Goal: Task Accomplishment & Management: Manage account settings

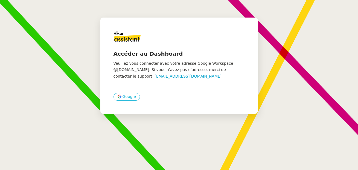
click at [120, 100] on button "Google" at bounding box center [126, 97] width 27 height 8
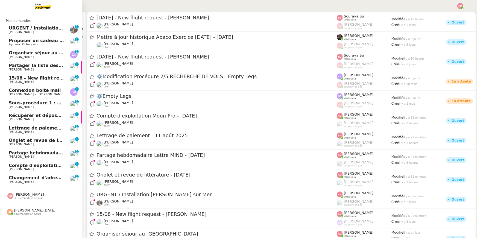
click at [22, 29] on span "URGENT / Installation Wifi Theoule sur Mer" at bounding box center [66, 27] width 115 height 5
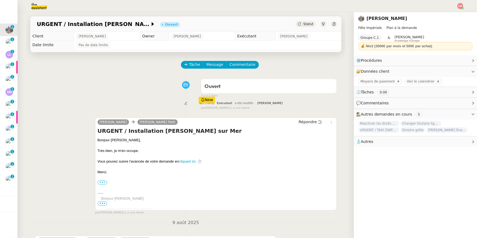
scroll to position [122, 0]
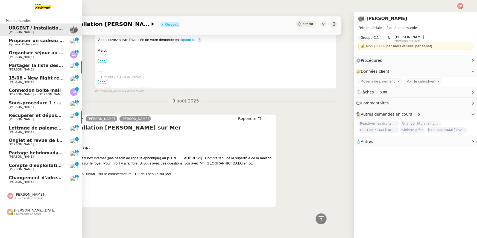
click at [41, 67] on span "Partager la liste des FNP" at bounding box center [39, 65] width 61 height 5
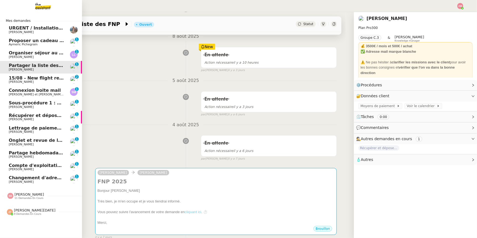
scroll to position [122, 0]
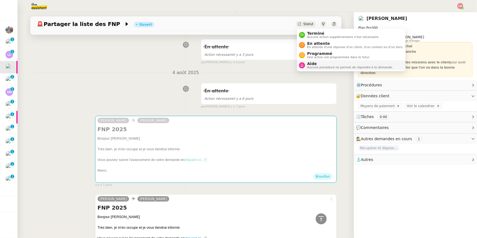
click at [315, 63] on span "Aide" at bounding box center [350, 64] width 86 height 4
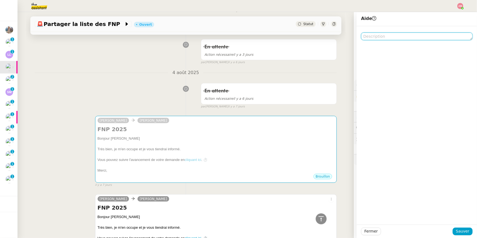
click at [358, 37] on textarea at bounding box center [417, 37] width 112 height 8
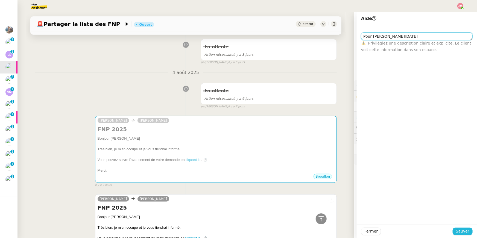
type textarea "Pour Jean-Noël"
click at [358, 169] on button "Sauver" at bounding box center [463, 232] width 20 height 8
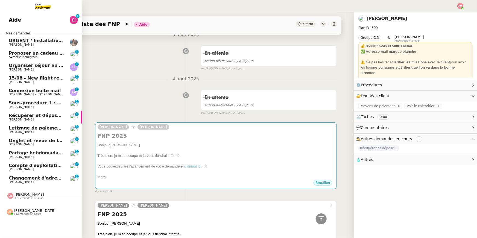
click at [15, 68] on span "Organiser séjour au [GEOGRAPHIC_DATA]" at bounding box center [59, 65] width 101 height 5
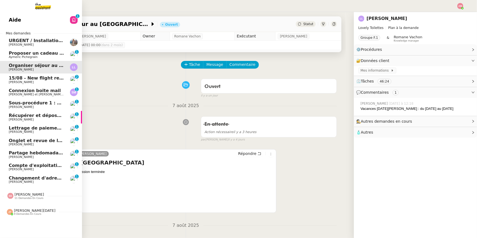
click at [45, 56] on span "Aymeric Pichegrain" at bounding box center [36, 57] width 55 height 3
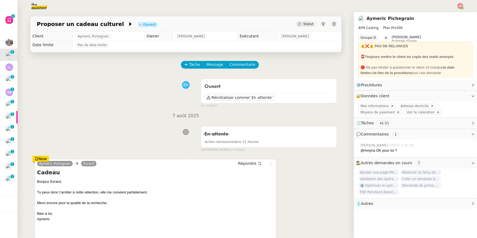
scroll to position [98, 0]
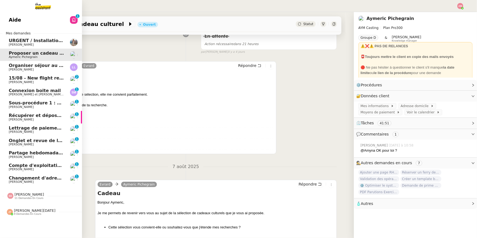
click at [21, 129] on span "Lettrage de paiement - 11 août 2025" at bounding box center [54, 127] width 91 height 5
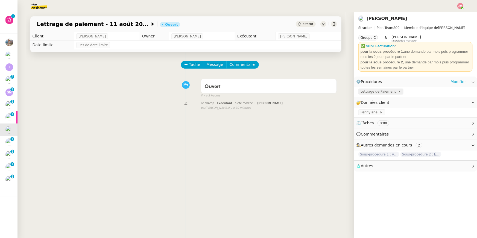
click at [358, 92] on span "Lettrage de Paiement" at bounding box center [379, 91] width 37 height 5
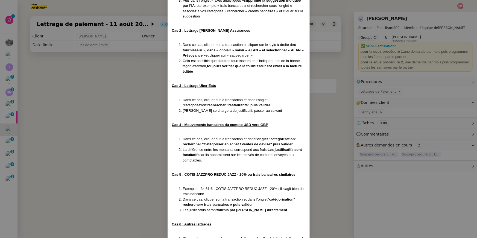
scroll to position [492, 0]
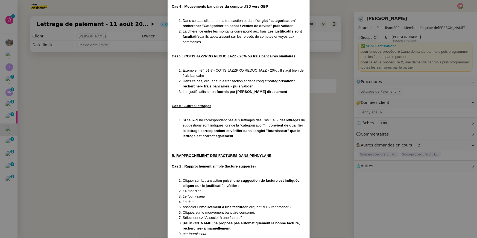
click at [94, 169] on nz-modal-container "Créée le 16/07/2025 MAJ le 24/07/2025 Contexte : Il s’agit ici d’effectuer les …" at bounding box center [238, 119] width 477 height 238
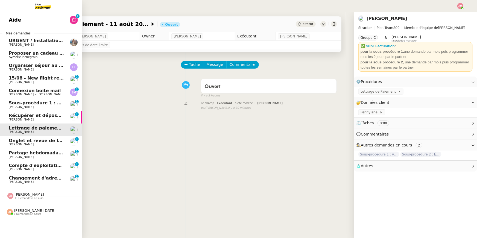
click at [21, 145] on span "[PERSON_NAME]" at bounding box center [21, 145] width 25 height 4
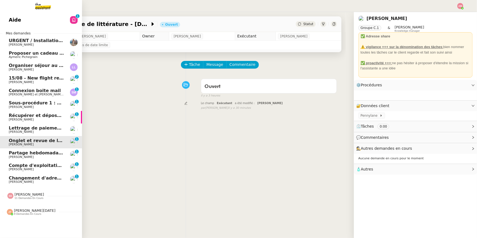
click at [23, 169] on span "[PERSON_NAME]" at bounding box center [21, 170] width 25 height 4
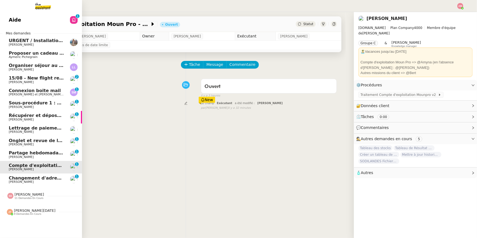
click at [21, 169] on span "Changement d'adresse - SOGECAP" at bounding box center [51, 178] width 85 height 5
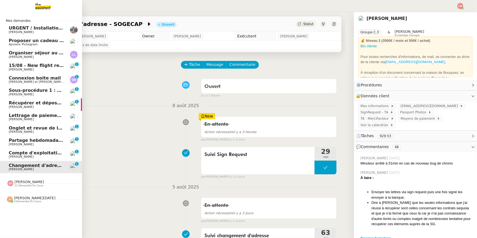
click at [22, 169] on span "Jean-Noël De Tinguy 9 demandes en cours" at bounding box center [43, 197] width 82 height 11
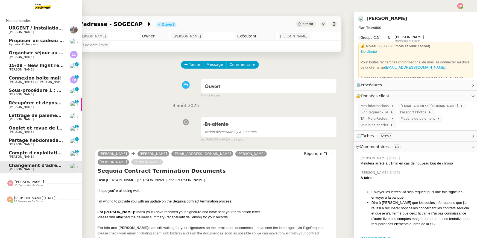
click at [47, 40] on span "Proposer un cadeau culturel" at bounding box center [44, 40] width 70 height 5
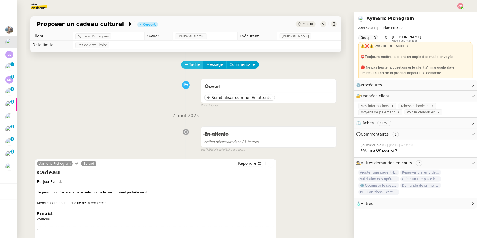
click at [192, 66] on span "Tâche" at bounding box center [194, 65] width 11 height 6
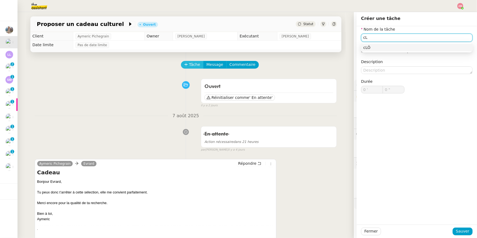
type input "c"
type input "Clôture"
click at [358, 169] on span "Sauver" at bounding box center [462, 231] width 13 height 6
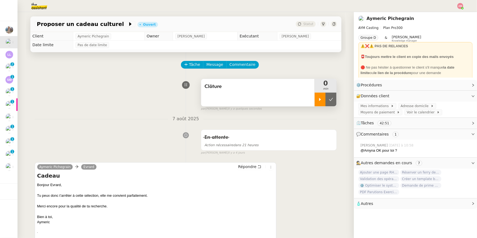
click at [316, 104] on div at bounding box center [320, 100] width 11 height 14
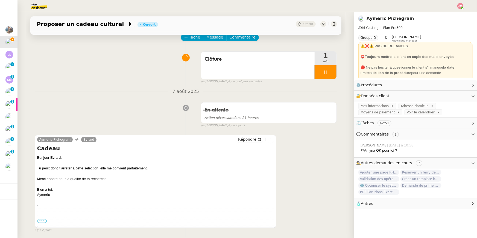
scroll to position [34, 0]
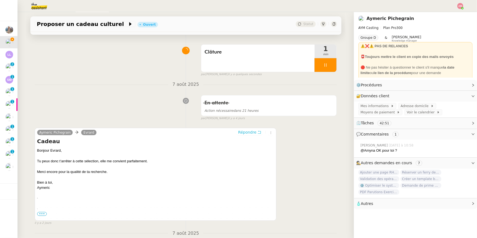
click at [250, 132] on span "Répondre" at bounding box center [247, 132] width 18 height 5
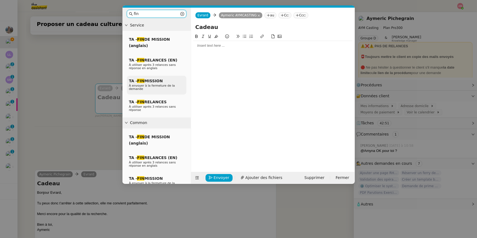
type input "fin"
click at [155, 80] on span "TA - FIN MISSION" at bounding box center [146, 81] width 34 height 4
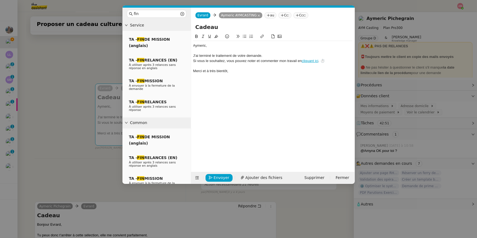
click at [195, 45] on div "﻿Aymeric﻿," at bounding box center [272, 45] width 159 height 5
click at [223, 169] on span "Envoyer" at bounding box center [222, 178] width 16 height 6
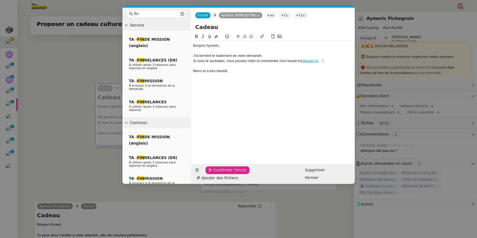
click at [223, 169] on span "Confirmer l'envoi" at bounding box center [230, 170] width 33 height 6
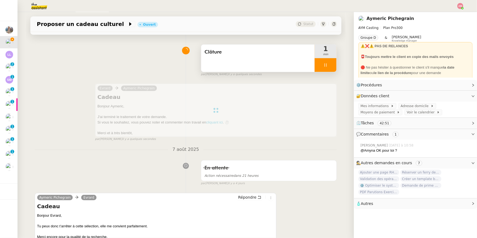
click at [321, 69] on div at bounding box center [326, 65] width 22 height 14
click at [326, 70] on button at bounding box center [331, 65] width 11 height 14
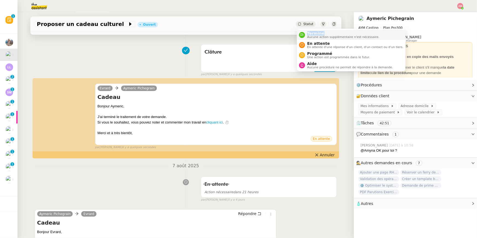
click at [303, 35] on icon at bounding box center [301, 34] width 3 height 3
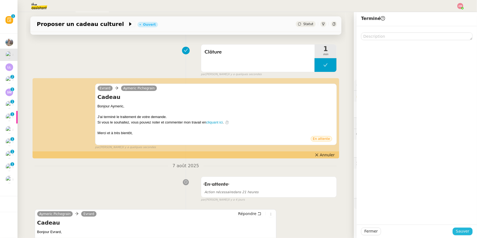
click at [358, 169] on span "Sauver" at bounding box center [462, 231] width 13 height 6
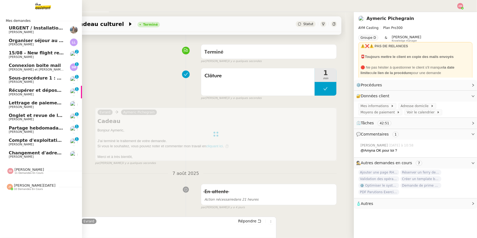
click at [33, 67] on span "Connexion boite mail" at bounding box center [35, 65] width 52 height 5
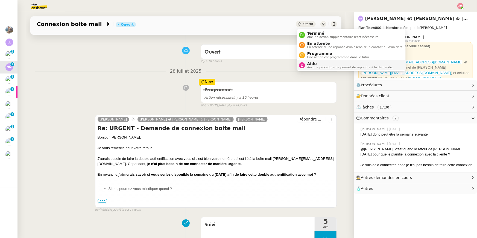
click at [318, 65] on span "Aide" at bounding box center [350, 64] width 86 height 4
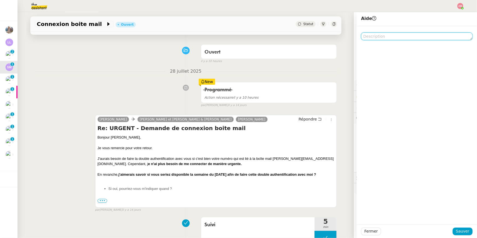
click at [358, 40] on textarea at bounding box center [417, 37] width 112 height 8
paste textarea "Pour Jean-Noël"
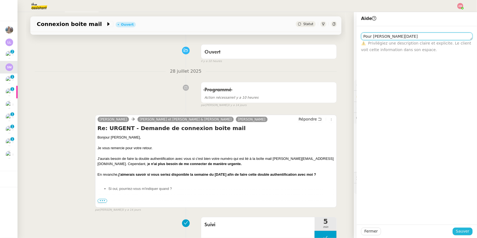
type textarea "Pour Jean-Noël"
click at [358, 169] on span "Sauver" at bounding box center [462, 231] width 13 height 6
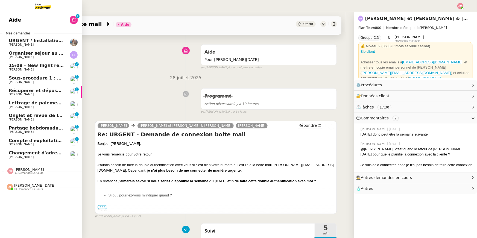
click at [45, 52] on span "Organiser séjour au [GEOGRAPHIC_DATA]" at bounding box center [59, 53] width 101 height 5
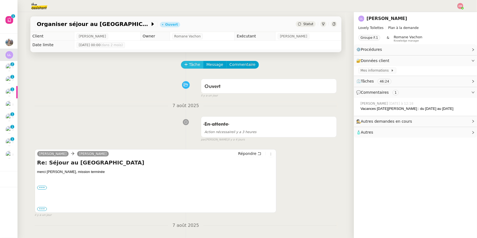
click at [188, 62] on button "Tâche" at bounding box center [192, 65] width 23 height 8
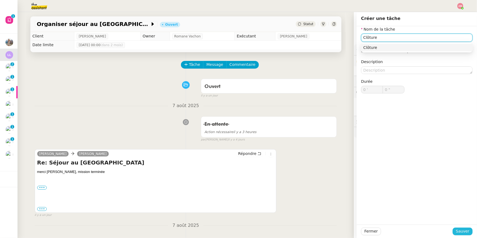
type input "Clôture"
click at [358, 169] on span "Sauver" at bounding box center [462, 231] width 13 height 6
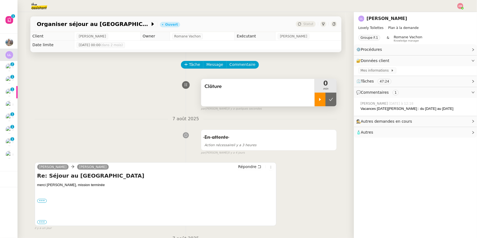
click at [320, 100] on icon at bounding box center [320, 99] width 2 height 3
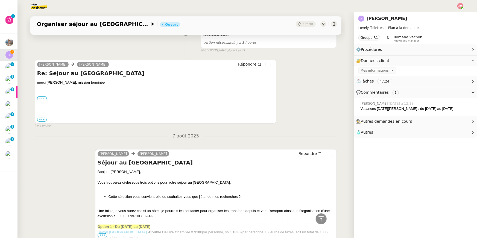
scroll to position [32, 0]
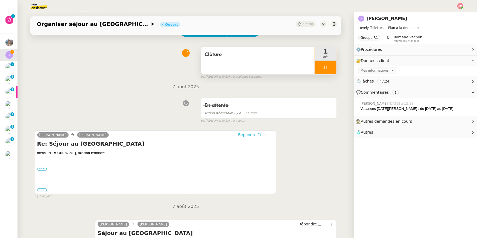
click at [247, 134] on span "Répondre" at bounding box center [247, 134] width 18 height 5
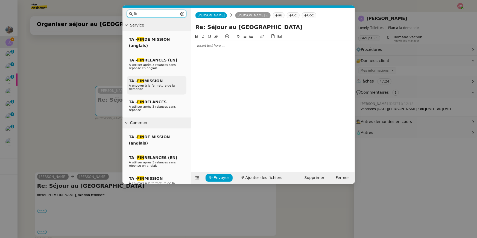
type input "fin"
click at [163, 78] on div "TA - FIN MISSION À envoyer à la fermeture de la demande" at bounding box center [157, 85] width 60 height 19
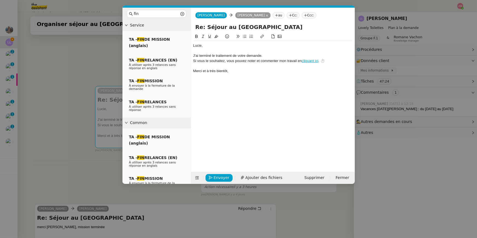
click at [199, 46] on div "﻿Lucie﻿," at bounding box center [272, 45] width 159 height 5
click at [216, 169] on span "Envoyer" at bounding box center [222, 178] width 16 height 6
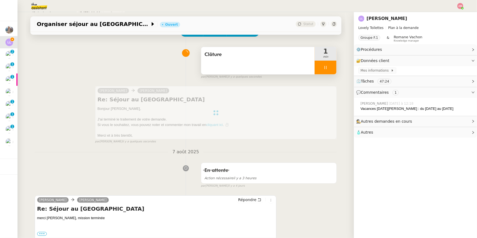
click at [334, 67] on div at bounding box center [326, 68] width 22 height 14
click at [334, 67] on button at bounding box center [331, 68] width 11 height 14
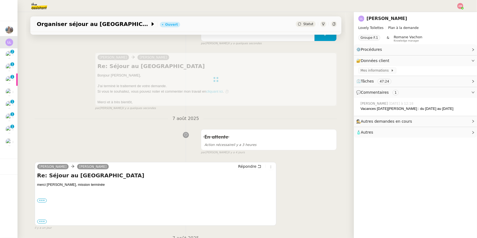
scroll to position [72, 0]
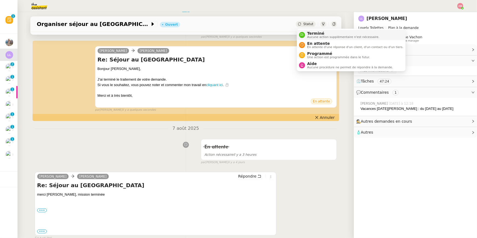
click at [309, 36] on span "Aucune action supplémentaire n'est nécessaire." at bounding box center [343, 37] width 72 height 3
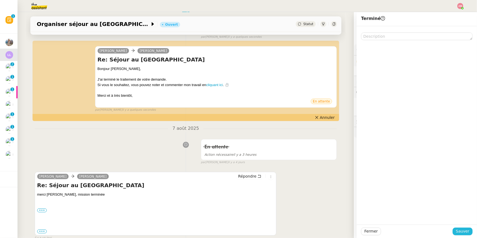
click at [358, 169] on span "Sauver" at bounding box center [462, 231] width 13 height 6
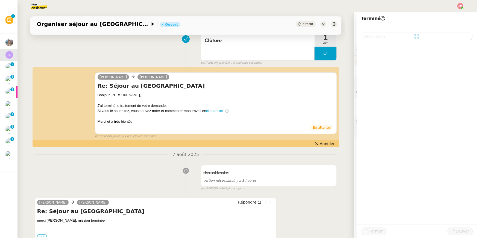
scroll to position [104, 0]
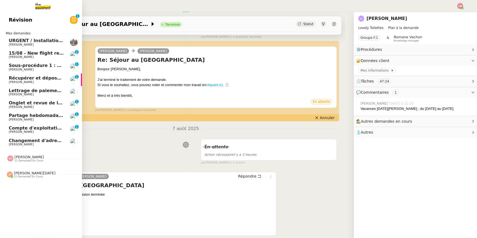
click at [18, 148] on link "Changement d'adresse - SOGECAP [PERSON_NAME]" at bounding box center [41, 142] width 82 height 13
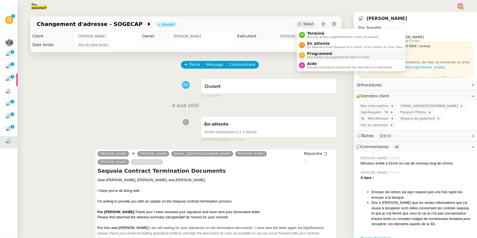
click at [314, 56] on span "Une action est programmée dans le futur." at bounding box center [338, 57] width 63 height 3
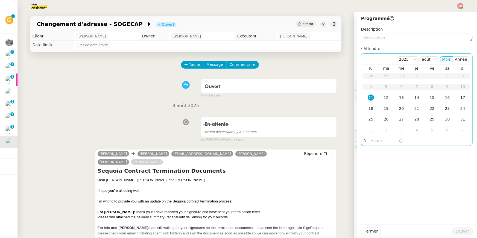
click at [358, 141] on nz-time-picker at bounding box center [387, 141] width 37 height 8
click at [358, 141] on input "text" at bounding box center [385, 141] width 28 height 6
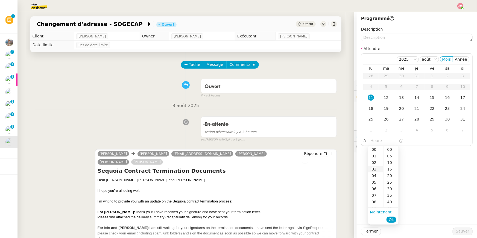
scroll to position [46, 0]
click at [358, 169] on div "14" at bounding box center [375, 195] width 15 height 7
click at [358, 152] on div "00" at bounding box center [391, 149] width 15 height 7
type input "14:00"
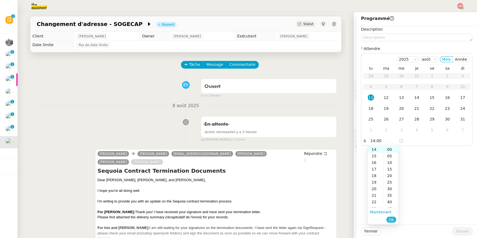
click at [358, 169] on span "Ok" at bounding box center [391, 219] width 5 height 5
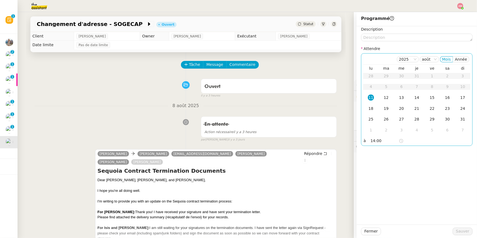
click at [358, 95] on div "11" at bounding box center [371, 98] width 6 height 6
click at [358, 169] on button "Sauver" at bounding box center [463, 232] width 20 height 8
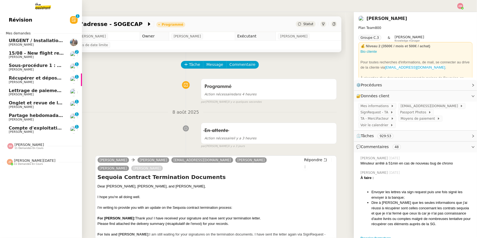
click at [31, 56] on span "[PERSON_NAME]" at bounding box center [36, 57] width 55 height 3
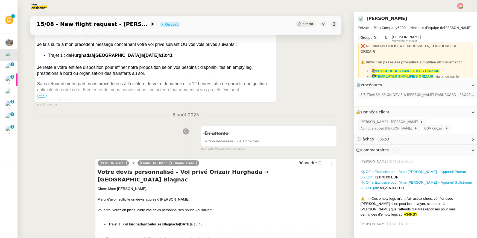
scroll to position [72, 0]
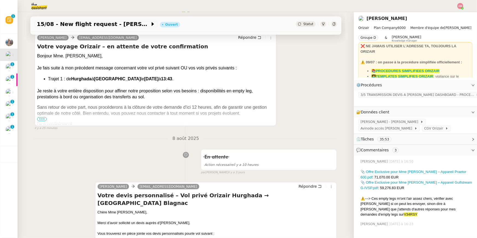
click at [43, 118] on span "•••" at bounding box center [42, 119] width 10 height 4
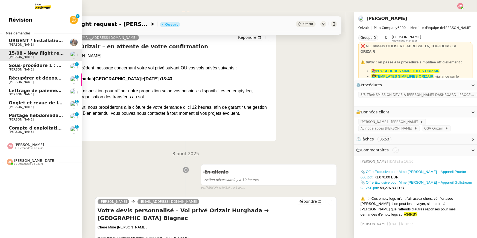
click at [22, 107] on span "[PERSON_NAME]" at bounding box center [21, 107] width 25 height 4
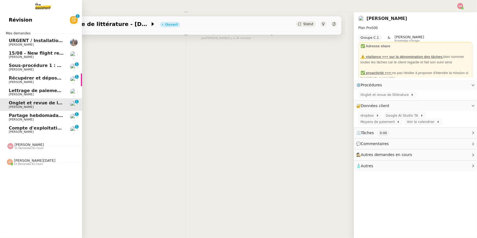
scroll to position [69, 0]
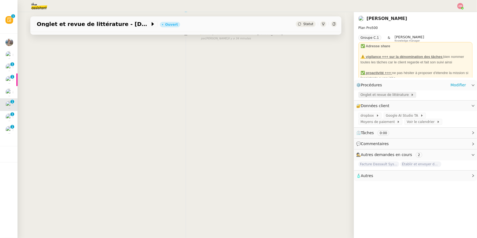
click at [358, 94] on span "Onglet et revue de littérature" at bounding box center [386, 94] width 50 height 5
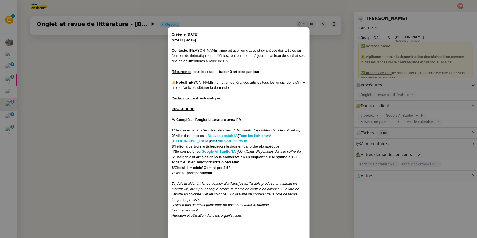
click at [236, 135] on strong "Nouveau batch IA" at bounding box center [223, 136] width 30 height 4
click at [10, 134] on nz-modal-container "Créée le 27/03/2025 MAJ le 21/07/2025 Contexte : Jean-Baptiste aimerait que l'o…" at bounding box center [238, 119] width 477 height 238
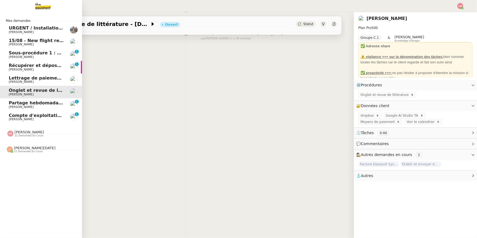
click at [31, 41] on span "15/08 - New flight request - [PERSON_NAME]" at bounding box center [64, 40] width 110 height 5
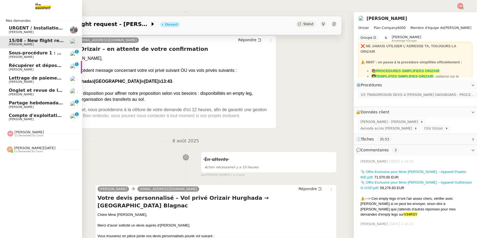
scroll to position [72, 0]
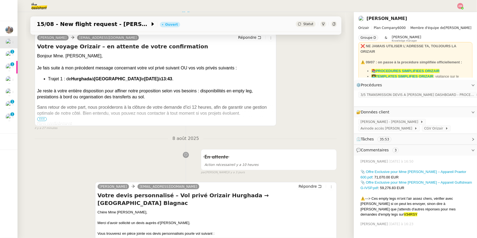
click at [42, 122] on div "Bien cordialement," at bounding box center [155, 124] width 237 height 6
click at [43, 119] on span "•••" at bounding box center [42, 119] width 10 height 4
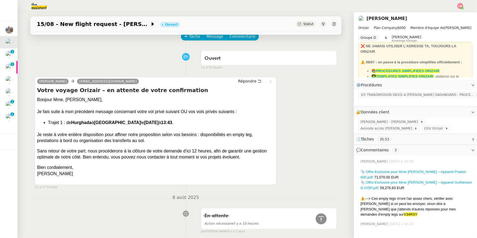
scroll to position [0, 0]
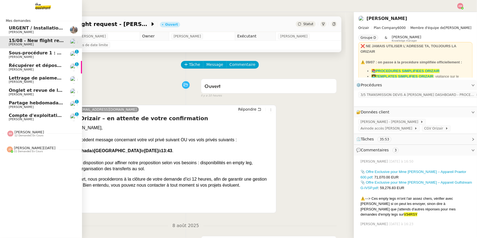
click at [14, 133] on div "Sheida Delpazir 12 demandes en cours" at bounding box center [25, 133] width 37 height 7
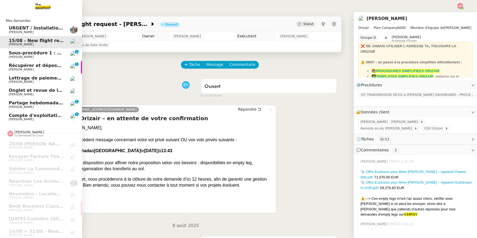
click at [40, 65] on span "Récupérer et déposer les factures sur Dext" at bounding box center [62, 65] width 106 height 5
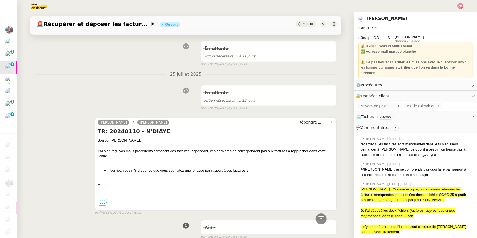
scroll to position [164, 0]
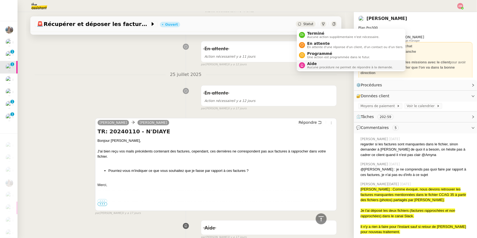
click at [310, 62] on span "Aide" at bounding box center [350, 64] width 86 height 4
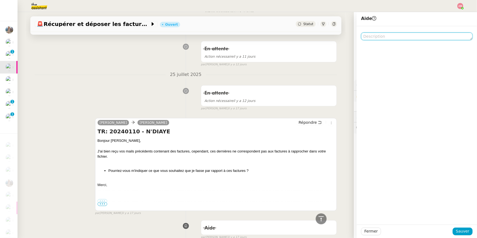
click at [358, 38] on textarea at bounding box center [417, 37] width 112 height 8
paste textarea "Pour Jean-Noël"
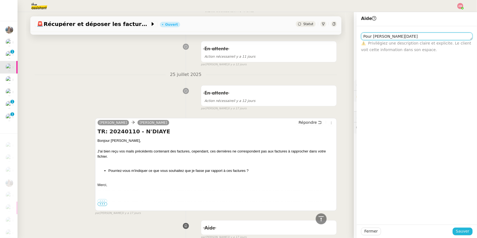
type textarea "Pour Jean-Noël"
click at [358, 169] on button "Sauver" at bounding box center [463, 232] width 20 height 8
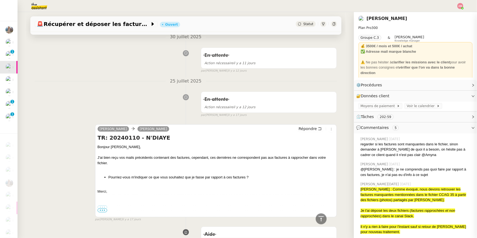
scroll to position [170, 0]
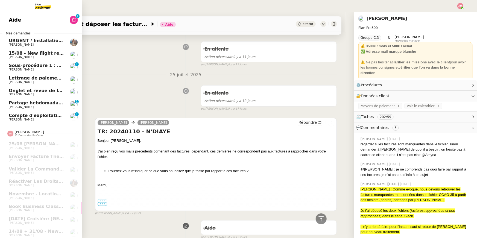
click at [15, 68] on span "[PERSON_NAME]" at bounding box center [21, 70] width 25 height 4
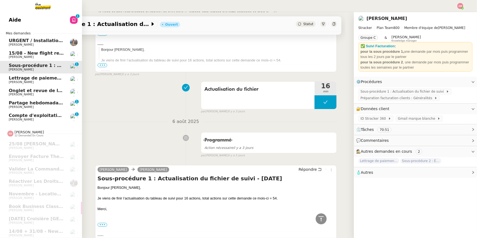
click at [28, 119] on span "[PERSON_NAME]" at bounding box center [21, 120] width 25 height 4
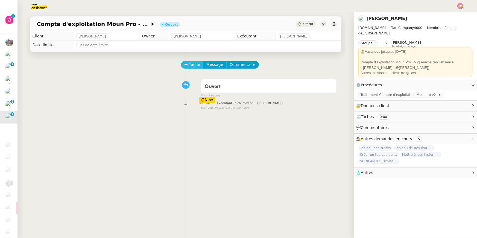
click at [187, 65] on icon at bounding box center [186, 65] width 4 height 4
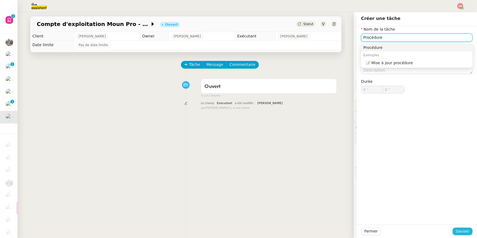
type input "Procédure"
click at [358, 169] on span "Sauver" at bounding box center [462, 231] width 13 height 6
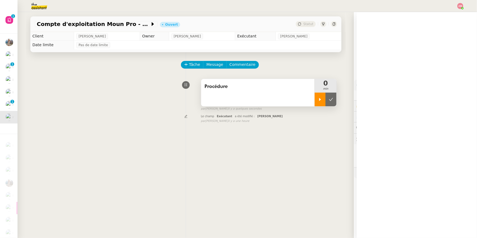
click at [321, 99] on icon at bounding box center [320, 99] width 2 height 3
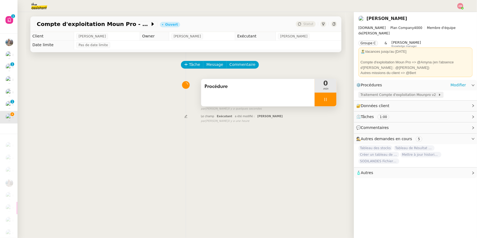
click at [358, 92] on span "Traitement Compte d'exploitation Mounpro v2" at bounding box center [400, 94] width 78 height 5
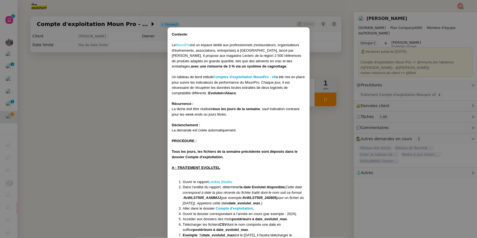
click at [214, 169] on strong "Looker Studio" at bounding box center [220, 182] width 24 height 4
click at [228, 169] on strong "Compte d'exploitation" at bounding box center [234, 208] width 37 height 4
click at [9, 63] on nz-modal-container "Contexte : Le MounPro est un espace dédié aux professionnels (restaurateurs, or…" at bounding box center [238, 119] width 477 height 238
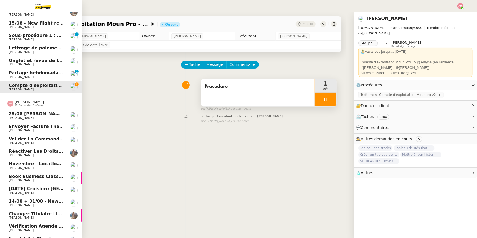
scroll to position [67, 0]
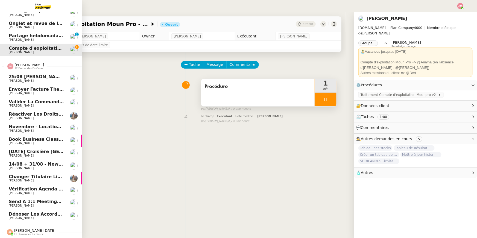
click at [32, 139] on span "Book Business Class Flights" at bounding box center [43, 139] width 68 height 5
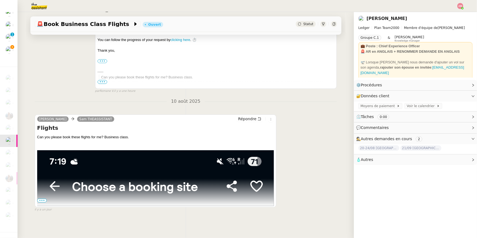
scroll to position [55, 0]
click at [41, 169] on span "•••" at bounding box center [42, 201] width 10 height 4
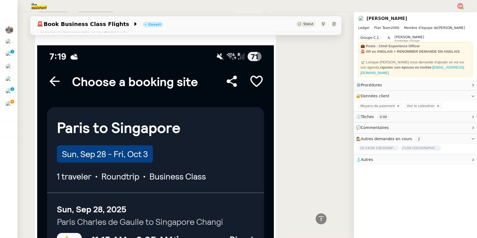
scroll to position [183, 0]
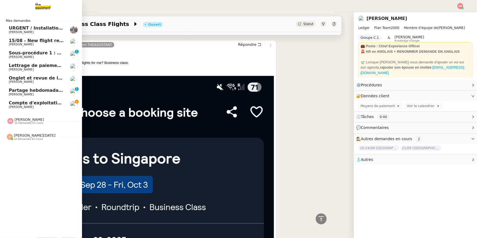
click at [18, 103] on span "Compte d'exploitation Moun Pro - [DATE]" at bounding box center [59, 102] width 101 height 5
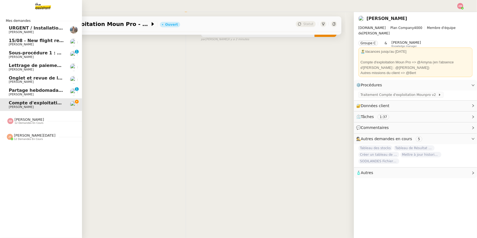
click at [40, 24] on link "URGENT / Installation Wifi Theoule sur Mer Laura Gauthier" at bounding box center [41, 30] width 82 height 13
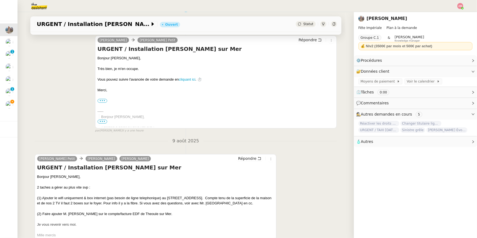
scroll to position [109, 0]
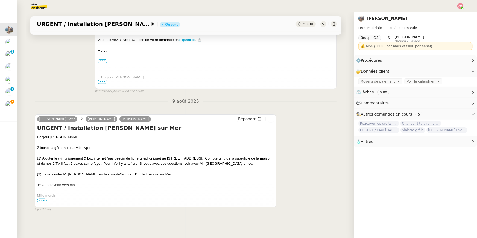
click at [40, 169] on span "•••" at bounding box center [42, 201] width 10 height 4
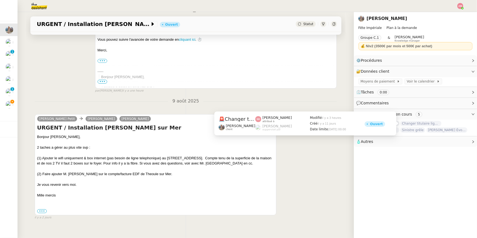
click at [358, 121] on span "Changer titulaire ligne EDF" at bounding box center [421, 123] width 41 height 5
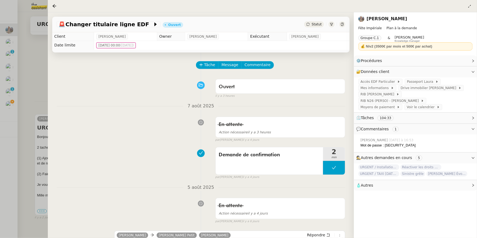
click at [34, 92] on div at bounding box center [238, 119] width 477 height 238
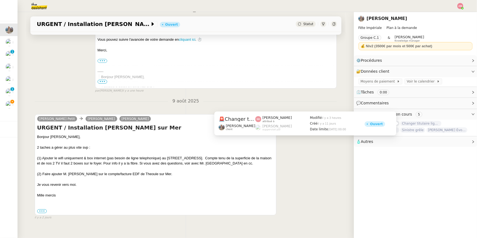
click at [358, 121] on span "Changer titulaire ligne EDF" at bounding box center [421, 123] width 41 height 5
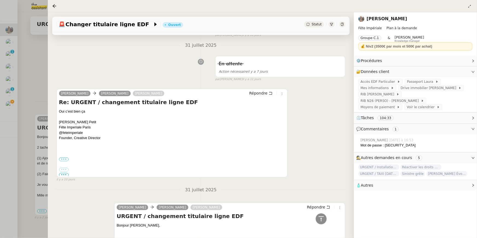
scroll to position [1356, 0]
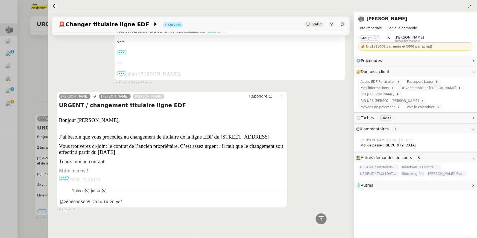
click at [45, 111] on div at bounding box center [238, 119] width 477 height 238
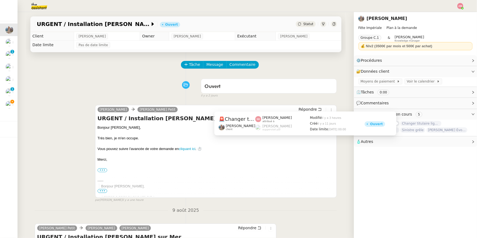
click at [358, 124] on span "Changer titulaire ligne EDF" at bounding box center [421, 123] width 41 height 5
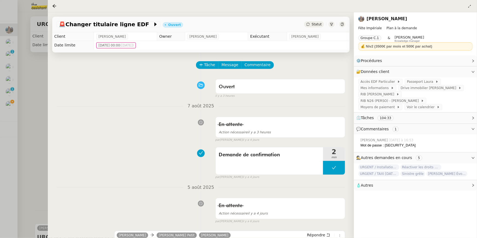
click at [345, 25] on div at bounding box center [342, 24] width 6 height 6
click at [19, 135] on div at bounding box center [238, 119] width 477 height 238
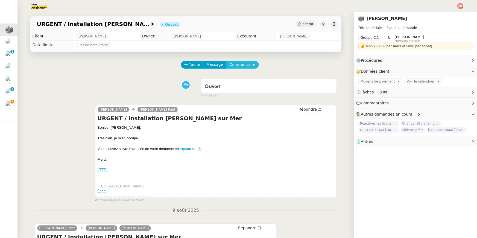
click at [239, 63] on span "Commentaire" at bounding box center [243, 65] width 26 height 6
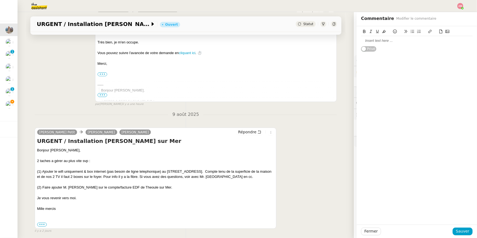
scroll to position [123, 0]
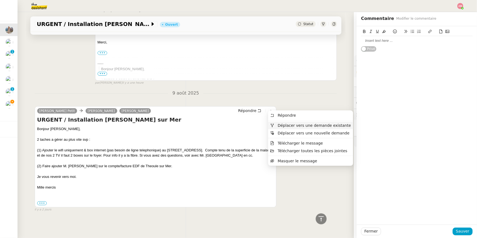
click at [279, 123] on span "Déplacer vers une demande existante" at bounding box center [314, 125] width 73 height 4
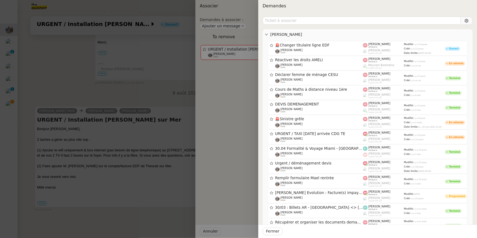
click at [233, 169] on div at bounding box center [238, 119] width 477 height 238
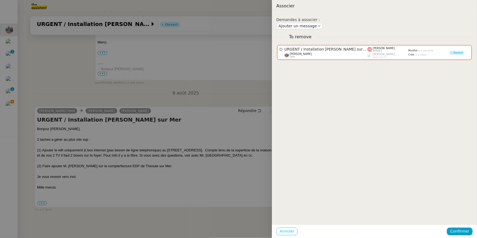
click at [288, 169] on span "Annuler" at bounding box center [287, 231] width 15 height 6
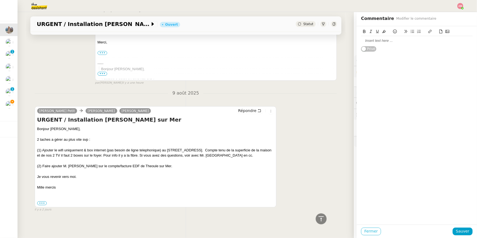
click at [358, 169] on span "Fermer" at bounding box center [370, 231] width 13 height 6
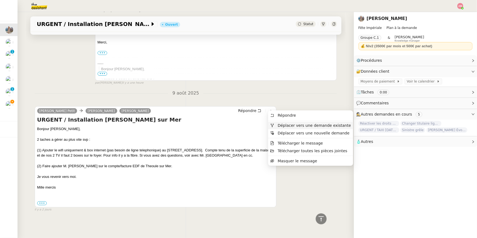
click at [282, 122] on li "Déplacer vers une demande existante" at bounding box center [310, 126] width 85 height 8
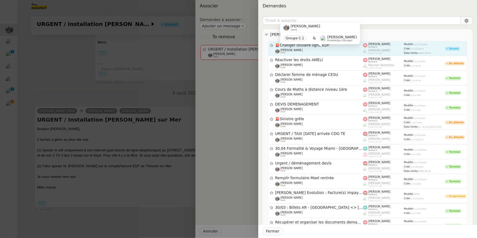
click at [317, 48] on div "Laura Gauthier client Groupe C.1 & Frédérique Albert Knowledge manager" at bounding box center [320, 36] width 80 height 26
click at [317, 49] on div "Laura Gauthier client" at bounding box center [319, 51] width 88 height 5
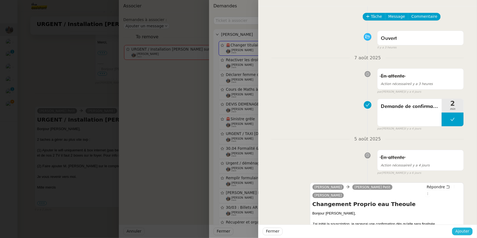
click at [358, 169] on span "Ajouter" at bounding box center [463, 231] width 14 height 6
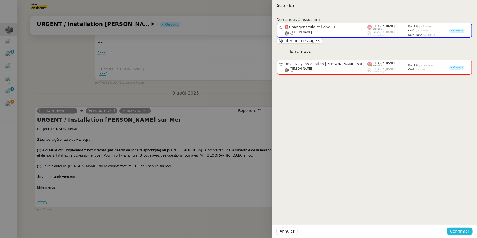
click at [358, 169] on span "Confirmer" at bounding box center [459, 231] width 19 height 6
click at [358, 169] on span "Ajouter" at bounding box center [461, 216] width 14 height 5
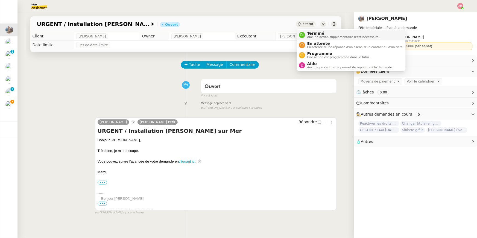
click at [308, 33] on span "Terminé" at bounding box center [343, 33] width 72 height 4
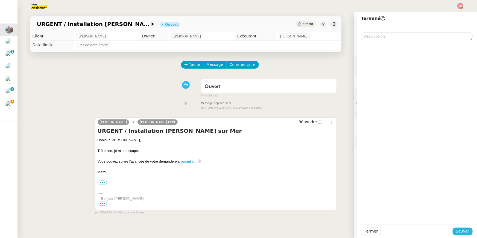
click at [358, 169] on span "Sauver" at bounding box center [462, 231] width 13 height 6
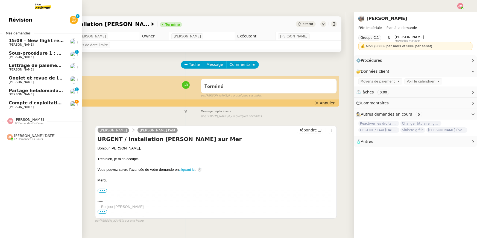
click at [5, 100] on link "Compte d'exploitation Moun Pro - lundi 11 août 2025 Guillaume Farina" at bounding box center [41, 104] width 82 height 13
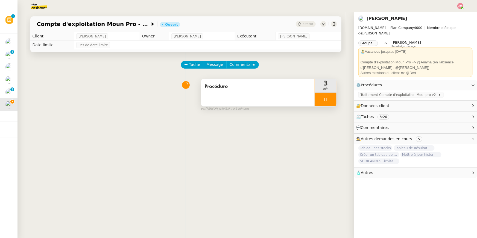
click at [326, 98] on icon at bounding box center [326, 99] width 2 height 3
click at [331, 98] on icon at bounding box center [331, 99] width 4 height 4
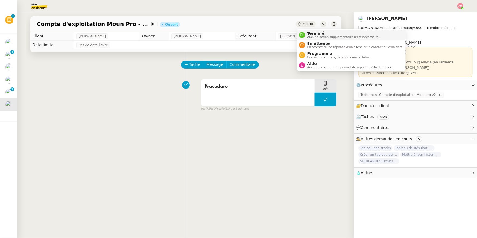
click at [311, 31] on span "Terminé" at bounding box center [343, 33] width 72 height 4
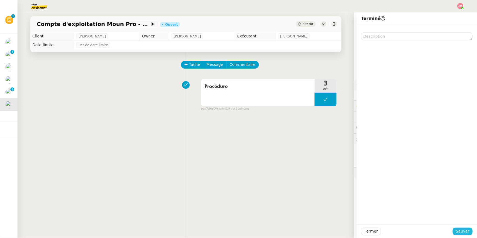
click at [358, 169] on span "Sauver" at bounding box center [462, 231] width 13 height 6
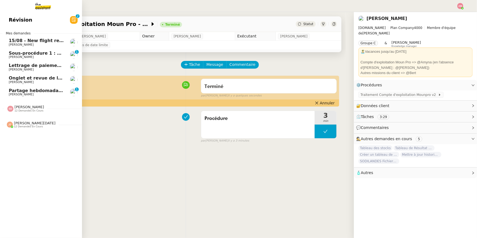
click at [24, 90] on span "Partage hebdomadaire Lettre MIND - [DATE]" at bounding box center [63, 90] width 109 height 5
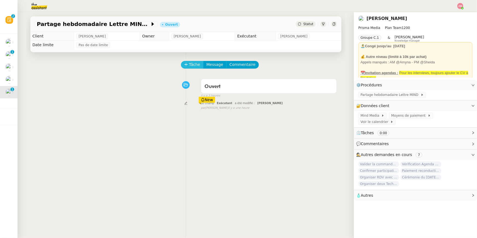
click at [197, 61] on button "Tâche" at bounding box center [192, 65] width 23 height 8
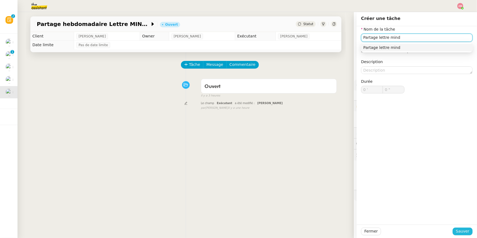
type input "Partage lettre mind"
click at [358, 169] on span "Sauver" at bounding box center [462, 231] width 13 height 6
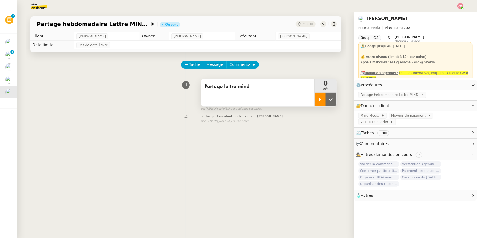
click at [319, 95] on div at bounding box center [320, 100] width 11 height 14
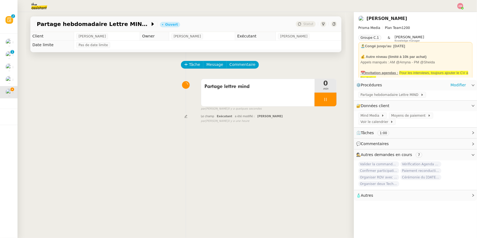
click at [358, 99] on div "Partage hebdomadaire Lettre MIND" at bounding box center [415, 96] width 123 height 10
click at [358, 95] on span "Partage hebdomadaire Lettre MIND" at bounding box center [391, 94] width 60 height 5
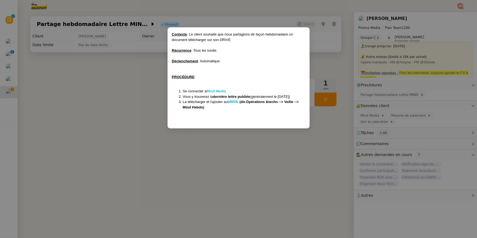
click at [224, 89] on strong "Mind Media" at bounding box center [216, 91] width 19 height 4
click at [56, 101] on nz-modal-container "Contexte : Le client souhaite que nous partagions de façon hebdomadaire un docu…" at bounding box center [238, 119] width 477 height 238
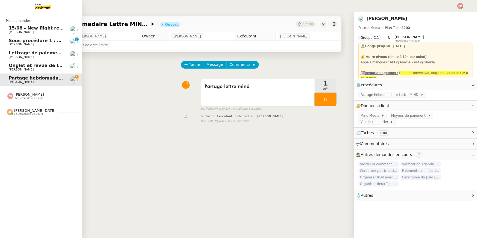
click at [10, 106] on span "Jean-Noël De Tinguy 12 demandes en cours" at bounding box center [43, 109] width 82 height 11
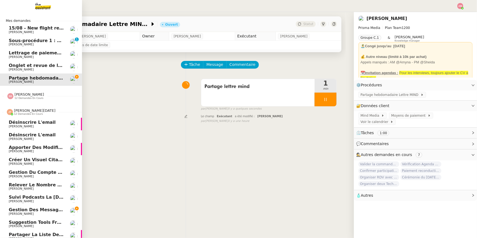
scroll to position [18, 0]
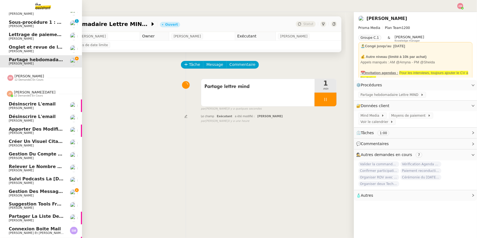
click at [46, 169] on span "[PERSON_NAME]" at bounding box center [36, 195] width 55 height 3
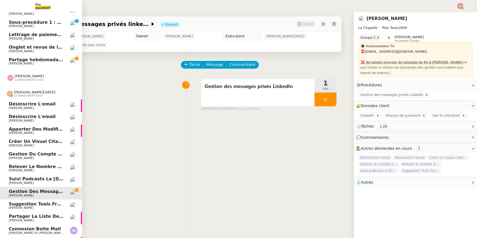
scroll to position [30, 0]
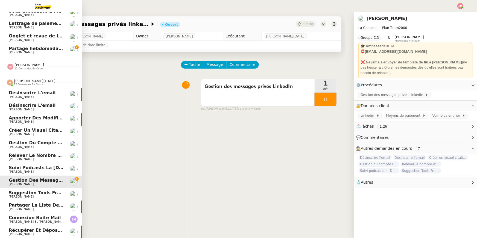
click at [50, 121] on span "[PERSON_NAME]" at bounding box center [36, 121] width 55 height 3
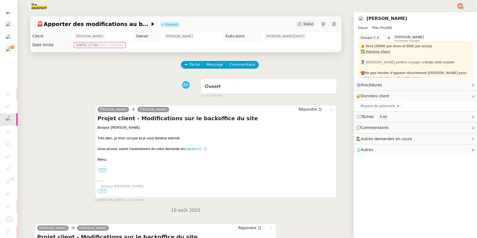
scroll to position [182, 0]
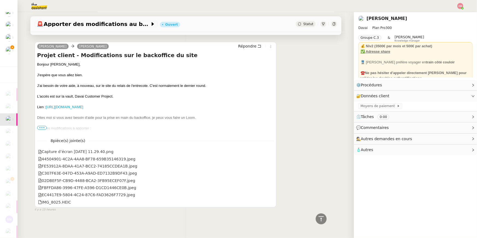
click at [40, 125] on div at bounding box center [155, 122] width 237 height 5
click at [39, 127] on span "•••" at bounding box center [42, 128] width 10 height 4
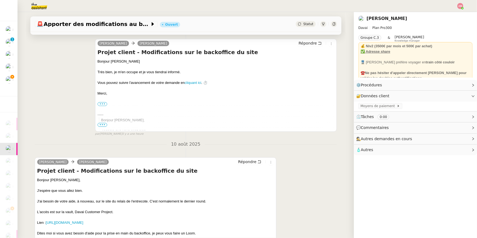
scroll to position [108, 0]
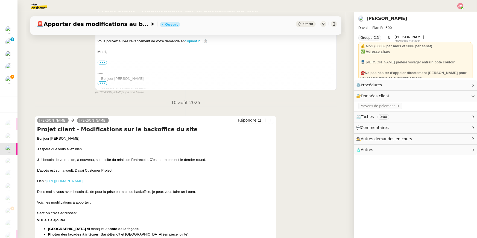
click at [83, 169] on link "[URL][DOMAIN_NAME]" at bounding box center [64, 181] width 37 height 4
click at [358, 94] on link "Modifier" at bounding box center [459, 96] width 16 height 6
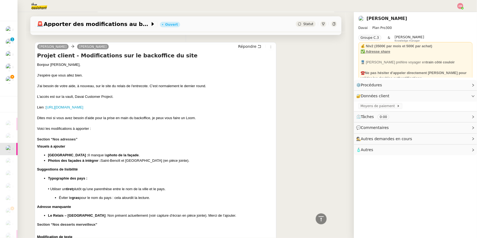
scroll to position [189, 0]
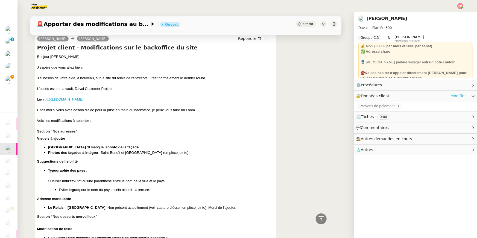
click at [358, 95] on link "Modifier" at bounding box center [459, 96] width 16 height 6
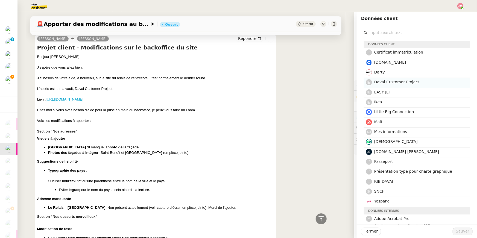
click at [358, 83] on span "Davai Customer Project" at bounding box center [396, 82] width 45 height 4
click at [358, 169] on span "Sauver" at bounding box center [462, 231] width 13 height 6
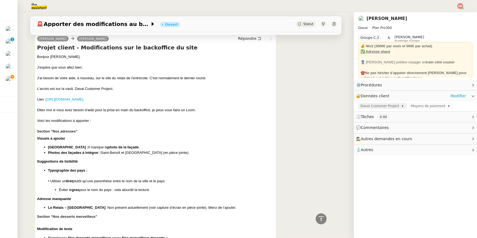
click at [358, 108] on span "Davai Customer Project" at bounding box center [381, 105] width 41 height 5
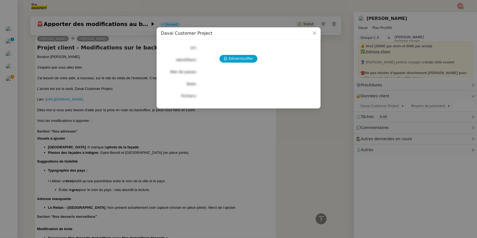
click at [235, 53] on div "Déverrouiller Url Identifiant Mot de passe Note Fichiers Upload" at bounding box center [238, 72] width 155 height 56
click at [235, 57] on span "Déverrouiller" at bounding box center [241, 59] width 25 height 6
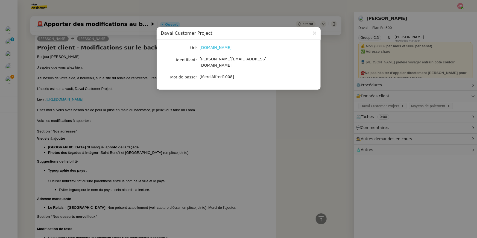
click at [223, 47] on link "[DOMAIN_NAME]" at bounding box center [216, 47] width 32 height 4
drag, startPoint x: 199, startPoint y: 72, endPoint x: 237, endPoint y: 72, distance: 38.8
click at [237, 73] on nz-form-item "Mot de passe [MerciAlfred1008]" at bounding box center [238, 77] width 155 height 8
copy nz-form-item "[MerciAlfred1008]"
click at [202, 59] on span "[PERSON_NAME][EMAIL_ADDRESS][DOMAIN_NAME]" at bounding box center [233, 62] width 67 height 11
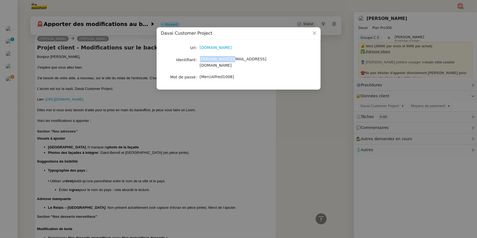
drag, startPoint x: 200, startPoint y: 59, endPoint x: 233, endPoint y: 61, distance: 33.4
click at [233, 61] on div "[PERSON_NAME][EMAIL_ADDRESS][DOMAIN_NAME]" at bounding box center [245, 62] width 91 height 13
copy span "[PERSON_NAME][EMAIL_ADDRESS][DOMAIN_NAME]"
click at [86, 106] on nz-modal-container "Davai Customer Project Url [DOMAIN_NAME] Identifiant [PERSON_NAME][EMAIL_ADDRES…" at bounding box center [238, 119] width 477 height 238
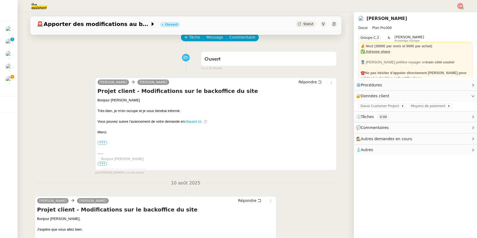
scroll to position [33, 0]
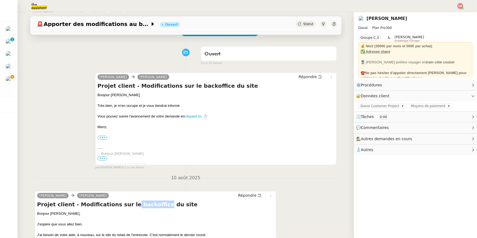
drag, startPoint x: 121, startPoint y: 206, endPoint x: 149, endPoint y: 205, distance: 27.4
click at [149, 169] on h4 "Projet client - Modifications sur le backoffice du site" at bounding box center [155, 205] width 237 height 8
copy h4 "backoffice"
click at [42, 1] on img at bounding box center [35, 6] width 42 height 12
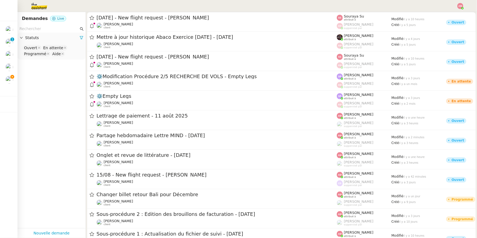
click at [34, 30] on input "text" at bounding box center [48, 29] width 59 height 6
paste input "backoffice"
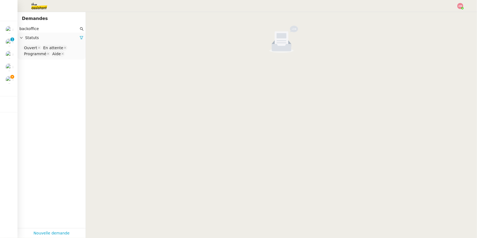
type input "backoffice"
click at [71, 57] on nz-select-top-control "Ouvert En attente Programmé Aide" at bounding box center [51, 51] width 59 height 13
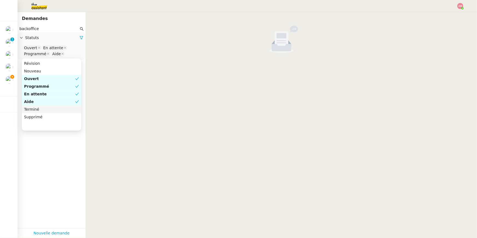
click at [55, 110] on div "Terminé" at bounding box center [51, 109] width 55 height 5
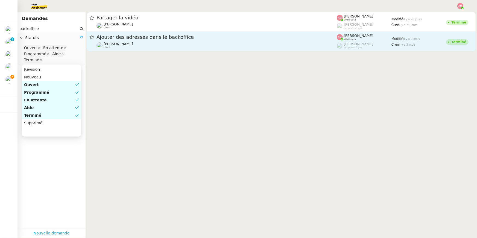
click at [150, 37] on span "Ajouter des adresses dans le backoffice" at bounding box center [217, 37] width 240 height 5
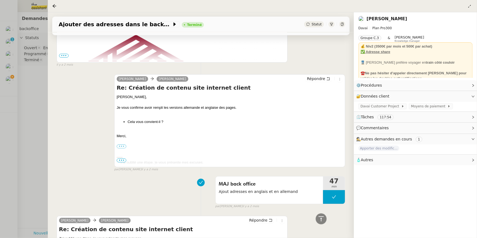
scroll to position [316, 0]
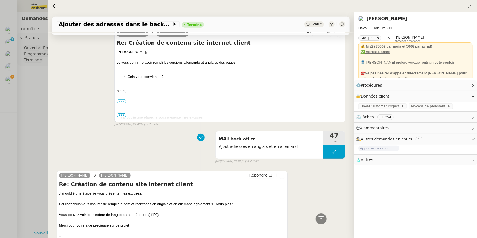
click at [1, 83] on div at bounding box center [238, 119] width 477 height 238
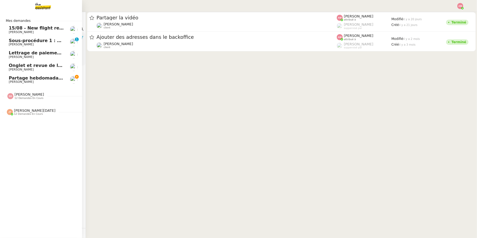
click at [19, 113] on span "12 demandes en cours" at bounding box center [28, 114] width 29 height 3
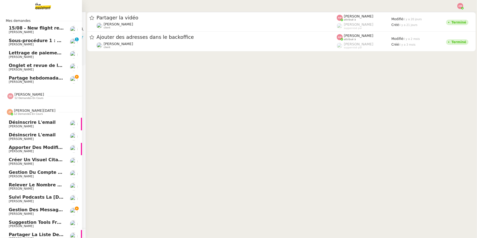
scroll to position [30, 0]
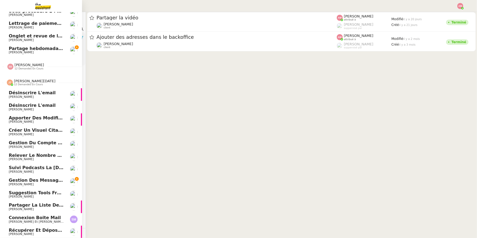
click at [40, 117] on span "Apporter des modifications au backoffice du site" at bounding box center [69, 117] width 121 height 5
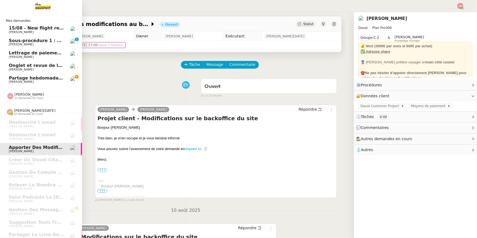
click at [45, 8] on img at bounding box center [38, 6] width 42 height 12
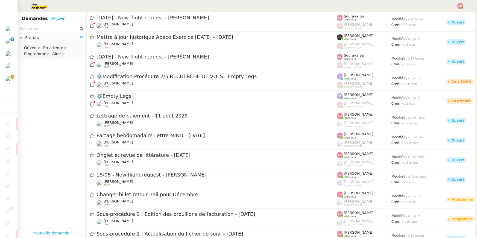
click at [43, 31] on input "text" at bounding box center [48, 29] width 59 height 6
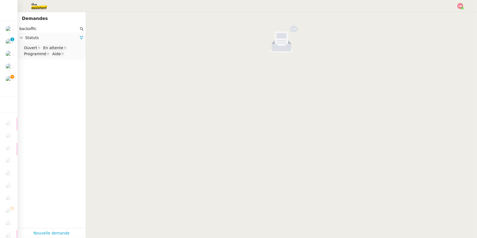
type input "backoffic"
click at [71, 56] on nz-select-top-control "Ouvert En attente Programmé Aide" at bounding box center [51, 51] width 59 height 13
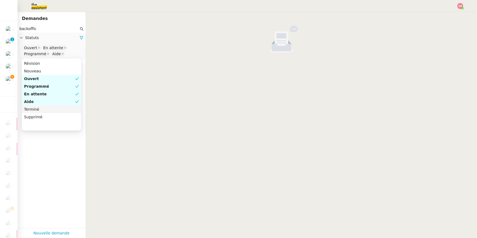
click at [43, 110] on div "Terminé" at bounding box center [51, 109] width 55 height 5
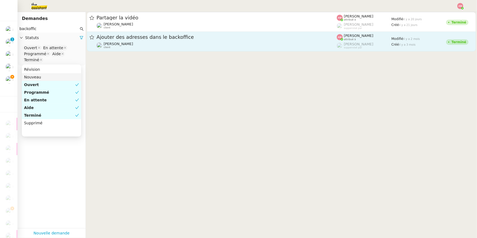
click at [118, 43] on span "[PERSON_NAME]" at bounding box center [119, 44] width 30 height 4
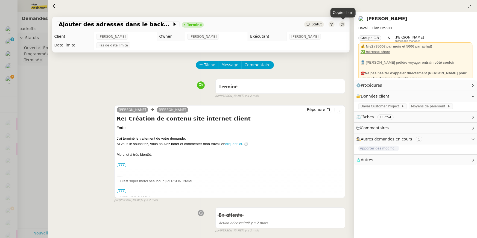
click at [345, 24] on div at bounding box center [342, 24] width 6 height 6
click at [14, 98] on div at bounding box center [238, 119] width 477 height 238
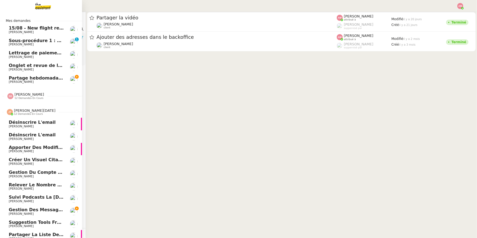
click at [57, 146] on span "Apporter des modifications au backoffice du site" at bounding box center [69, 147] width 121 height 5
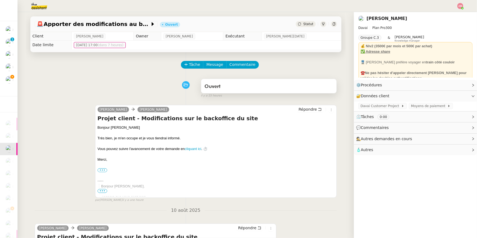
scroll to position [148, 0]
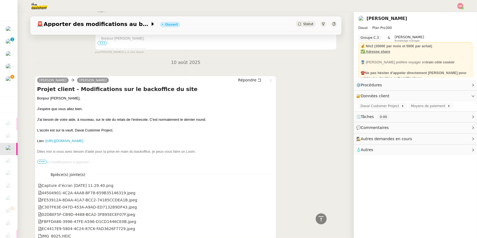
click at [43, 161] on span "•••" at bounding box center [42, 162] width 10 height 4
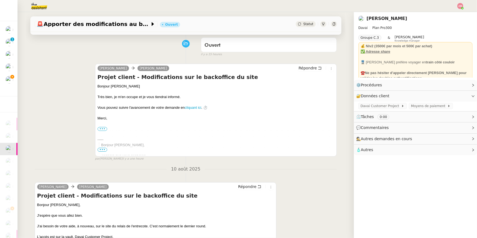
scroll to position [0, 0]
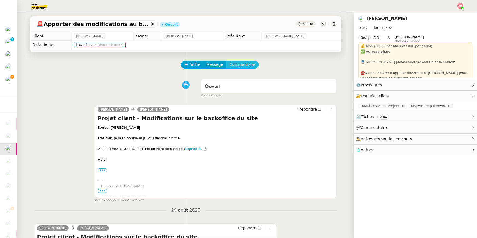
click at [236, 67] on span "Commentaire" at bounding box center [243, 65] width 26 height 6
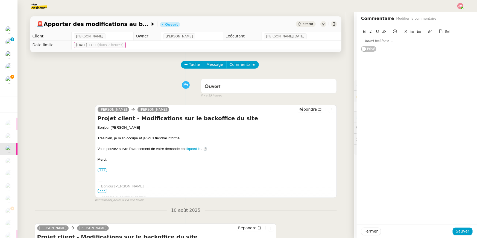
click at [358, 38] on div at bounding box center [417, 40] width 112 height 5
click at [358, 169] on span "Sauver" at bounding box center [462, 231] width 13 height 6
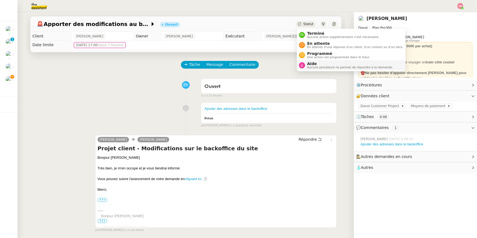
click at [308, 64] on span "Aide" at bounding box center [350, 64] width 86 height 4
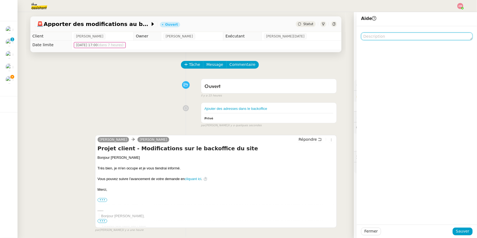
click at [358, 38] on textarea at bounding box center [417, 37] width 112 height 8
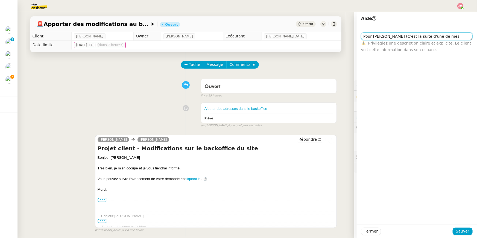
type textarea "Pour [PERSON_NAME] (C'est la suite d'une de mes demandes)"
click at [358, 169] on div "Fermer Sauver" at bounding box center [417, 231] width 120 height 13
click at [358, 169] on span "Sauver" at bounding box center [462, 231] width 13 height 6
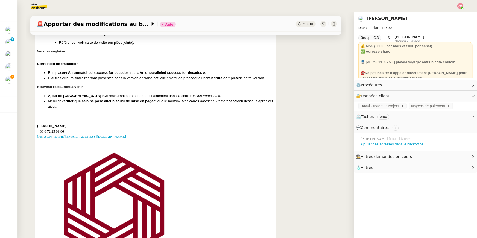
scroll to position [678, 0]
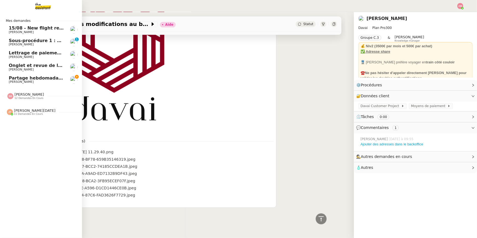
click at [23, 80] on span "[PERSON_NAME]" at bounding box center [21, 82] width 25 height 4
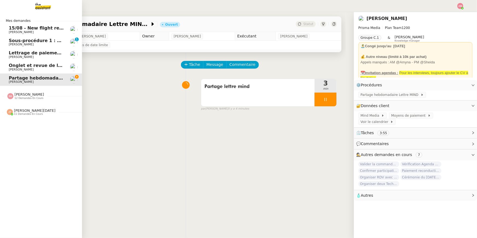
click at [17, 108] on span "Jean-Noël De Tinguy 11 demandes en cours" at bounding box center [43, 109] width 82 height 11
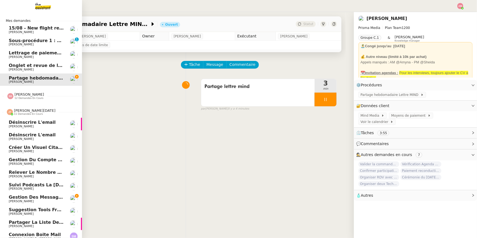
scroll to position [17, 0]
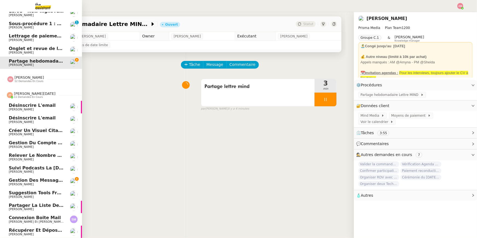
click at [35, 169] on span "Gestion des messages privés linkedIn - 11 août 2025" at bounding box center [67, 180] width 116 height 5
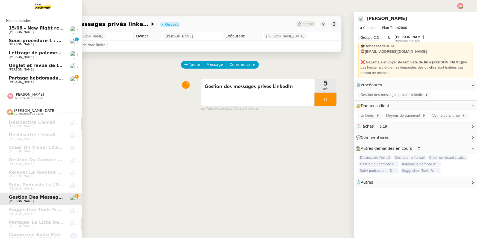
click at [40, 84] on link "Partage hebdomadaire Lettre MIND - 11 août 2025 David Berrebi" at bounding box center [41, 80] width 82 height 13
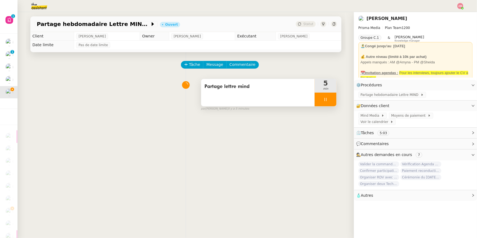
click at [333, 105] on div at bounding box center [326, 100] width 22 height 14
click at [333, 105] on button at bounding box center [331, 100] width 11 height 14
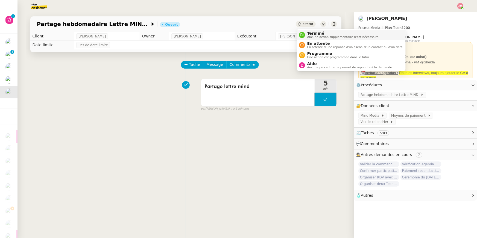
click at [309, 36] on span "Aucune action supplémentaire n'est nécessaire." at bounding box center [343, 37] width 72 height 3
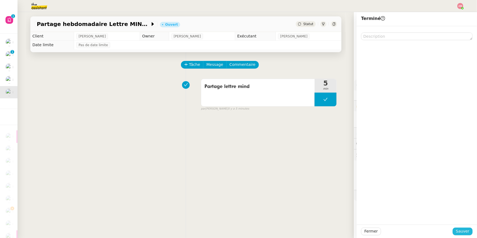
click at [358, 169] on span "Sauver" at bounding box center [462, 231] width 13 height 6
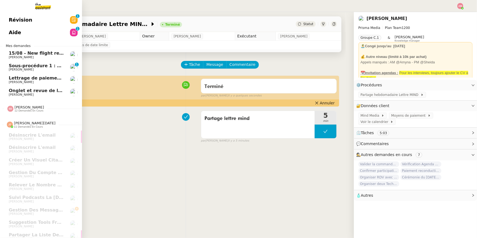
click at [27, 32] on link "Aide 0 1 2 3 4 5 6 7 8 9" at bounding box center [41, 32] width 82 height 13
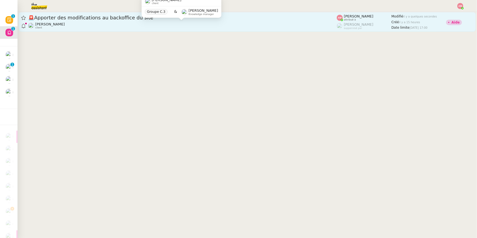
click at [133, 26] on div "Emile Kratiroff client" at bounding box center [182, 25] width 309 height 7
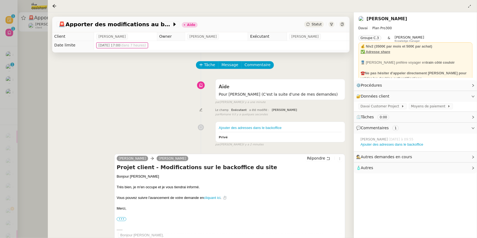
click at [16, 93] on div at bounding box center [238, 119] width 477 height 238
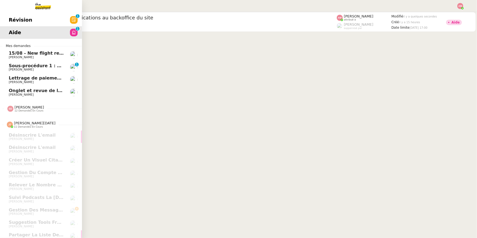
click at [21, 68] on span "[PERSON_NAME]" at bounding box center [21, 70] width 25 height 4
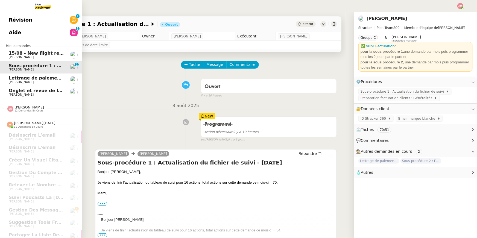
click at [27, 93] on span "[PERSON_NAME]" at bounding box center [21, 95] width 25 height 4
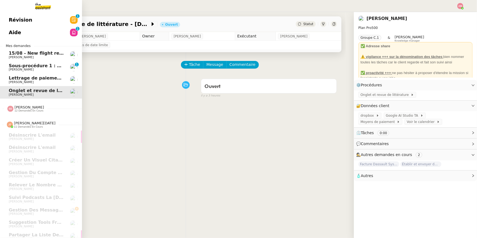
click at [13, 52] on span "15/08 - New flight request - [PERSON_NAME]" at bounding box center [64, 53] width 110 height 5
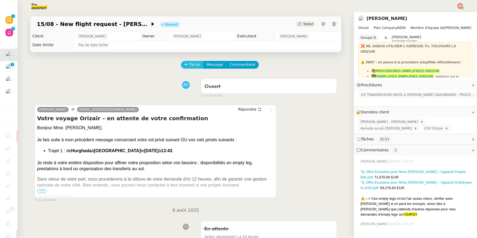
click at [193, 67] on span "Tâche" at bounding box center [194, 65] width 11 height 6
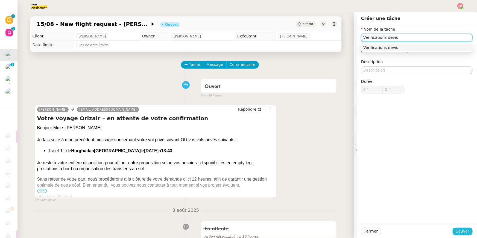
type input "Vérifications devis"
click at [358, 169] on span "Sauver" at bounding box center [462, 231] width 13 height 6
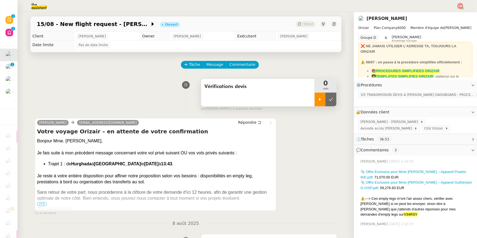
click at [322, 101] on icon at bounding box center [320, 99] width 4 height 4
drag, startPoint x: 421, startPoint y: 209, endPoint x: 451, endPoint y: 210, distance: 30.1
click at [358, 169] on div "⚠️---> Ces empty legs m'ont l'air assez chers, vérifier avec Louis si on peut l…" at bounding box center [417, 206] width 112 height 21
copy span "V34RSY"
click at [333, 103] on div at bounding box center [326, 100] width 22 height 14
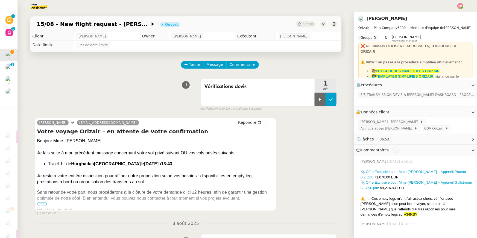
click at [334, 103] on button at bounding box center [331, 100] width 11 height 14
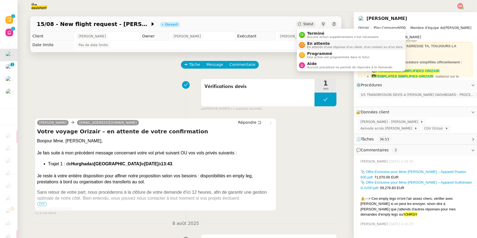
click at [317, 45] on span "En attente" at bounding box center [355, 43] width 96 height 4
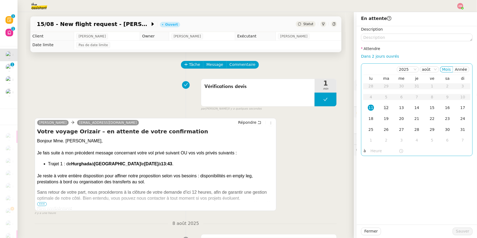
click at [358, 107] on td "12" at bounding box center [386, 108] width 15 height 11
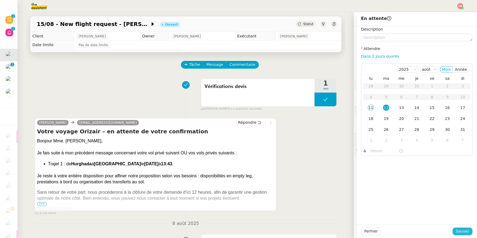
click at [358, 169] on span "Sauver" at bounding box center [462, 231] width 13 height 6
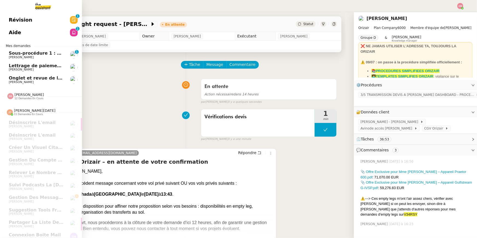
click at [17, 35] on span "Aide" at bounding box center [15, 32] width 12 height 8
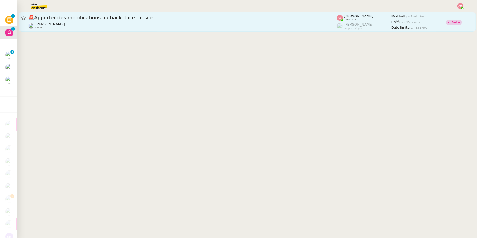
click at [287, 12] on link "🚨 Apporter des modifications au backoffice du site Emile Kratiroff client Amyna…" at bounding box center [247, 22] width 457 height 20
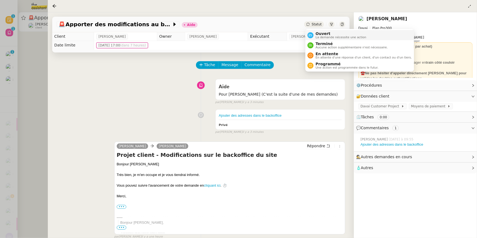
click at [316, 35] on span "Ouvert" at bounding box center [341, 33] width 51 height 4
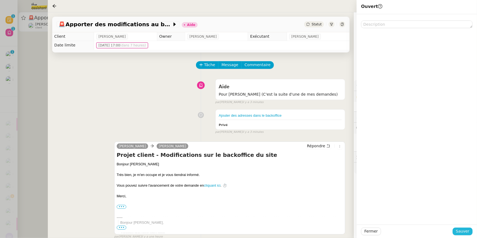
click at [358, 169] on span "Sauver" at bounding box center [462, 231] width 13 height 6
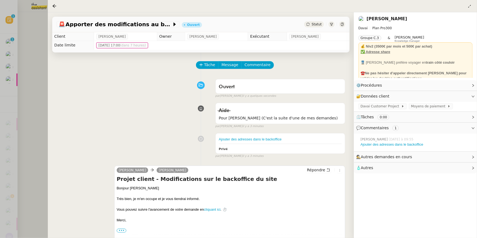
click at [19, 67] on div at bounding box center [238, 119] width 477 height 238
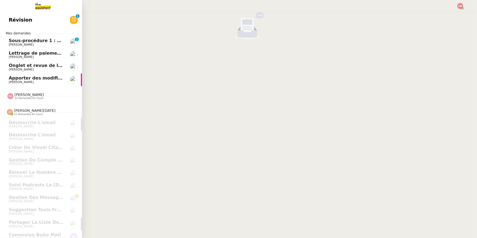
click at [11, 76] on span "Apporter des modifications au backoffice du site" at bounding box center [68, 77] width 119 height 5
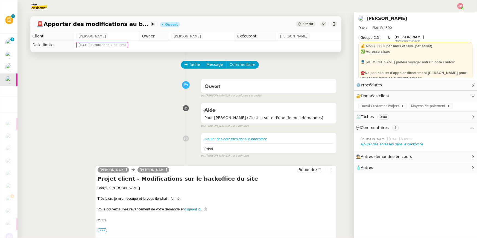
click at [242, 126] on div "par Amyna M. il y a 3 minutes" at bounding box center [269, 126] width 136 height 5
click at [242, 121] on div "Aide Pour Amyna (C'est la suite d'une de mes demandes)" at bounding box center [269, 113] width 136 height 21
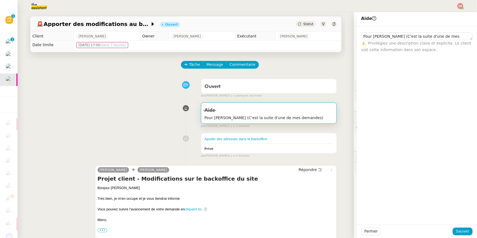
click at [308, 61] on div "Tâche Message Commentaire" at bounding box center [260, 67] width 156 height 13
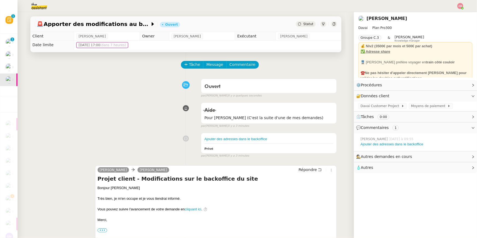
click at [119, 125] on div "Aide Pour Amyna (C'est la suite d'une de mes demandes) false par Amyna M. il y …" at bounding box center [186, 114] width 302 height 28
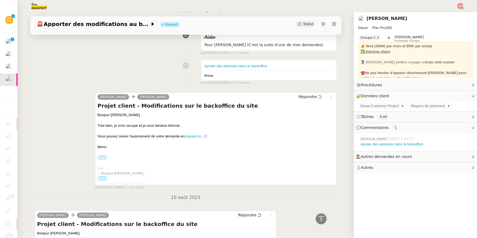
scroll to position [7, 0]
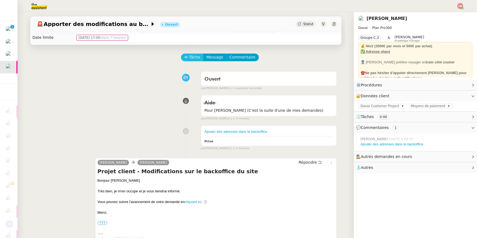
click at [202, 61] on button "Tâche" at bounding box center [192, 58] width 23 height 8
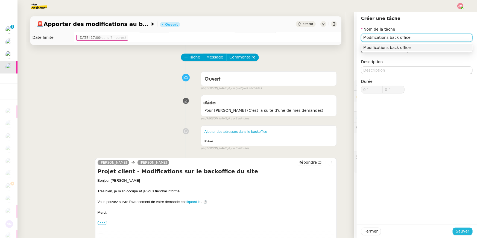
type input "Modifications back office"
click at [358, 169] on span "Sauver" at bounding box center [462, 231] width 13 height 6
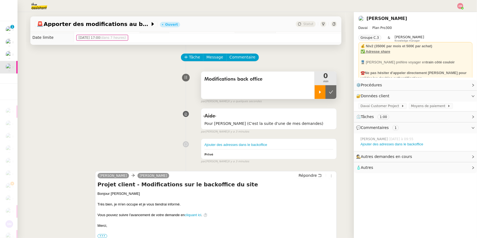
click at [322, 91] on icon at bounding box center [320, 92] width 4 height 4
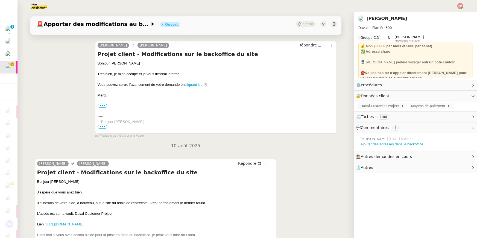
scroll to position [255, 0]
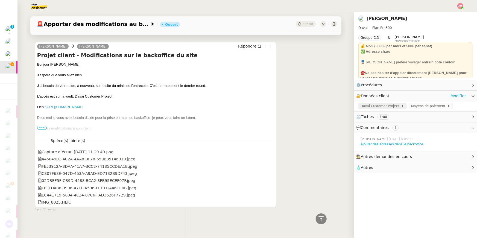
click at [358, 107] on span "Davai Customer Project" at bounding box center [381, 105] width 41 height 5
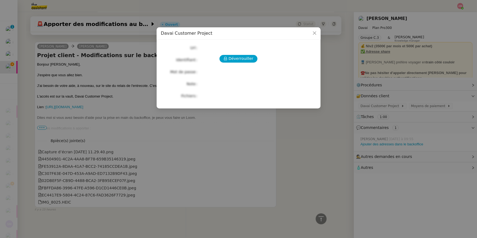
click at [255, 68] on div "Déverrouiller Url Identifiant Mot de passe Note Fichiers Upload" at bounding box center [238, 72] width 155 height 56
click at [238, 55] on button "Déverrouiller" at bounding box center [239, 59] width 38 height 8
click at [238, 57] on span "Déverrouiller" at bounding box center [241, 59] width 25 height 6
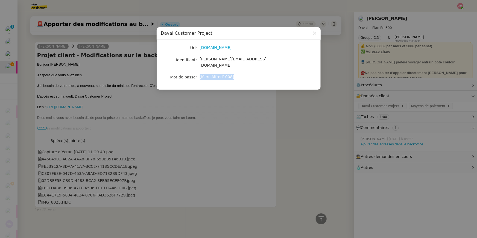
drag, startPoint x: 200, startPoint y: 71, endPoint x: 236, endPoint y: 71, distance: 35.8
click at [236, 74] on div "[MerciAlfred1008]" at bounding box center [245, 77] width 91 height 6
click at [226, 75] on span "[MerciAlfred1008]" at bounding box center [217, 77] width 34 height 4
drag, startPoint x: 230, startPoint y: 71, endPoint x: 201, endPoint y: 71, distance: 29.8
click at [201, 75] on span "[MerciAlfred1008]" at bounding box center [217, 77] width 34 height 4
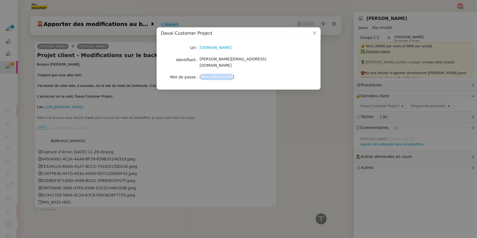
copy span "MerciAlfred1008"
click at [232, 67] on div "Url backoffice.davaicustomerproject.dev Identifiant alfred@davai.co Mot de pass…" at bounding box center [238, 62] width 155 height 37
drag, startPoint x: 234, startPoint y: 72, endPoint x: 244, endPoint y: 72, distance: 10.1
click at [244, 74] on div "[MerciAlfred1008]" at bounding box center [245, 77] width 91 height 6
drag, startPoint x: 244, startPoint y: 72, endPoint x: 200, endPoint y: 72, distance: 44.3
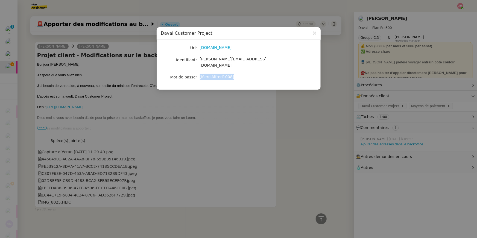
click at [200, 74] on div "[MerciAlfred1008]" at bounding box center [245, 77] width 91 height 6
copy span "[MerciAlfred1008]"
click at [228, 139] on nz-modal-container "Davai Customer Project Url [DOMAIN_NAME] Identifiant [PERSON_NAME][EMAIL_ADDRES…" at bounding box center [238, 119] width 477 height 238
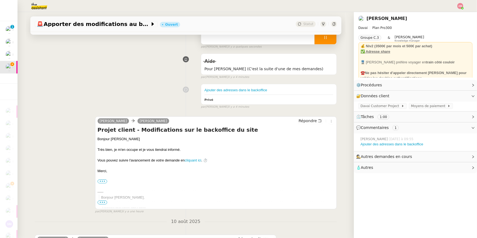
scroll to position [15, 0]
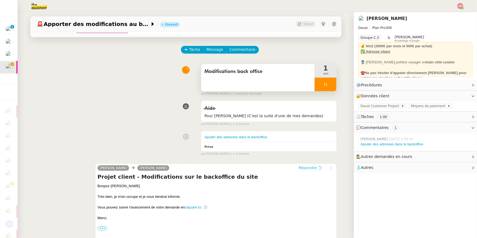
click at [314, 166] on span "Répondre" at bounding box center [308, 167] width 18 height 5
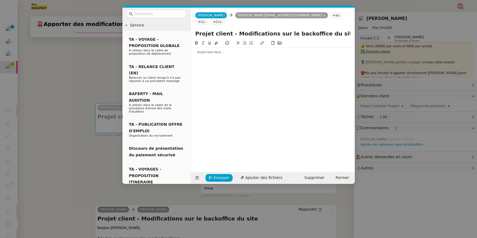
click at [245, 51] on div at bounding box center [272, 102] width 159 height 124
click at [244, 50] on div at bounding box center [272, 52] width 159 height 5
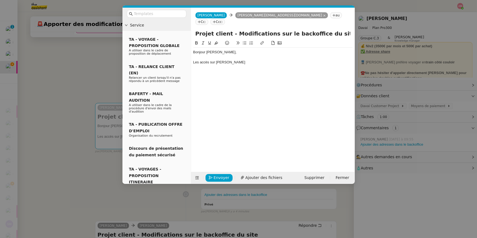
click at [358, 133] on nz-modal-container "Service TA - VOYAGE - PROPOSITION GLOBALE A utiliser dans le cadre de propositi…" at bounding box center [238, 119] width 477 height 238
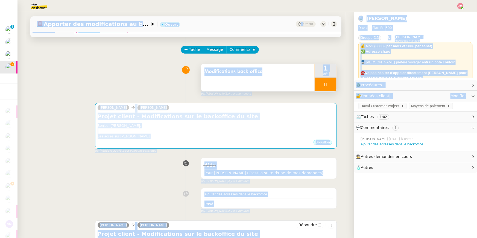
click at [355, 106] on nz-layout "🚨 Apporter des modifications au backoffice du site Ouvert Statut Client Emile K…" at bounding box center [247, 125] width 460 height 226
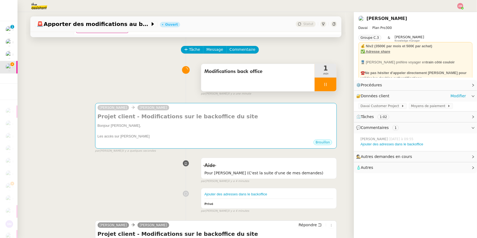
click at [354, 106] on div "Davai Customer Project Moyens de paiement" at bounding box center [415, 107] width 123 height 10
copy span "Davai Customer Project"
drag, startPoint x: 360, startPoint y: 107, endPoint x: 398, endPoint y: 107, distance: 38.0
click at [358, 107] on div "Davai Customer Project" at bounding box center [382, 106] width 48 height 6
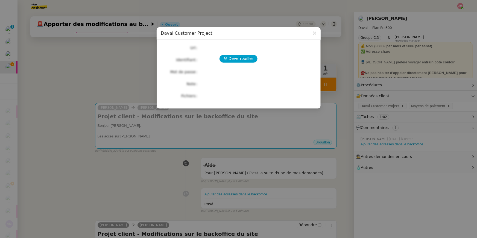
click at [250, 125] on nz-modal-container "Davai Customer Project Déverrouiller Url Identifiant Mot de passe Note Fichiers…" at bounding box center [238, 119] width 477 height 238
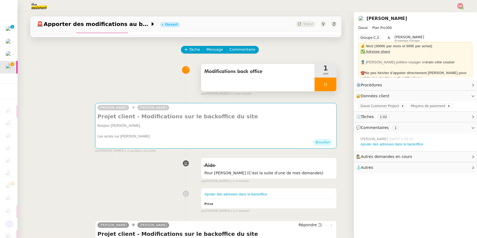
click at [252, 125] on div "Bonjour [PERSON_NAME]," at bounding box center [216, 125] width 237 height 5
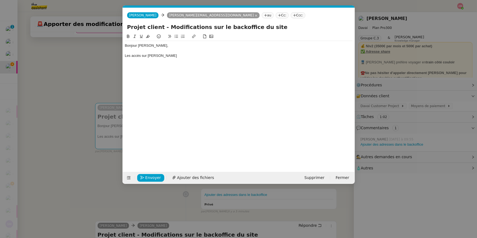
scroll to position [0, 11]
click at [145, 59] on div "Bonjour Emile, Les accès sur David" at bounding box center [239, 50] width 228 height 19
click at [147, 57] on div "Les accès sur David" at bounding box center [239, 55] width 228 height 5
click at [142, 57] on div "Les accès sur David" at bounding box center [239, 55] width 228 height 5
click at [154, 57] on div "Les accès au backoffice sur David" at bounding box center [239, 55] width 228 height 5
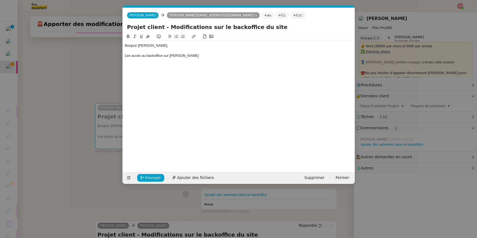
click at [197, 56] on div "Les accès au backoffice sur David" at bounding box center [239, 55] width 228 height 5
drag, startPoint x: 180, startPoint y: 54, endPoint x: 171, endPoint y: 54, distance: 9.8
click at [171, 54] on div "Les accès au backoffice sur David Davai Customer Project" at bounding box center [239, 55] width 228 height 5
drag, startPoint x: 171, startPoint y: 54, endPoint x: 184, endPoint y: 58, distance: 13.8
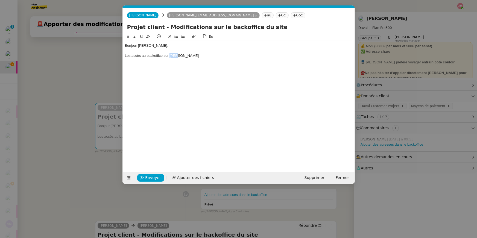
click at [184, 58] on div "Les accès au backoffice sur David" at bounding box center [239, 55] width 228 height 5
click at [170, 54] on div "Les accès au backoffice sur Davai Customer Project" at bounding box center [239, 55] width 228 height 5
click at [208, 58] on div "Les accès au backoffice sur "Davai Customer Project" at bounding box center [239, 55] width 228 height 5
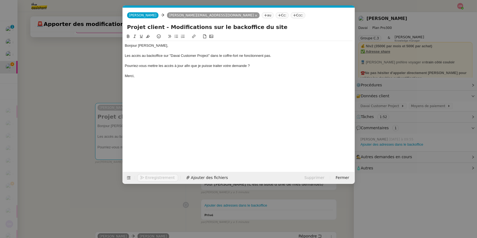
click at [206, 67] on div "Pourriez-vous mettre les accès à jour afin que je puisse traiter votre demande ?" at bounding box center [239, 65] width 228 height 5
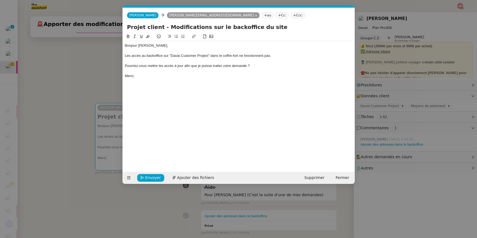
click at [177, 34] on button at bounding box center [176, 36] width 7 height 6
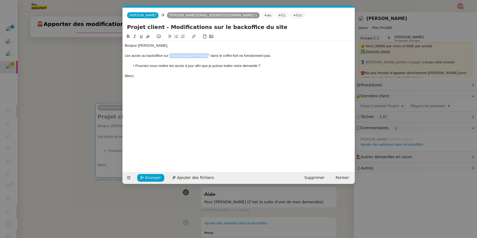
drag, startPoint x: 170, startPoint y: 56, endPoint x: 208, endPoint y: 54, distance: 38.1
click at [208, 54] on div "Les accès au backoffice sur "Davai Customer Project" dans le coffre-fort ne fon…" at bounding box center [239, 55] width 228 height 5
click at [127, 36] on icon at bounding box center [128, 36] width 2 height 3
click at [159, 48] on div "Bonjour [PERSON_NAME]," at bounding box center [239, 45] width 228 height 5
click at [157, 55] on div "Les accès au backoffice sur "Davai Customer Project " dans le coffre-fort ne fo…" at bounding box center [239, 55] width 228 height 5
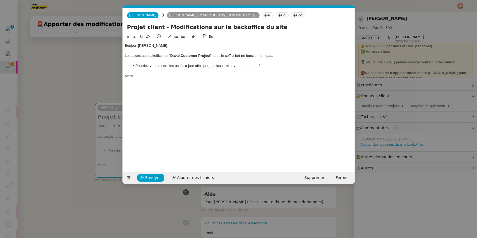
drag, startPoint x: 263, startPoint y: 75, endPoint x: 276, endPoint y: 44, distance: 33.0
click at [276, 44] on div "Bonjour Emile, Les accès au backoffice sur "Davai Customer Project " dans le co…" at bounding box center [239, 61] width 228 height 40
click at [284, 64] on li "Pourriez-vous mettre les accès à jour afin que je puisse traiter votre demande ?" at bounding box center [241, 65] width 223 height 5
drag, startPoint x: 282, startPoint y: 65, endPoint x: 283, endPoint y: 51, distance: 13.4
click at [283, 51] on div "Bonjour Emile, Les accès au backoffice sur "Davai Customer Project " dans le co…" at bounding box center [239, 61] width 228 height 40
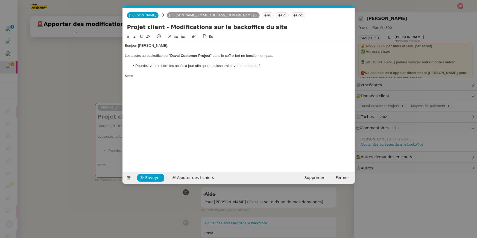
copy div "Les accès au backoffice sur "Davai Customer Project " dans le coffre-fort ne fo…"
click at [86, 66] on nz-modal-container "Service TA - VOYAGE - PROPOSITION GLOBALE A utiliser dans le cadre de propositi…" at bounding box center [238, 119] width 477 height 238
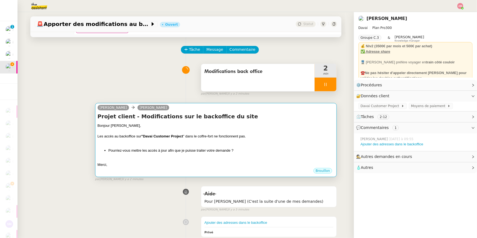
click at [138, 141] on div at bounding box center [216, 141] width 237 height 5
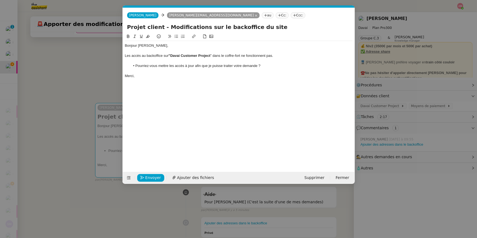
scroll to position [0, 11]
click at [148, 66] on li "Pourriez-vous mettre les accès à jour afin que je puisse traiter votre demande ?" at bounding box center [241, 65] width 223 height 5
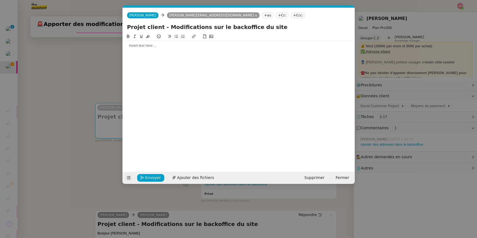
click at [128, 169] on button at bounding box center [129, 178] width 8 height 8
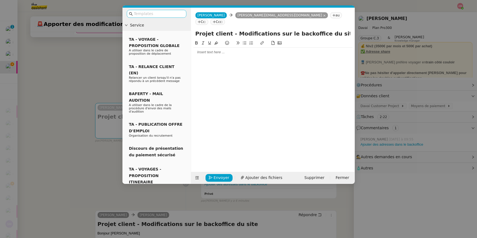
click at [171, 11] on input "text" at bounding box center [158, 14] width 49 height 6
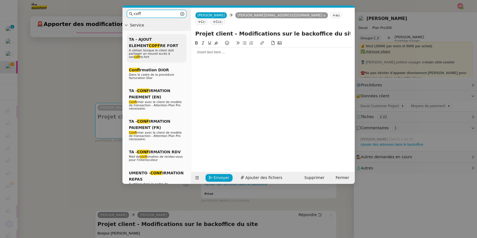
type input "coff"
click at [173, 49] on p "A utiliser lorsque le client doit partager un nouvel accès à son coff re-fort" at bounding box center [156, 54] width 55 height 10
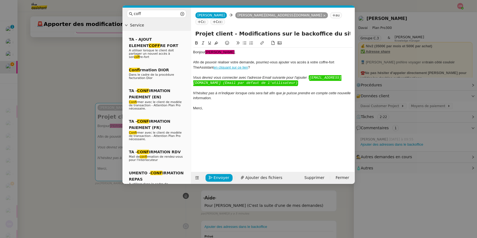
click at [227, 105] on div "Bonjour ﻿Emile﻿ , Afin de pouvoir réaliser votre demande, pourriez-vous ajouter…" at bounding box center [272, 80] width 159 height 65
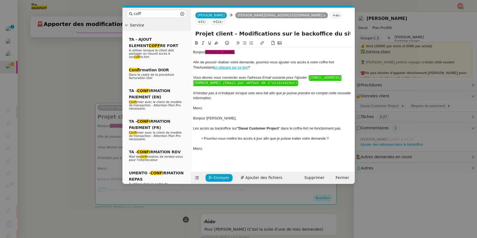
click at [226, 65] on link "en cliquant sur ce lien" at bounding box center [231, 67] width 34 height 4
click at [250, 75] on link at bounding box center [243, 77] width 13 height 4
type input "https://app.theassistant.com/profile/me/vault?category=application"
drag, startPoint x: 295, startPoint y: 121, endPoint x: 311, endPoint y: 122, distance: 15.6
click at [311, 126] on div "Les accès au backoffice sur "Davai Customer Project " dans le coffre-fort ne fo…" at bounding box center [272, 128] width 159 height 5
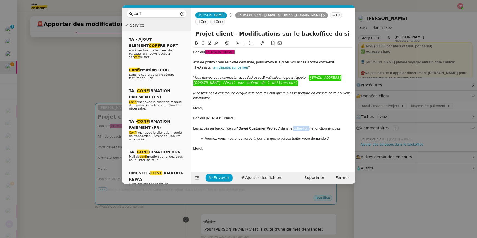
click at [263, 41] on icon at bounding box center [262, 43] width 4 height 4
paste input "https://app.theassistant.com/profile/me/vault?category=application"
type input "https://app.theassistant.com/profile/me/vault?category=application"
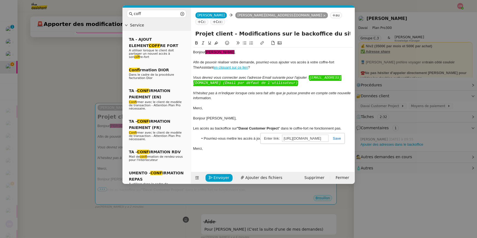
click at [339, 136] on link at bounding box center [335, 138] width 13 height 4
drag, startPoint x: 291, startPoint y: 122, endPoint x: 294, endPoint y: 122, distance: 3.0
click at [294, 126] on div "Les accès au backoffice sur "Davai Customer Project " dans le coffre-fort ne fo…" at bounding box center [272, 128] width 159 height 5
click at [270, 165] on nz-spin "Bonjour ﻿Emile﻿ , Afin de pouvoir réaliser votre demande, pourriez-vous ajouter…" at bounding box center [273, 103] width 164 height 126
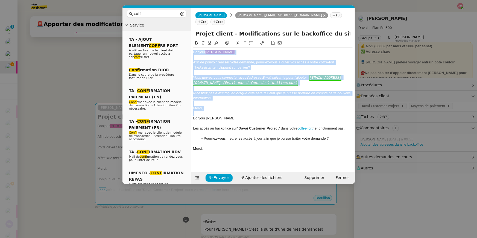
drag, startPoint x: 194, startPoint y: 113, endPoint x: 202, endPoint y: -4, distance: 117.1
click at [202, 0] on html "Mes demandes Sous-procédure 1 : Actualisation du fichier de suivi - août 2025 M…" at bounding box center [238, 119] width 477 height 238
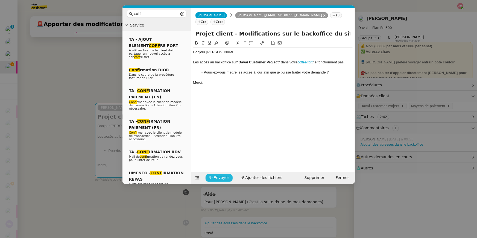
click at [217, 169] on span "Envoyer" at bounding box center [222, 178] width 16 height 6
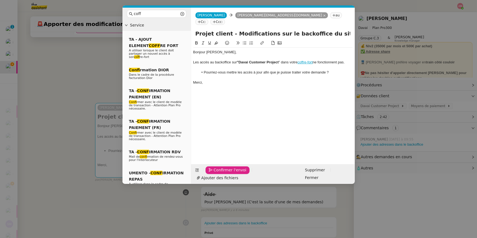
click at [217, 169] on span "Confirmer l'envoi" at bounding box center [230, 170] width 33 height 6
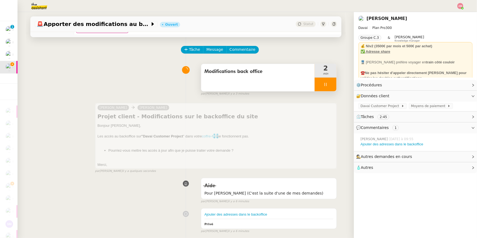
click at [328, 83] on icon at bounding box center [325, 84] width 4 height 4
click at [331, 83] on icon at bounding box center [331, 84] width 4 height 4
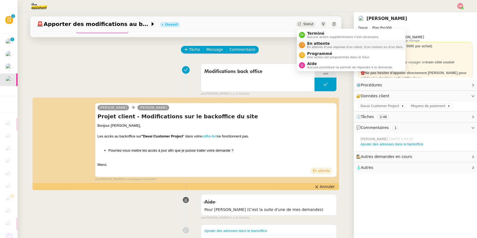
click at [312, 43] on span "En attente" at bounding box center [355, 43] width 96 height 4
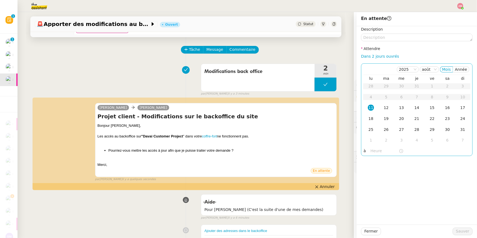
click at [358, 153] on input "text" at bounding box center [385, 151] width 28 height 6
click at [358, 107] on div "12" at bounding box center [386, 108] width 6 height 6
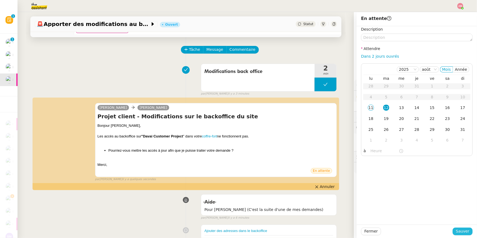
click at [358, 169] on button "Sauver" at bounding box center [463, 232] width 20 height 8
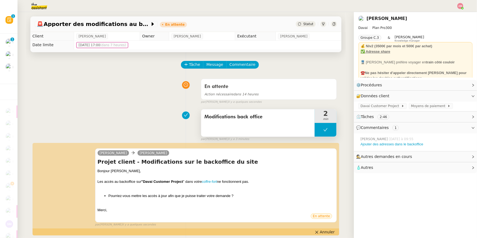
click at [250, 123] on div "Modifications back office" at bounding box center [258, 122] width 114 height 27
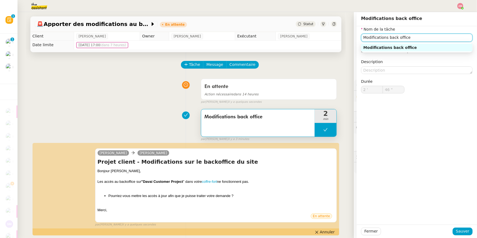
drag, startPoint x: 417, startPoint y: 39, endPoint x: 331, endPoint y: 32, distance: 85.6
click at [331, 32] on app-ticket "🚨 Apporter des modifications au backoffice du site En attente Statut Client Emi…" at bounding box center [247, 125] width 460 height 226
type input "Connexion au backofficec"
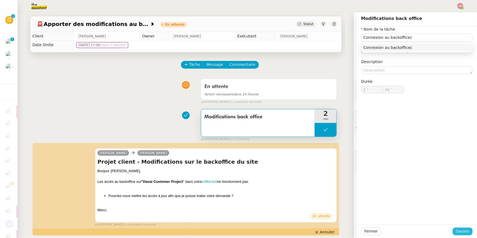
click at [358, 169] on span "Sauver" at bounding box center [462, 231] width 13 height 6
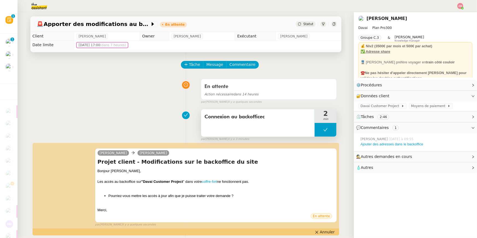
click at [263, 117] on span "Connexion au backofficec" at bounding box center [258, 117] width 107 height 8
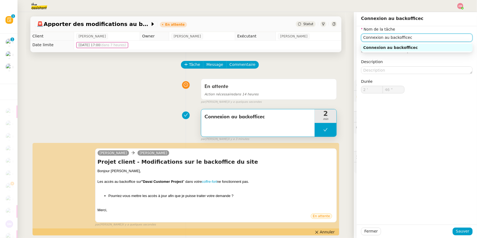
click at [358, 40] on input "Connexion au backofficec" at bounding box center [417, 38] width 112 height 8
type input "Connexion au backoffice"
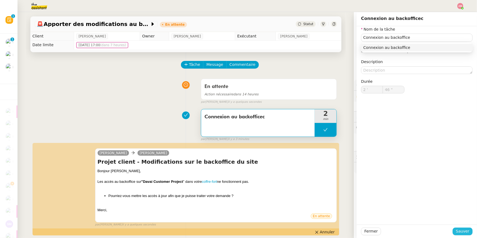
click at [358, 169] on span "Sauver" at bounding box center [462, 231] width 13 height 6
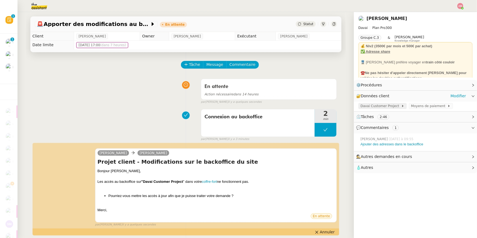
click at [358, 107] on span "Davai Customer Project" at bounding box center [381, 105] width 41 height 5
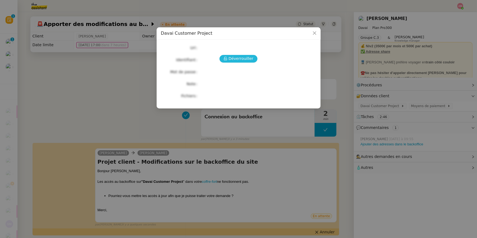
click at [232, 59] on span "Déverrouiller" at bounding box center [241, 59] width 25 height 6
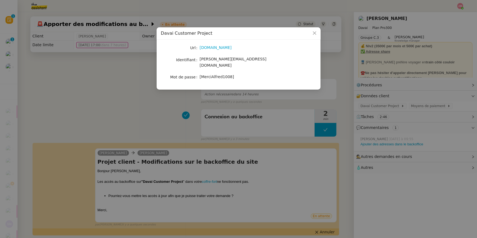
click at [358, 133] on nz-modal-container "Davai Customer Project Url [DOMAIN_NAME] Identifiant [PERSON_NAME][EMAIL_ADDRES…" at bounding box center [238, 119] width 477 height 238
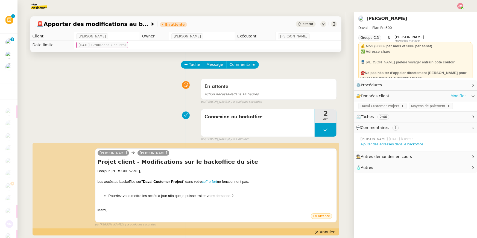
click at [358, 96] on link "Modifier" at bounding box center [459, 96] width 16 height 6
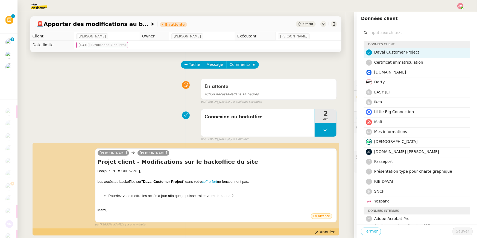
click at [358, 169] on span "Fermer" at bounding box center [370, 231] width 13 height 6
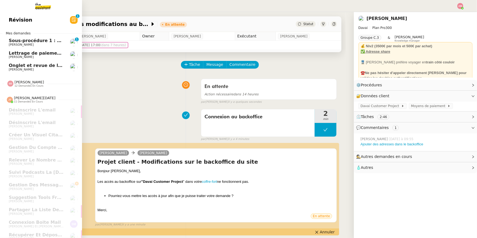
click at [11, 66] on span "Onglet et revue de littérature - [DATE]" at bounding box center [56, 65] width 95 height 5
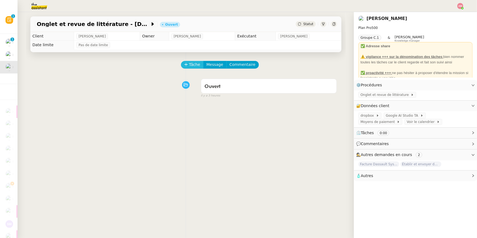
click at [186, 65] on icon at bounding box center [186, 65] width 4 height 4
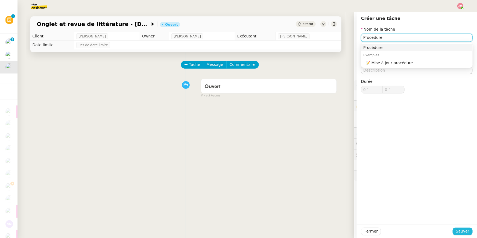
type input "Procédure"
click at [358, 169] on span "Sauver" at bounding box center [462, 231] width 13 height 6
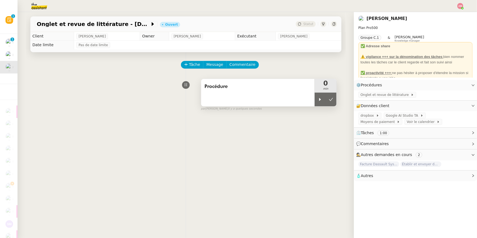
click at [314, 93] on div "Procédure" at bounding box center [258, 92] width 114 height 27
click at [319, 99] on icon at bounding box center [320, 99] width 4 height 4
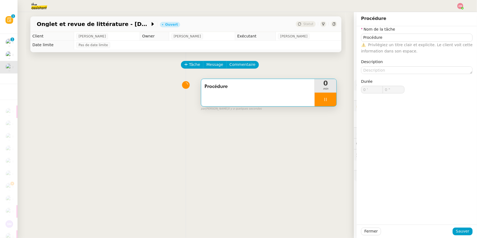
type input "Procédure"
type input "0 '"
type input "0 ""
click at [358, 95] on div "Durée 0 ' 0 "" at bounding box center [388, 90] width 58 height 24
type input "Procédure"
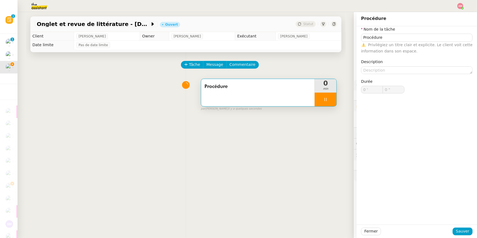
type input "0 '"
type input "1 ""
click at [358, 169] on div "Fermer Sauver" at bounding box center [417, 231] width 120 height 13
click at [358, 169] on span "Fermer" at bounding box center [370, 231] width 13 height 6
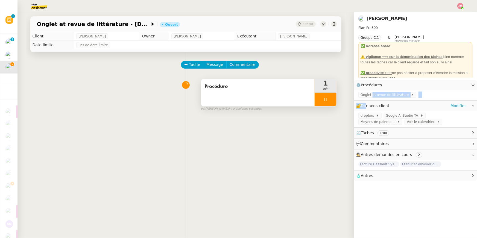
drag, startPoint x: 372, startPoint y: 96, endPoint x: 367, endPoint y: 103, distance: 8.7
click at [358, 103] on nz-collapse "⚙️ Procédures Modifier Onglet et revue de littérature 🔐 Données client Modifier…" at bounding box center [415, 130] width 123 height 101
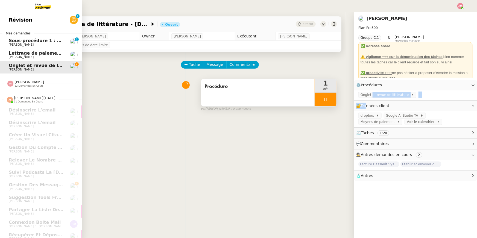
click at [14, 15] on link "Révision 0 1 2 3 4 5 6 7 8 9" at bounding box center [41, 20] width 82 height 13
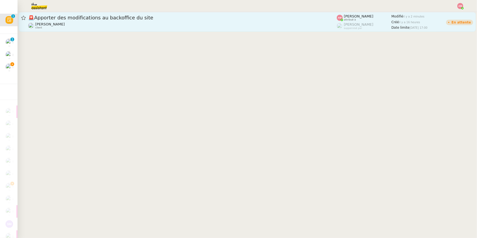
click at [115, 19] on span "🚨 Apporter des modifications au backoffice du site" at bounding box center [182, 17] width 309 height 5
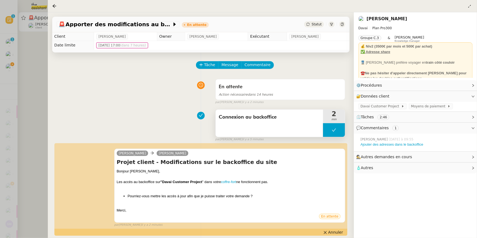
click at [311, 125] on div "Connexion au backoffice" at bounding box center [269, 123] width 107 height 27
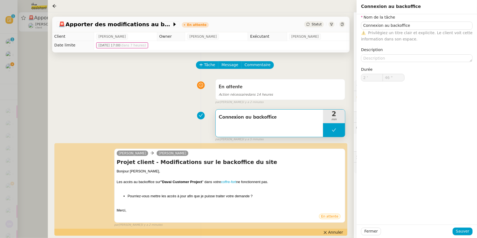
click at [331, 129] on button at bounding box center [334, 130] width 22 height 14
click at [329, 129] on icon at bounding box center [328, 130] width 4 height 4
type input "Connexion au backoffice"
type input "2 '"
type input "46 ""
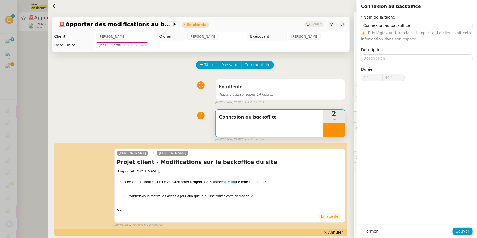
type input "Connexion au backoffice"
type input "2 '"
type input "46 ""
type input "Connexion au backoffice"
type input "2 '"
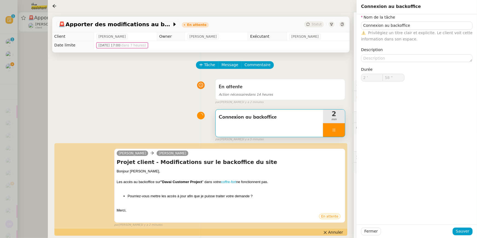
type input "59 ""
type input "3 '"
type input "1 ""
click at [329, 130] on div at bounding box center [334, 130] width 22 height 14
type input "Connexion au backoffice"
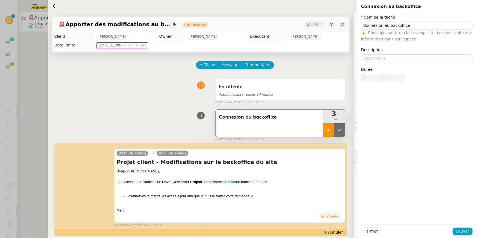
type input "3 '"
type input "1 ""
type input "Connexion au backoffice"
type input "3 '"
type input "1 ""
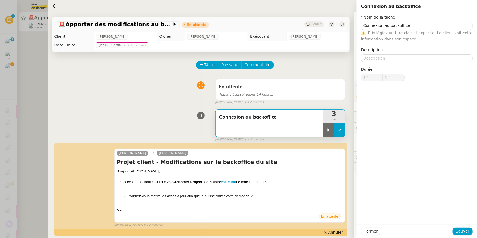
click at [338, 130] on icon at bounding box center [339, 130] width 4 height 4
type input "Connexion au backoffice"
type input "3 '"
type input "1 ""
type input "Connexion au backoffice"
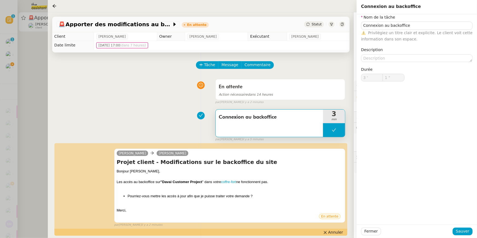
type input "3 '"
type input "1 ""
click at [27, 78] on div at bounding box center [238, 119] width 477 height 238
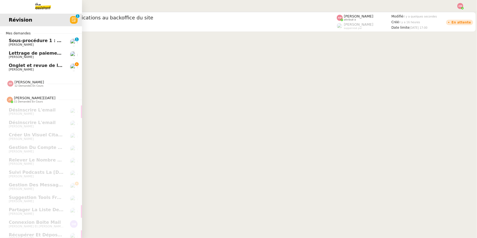
click at [16, 65] on span "Onglet et revue de littérature - [DATE]" at bounding box center [56, 65] width 95 height 5
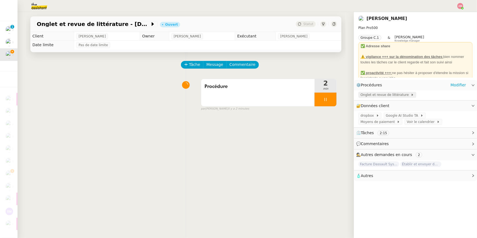
click at [358, 97] on span "Onglet et revue de littérature" at bounding box center [386, 94] width 50 height 5
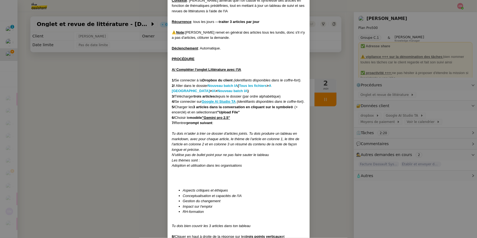
scroll to position [47, 0]
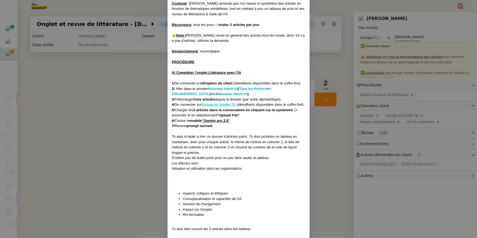
click at [228, 103] on u "Google AI Studio TA" at bounding box center [219, 105] width 34 height 4
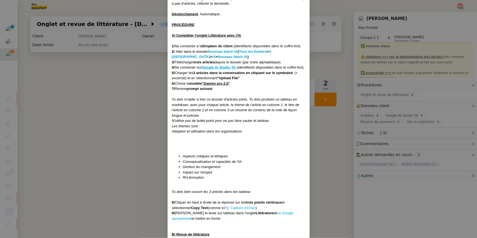
click at [215, 169] on div at bounding box center [238, 186] width 133 height 5
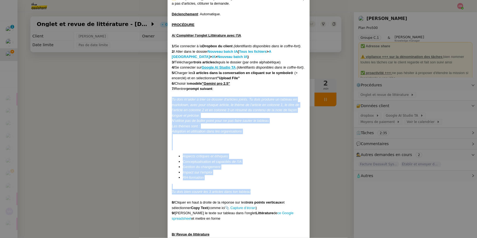
drag, startPoint x: 256, startPoint y: 197, endPoint x: 165, endPoint y: 103, distance: 131.5
click at [165, 103] on nz-modal-container "Créée le 27/03/2025 MAJ le 21/07/2025 Contexte : Jean-Baptiste aimerait que l'o…" at bounding box center [238, 119] width 477 height 238
copy div "Tu dois m'aider à trier ce dossier d'articles joints. Tu dois produire un table…"
click at [289, 169] on link "ce Google spreadsheet" at bounding box center [233, 216] width 122 height 10
click at [103, 148] on nz-modal-container "Créée le 27/03/2025 MAJ le 21/07/2025 Contexte : Jean-Baptiste aimerait que l'o…" at bounding box center [238, 119] width 477 height 238
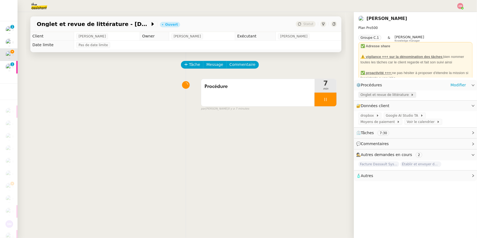
click at [358, 96] on span "Onglet et revue de littérature" at bounding box center [386, 94] width 50 height 5
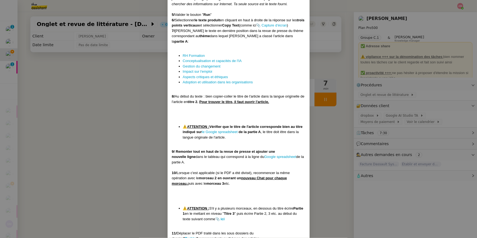
scroll to position [472, 0]
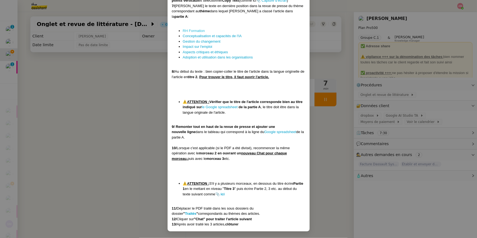
click at [200, 29] on link "RH Formation" at bounding box center [194, 31] width 22 height 4
click at [192, 46] on link "Impact sur l'emploi" at bounding box center [198, 47] width 30 height 4
click at [186, 58] on link "Adoption et utilisation dans les organisations" at bounding box center [218, 57] width 70 height 4
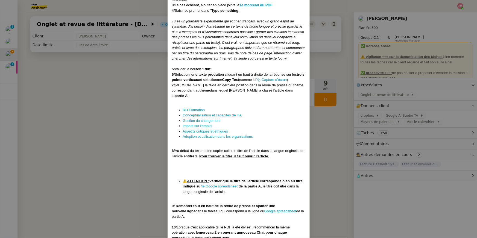
scroll to position [372, 0]
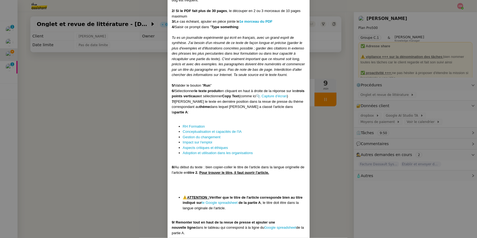
click at [173, 49] on em "Tu es un journaliste expérimenté qui écrit en français, avec un grand esprit de…" at bounding box center [238, 57] width 133 height 42
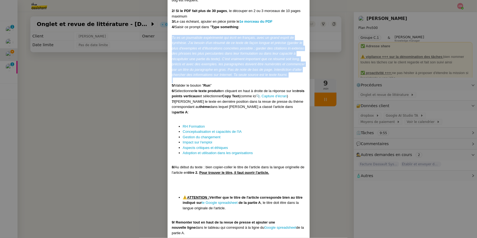
drag, startPoint x: 173, startPoint y: 42, endPoint x: 289, endPoint y: 83, distance: 123.0
copy em "Tu es un journaliste expérimenté qui écrit en français, avec un grand esprit de…"
click at [7, 70] on nz-modal-container "Créée le 27/03/2025 MAJ le 21/07/2025 Contexte : Jean-Baptiste aimerait que l'o…" at bounding box center [238, 119] width 477 height 238
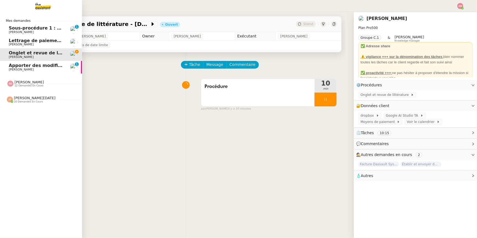
click at [14, 68] on span "[PERSON_NAME]" at bounding box center [21, 70] width 25 height 4
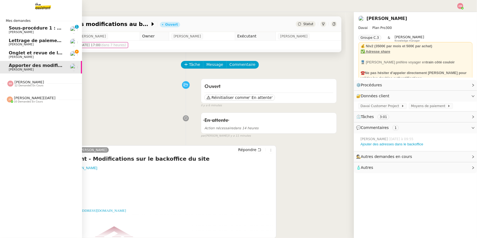
click at [25, 53] on span "Onglet et revue de littérature - [DATE]" at bounding box center [56, 52] width 95 height 5
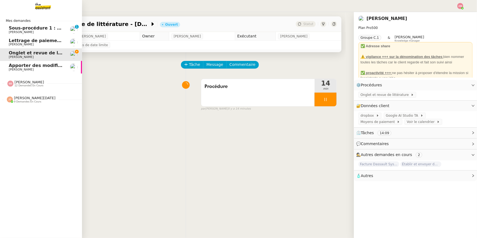
click at [22, 84] on span "[PERSON_NAME]" at bounding box center [29, 82] width 30 height 4
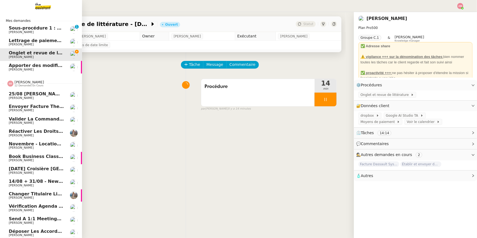
scroll to position [17, 0]
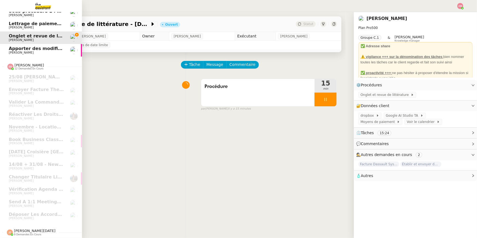
click at [14, 48] on span "Apporter des modifications au backoffice du site" at bounding box center [68, 48] width 119 height 5
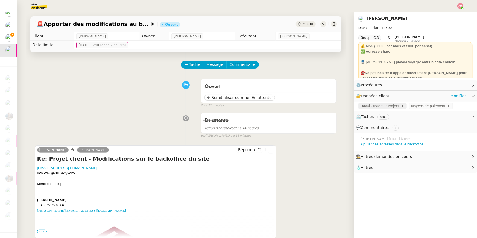
click at [358, 104] on span "Davai Customer Project" at bounding box center [381, 105] width 41 height 5
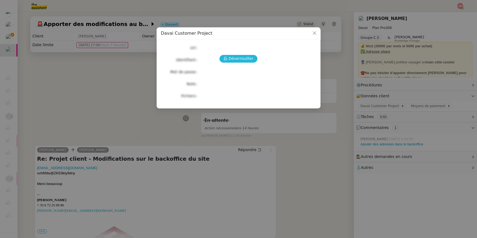
click at [237, 56] on span "Déverrouiller" at bounding box center [241, 59] width 25 height 6
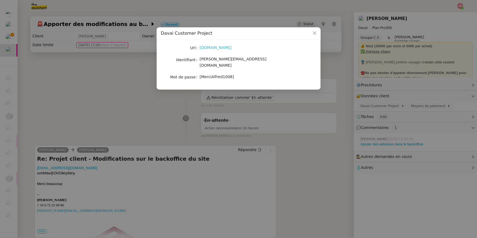
click at [232, 47] on link "[DOMAIN_NAME]" at bounding box center [216, 47] width 32 height 4
click at [131, 169] on nz-modal-container "Davai Customer Project Url [DOMAIN_NAME] Identifiant [PERSON_NAME][EMAIL_ADDRES…" at bounding box center [238, 119] width 477 height 238
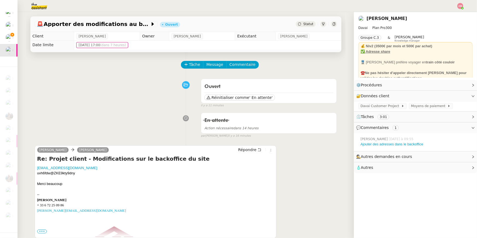
click at [76, 169] on div at bounding box center [155, 178] width 237 height 5
drag, startPoint x: 85, startPoint y: 169, endPoint x: 37, endPoint y: 167, distance: 48.4
click at [37, 167] on div "[EMAIL_ADDRESS][DOMAIN_NAME]" at bounding box center [155, 167] width 237 height 5
drag, startPoint x: 80, startPoint y: 174, endPoint x: 36, endPoint y: 174, distance: 44.3
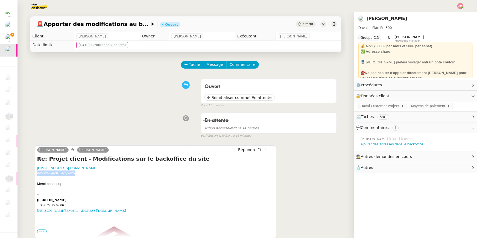
click at [36, 169] on div "Emile Kratiroff Alfred Répondre Re: Projet client - Modifications sur le backof…" at bounding box center [156, 191] width 242 height 93
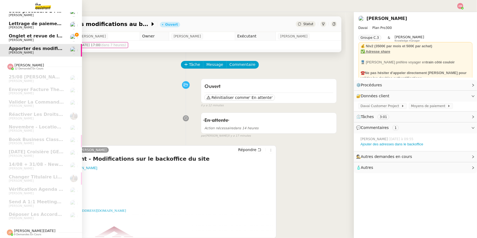
click at [13, 35] on span "Onglet et revue de littérature - [DATE]" at bounding box center [56, 35] width 95 height 5
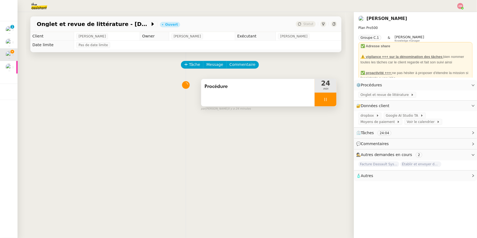
click at [220, 100] on div "Procédure" at bounding box center [258, 92] width 114 height 27
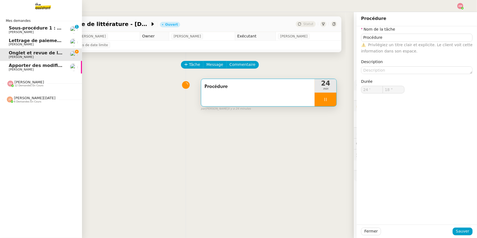
type input "19 ""
click at [19, 31] on span "[PERSON_NAME]" at bounding box center [21, 32] width 25 height 4
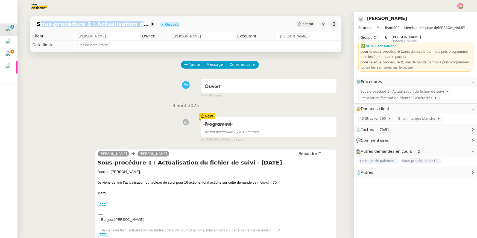
drag, startPoint x: 34, startPoint y: 25, endPoint x: 163, endPoint y: 35, distance: 128.9
click at [145, 27] on div "Sous-procédure 1 : Actualisation du fichier de suivi - [DATE]" at bounding box center [96, 24] width 123 height 6
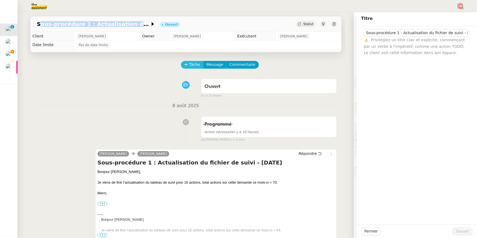
click at [192, 61] on button "Tâche" at bounding box center [192, 65] width 23 height 8
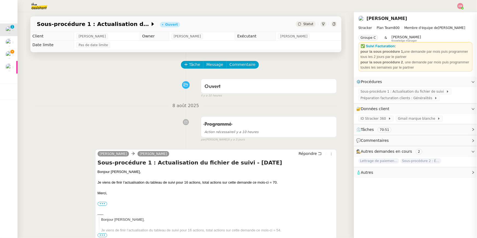
scroll to position [0, 11]
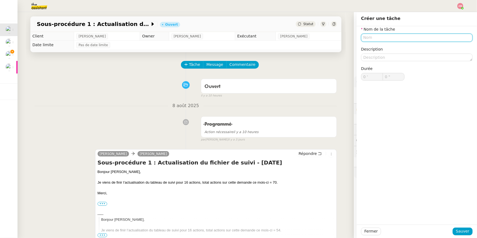
paste input "Sous-procédure 1 : Actualisation du fichier"
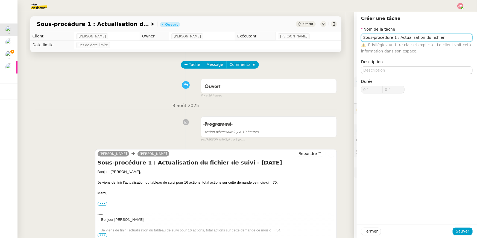
drag, startPoint x: 399, startPoint y: 37, endPoint x: 326, endPoint y: 34, distance: 73.3
click at [326, 34] on app-ticket "Sous-procédure 1 : Actualisation du fichier de suivi - août 2025 Ouvert Statut …" at bounding box center [247, 125] width 460 height 226
type input "Actualisation du fichier"
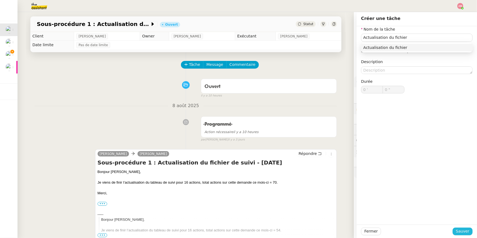
click at [358, 169] on button "Sauver" at bounding box center [463, 232] width 20 height 8
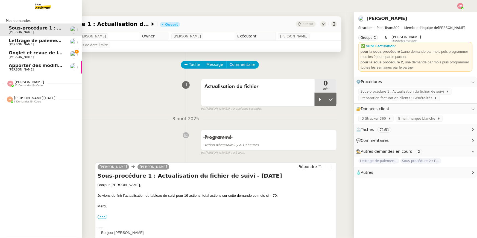
click at [8, 55] on link "Onglet et revue de littérature - 11 août 2025 Jean-Baptiste Barfety" at bounding box center [41, 54] width 82 height 13
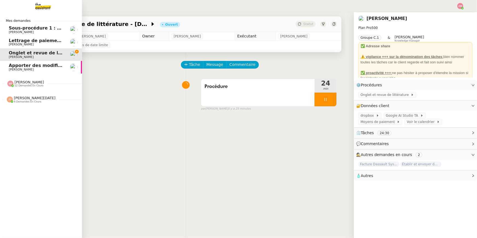
click at [4, 87] on span "Sheida Delpazir 12 demandes en cours" at bounding box center [25, 83] width 43 height 7
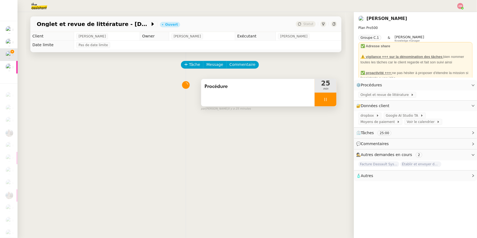
click at [323, 101] on div at bounding box center [326, 100] width 22 height 14
click at [330, 101] on icon at bounding box center [331, 99] width 4 height 4
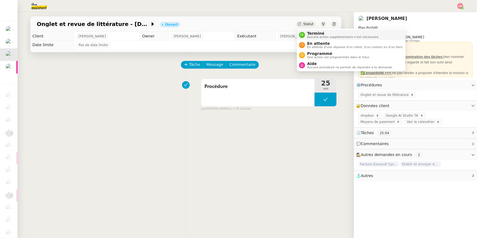
click at [308, 30] on li "Terminé Aucune action supplémentaire n'est nécessaire." at bounding box center [351, 35] width 109 height 10
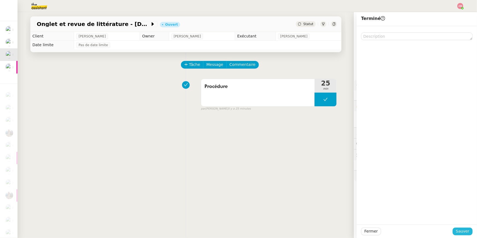
click at [358, 169] on span "Sauver" at bounding box center [462, 231] width 13 height 6
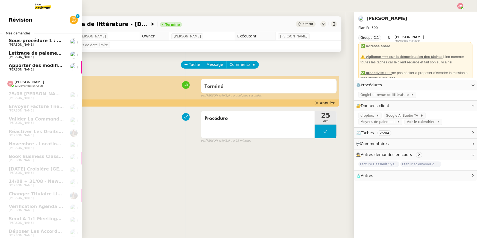
click at [25, 44] on span "[PERSON_NAME]" at bounding box center [21, 45] width 25 height 4
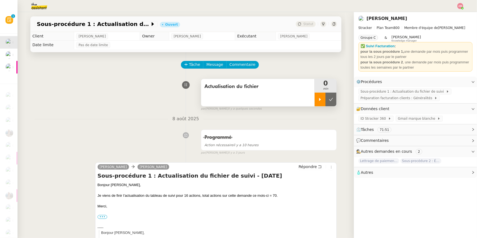
click at [320, 96] on div at bounding box center [320, 100] width 11 height 14
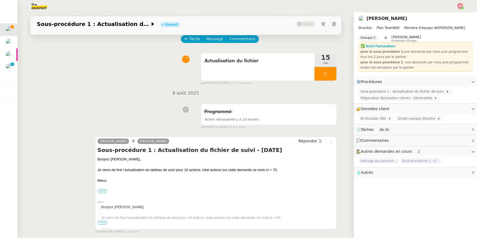
scroll to position [27, 0]
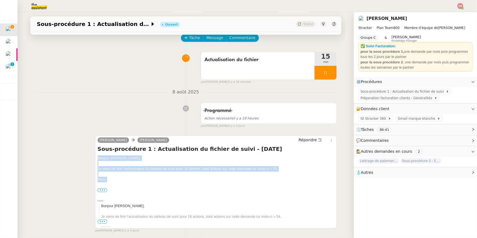
drag, startPoint x: 107, startPoint y: 180, endPoint x: 96, endPoint y: 156, distance: 26.1
click at [96, 156] on div "Charlie Mathias Hombourger Répondre Sous-procédure 1 : Actualisation du fichier…" at bounding box center [216, 182] width 242 height 93
click at [314, 141] on span "Répondre" at bounding box center [308, 139] width 18 height 5
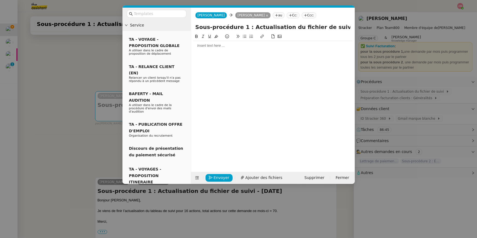
click at [246, 46] on div at bounding box center [272, 45] width 159 height 5
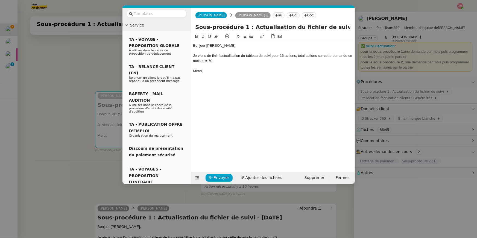
click at [283, 55] on div "Je viens de finir l’actualisation du tableau de suivi pour 16 actions, total ac…" at bounding box center [272, 58] width 159 height 10
click at [84, 68] on nz-modal-container "Service TA - VOYAGE - PROPOSITION GLOBALE A utiliser dans le cadre de propositi…" at bounding box center [238, 119] width 477 height 238
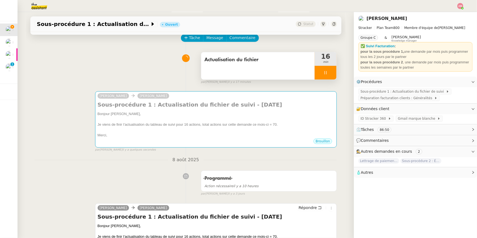
click at [323, 69] on div at bounding box center [326, 73] width 22 height 14
click at [306, 68] on div "Actualisation du fichier" at bounding box center [258, 65] width 114 height 27
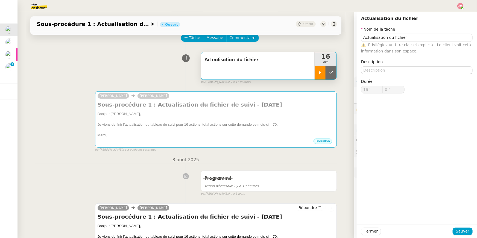
click at [323, 73] on div at bounding box center [320, 73] width 11 height 14
type input "Actualisation du fichier"
type input "16 '"
type input "0 ""
type input "Actualisation du fichier"
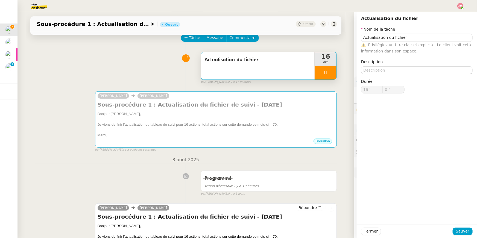
type input "16 '"
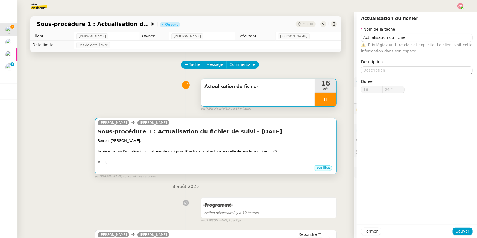
click at [296, 132] on h4 "Sous-procédure 1 : Actualisation du fichier de suivi - [DATE]" at bounding box center [216, 132] width 237 height 8
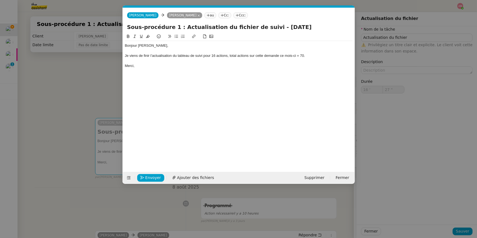
scroll to position [0, 11]
click at [216, 56] on div "Je viens de finir l’actualisation du tableau de suivi pour 16 actions, total ac…" at bounding box center [239, 55] width 228 height 5
type input "29 ""
type input "30 ""
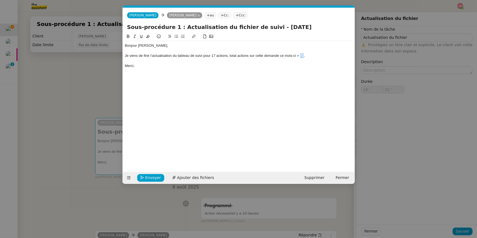
drag, startPoint x: 301, startPoint y: 56, endPoint x: 304, endPoint y: 56, distance: 3.6
click at [304, 56] on div "Je viens de finir l’actualisation du tableau de suivi pour 17 actions, total ac…" at bounding box center [239, 55] width 228 height 5
type input "35 ""
click at [75, 80] on nz-modal-container "Service TA - VOYAGE - PROPOSITION GLOBALE A utiliser dans le cadre de propositi…" at bounding box center [238, 119] width 477 height 238
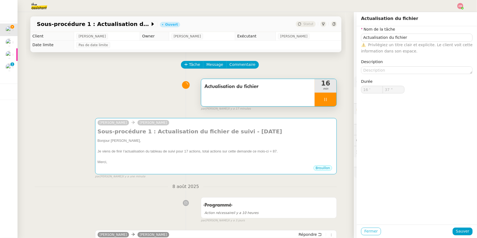
type input "38 ""
click at [372, 232] on span "Fermer" at bounding box center [370, 231] width 13 height 6
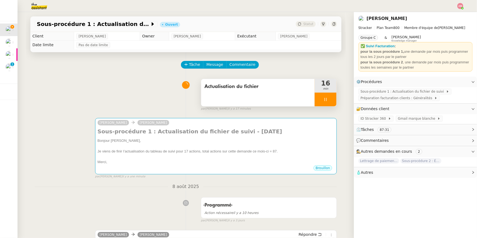
click at [299, 100] on div "Actualisation du fichier" at bounding box center [258, 92] width 114 height 27
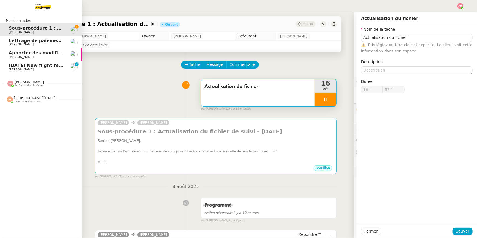
click at [12, 101] on div at bounding box center [10, 100] width 6 height 6
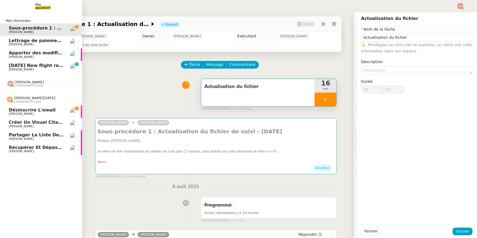
type input "59 ""
type input "17 '"
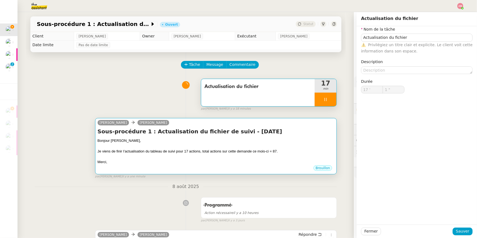
click at [314, 119] on div "Charlie Mathias Hombourger" at bounding box center [216, 123] width 237 height 8
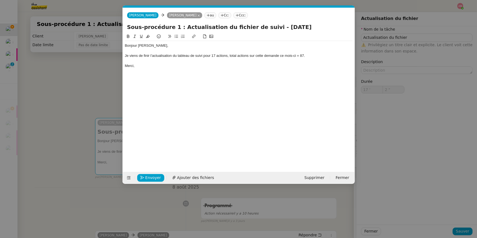
scroll to position [0, 11]
click at [149, 177] on span "Envoyer" at bounding box center [153, 178] width 16 height 6
click at [149, 177] on span "Confirmer l'envoi" at bounding box center [161, 178] width 33 height 6
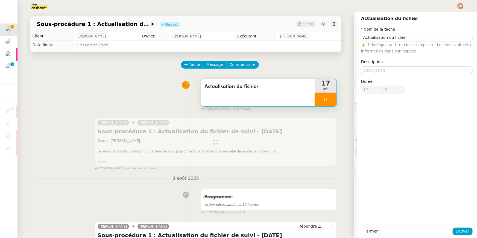
type input "4 ""
type input "Actualisation du fichier"
type input "17 '"
type input "4 ""
click at [331, 96] on div at bounding box center [326, 100] width 22 height 14
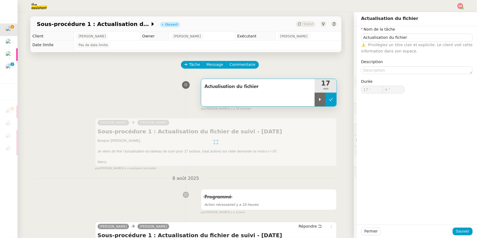
click at [331, 96] on button at bounding box center [331, 100] width 11 height 14
type input "Actualisation du fichier"
type input "17 '"
type input "4 ""
type input "Actualisation du fichier"
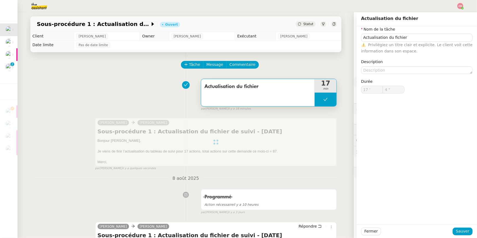
type input "17 '"
type input "4 ""
type input "Actualisation du fichier"
type input "17 '"
type input "4 ""
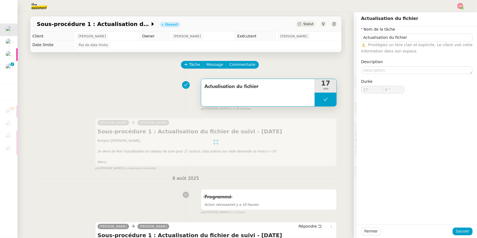
type input "Actualisation du fichier"
type input "17 '"
type input "4 ""
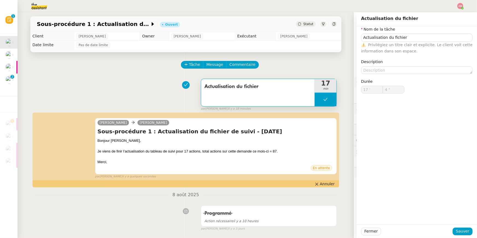
type input "Actualisation du fichier"
type input "17 '"
type input "4 ""
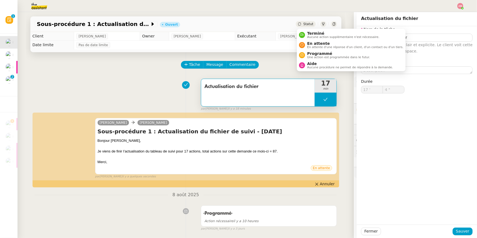
type input "Actualisation du fichier"
type input "17 '"
type input "4 ""
type input "Actualisation du fichier"
type input "17 '"
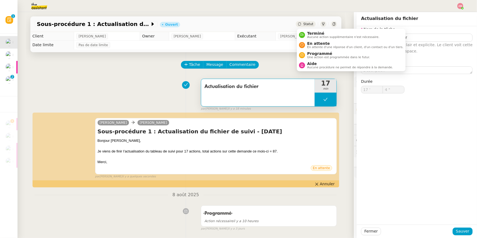
type input "4 ""
click at [317, 52] on span "Programmé" at bounding box center [338, 53] width 63 height 4
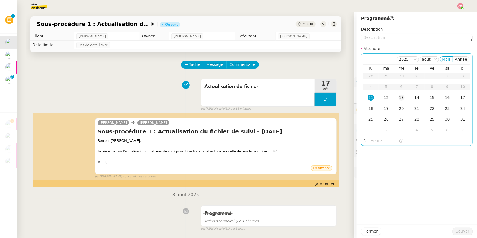
click at [397, 94] on td "13" at bounding box center [401, 97] width 15 height 11
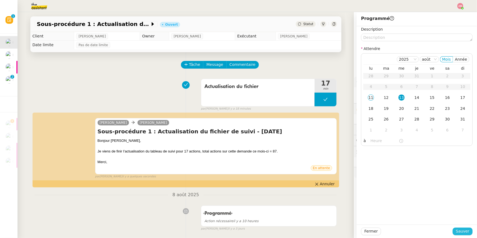
click at [463, 229] on span "Sauver" at bounding box center [462, 231] width 13 height 6
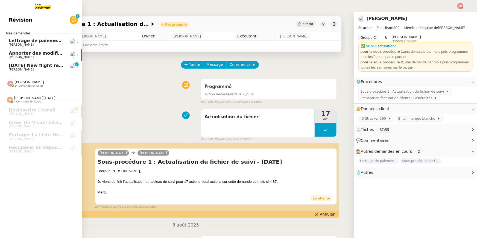
click at [2, 54] on link "Apporter des modifications au backoffice du site [PERSON_NAME]" at bounding box center [41, 55] width 82 height 13
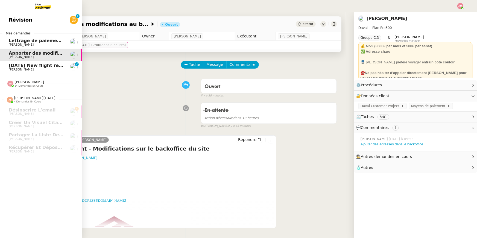
click at [11, 68] on span "[PERSON_NAME]" at bounding box center [21, 70] width 25 height 4
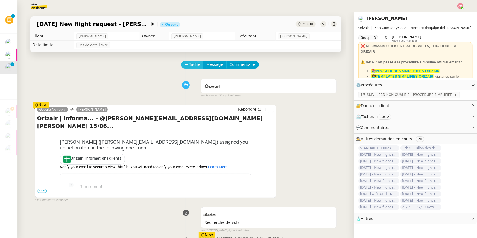
click at [196, 62] on span "Tâche" at bounding box center [194, 65] width 11 height 6
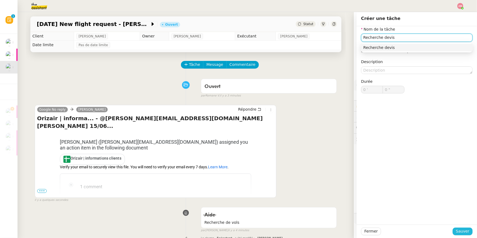
type input "Recherche devis"
click at [466, 232] on span "Sauver" at bounding box center [462, 231] width 13 height 6
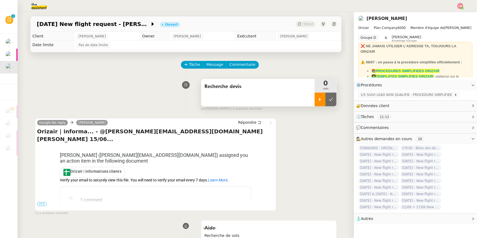
click at [319, 100] on icon at bounding box center [320, 99] width 2 height 3
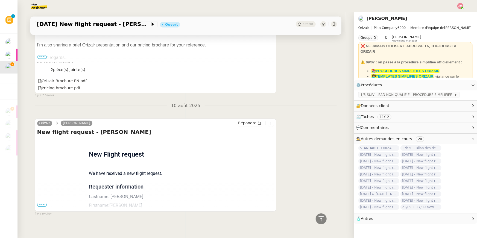
scroll to position [583, 0]
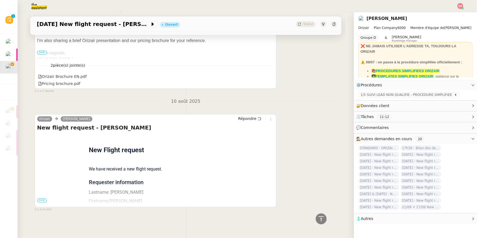
click at [43, 198] on div "Flight request created by Jack Jarvis New Flight request We have received a new…" at bounding box center [155, 224] width 237 height 180
click at [43, 201] on span "•••" at bounding box center [42, 201] width 10 height 4
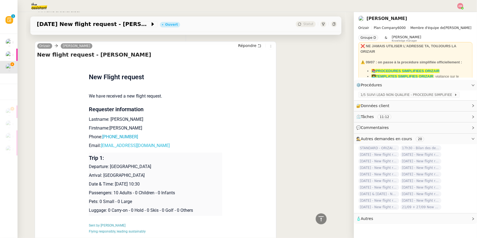
scroll to position [691, 0]
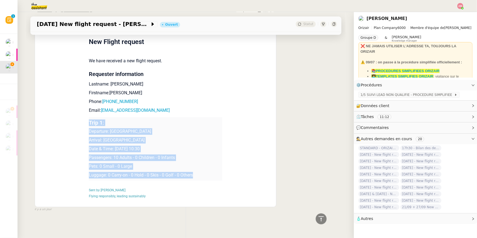
drag, startPoint x: 196, startPoint y: 176, endPoint x: 218, endPoint y: 112, distance: 67.2
click at [218, 112] on td "New Flight request We have received a new flight request. Requester information…" at bounding box center [155, 116] width 133 height 180
copy td "Trip 1: Departure: Norwich Airport Arrival: Mikonos Airport Date & Time: 15th J…"
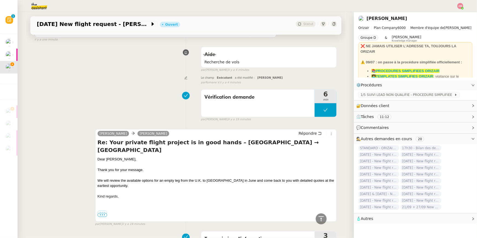
scroll to position [0, 0]
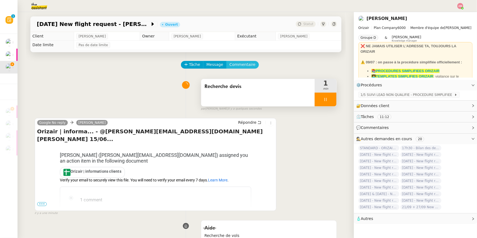
click at [246, 64] on span "Commentaire" at bounding box center [243, 65] width 26 height 6
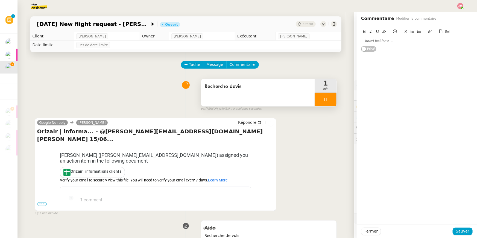
click at [395, 35] on div at bounding box center [417, 32] width 112 height 8
click at [395, 38] on div at bounding box center [417, 40] width 112 height 5
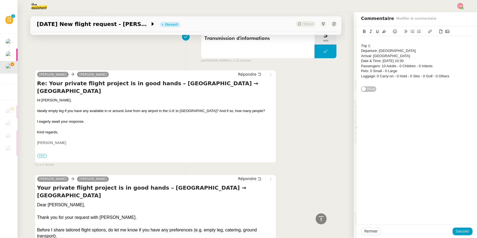
scroll to position [399, 0]
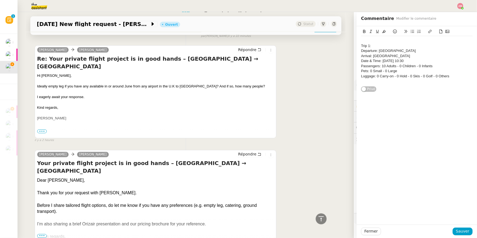
click at [49, 84] on div "Ideally empty leg if you have any available in or around June from any airport …" at bounding box center [155, 86] width 237 height 5
drag, startPoint x: 51, startPoint y: 79, endPoint x: 195, endPoint y: 78, distance: 144.1
click at [195, 84] on div "Ideally empty leg if you have any available in or around June from any airport …" at bounding box center [155, 86] width 237 height 5
drag, startPoint x: 195, startPoint y: 78, endPoint x: 49, endPoint y: 80, distance: 146.0
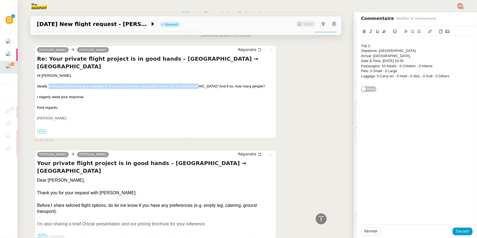
click at [49, 84] on div "Ideally empty leg if you have any available in or around June from any airport …" at bounding box center [155, 86] width 237 height 5
click at [457, 77] on div "Luggage: 0 Carry-on - 0 Hold - 0 Skis - 0 Golf - 0 Others" at bounding box center [417, 76] width 112 height 5
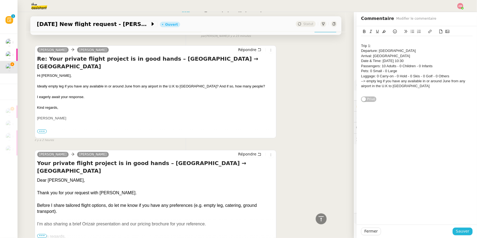
click at [463, 235] on button "Sauver" at bounding box center [463, 232] width 20 height 8
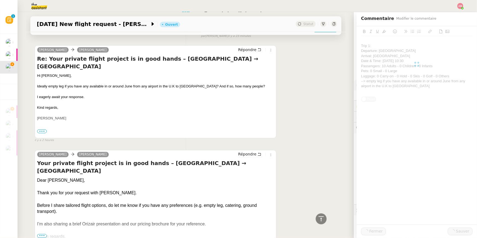
scroll to position [482, 0]
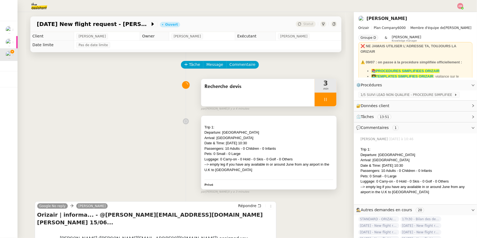
click at [281, 178] on div at bounding box center [269, 175] width 129 height 5
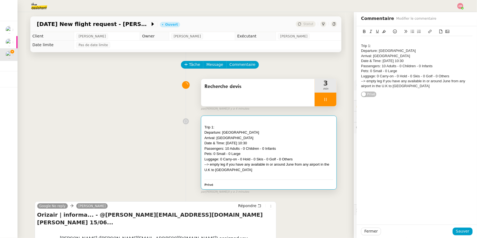
click at [429, 90] on div "Trip 1: Departure: Norwich Airport Arrival: Mikonos Airport Date & Time: 15th J…" at bounding box center [417, 63] width 112 height 55
click at [388, 41] on div at bounding box center [417, 40] width 112 height 5
click at [388, 47] on div "Trip 1:" at bounding box center [417, 45] width 112 height 5
drag, startPoint x: 372, startPoint y: 46, endPoint x: 401, endPoint y: 48, distance: 28.5
click at [401, 48] on div "Trip 1: H7CR55" at bounding box center [417, 45] width 112 height 5
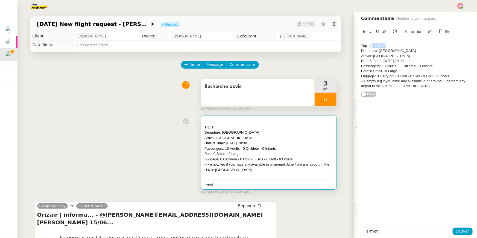
click at [383, 31] on icon at bounding box center [384, 32] width 4 height 4
click at [457, 230] on span "Sauver" at bounding box center [462, 231] width 13 height 6
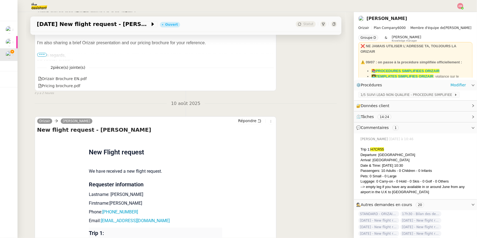
scroll to position [769, 0]
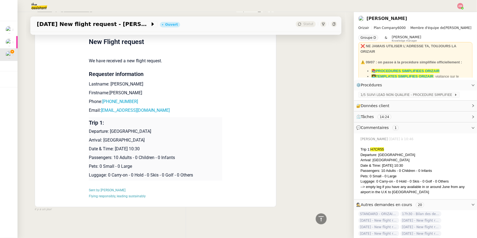
click at [142, 105] on td "New Flight request We have received a new flight request. Requester information…" at bounding box center [155, 116] width 133 height 180
drag, startPoint x: 105, startPoint y: 105, endPoint x: 100, endPoint y: 103, distance: 5.4
click at [100, 103] on td "New Flight request We have received a new flight request. Requester information…" at bounding box center [155, 116] width 133 height 180
click at [89, 102] on p "Phone: +447788713054" at bounding box center [155, 101] width 133 height 7
drag, startPoint x: 143, startPoint y: 100, endPoint x: 104, endPoint y: 100, distance: 38.8
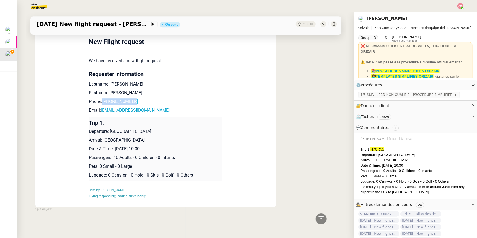
click at [104, 100] on p "Phone: +447788713054" at bounding box center [155, 101] width 133 height 7
copy link "+447788713054"
copy link "jackjarvis1@hotmail.co.uk"
drag, startPoint x: 164, startPoint y: 112, endPoint x: 102, endPoint y: 112, distance: 62.1
click at [102, 112] on p "Email: jackjarvis1@hotmail.co.uk" at bounding box center [155, 110] width 133 height 7
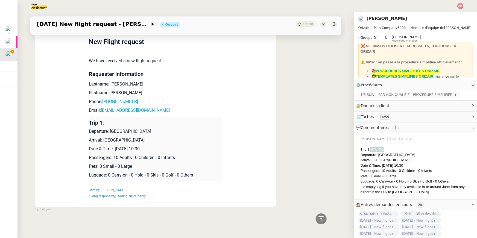
drag, startPoint x: 372, startPoint y: 150, endPoint x: 393, endPoint y: 150, distance: 20.5
click at [393, 150] on div "Trip 1: H7CR55" at bounding box center [417, 149] width 112 height 5
copy span "H7CR55"
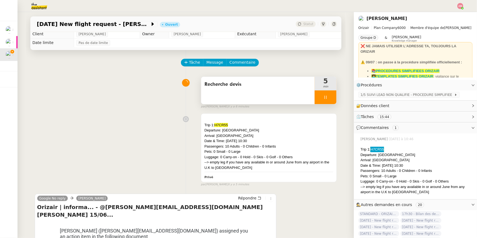
scroll to position [0, 0]
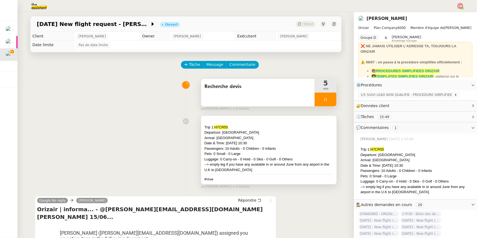
click at [297, 139] on div "Arrival: Mikonos Airport" at bounding box center [269, 137] width 129 height 5
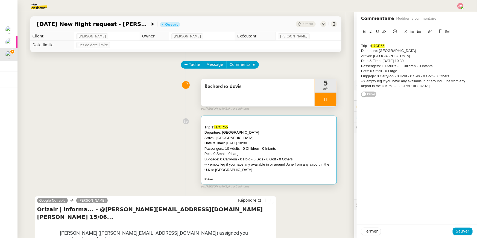
click at [413, 89] on div "Trip 1: H7CR55 Departure: Norwich Airport Arrival: Mikonos Airport Date & Time:…" at bounding box center [417, 63] width 112 height 55
drag, startPoint x: 409, startPoint y: 89, endPoint x: 434, endPoint y: 87, distance: 25.3
click at [434, 87] on div "Trip 1: H7CR55 Departure: Norwich Airport Arrival: Mikonos Airport Date & Time:…" at bounding box center [417, 68] width 112 height 65
click at [459, 231] on span "Sauver" at bounding box center [462, 231] width 13 height 6
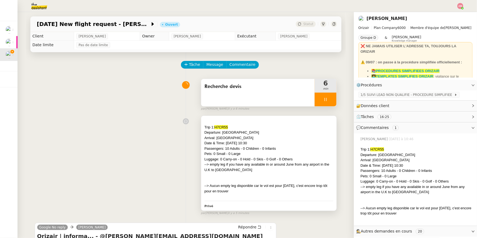
click at [282, 180] on div at bounding box center [269, 180] width 129 height 5
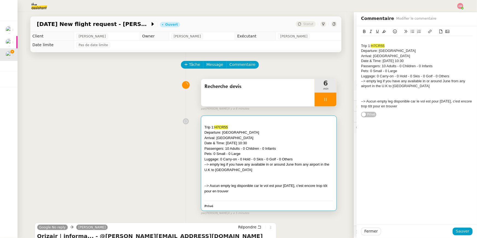
drag, startPoint x: 367, startPoint y: 102, endPoint x: 416, endPoint y: 107, distance: 49.0
click at [416, 107] on div "--> Aucun empty leg disponible car le vol est pour juin 2026, c'est encore trop…" at bounding box center [417, 104] width 112 height 10
click at [381, 31] on button at bounding box center [384, 31] width 7 height 6
click at [384, 87] on div "--> empty leg if you have any available in or around June from any airport in t…" at bounding box center [417, 84] width 112 height 10
drag, startPoint x: 368, startPoint y: 82, endPoint x: 353, endPoint y: 83, distance: 15.6
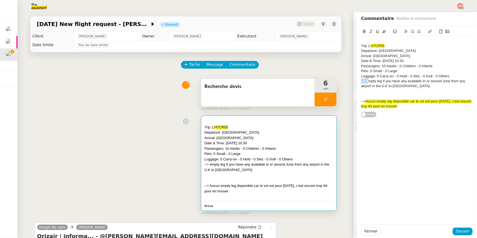
click at [353, 83] on app-ticket "15/06/26 New flight request - Jack Jarvis Ouvert Statut Client Louis Frei Owner…" at bounding box center [247, 125] width 460 height 226
click at [459, 229] on span "Sauver" at bounding box center [462, 231] width 13 height 6
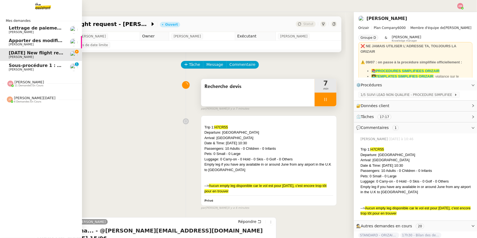
click at [16, 68] on span "[PERSON_NAME]" at bounding box center [21, 70] width 25 height 4
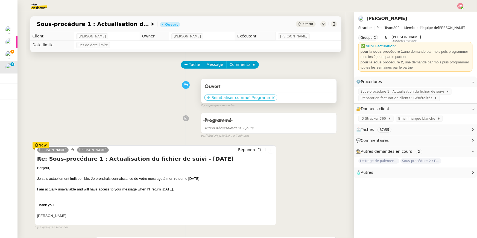
click at [254, 95] on span "' Programmé'" at bounding box center [261, 97] width 25 height 5
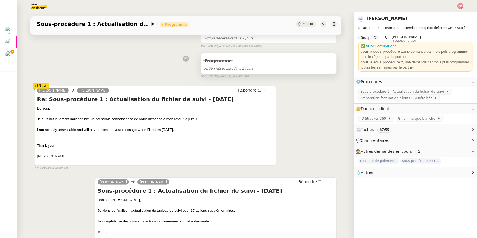
scroll to position [151, 0]
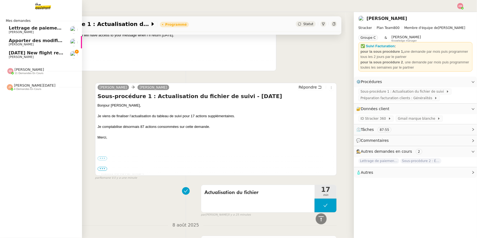
click at [22, 55] on span "[PERSON_NAME]" at bounding box center [21, 57] width 25 height 4
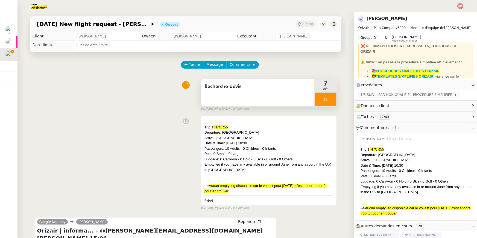
click at [256, 95] on div "Recherche devis" at bounding box center [258, 92] width 114 height 27
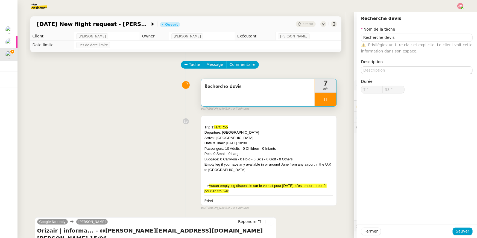
click at [256, 95] on div "Recherche devis" at bounding box center [258, 92] width 114 height 27
type input "59 ""
type input "8 '"
type input "2 ""
click at [320, 97] on div at bounding box center [326, 100] width 22 height 14
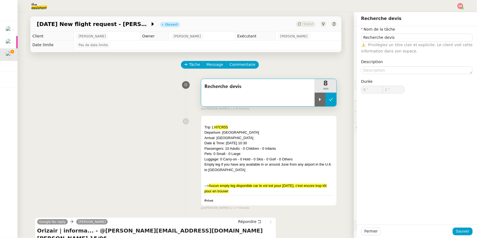
type input "Recherche devis"
type input "8 '"
type input "1 ""
click at [331, 101] on icon at bounding box center [331, 99] width 4 height 3
type input "Recherche devis"
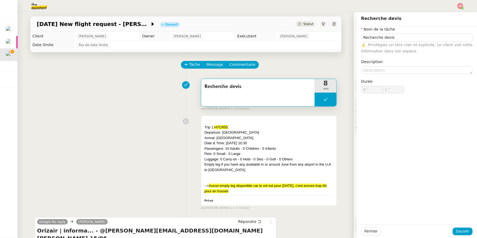
type input "8 '"
type input "1 ""
type input "Recherche devis"
type input "8 '"
type input "1 ""
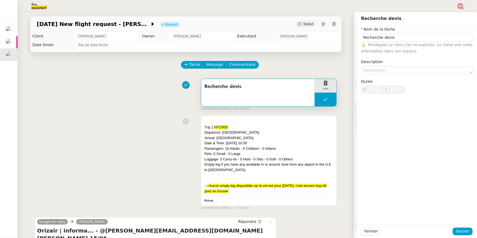
type input "Recherche devis"
type input "8 '"
type input "1 ""
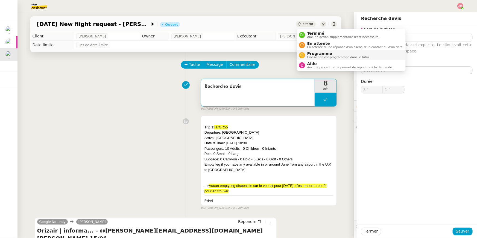
click at [315, 54] on span "Programmé" at bounding box center [338, 53] width 63 height 4
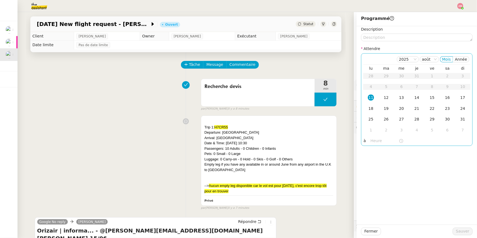
click at [373, 138] on input "text" at bounding box center [385, 141] width 28 height 6
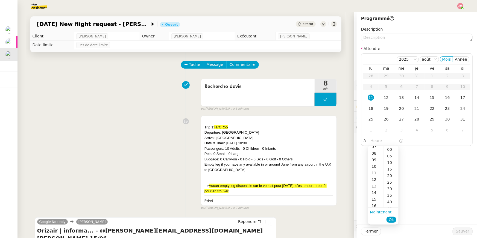
scroll to position [47, 0]
click at [377, 182] on div "12" at bounding box center [375, 181] width 15 height 7
click at [388, 156] on div "05" at bounding box center [391, 156] width 15 height 7
type input "12:05"
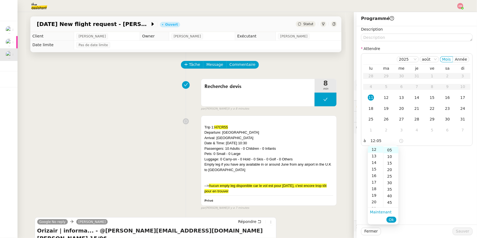
scroll to position [6, 0]
click at [390, 222] on span "Ok" at bounding box center [391, 219] width 5 height 5
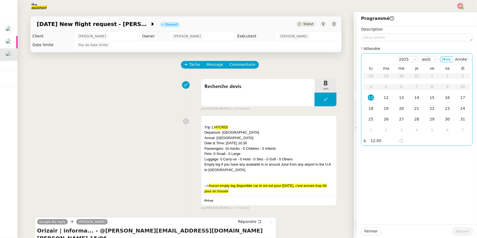
click at [369, 94] on td "11" at bounding box center [370, 97] width 15 height 11
click at [457, 228] on button "Sauver" at bounding box center [463, 232] width 20 height 8
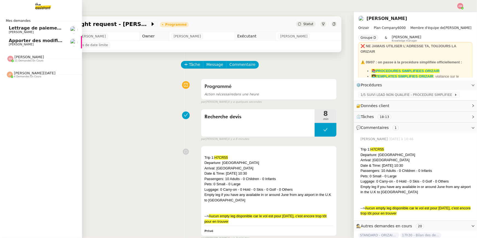
click at [7, 40] on link "Apporter des modifications au backoffice du site [PERSON_NAME]" at bounding box center [41, 42] width 82 height 13
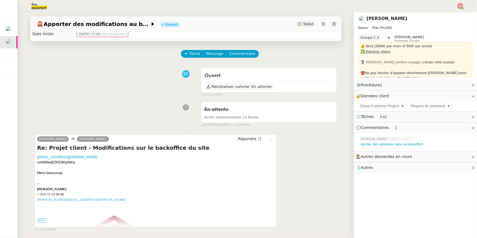
scroll to position [12, 0]
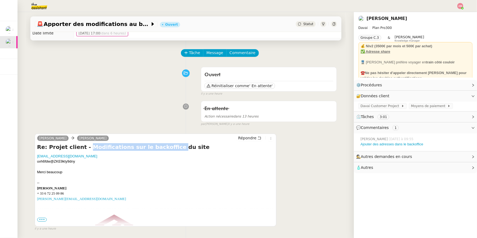
drag, startPoint x: 81, startPoint y: 147, endPoint x: 159, endPoint y: 145, distance: 77.7
click at [159, 145] on h4 "Re: Projet client - Modifications sur le backoffice du site" at bounding box center [155, 147] width 237 height 8
copy h4 "Modifications sur le backoffice"
click at [194, 49] on button "Tâche" at bounding box center [192, 53] width 23 height 8
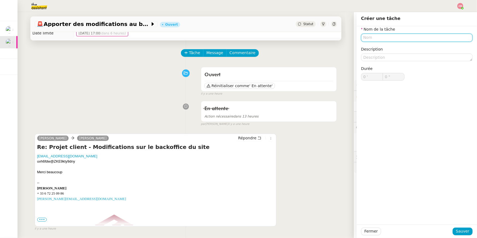
paste input "Modifications sur le backoffice"
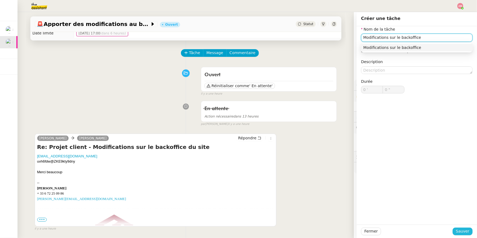
type input "Modifications sur le backoffice"
click at [461, 230] on span "Sauver" at bounding box center [462, 231] width 13 height 6
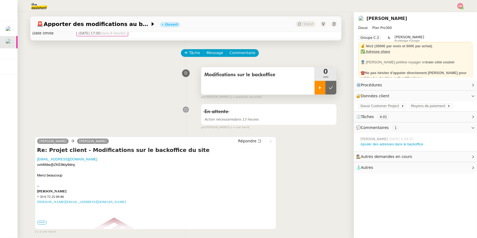
click at [322, 83] on div at bounding box center [320, 88] width 11 height 14
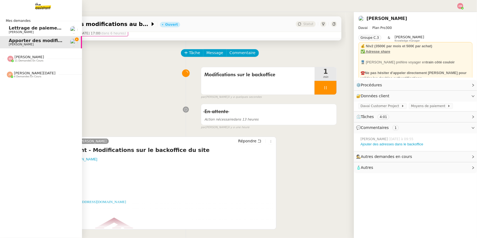
click at [20, 62] on div "Sheida Delpazir 11 demandes en cours" at bounding box center [41, 56] width 82 height 16
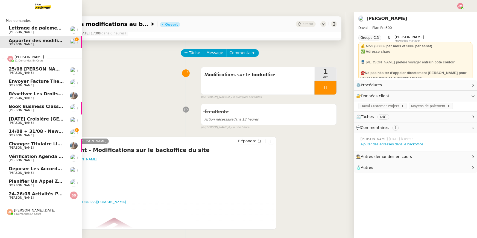
click at [23, 133] on span "14/08 + 31/08 - New flight request - [PERSON_NAME]" at bounding box center [75, 131] width 133 height 5
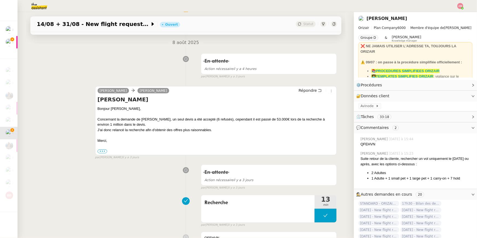
scroll to position [72, 0]
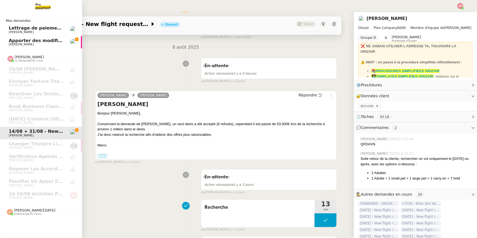
click at [11, 40] on span "Apporter des modifications au backoffice du site" at bounding box center [68, 40] width 119 height 5
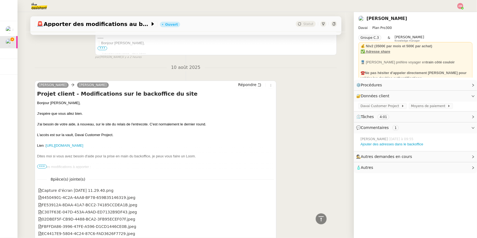
scroll to position [532, 0]
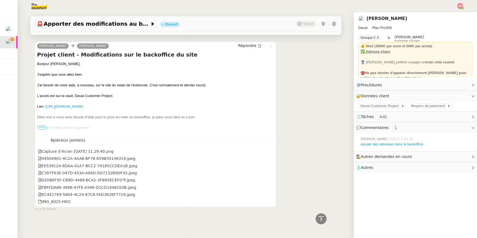
click at [40, 128] on span "•••" at bounding box center [42, 128] width 10 height 4
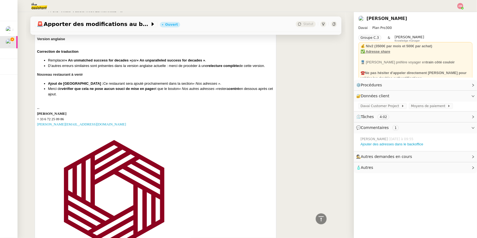
scroll to position [993, 0]
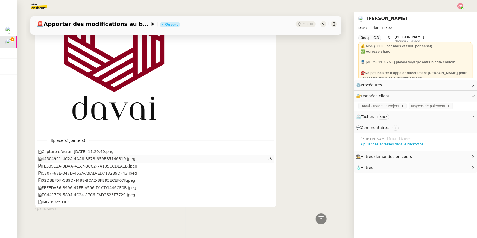
click at [218, 159] on div "44504901-4C2A-4AA8-BF78-659B35146319.jpeg" at bounding box center [155, 159] width 237 height 7
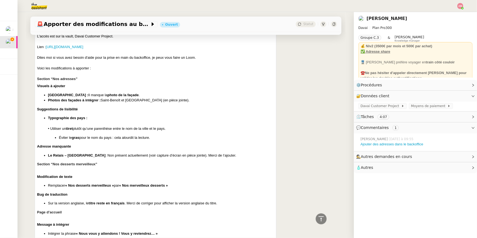
scroll to position [378, 0]
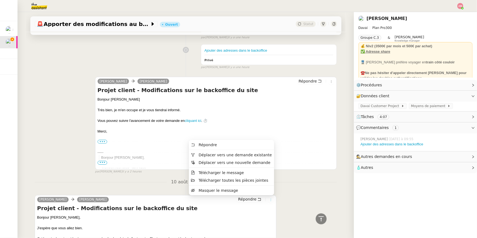
click at [270, 202] on button at bounding box center [271, 200] width 6 height 6
click at [260, 182] on span "Télécharger toutes les pièces jointes" at bounding box center [234, 180] width 70 height 4
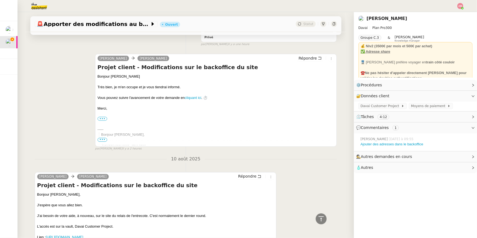
scroll to position [519, 0]
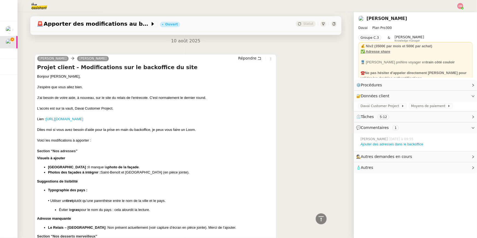
click at [271, 59] on icon at bounding box center [270, 58] width 3 height 3
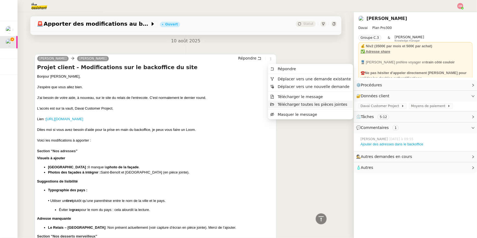
click at [285, 104] on span "Télécharger toutes les pièces jointes" at bounding box center [313, 104] width 70 height 4
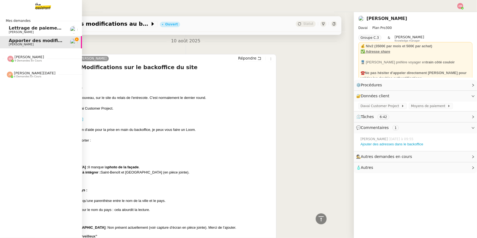
click at [10, 77] on img at bounding box center [10, 75] width 6 height 6
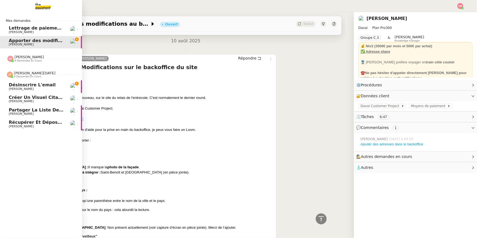
click at [27, 100] on span "[PERSON_NAME]" at bounding box center [36, 101] width 55 height 3
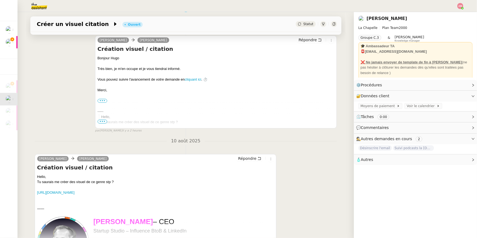
scroll to position [109, 0]
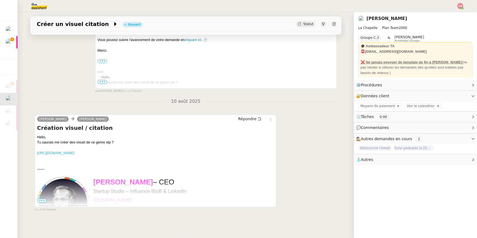
click at [75, 153] on link "[URL][DOMAIN_NAME]" at bounding box center [55, 153] width 37 height 4
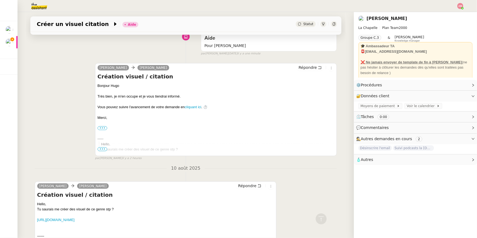
scroll to position [0, 0]
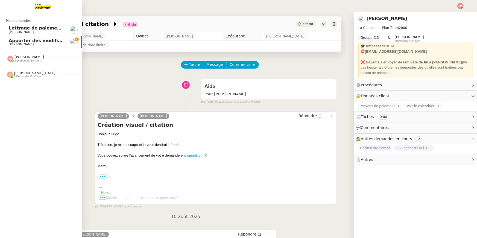
click at [10, 44] on span "[PERSON_NAME]" at bounding box center [21, 45] width 25 height 4
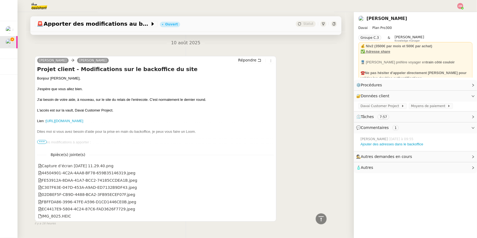
scroll to position [532, 0]
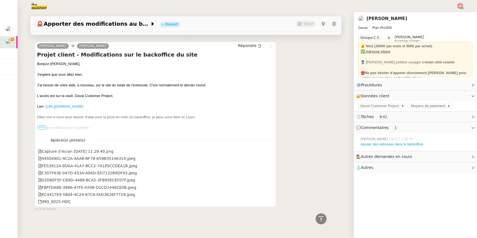
click at [38, 128] on span "•••" at bounding box center [42, 128] width 10 height 4
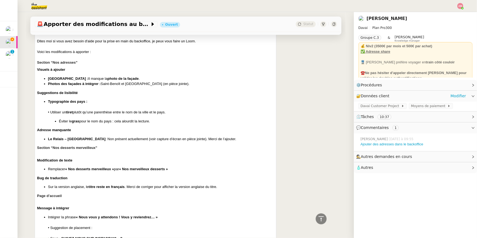
scroll to position [609, 0]
click at [384, 105] on span "Davai Customer Project" at bounding box center [381, 105] width 41 height 5
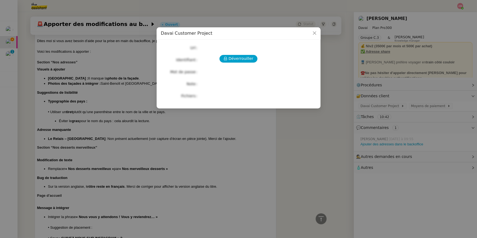
click at [221, 51] on div "Déverrouiller Url Identifiant Mot de passe Note Fichiers Upload" at bounding box center [238, 72] width 155 height 56
click at [224, 53] on div "Déverrouiller Url Identifiant Mot de passe Note Fichiers Upload" at bounding box center [238, 72] width 155 height 56
click at [225, 55] on button "Déverrouiller" at bounding box center [239, 59] width 38 height 8
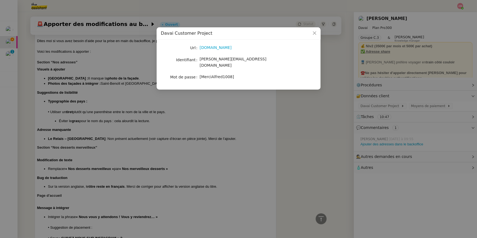
click at [230, 98] on nz-modal-container "Davai Customer Project Url [DOMAIN_NAME] Identifiant [PERSON_NAME][EMAIL_ADDRES…" at bounding box center [238, 119] width 477 height 238
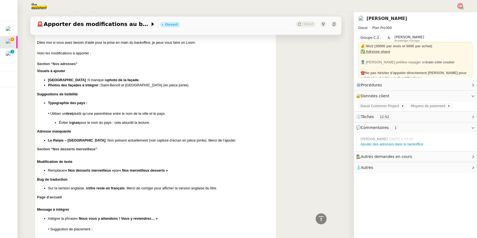
scroll to position [602, 0]
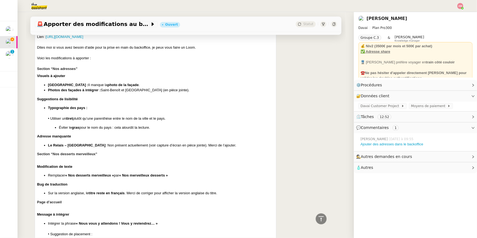
click at [107, 84] on b "photo de la façade" at bounding box center [122, 85] width 31 height 4
drag, startPoint x: 85, startPoint y: 85, endPoint x: 125, endPoint y: 85, distance: 40.7
click at [125, 85] on li "Genève : Il manque la photo de la façade ." at bounding box center [161, 84] width 226 height 5
click at [66, 92] on li "Photos des façades à intégrer : Saint-Benoît et Zurich (en pièce jointe)." at bounding box center [161, 89] width 226 height 5
drag, startPoint x: 68, startPoint y: 89, endPoint x: 79, endPoint y: 90, distance: 11.0
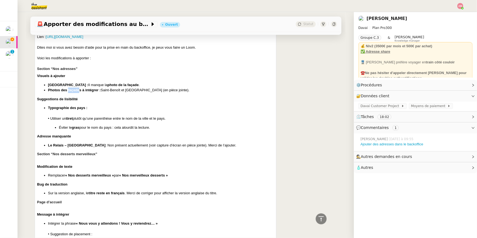
click at [79, 90] on b "Photos des façades à intégrer :" at bounding box center [74, 90] width 53 height 4
copy b "façade"
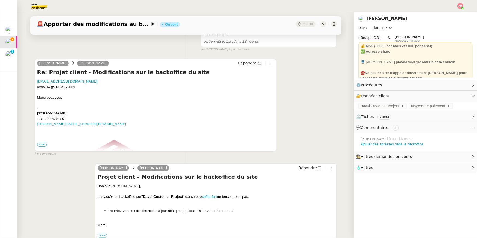
scroll to position [0, 0]
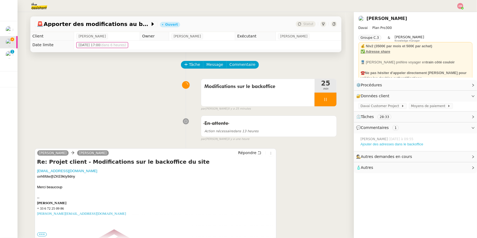
click at [364, 144] on link "Ajouter des adresses dans le backoffice" at bounding box center [392, 144] width 63 height 4
click at [335, 95] on div at bounding box center [326, 100] width 22 height 14
click at [327, 98] on icon at bounding box center [325, 99] width 4 height 4
click at [321, 102] on div at bounding box center [320, 100] width 11 height 14
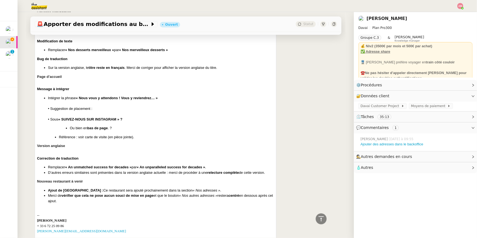
scroll to position [727, 0]
click at [74, 204] on li "Merci de vérifier que cela ne pose aucun souci de mise en page et que le bouton…" at bounding box center [161, 199] width 226 height 11
click at [83, 171] on li "D’autres erreurs similaires sont présentes dans la version anglaise actuelle : …" at bounding box center [161, 172] width 226 height 5
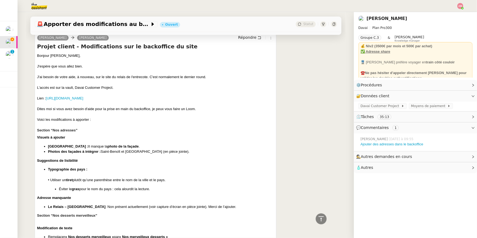
scroll to position [541, 0]
drag, startPoint x: 69, startPoint y: 200, endPoint x: 33, endPoint y: 127, distance: 82.5
click at [33, 127] on div "Tâche Message Commentaire Veuillez patienter une erreur s'est produite 👌👌👌 mess…" at bounding box center [186, 92] width 320 height 1161
copy div "Section “Nos adresses” Visuels à ajouter Genève : Il manque la photo de la faça…"
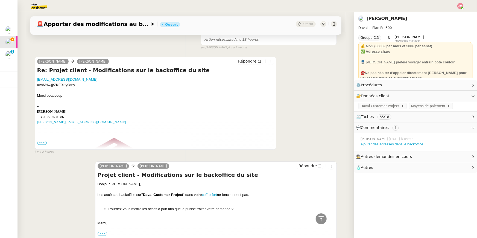
scroll to position [0, 0]
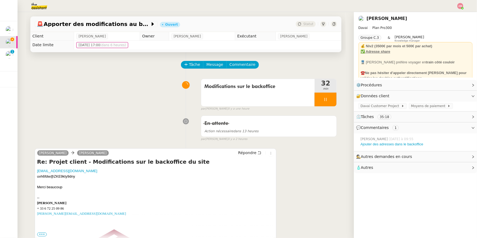
click at [244, 65] on span "Commentaire" at bounding box center [243, 65] width 26 height 6
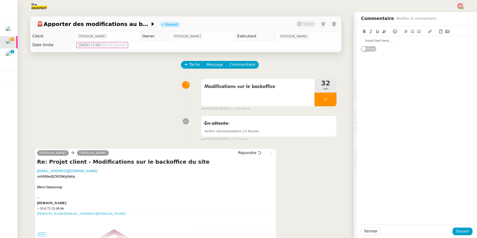
click at [423, 41] on div at bounding box center [417, 40] width 112 height 5
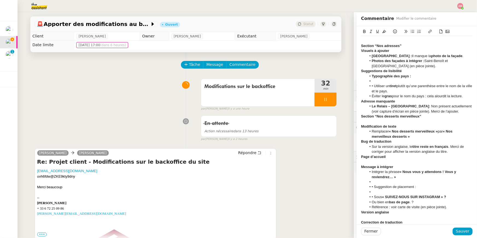
click at [416, 64] on li "Photos des façades à intégrer : Saint-Benoît et Zurich (en pièce jointe)." at bounding box center [420, 64] width 106 height 10
click at [397, 30] on button at bounding box center [395, 31] width 7 height 6
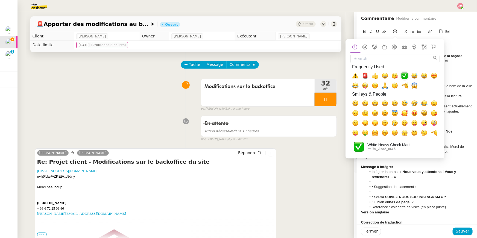
click at [404, 77] on span "✅, white_check_mark" at bounding box center [404, 75] width 7 height 7
click at [446, 74] on li "Typographie des pays :" at bounding box center [420, 76] width 106 height 5
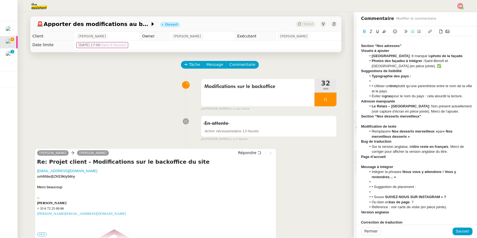
click at [454, 54] on li "Genève : Il manque la photo de la façade ." at bounding box center [420, 56] width 106 height 5
click at [446, 55] on li "Genève : Il manque la photo de la façade ." at bounding box center [420, 56] width 106 height 5
click at [397, 30] on icon at bounding box center [395, 32] width 4 height 4
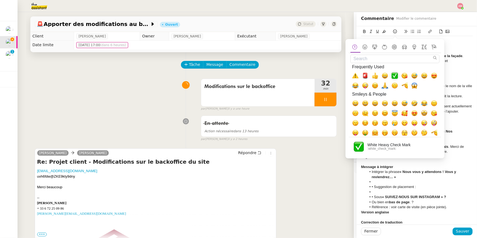
click at [394, 75] on span "✅, white_check_mark" at bounding box center [395, 75] width 7 height 7
click at [460, 98] on li "Éviter le gras pour le nom du pays : cela alourdit la lecture." at bounding box center [420, 96] width 106 height 5
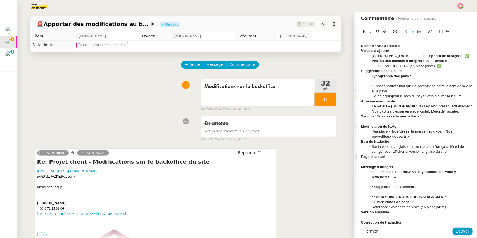
click at [425, 75] on li "Typographie des pays :" at bounding box center [420, 76] width 106 height 5
click at [424, 84] on li "• Utiliser un tiret plutôt qu’une parenthèse entre le nom de la ville et le pay…" at bounding box center [420, 89] width 106 height 10
click at [422, 80] on li at bounding box center [420, 81] width 106 height 5
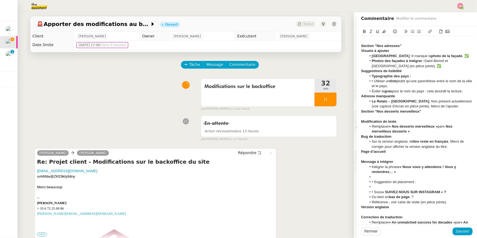
click at [408, 68] on li "Photos des façades à intégrer : Saint-Benoît et Zurich (en pièce jointe). ✅" at bounding box center [420, 64] width 106 height 10
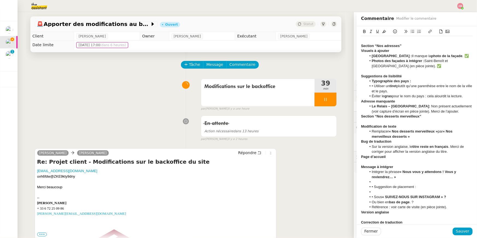
click at [406, 78] on div "Suggestions de lisibilité" at bounding box center [417, 76] width 112 height 5
drag, startPoint x: 393, startPoint y: 67, endPoint x: 412, endPoint y: 69, distance: 19.3
click at [412, 69] on div "Section “Nos adresses” Visuels à ajouter Genève : Il manque la photo de la faça…" at bounding box center [417, 162] width 112 height 252
drag, startPoint x: 407, startPoint y: 66, endPoint x: 393, endPoint y: 66, distance: 14.8
click at [393, 66] on li "Photos des façades à intégrer : Saint-Benoît et Zurich (en pièce jointe). ✅" at bounding box center [420, 64] width 106 height 10
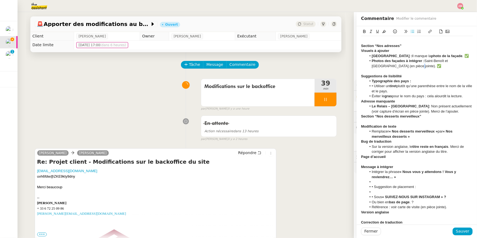
copy li "✅"
click at [414, 91] on li "• Utiliser un tiret plutôt qu’une parenthèse entre le nom de la ville et le pay…" at bounding box center [420, 89] width 106 height 10
drag, startPoint x: 410, startPoint y: 94, endPoint x: 397, endPoint y: 92, distance: 12.5
click at [397, 92] on ul "Typographie des pays : • Utiliser un tiret plutôt qu’une parenthèse entre le no…" at bounding box center [417, 89] width 112 height 20
click at [407, 91] on li "• Utiliser un tiret plutôt qu’une parenthèse entre le nom de la ville et le pay…" at bounding box center [420, 89] width 106 height 10
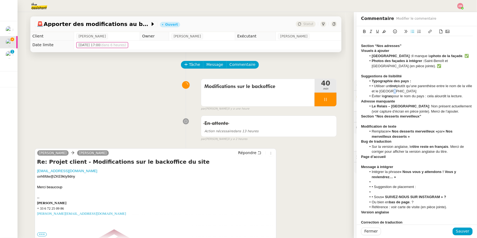
drag, startPoint x: 405, startPoint y: 91, endPoint x: 395, endPoint y: 90, distance: 9.9
click at [395, 90] on li "• Utiliser un tiret plutôt qu’une parenthèse entre le nom de la ville et le pay…" at bounding box center [420, 89] width 106 height 10
copy li "✅"
click at [474, 98] on div "Section “Nos adresses” Visuels à ajouter Genève : Il manque la photo de la faça…" at bounding box center [417, 160] width 120 height 268
click at [469, 96] on li "Éviter le gras pour le nom du pays : cela alourdit la lecture." at bounding box center [420, 96] width 106 height 5
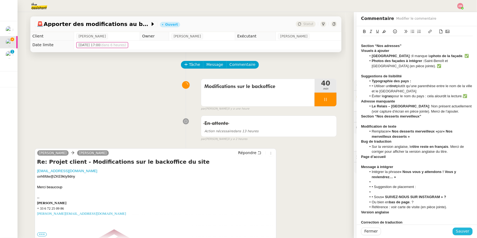
click at [460, 230] on span "Sauver" at bounding box center [462, 231] width 13 height 6
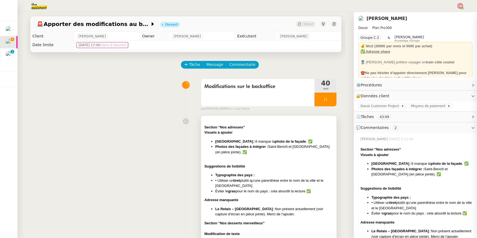
click at [320, 154] on li "Photos des façades à intégrer : Saint-Benoît et Zurich (en pièce jointe). ✅" at bounding box center [274, 149] width 118 height 11
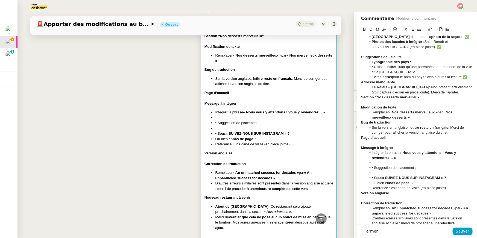
scroll to position [19, 0]
click at [463, 228] on span "Sauver" at bounding box center [462, 231] width 13 height 6
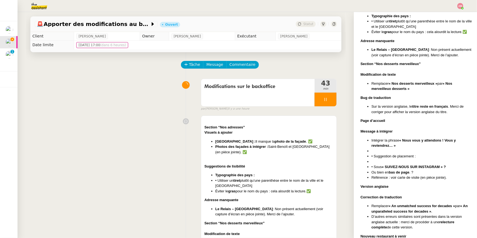
scroll to position [262, 0]
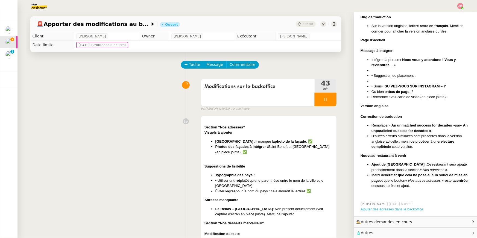
click at [373, 209] on link "Ajouter des adresses dans le backoffice" at bounding box center [392, 209] width 63 height 4
click at [250, 173] on li "Typographie des pays :" at bounding box center [274, 175] width 118 height 5
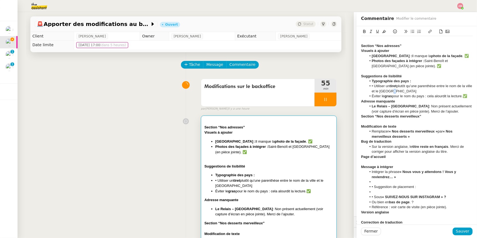
drag, startPoint x: 401, startPoint y: 91, endPoint x: 396, endPoint y: 91, distance: 4.6
click at [396, 91] on li "• Utiliser un tiret plutôt qu’une parenthèse entre le nom de la ville et le pay…" at bounding box center [420, 89] width 106 height 10
click at [407, 89] on li "• Utiliser un tiret plutôt qu’une parenthèse entre le nom de la ville et le pay…" at bounding box center [420, 89] width 106 height 10
drag, startPoint x: 404, startPoint y: 91, endPoint x: 395, endPoint y: 91, distance: 9.3
click at [395, 91] on li "• Utiliser un tiret plutôt qu’une parenthèse entre le nom de la ville et le pay…" at bounding box center [420, 89] width 106 height 10
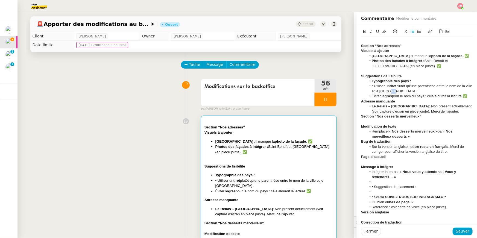
copy li ".✅"
click at [445, 109] on li "Le Relais – Égypte : Non présent actuellement (voir capture d’écran en pièce jo…" at bounding box center [420, 109] width 106 height 10
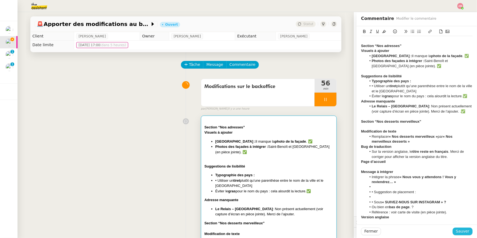
click at [465, 231] on span "Sauver" at bounding box center [462, 231] width 13 height 6
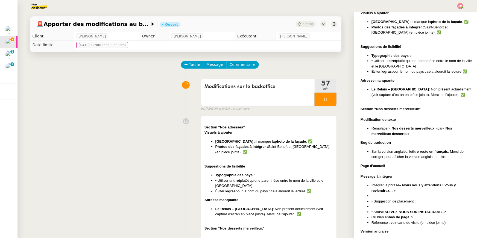
scroll to position [137, 0]
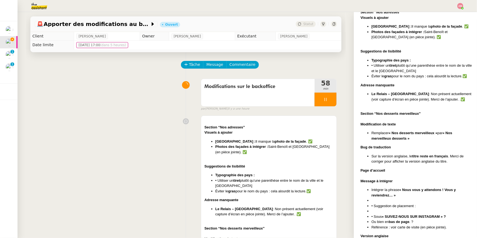
click at [382, 113] on strong "Section “Nos desserts merveilleux”" at bounding box center [391, 114] width 60 height 4
drag, startPoint x: 376, startPoint y: 113, endPoint x: 420, endPoint y: 112, distance: 43.2
click at [420, 112] on strong "Section “Nos desserts merveilleux”" at bounding box center [391, 114] width 60 height 4
click at [325, 99] on icon at bounding box center [326, 99] width 2 height 3
click at [322, 100] on icon at bounding box center [320, 99] width 4 height 4
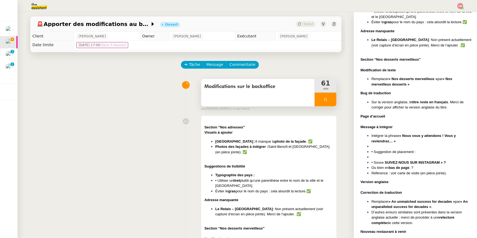
scroll to position [192, 0]
drag, startPoint x: 393, startPoint y: 200, endPoint x: 426, endPoint y: 201, distance: 32.8
click at [426, 201] on strong "« An unmatched success for decades »" at bounding box center [422, 201] width 66 height 4
click at [321, 98] on div at bounding box center [326, 100] width 22 height 14
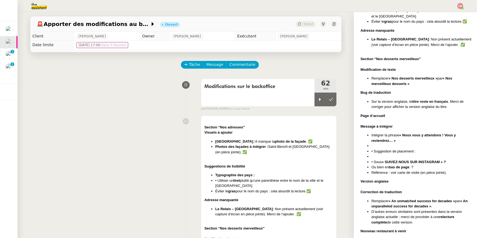
click at [369, 107] on ul "Sur la version anglaise, le titre reste en français . Merci de corriger pour af…" at bounding box center [417, 104] width 112 height 11
click at [365, 93] on strong "Bug de traduction" at bounding box center [376, 93] width 30 height 4
click at [363, 68] on strong "Modification de texte" at bounding box center [378, 70] width 35 height 4
click at [361, 68] on strong "Modification de texte" at bounding box center [378, 70] width 35 height 4
click at [365, 58] on strong "Section “Nos desserts merveilleux”" at bounding box center [391, 59] width 60 height 4
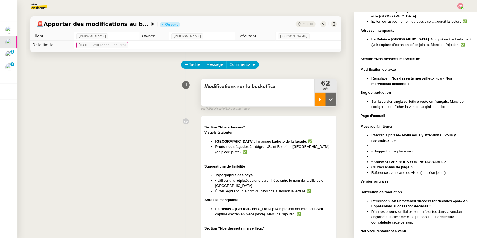
click at [323, 100] on div at bounding box center [320, 100] width 11 height 14
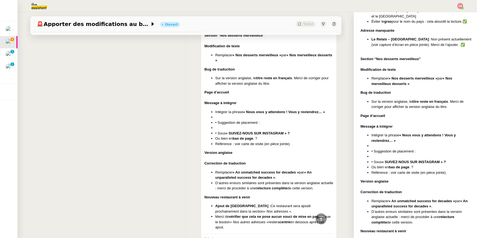
scroll to position [203, 0]
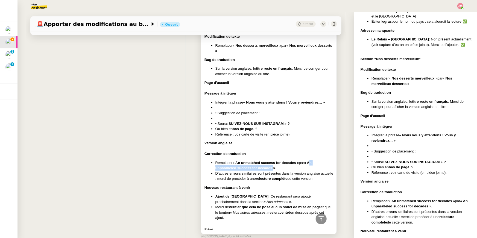
drag, startPoint x: 313, startPoint y: 161, endPoint x: 273, endPoint y: 165, distance: 39.6
click at [273, 165] on strong "« An unparalleled success for decades »" at bounding box center [263, 166] width 96 height 10
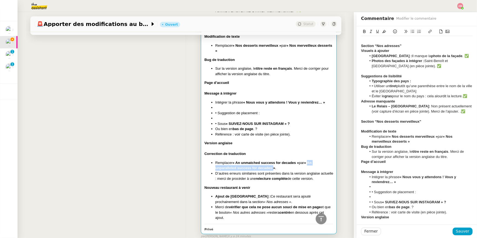
drag, startPoint x: 311, startPoint y: 163, endPoint x: 273, endPoint y: 169, distance: 38.4
click at [273, 169] on strong "« An unparalleled success for decades »" at bounding box center [263, 166] width 96 height 10
click at [292, 173] on li "D’autres erreurs similaires sont présentes dans la version anglaise actuelle : …" at bounding box center [274, 176] width 118 height 11
click at [284, 150] on div at bounding box center [269, 148] width 129 height 5
click at [284, 146] on div at bounding box center [269, 148] width 129 height 5
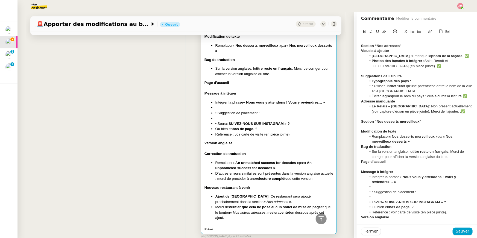
click at [439, 129] on div "Modification de texte" at bounding box center [417, 131] width 112 height 5
click at [309, 167] on li "Remplacer « An unmatched success for decades » par « An unparalleled success fo…" at bounding box center [274, 165] width 118 height 11
click at [299, 166] on li "Remplacer « An unmatched success for decades » par « An unparalleled success fo…" at bounding box center [274, 165] width 118 height 11
drag, startPoint x: 405, startPoint y: 93, endPoint x: 395, endPoint y: 92, distance: 10.1
click at [395, 92] on li "• Utiliser un tiret plutôt qu’une parenthèse entre le nom de la ville et le pay…" at bounding box center [420, 89] width 106 height 10
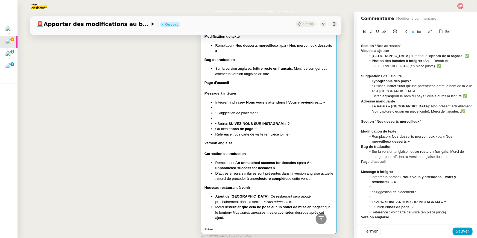
click at [288, 161] on strong "« An unmatched success for decades »" at bounding box center [266, 163] width 66 height 4
click at [285, 170] on li "Remplacer « An unmatched success for decades » par « An unparalleled success fo…" at bounding box center [274, 165] width 118 height 11
click at [284, 166] on li "Remplacer « An unmatched success for decades » par « An unparalleled success fo…" at bounding box center [274, 165] width 118 height 11
click at [407, 154] on li "Sur la version anglaise, le titre reste en français . Merci de corriger pour af…" at bounding box center [420, 154] width 106 height 10
click at [410, 141] on strong "« Nos merveilleux desserts »" at bounding box center [413, 139] width 82 height 9
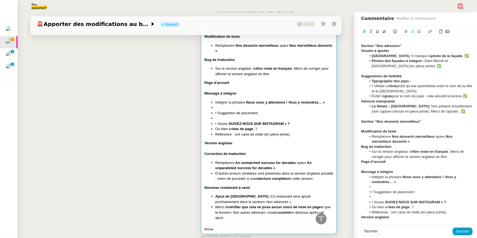
click at [413, 141] on li "Remplacer « Nos desserts merveilleux » par « Nos merveilleux desserts »" at bounding box center [420, 139] width 106 height 10
click at [448, 157] on li "Sur la version anglaise, le titre reste en français . Merci de corriger pour af…" at bounding box center [420, 154] width 106 height 10
click at [452, 156] on li "Sur la version anglaise, le titre reste en français . Merci de corriger pour af…" at bounding box center [420, 154] width 106 height 10
click at [419, 141] on li "Remplacer « Nos desserts merveilleux » par « Nos merveilleux desserts » .✅" at bounding box center [420, 139] width 106 height 10
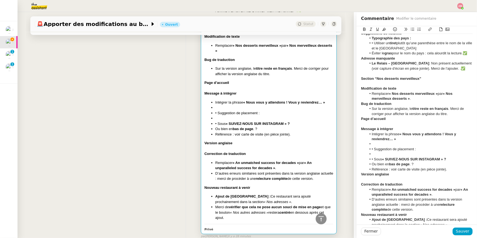
scroll to position [44, 0]
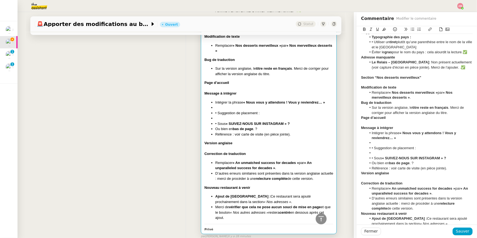
click at [435, 193] on li "Remplacer « An unmatched success for decades » par « An unparalleled success fo…" at bounding box center [420, 191] width 106 height 10
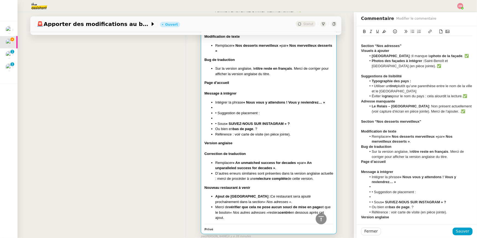
scroll to position [69, 0]
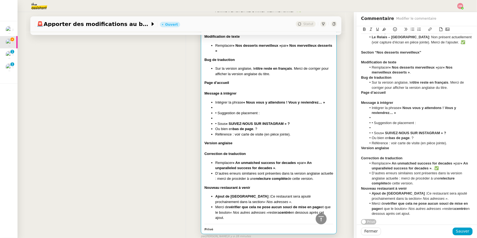
click at [430, 180] on li "D’autres erreurs similaires sont présentes dans la version anglaise actuelle : …" at bounding box center [420, 178] width 106 height 15
click at [430, 184] on li "D’autres erreurs similaires sont présentes dans la version anglaise actuelle : …" at bounding box center [420, 178] width 106 height 15
click at [429, 186] on li "D’autres erreurs similaires sont présentes dans la version anglaise actuelle : …" at bounding box center [420, 178] width 106 height 15
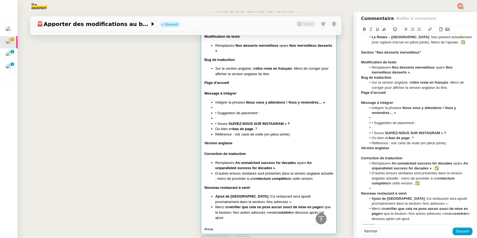
scroll to position [74, 0]
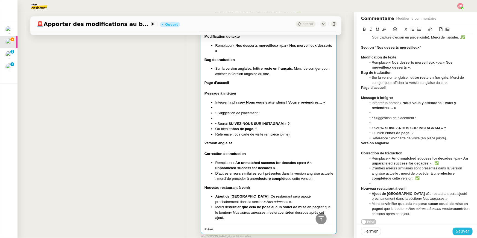
click at [459, 230] on span "Sauver" at bounding box center [462, 231] width 13 height 6
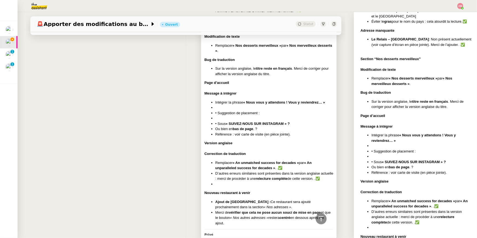
click at [308, 180] on li "D’autres erreurs similaires sont présentes dans la version anglaise actuelle : …" at bounding box center [274, 176] width 118 height 11
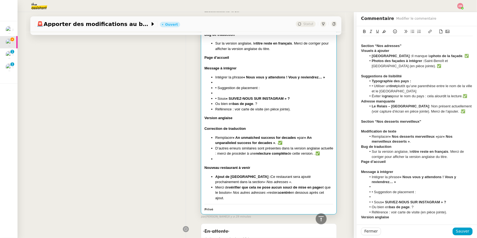
scroll to position [223, 0]
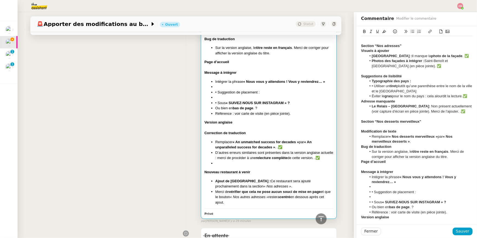
click at [296, 114] on li "Référence : voir carte de visite (en pièce jointe)." at bounding box center [274, 113] width 118 height 5
click at [294, 115] on li "Référence : voir carte de visite (en pièce jointe)." at bounding box center [274, 113] width 118 height 5
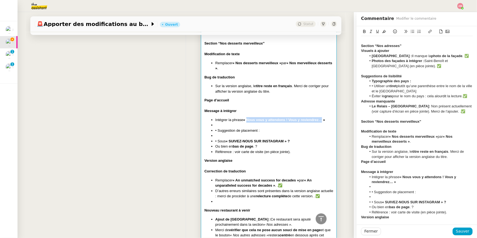
drag, startPoint x: 247, startPoint y: 120, endPoint x: 323, endPoint y: 121, distance: 75.7
click at [323, 121] on strong "« Nous vous y attendons ! Vous y reviendrez… »" at bounding box center [284, 120] width 82 height 4
click at [299, 152] on li "Référence : voir carte de visite (en pièce jointe)." at bounding box center [274, 151] width 118 height 5
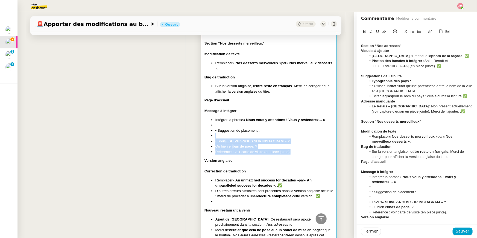
drag, startPoint x: 298, startPoint y: 152, endPoint x: 307, endPoint y: 130, distance: 24.1
click at [307, 130] on ul "Intégrer la phrase « Nous vous y attendons ! Vous y reviendrez… » • Suggestion …" at bounding box center [269, 135] width 129 height 37
click at [301, 141] on li "• Sous « SUIVEZ-NOUS SUR INSTAGRAM » ?" at bounding box center [274, 141] width 118 height 5
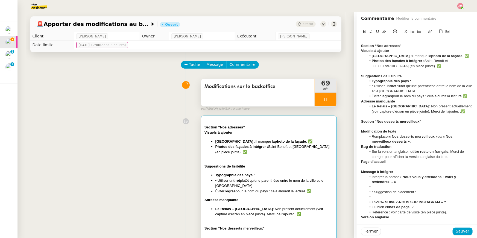
click at [326, 96] on div at bounding box center [326, 100] width 22 height 14
click at [330, 97] on button at bounding box center [331, 100] width 11 height 14
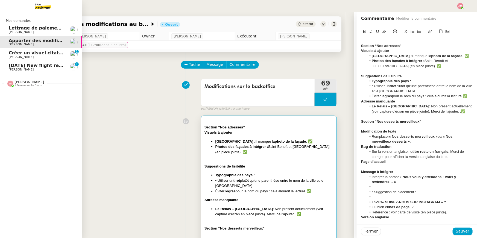
click at [16, 56] on span "[PERSON_NAME]" at bounding box center [21, 57] width 25 height 4
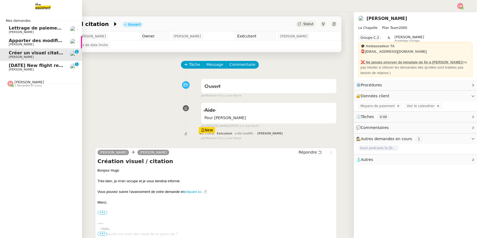
click at [20, 64] on span "[DATE] New flight request - [PERSON_NAME]" at bounding box center [64, 65] width 110 height 5
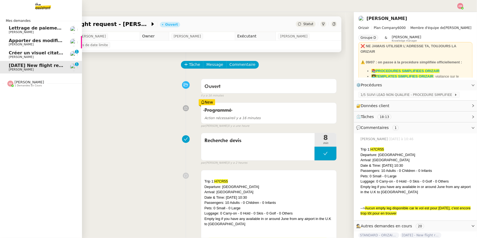
click at [26, 42] on span "Apporter des modifications au backoffice du site" at bounding box center [68, 40] width 119 height 5
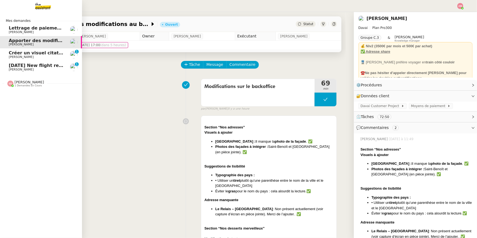
click at [29, 29] on span "Lettrage de paiement - 11 août 2025" at bounding box center [54, 27] width 91 height 5
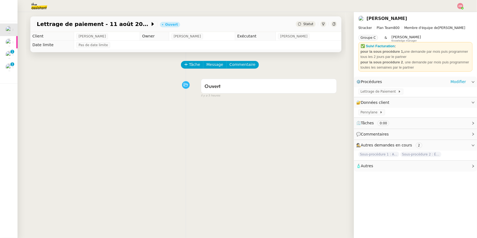
click at [380, 88] on div "Lettrage de Paiement" at bounding box center [415, 92] width 123 height 10
click at [380, 91] on span "Lettrage de Paiement" at bounding box center [379, 91] width 37 height 5
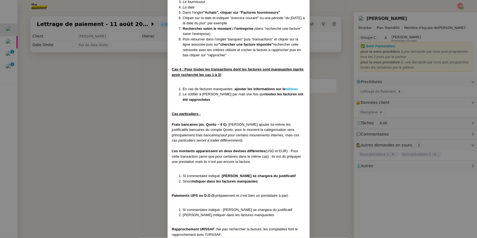
scroll to position [886, 0]
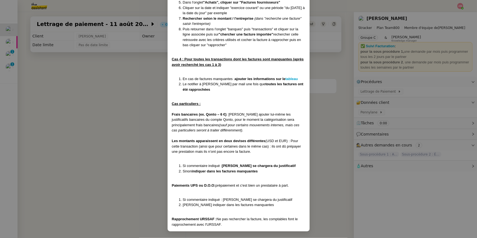
click at [0, 56] on nz-modal-container "Créée le 16/07/2025 MAJ le 24/07/2025 Contexte : Il s’agit ici d’effectuer les …" at bounding box center [238, 119] width 477 height 238
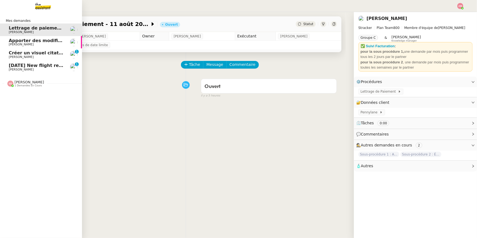
click at [10, 42] on span "Apporter des modifications au backoffice du site" at bounding box center [68, 40] width 119 height 5
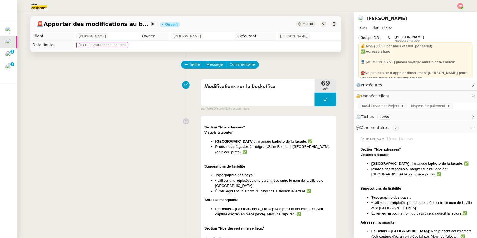
click at [460, 4] on img at bounding box center [460, 6] width 6 height 6
click at [454, 12] on li "Suivi" at bounding box center [446, 16] width 36 height 8
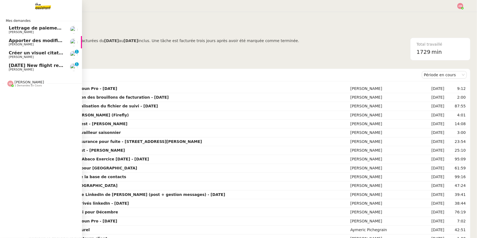
click at [27, 65] on span "[DATE] New flight request - [PERSON_NAME]" at bounding box center [64, 65] width 110 height 5
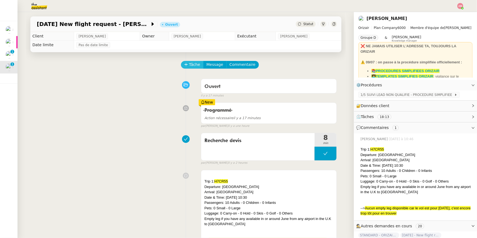
click at [198, 66] on span "Tâche" at bounding box center [194, 65] width 11 height 6
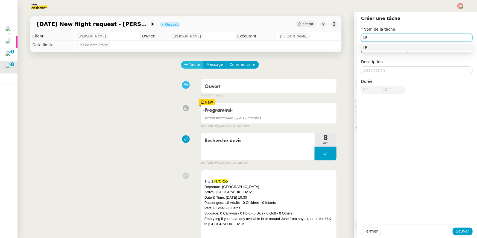
type input "t"
type input "Transmission devis"
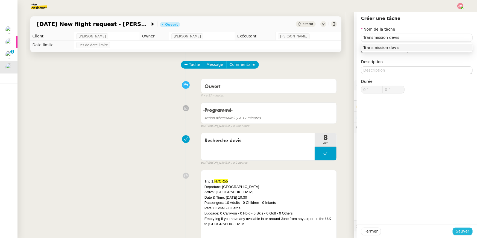
click at [468, 232] on span "Sauver" at bounding box center [462, 231] width 13 height 6
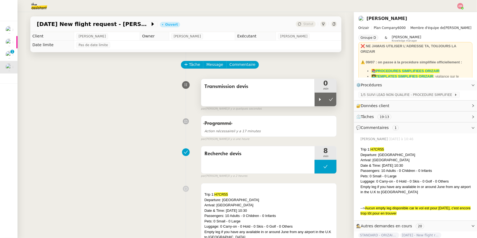
click at [314, 96] on div "Transmission devis" at bounding box center [258, 92] width 114 height 27
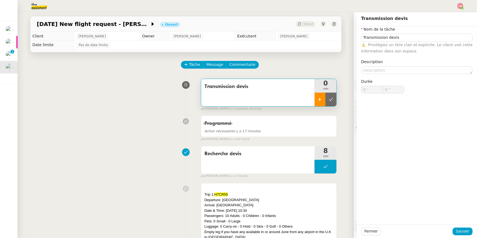
click at [315, 96] on div at bounding box center [320, 100] width 11 height 14
type input "Transmission devis"
type input "0 '"
type input "0 ""
type input "Transmission devis"
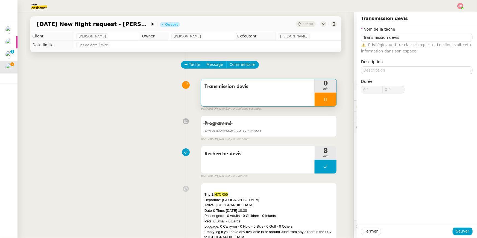
type input "0 '"
type input "36 ""
drag, startPoint x: 236, startPoint y: 194, endPoint x: 216, endPoint y: 194, distance: 20.2
click at [216, 194] on div "Trip 1: H7CR55" at bounding box center [269, 194] width 129 height 5
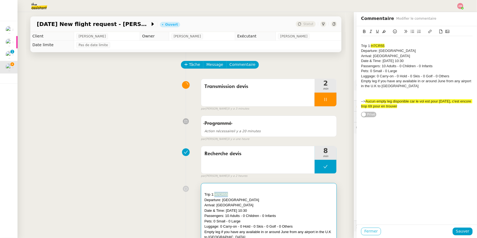
click at [367, 233] on span "Fermer" at bounding box center [370, 231] width 13 height 6
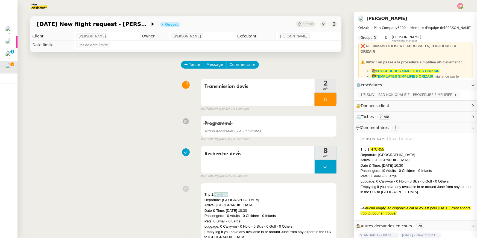
click at [459, 85] on link "Modifier" at bounding box center [459, 85] width 16 height 6
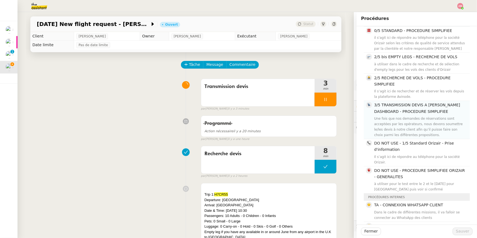
scroll to position [57, 0]
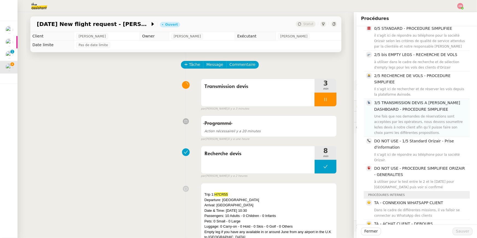
click at [406, 113] on div "3/5 TRANSMISSION DEVIS A JOSÉPHINE DASHBOARD - PROCEDURE SIMPLIFIEE Une fois qu…" at bounding box center [420, 118] width 92 height 36
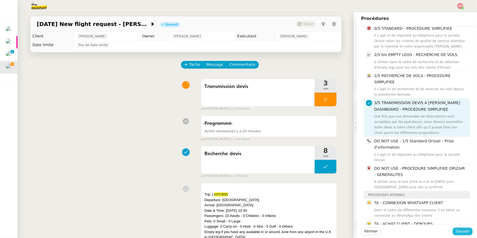
click at [463, 230] on span "Sauver" at bounding box center [462, 231] width 13 height 6
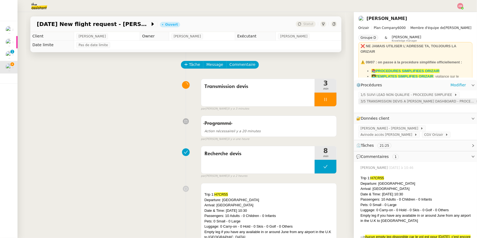
click at [434, 103] on span "3/5 TRANSMISSION DEVIS A JOSÉPHINE DASHBOARD - PROCEDURE SIMPLIFIEE" at bounding box center [418, 101] width 115 height 5
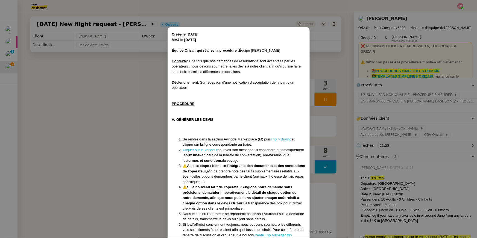
click at [405, 108] on nz-modal-container "Créée le 07/04/2025 MAJ le 09/07/2025 Équipe Orizair qui réalise la procédure :…" at bounding box center [238, 119] width 477 height 238
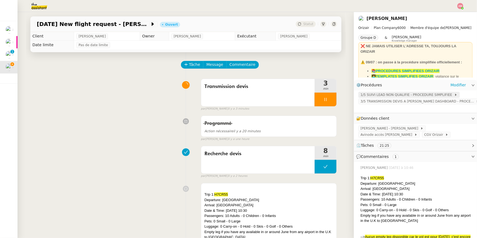
click at [407, 95] on span "1/5 SUIVI LEAD NON QUALIFIE - PROCEDURE SIMPLIFIEE" at bounding box center [408, 94] width 94 height 5
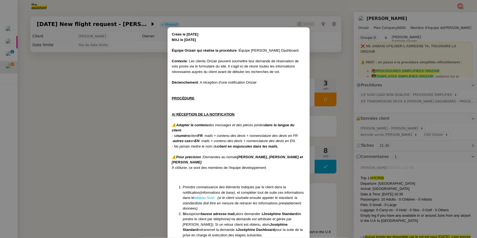
click at [397, 112] on nz-modal-container "Créée le 16/04/2025 MAJ le 28/07/2025 Équipe Orizair qui réalise la procédure :…" at bounding box center [238, 119] width 477 height 238
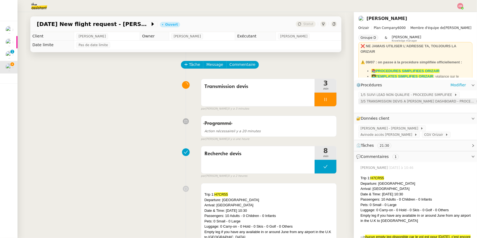
click at [392, 103] on span "3/5 TRANSMISSION DEVIS A JOSÉPHINE DASHBOARD - PROCEDURE SIMPLIFIEE" at bounding box center [418, 101] width 115 height 5
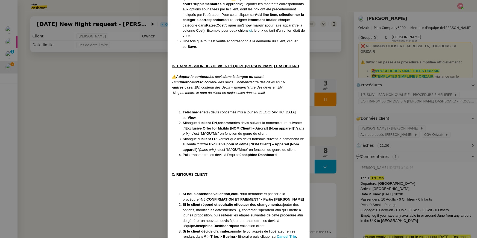
scroll to position [402, 0]
drag, startPoint x: 201, startPoint y: 122, endPoint x: 284, endPoint y: 123, distance: 83.1
click at [284, 126] on strong ""Exclusive Offer for Mr./Ms [NOM Client] – Aircraft [Nom appareil]"" at bounding box center [240, 128] width 112 height 4
click at [125, 87] on nz-modal-container "Créée le 07/04/2025 MAJ le 09/07/2025 Équipe Orizair qui réalise la procédure :…" at bounding box center [238, 119] width 477 height 238
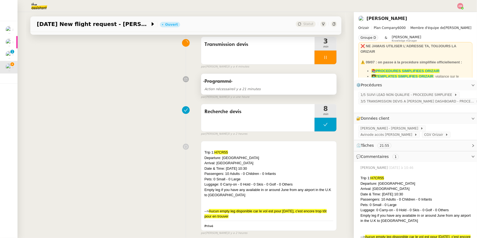
scroll to position [48, 0]
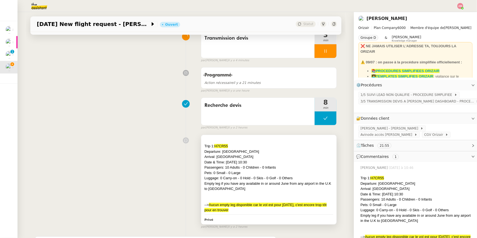
click at [258, 177] on div "Luggage: 0 Carry-on - 0 Hold - 0 Skis - 0 Golf - 0 Others" at bounding box center [269, 178] width 129 height 5
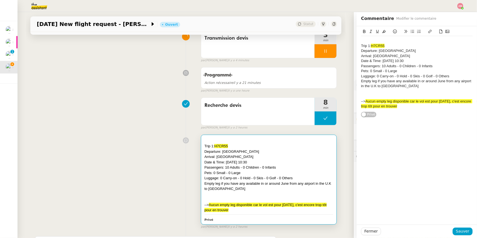
click at [362, 48] on div "Departure: Norwich Airport" at bounding box center [417, 50] width 112 height 5
click at [362, 47] on div "Trip 1: H7CR55" at bounding box center [417, 45] width 112 height 5
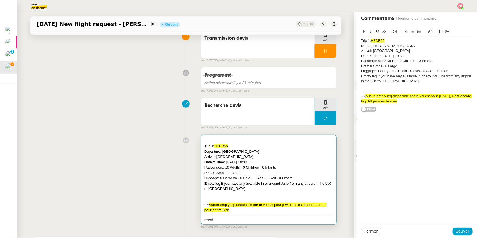
click at [455, 112] on div "Trip 1: H7CR55 Departure: Norwich Airport Arrival: Mikonos Airport Date & Time:…" at bounding box center [417, 125] width 120 height 199
click at [449, 105] on div "Trip 1: H7CR55 Departure: Norwich Airport Arrival: Mikonos Airport Date & Time:…" at bounding box center [417, 71] width 112 height 70
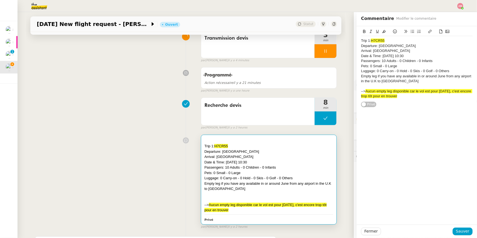
click at [448, 107] on div "Trip 1: H7CR55 Departure: Norwich Airport Arrival: Mikonos Airport Date & Time:…" at bounding box center [417, 66] width 112 height 81
click at [446, 104] on div "Trip 1: H7CR55 Departure: Norwich Airport Arrival: Mikonos Airport Date & Time:…" at bounding box center [417, 66] width 112 height 81
click at [446, 100] on div "Trip 1: H7CR55 Departure: Norwich Airport Arrival: Mikonos Airport Date & Time:…" at bounding box center [417, 68] width 112 height 65
click at [442, 30] on icon at bounding box center [441, 32] width 4 height 4
click at [443, 32] on icon at bounding box center [441, 32] width 4 height 4
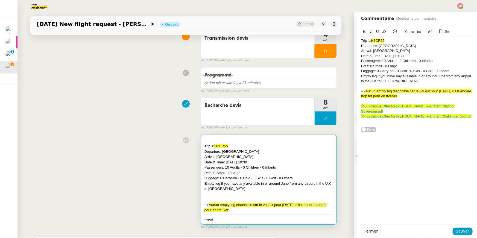
click at [442, 33] on icon at bounding box center [441, 32] width 3 height 4
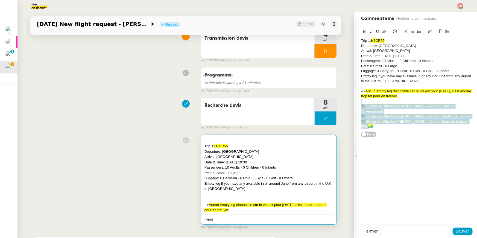
drag, startPoint x: 469, startPoint y: 116, endPoint x: 469, endPoint y: 100, distance: 16.1
click at [469, 100] on div "Trip 1: H7CR55 Departure: Norwich Airport Arrival: Mikonos Airport Date & Time:…" at bounding box center [417, 83] width 112 height 95
click at [384, 32] on icon at bounding box center [384, 31] width 4 height 3
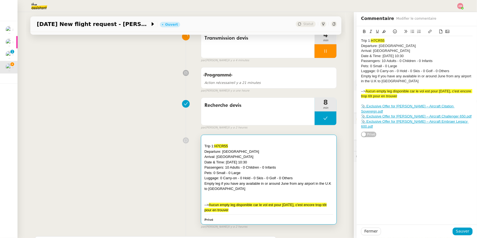
click at [449, 130] on div "Exclusive Offer for Mr. Jarvis – Aircraft Citation Sovereign.pdf Exclusive Offe…" at bounding box center [417, 125] width 120 height 199
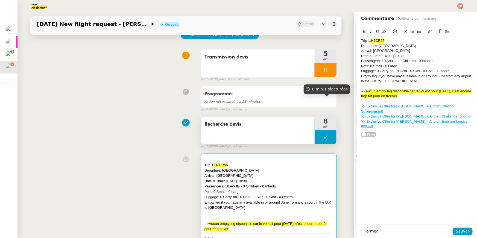
scroll to position [24, 0]
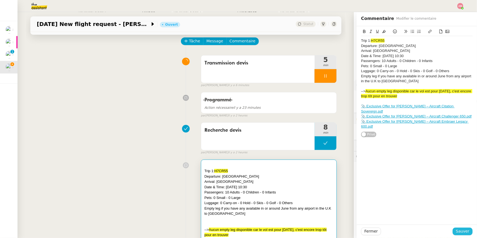
click at [464, 232] on span "Sauver" at bounding box center [462, 231] width 13 height 6
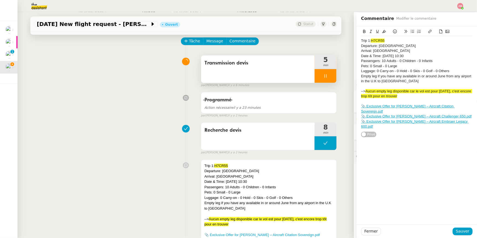
click at [280, 62] on span "Transmission devis" at bounding box center [258, 63] width 107 height 8
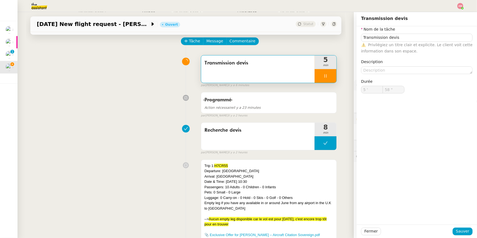
type input "59 ""
type input "6 '"
type input "1 ""
click at [331, 75] on div at bounding box center [326, 76] width 22 height 14
type input "Transmission devis"
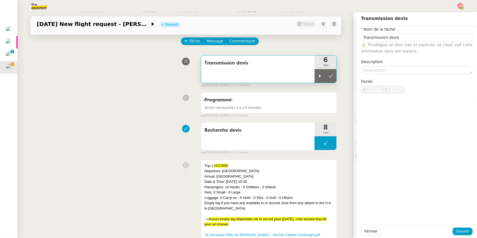
type input "6 '"
type input "1 ""
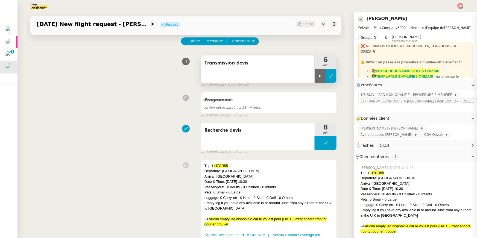
click at [331, 75] on icon at bounding box center [331, 76] width 4 height 4
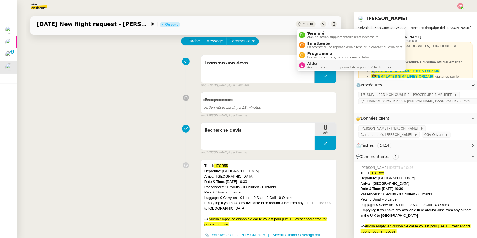
click at [328, 65] on span "Aide" at bounding box center [350, 64] width 86 height 4
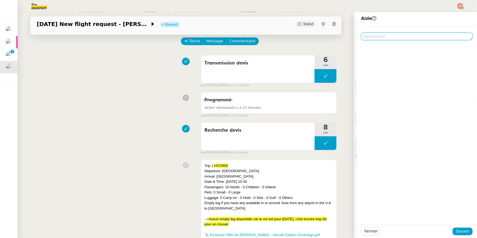
click at [407, 36] on textarea at bounding box center [417, 37] width 112 height 8
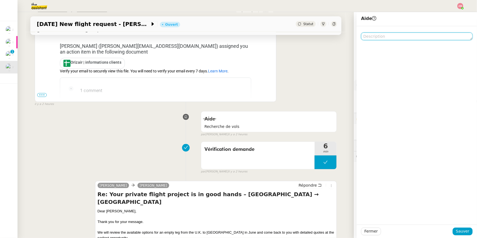
scroll to position [375, 0]
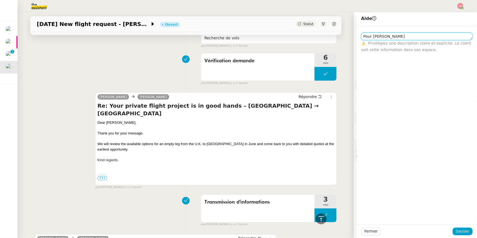
type textarea "Pour Anna"
click at [468, 226] on div "Fermer Sauver" at bounding box center [417, 231] width 120 height 13
click at [466, 231] on span "Sauver" at bounding box center [462, 231] width 13 height 6
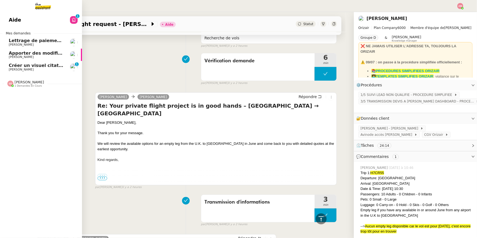
click at [21, 80] on span "[PERSON_NAME]" at bounding box center [29, 82] width 30 height 4
click at [24, 65] on span "Créer un visuel citation" at bounding box center [38, 65] width 58 height 5
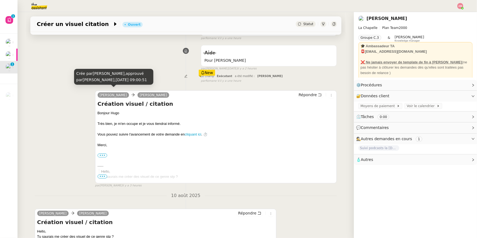
scroll to position [49, 0]
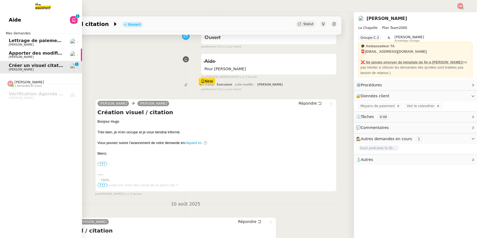
click at [7, 49] on link "Apporter des modifications au backoffice du site [PERSON_NAME]" at bounding box center [41, 55] width 82 height 13
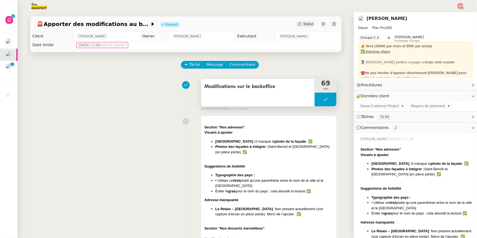
click at [321, 100] on button at bounding box center [326, 100] width 22 height 14
click at [320, 100] on icon at bounding box center [320, 99] width 2 height 3
click at [334, 93] on div at bounding box center [326, 100] width 22 height 14
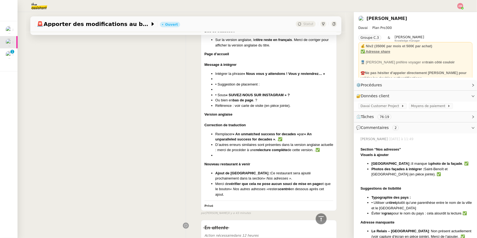
scroll to position [217, 0]
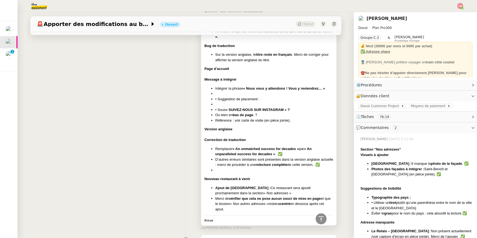
click at [247, 87] on strong "« Nous vous y attendons ! Vous y reviendrez… »" at bounding box center [284, 88] width 82 height 4
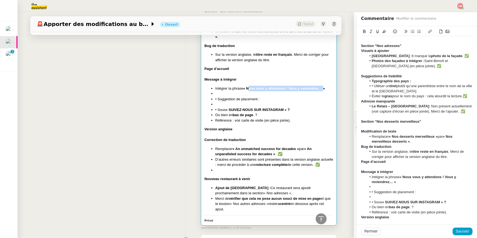
drag, startPoint x: 250, startPoint y: 87, endPoint x: 324, endPoint y: 89, distance: 73.9
click at [324, 89] on strong "« Nous vous y attendons ! Vous y reviendrez… »" at bounding box center [284, 88] width 82 height 4
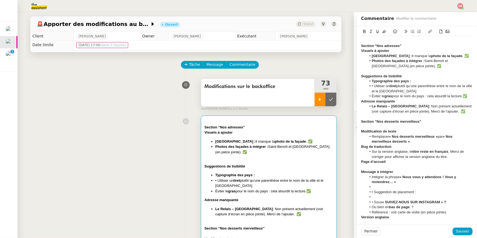
click at [320, 101] on icon at bounding box center [320, 99] width 4 height 4
click at [336, 97] on div at bounding box center [326, 100] width 22 height 14
click at [335, 97] on button at bounding box center [331, 100] width 11 height 14
click at [323, 99] on icon at bounding box center [325, 99] width 4 height 4
click at [320, 99] on icon at bounding box center [320, 99] width 2 height 3
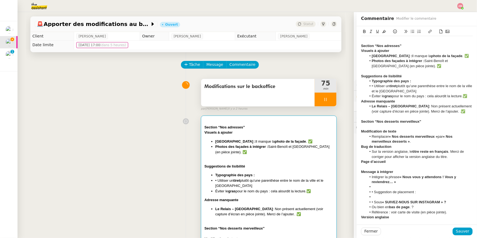
click at [325, 98] on icon at bounding box center [325, 99] width 4 height 4
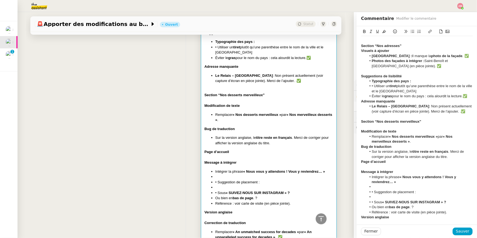
scroll to position [127, 0]
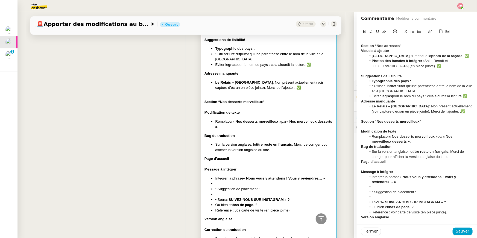
click at [205, 100] on strong "Section “Nos desserts merveilleux”" at bounding box center [235, 102] width 60 height 4
drag, startPoint x: 204, startPoint y: 100, endPoint x: 222, endPoint y: 110, distance: 21.3
click at [222, 110] on div "Section “Nos adresses” Visuels à ajouter Genève : Il manque la photo de la faça…" at bounding box center [269, 152] width 136 height 326
click at [253, 133] on div "Bug de traduction" at bounding box center [269, 135] width 129 height 5
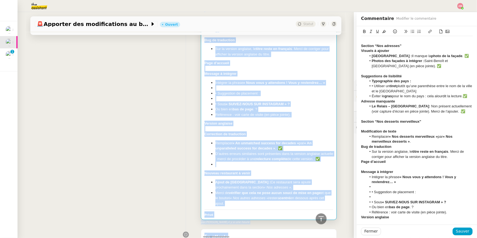
scroll to position [230, 0]
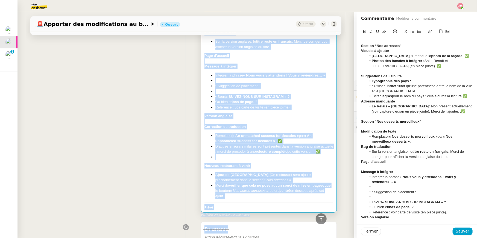
drag, startPoint x: 204, startPoint y: 101, endPoint x: 291, endPoint y: 197, distance: 130.3
click at [291, 197] on div "Section “Nos adresses” Visuels à ajouter Genève : Il manque la photo de la faça…" at bounding box center [269, 49] width 136 height 326
click at [289, 188] on li "Merci de vérifier que cela ne pose aucun souci de mise en page et que le bouton…" at bounding box center [274, 191] width 118 height 16
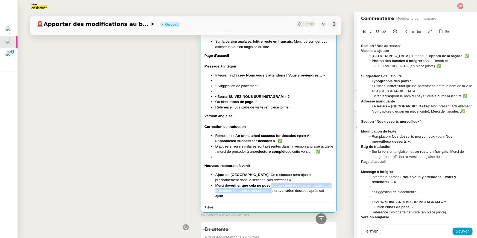
click at [272, 186] on li "Merci de vérifier que cela ne pose aucun souci de mise en page et que le bouton…" at bounding box center [274, 191] width 118 height 16
click at [272, 197] on li "Merci de vérifier que cela ne pose aucun souci de mise en page et que le bouton…" at bounding box center [274, 191] width 118 height 16
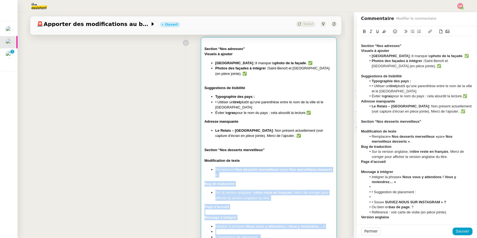
scroll to position [72, 0]
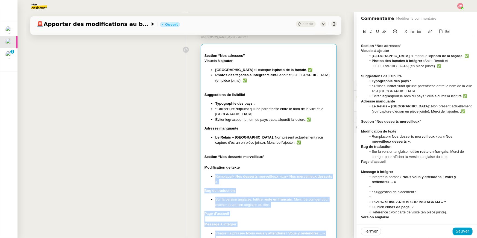
drag, startPoint x: 272, startPoint y: 197, endPoint x: 284, endPoint y: 145, distance: 53.1
click at [284, 145] on div "Section “Nos adresses” Visuels à ajouter Genève : Il manque la photo de la faça…" at bounding box center [269, 202] width 129 height 309
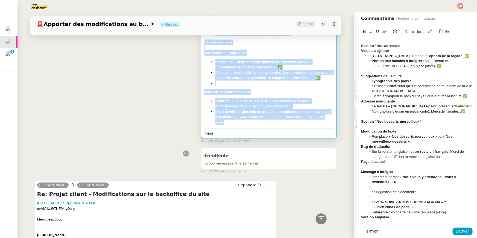
scroll to position [434, 0]
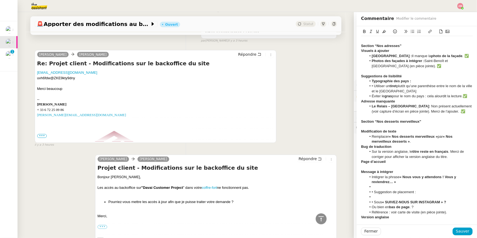
click at [243, 49] on div "Emile Kratiroff Alfred Répondre Re: Projet client - Modifications sur le backof…" at bounding box center [186, 96] width 302 height 103
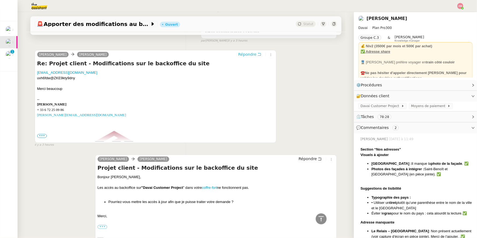
click at [243, 53] on span "Répondre" at bounding box center [247, 54] width 18 height 5
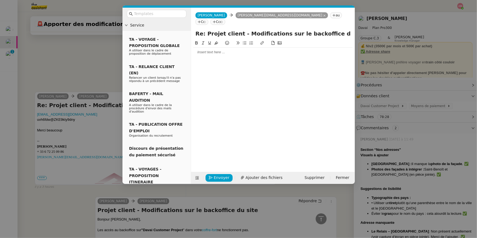
scroll to position [476, 0]
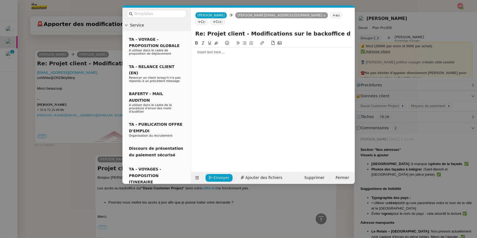
click at [250, 50] on div at bounding box center [272, 52] width 159 height 5
click at [386, 207] on nz-modal-container "Service TA - VOYAGE - PROPOSITION GLOBALE A utiliser dans le cadre de propositi…" at bounding box center [238, 119] width 477 height 238
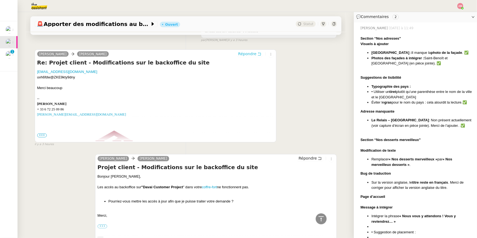
scroll to position [115, 0]
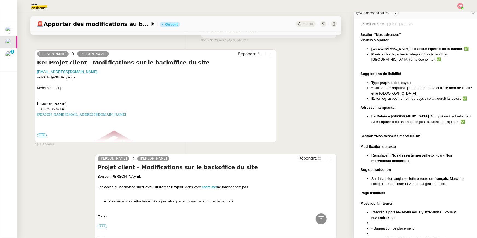
click at [377, 152] on div "Section “Nos adresses” Visuels à ajouter Genève : Il manque la photo de la faça…" at bounding box center [417, 187] width 112 height 320
drag, startPoint x: 376, startPoint y: 135, endPoint x: 420, endPoint y: 136, distance: 43.5
click at [420, 136] on strong "Section “Nos desserts merveilleux”" at bounding box center [391, 136] width 60 height 4
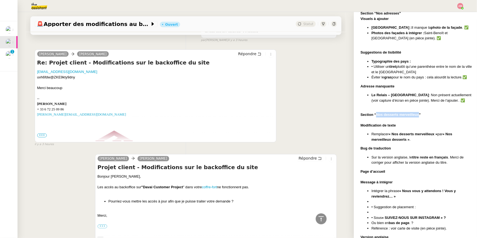
scroll to position [138, 0]
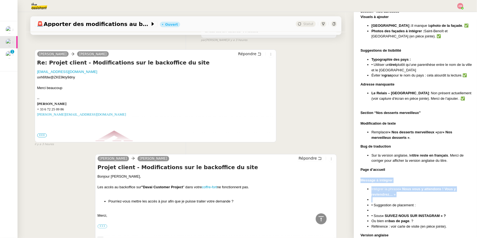
drag, startPoint x: 360, startPoint y: 181, endPoint x: 396, endPoint y: 197, distance: 40.1
click at [396, 197] on div "Amyna Mehrez Aujourd’hui à 11:49 Section “Nos adresses” Visuels à ajouter Genèv…" at bounding box center [415, 162] width 114 height 333
click at [394, 194] on strong "« Nous vous y attendons ! Vous y reviendrez… »" at bounding box center [414, 192] width 84 height 10
drag, startPoint x: 405, startPoint y: 187, endPoint x: 393, endPoint y: 192, distance: 13.1
click at [393, 192] on strong "« Nous vous y attendons ! Vous y reviendrez… »" at bounding box center [414, 192] width 84 height 10
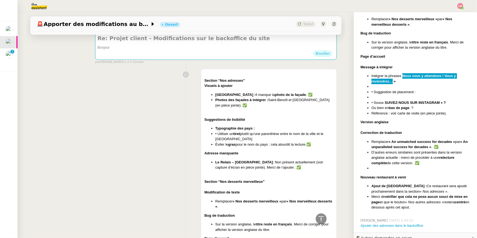
scroll to position [0, 0]
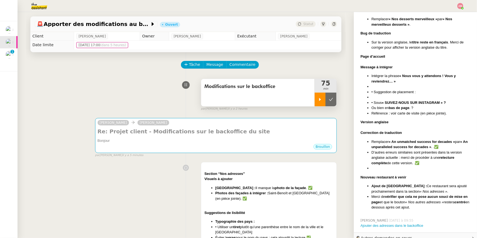
click at [321, 98] on icon at bounding box center [320, 99] width 4 height 4
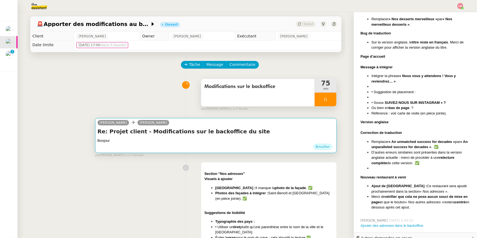
click at [309, 127] on div "Alfred Emile Kratiroff" at bounding box center [216, 123] width 237 height 8
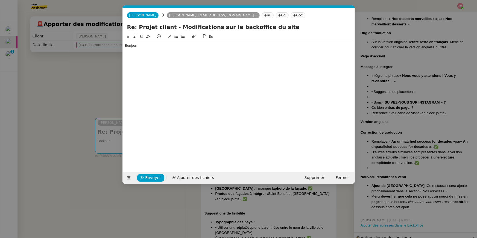
scroll to position [252, 0]
click at [176, 46] on div "Bonjour" at bounding box center [239, 45] width 228 height 5
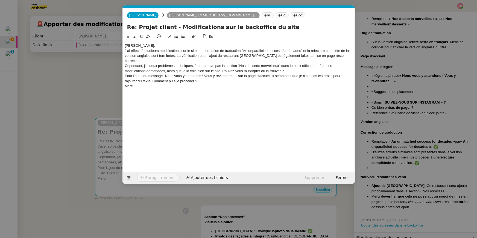
click at [148, 43] on div "[PERSON_NAME]," at bounding box center [239, 45] width 228 height 5
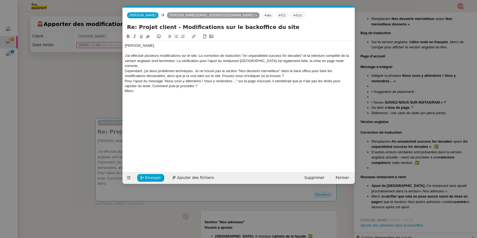
click at [200, 56] on div "J'ai effectué plusieurs modifications sur le site. La correction de traduction …" at bounding box center [239, 60] width 228 height 15
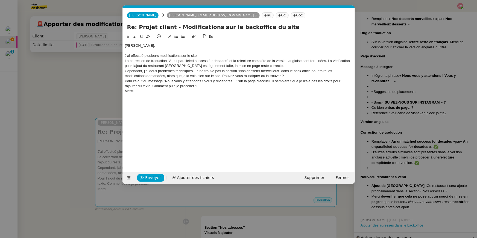
click at [180, 34] on button at bounding box center [183, 36] width 7 height 6
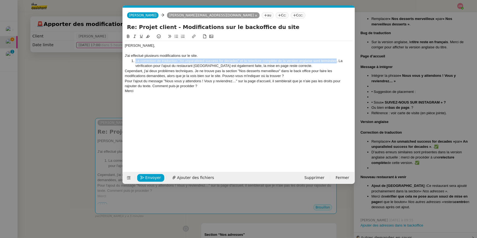
drag, startPoint x: 337, startPoint y: 60, endPoint x: 136, endPoint y: 62, distance: 201.0
click at [136, 62] on li "La correction de traduction "An unparalleled success for decades" et la relectu…" at bounding box center [241, 64] width 223 height 10
drag, startPoint x: 302, startPoint y: 66, endPoint x: 305, endPoint y: 57, distance: 9.7
click at [305, 57] on div "Emile, J'ai effectué plusieurs modifications sur le site. La correction de trad…" at bounding box center [239, 71] width 228 height 60
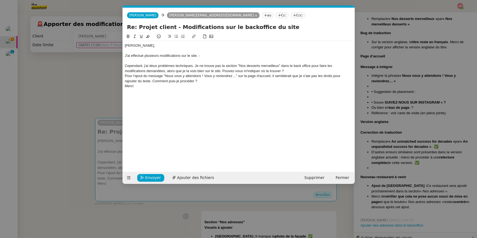
click at [290, 70] on div "Cependant, j'ai deux problèmes techniques. Je ne trouve pas la section "Nos des…" at bounding box center [239, 68] width 228 height 10
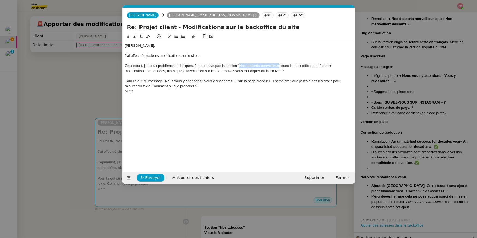
drag, startPoint x: 240, startPoint y: 64, endPoint x: 279, endPoint y: 65, distance: 39.4
click at [279, 65] on div "Cependant, j'ai deux problèmes techniques. Je ne trouve pas la section "Nos des…" at bounding box center [239, 68] width 228 height 10
click at [130, 38] on button at bounding box center [128, 36] width 7 height 6
click at [222, 70] on div "Cependant, j'ai deux problèmes techniques. Je ne trouve pas la section " Nos de…" at bounding box center [239, 68] width 228 height 10
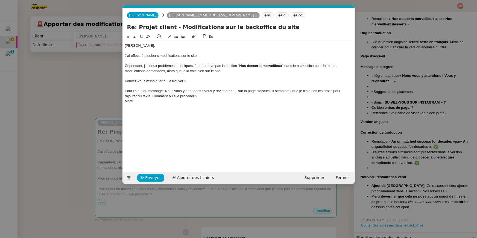
click at [178, 35] on icon at bounding box center [176, 36] width 4 height 4
click at [185, 95] on div "Pour l'ajout du message "Nous vous y attendons ! Vous y reviendrez…" sur la pag…" at bounding box center [239, 94] width 228 height 10
drag, startPoint x: 165, startPoint y: 92, endPoint x: 237, endPoint y: 91, distance: 71.1
click at [237, 91] on div "Pour l'ajout du message "Nous vous y attendons ! Vous y reviendrez…" sur la pag…" at bounding box center [239, 94] width 228 height 10
click at [128, 36] on icon at bounding box center [128, 36] width 4 height 4
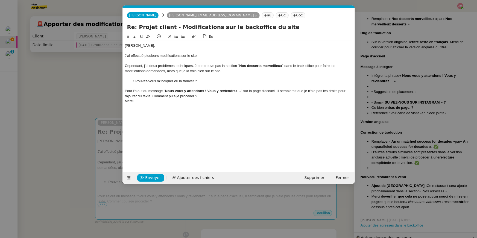
click at [155, 93] on div "Pour l'ajout du message " Nous vous y attendons ! Vous y reviendrez… " sur la p…" at bounding box center [239, 94] width 228 height 10
click at [152, 95] on div "Pour l'ajout du message " Nous vous y attendons ! Vous y reviendrez… " sur la p…" at bounding box center [239, 94] width 228 height 10
click at [176, 39] on button at bounding box center [176, 36] width 7 height 6
click at [126, 112] on div "Merci" at bounding box center [239, 111] width 228 height 5
click at [408, 96] on nz-modal-container "Service TA - VOYAGE - PROPOSITION GLOBALE A utiliser dans le cadre de propositi…" at bounding box center [238, 119] width 477 height 238
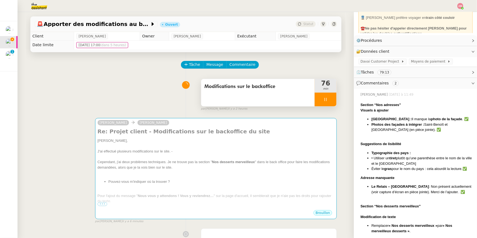
scroll to position [72, 0]
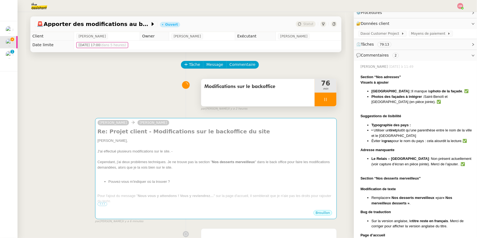
click at [388, 92] on li "Genève : Il manque la photo de la façade . ✅" at bounding box center [422, 91] width 101 height 5
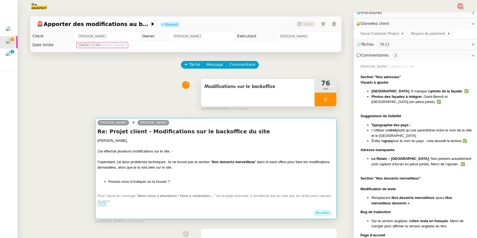
click at [310, 159] on div "Cependant, j'ai deux problèmes techniques. Je ne trouve pas la section " Nos de…" at bounding box center [216, 164] width 237 height 11
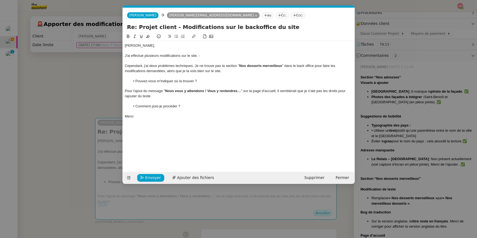
scroll to position [0, 11]
click at [237, 92] on strong "Nous vous y attendons ! Vous y reviendrez…" at bounding box center [203, 91] width 76 height 4
click at [235, 106] on li "Comment puis-je procéder ?" at bounding box center [241, 106] width 223 height 5
click at [84, 84] on nz-modal-container "Service TA - VOYAGE - PROPOSITION GLOBALE A utiliser dans le cadre de propositi…" at bounding box center [238, 119] width 477 height 238
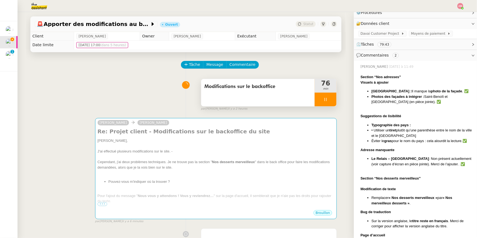
click at [334, 100] on div at bounding box center [326, 100] width 22 height 14
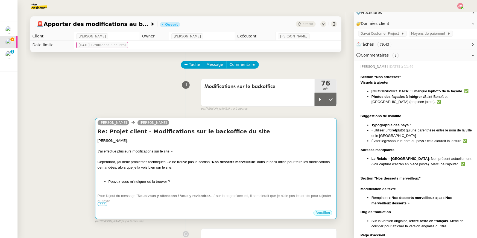
click at [306, 138] on div "[PERSON_NAME]," at bounding box center [216, 140] width 237 height 5
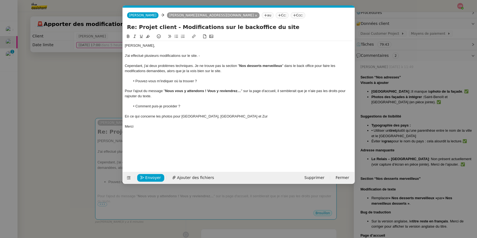
click at [286, 112] on div at bounding box center [239, 111] width 228 height 5
click at [285, 119] on div at bounding box center [239, 121] width 228 height 5
click at [276, 114] on div "En ce qui concerne les photos pour Genève, Saint-BenoÎt et Zur" at bounding box center [239, 116] width 228 height 5
click at [391, 173] on nz-modal-container "Service TA - VOYAGE - PROPOSITION GLOBALE A utiliser dans le cadre de propositi…" at bounding box center [238, 119] width 477 height 238
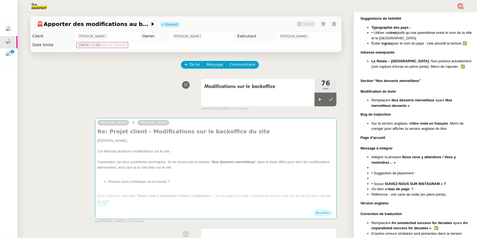
scroll to position [268, 0]
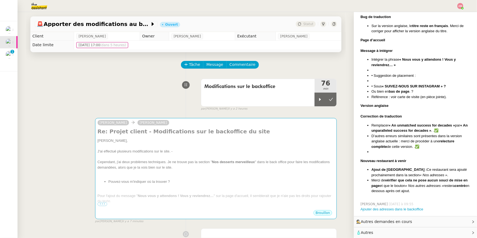
click at [390, 152] on li at bounding box center [422, 151] width 101 height 5
click at [407, 130] on strong "« An unparalleled success for decades »" at bounding box center [420, 128] width 96 height 10
drag, startPoint x: 371, startPoint y: 126, endPoint x: 433, endPoint y: 130, distance: 61.4
click at [433, 130] on li "Remplacer « An unmatched success for decades » par « An unparalleled success fo…" at bounding box center [422, 128] width 101 height 11
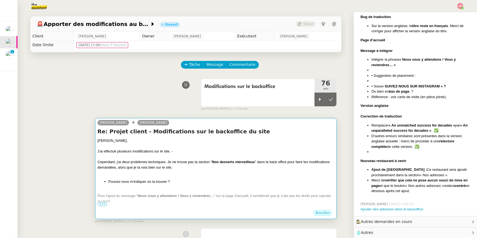
click at [264, 180] on li "Pouvez-vous m'indiquer où la trouver ?" at bounding box center [222, 181] width 226 height 5
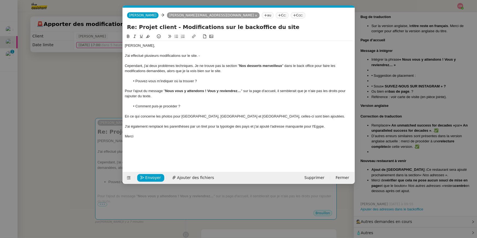
scroll to position [0, 11]
click at [330, 126] on div "J'ai également remplacé les parenthèses par un tiret pour la typologie des pays…" at bounding box center [239, 126] width 228 height 5
click at [141, 137] on div "J'ai aussi Remplacer « An unmatched success for decades » par « An unparalleled…" at bounding box center [239, 136] width 228 height 5
click at [144, 137] on div "J'ai aussi Remplacer « An unmatched success for decades » par « An unparalleled…" at bounding box center [239, 136] width 228 height 5
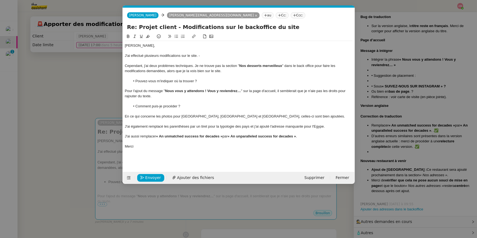
click at [158, 136] on strong "« An unmatched success for decades »" at bounding box center [189, 136] width 66 height 4
click at [156, 136] on div "J'ai aussi remplacer « An unmatched success for decades » par « An unparalleled…" at bounding box center [239, 136] width 228 height 5
click at [141, 138] on div "J'ai aussi remplacé « An unmatched success for decades » par « An unparalleled …" at bounding box center [239, 136] width 228 height 5
click at [324, 138] on div "J'ai aussi bien remplacé « An unmatched success for decades » par « An unparall…" at bounding box center [239, 136] width 228 height 5
click at [245, 127] on div "J'ai également remplacé les parenthèses par un tiret pour la typologie des pays…" at bounding box center [239, 126] width 228 height 5
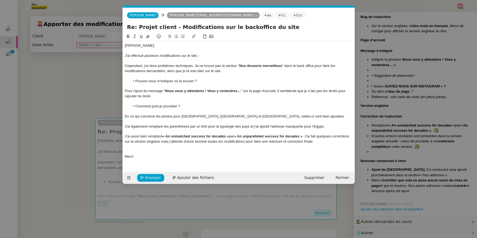
click at [329, 127] on div "J'ai également remplacé les parenthèses par un tiret pour la typologie des pays…" at bounding box center [239, 126] width 228 height 5
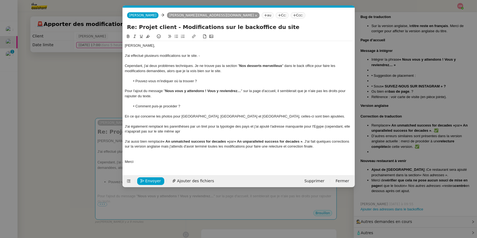
click at [329, 127] on div "J'ai également remplacé les parenthèses par un tiret pour la typologie des pays…" at bounding box center [239, 129] width 228 height 10
click at [263, 132] on div "J'ai également remplacé les parenthèses par un tiret pour la typologie des pays…" at bounding box center [239, 129] width 228 height 10
click at [215, 132] on div "J'ai également remplacé les parenthèses par un tiret pour la typologie des pays…" at bounding box center [239, 129] width 228 height 10
click at [214, 130] on div "J'ai également remplacé les parenthèses par un tiret pour la typologie des pays…" at bounding box center [239, 129] width 228 height 10
click at [242, 132] on div "J'ai également remplacé les parenthèses par un tiret pour la typologie des pays…" at bounding box center [239, 129] width 228 height 10
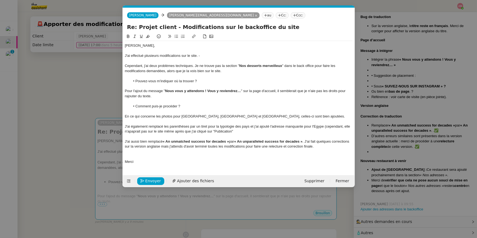
click at [319, 127] on div "J'ai également remplacé les parenthèses par un tiret pour la typologie des pays…" at bounding box center [239, 129] width 228 height 10
click at [131, 131] on div "J'ai également remplacé les parenthèses par un tiret pour la typologie des pays…" at bounding box center [239, 129] width 228 height 10
click at [132, 130] on div "J'ai également remplacé les parenthèses par un tiret pour la typologie des pays…" at bounding box center [239, 129] width 228 height 10
click at [135, 133] on div "J'ai également remplacé les parenthèses par un tiret pour la typologie des pays…" at bounding box center [239, 129] width 228 height 10
click at [239, 133] on div "J'ai également remplacé les parenthèses par un tiret pour la typologie des pays…" at bounding box center [239, 129] width 228 height 10
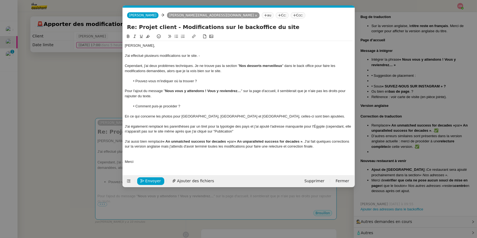
click at [385, 180] on nz-modal-container "Service TA - VOYAGE - PROPOSITION GLOBALE A utiliser dans le cadre de propositi…" at bounding box center [238, 119] width 477 height 238
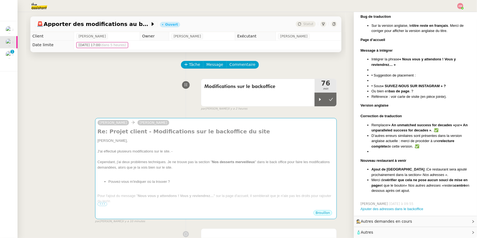
scroll to position [268, 0]
drag, startPoint x: 415, startPoint y: 169, endPoint x: 448, endPoint y: 173, distance: 33.1
click at [448, 173] on li "Ajout de Saint-Honoré : Ce restaurant sera ajouté prochainement dans la section…" at bounding box center [422, 172] width 101 height 11
click at [416, 178] on strong "vérifier que cela ne pose aucun souci de mise en page" at bounding box center [420, 183] width 96 height 10
drag, startPoint x: 387, startPoint y: 179, endPoint x: 381, endPoint y: 185, distance: 7.9
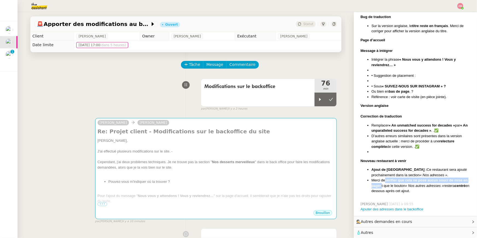
click at [381, 185] on li "Merci de vérifier que cela ne pose aucun souci de mise en page et que le bouton…" at bounding box center [422, 186] width 101 height 16
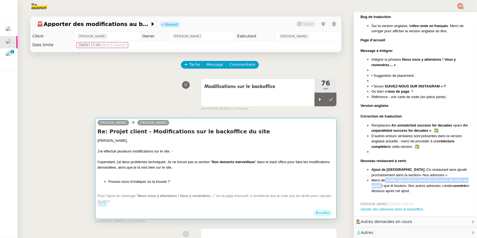
click at [270, 154] on div at bounding box center [216, 156] width 237 height 5
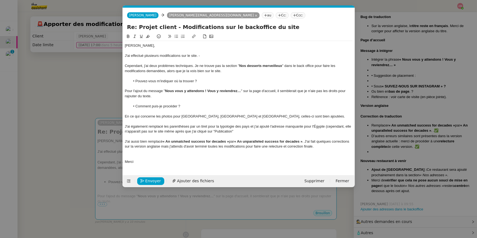
click at [323, 154] on div at bounding box center [239, 156] width 228 height 5
click at [319, 147] on div "J'ai aussi bien remplacé « An unmatched success for decades » par « An unparall…" at bounding box center [239, 144] width 228 height 10
click at [319, 149] on div at bounding box center [239, 151] width 228 height 5
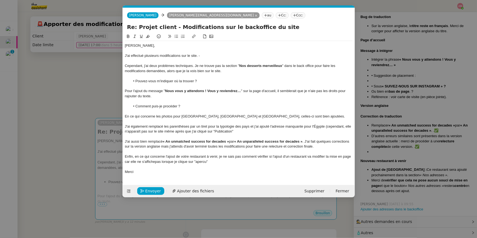
click at [270, 160] on div "Enfin, en ce qui concerne l'ajout de votre restaurant à venir, je ne sais pas c…" at bounding box center [239, 159] width 228 height 10
click at [270, 163] on div "Enfin, en ce qui concerne l'ajout de votre restaurant à venir, je ne sais pas c…" at bounding box center [239, 159] width 228 height 10
drag, startPoint x: 270, startPoint y: 163, endPoint x: 275, endPoint y: 151, distance: 13.0
click at [275, 151] on div "Emile, J'ai effectué plusieurs modifications sur le site. - Cependant, j'ai deu…" at bounding box center [239, 109] width 228 height 136
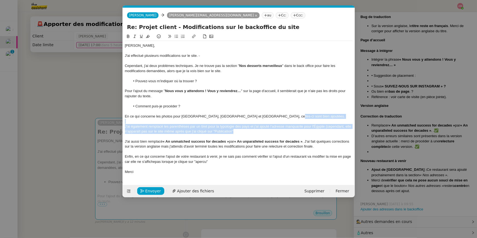
drag, startPoint x: 275, startPoint y: 133, endPoint x: 279, endPoint y: 118, distance: 15.1
click at [279, 118] on div "Emile, J'ai effectué plusieurs modifications sur le site. - Cependant, j'ai deu…" at bounding box center [239, 109] width 228 height 136
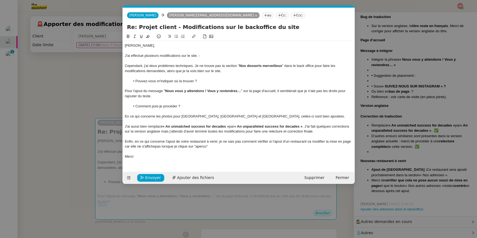
click at [278, 135] on div at bounding box center [239, 136] width 228 height 5
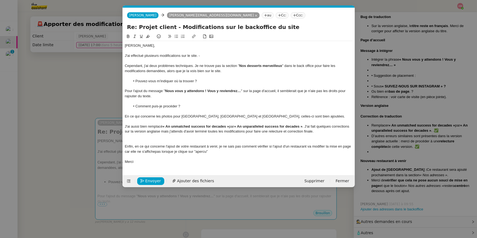
scroll to position [0, 0]
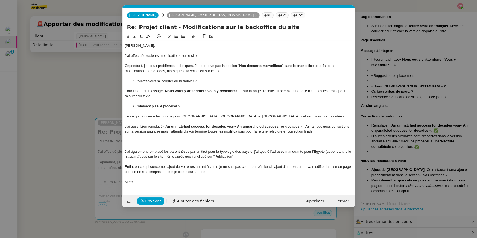
click at [234, 156] on div "J'ai également remplacé les parenthèses par un tiret pour la typologie des pays…" at bounding box center [239, 154] width 228 height 10
drag, startPoint x: 237, startPoint y: 158, endPoint x: 325, endPoint y: 151, distance: 88.0
click at [325, 151] on div "J'ai également remplacé les parenthèses par un tiret pour la typologie des pays…" at bounding box center [239, 154] width 228 height 10
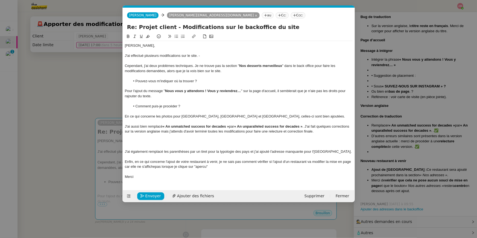
click at [271, 142] on div at bounding box center [239, 141] width 228 height 5
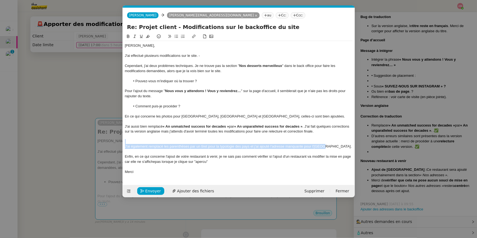
drag, startPoint x: 324, startPoint y: 147, endPoint x: 327, endPoint y: 141, distance: 6.9
click at [327, 141] on div "Emile, J'ai effectué plusieurs modifications sur le site. - Cependant, j'ai deu…" at bounding box center [239, 109] width 228 height 136
drag, startPoint x: 329, startPoint y: 148, endPoint x: 330, endPoint y: 142, distance: 6.1
click at [330, 142] on div "Emile, J'ai effectué plusieurs modifications sur le site. - Cependant, j'ai deu…" at bounding box center [239, 109] width 228 height 136
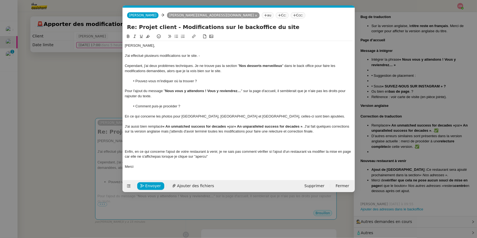
click at [316, 118] on div "En ce qui concerne les photos pour Genève, Saint-BenoÎt et Zurich, celles-ci so…" at bounding box center [239, 116] width 228 height 5
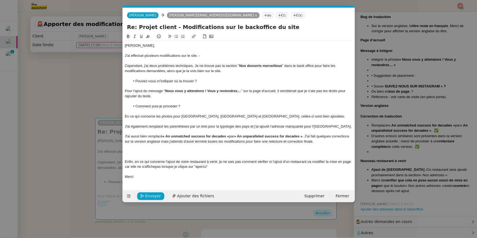
click at [259, 168] on div "Enfin, en ce qui concerne l'ajout de votre restaurant à venir, je ne sais pas c…" at bounding box center [239, 164] width 228 height 10
click at [245, 168] on div "Enfin, en ce qui concerne l'ajout de votre restaurant à venir, je ne sais pas c…" at bounding box center [239, 164] width 228 height 10
drag, startPoint x: 226, startPoint y: 166, endPoint x: 219, endPoint y: 164, distance: 7.4
click at [219, 164] on div "Enfin, en ce qui concerne l'ajout de votre restaurant à venir, je ne sais pas c…" at bounding box center [239, 164] width 228 height 10
click at [396, 177] on nz-modal-container "Service TA - VOYAGE - PROPOSITION GLOBALE A utiliser dans le cadre de propositi…" at bounding box center [238, 119] width 477 height 238
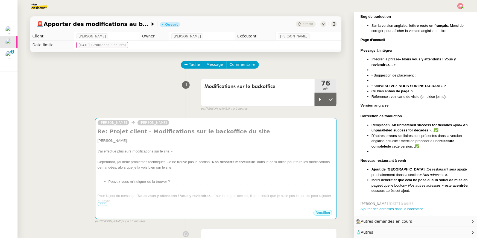
scroll to position [268, 0]
drag, startPoint x: 389, startPoint y: 170, endPoint x: 410, endPoint y: 170, distance: 21.3
click at [410, 170] on strong "Ajout de [GEOGRAPHIC_DATA] :" at bounding box center [399, 170] width 55 height 4
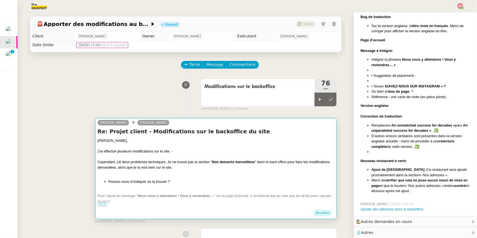
click at [285, 211] on div "Brouillon" at bounding box center [216, 214] width 237 height 8
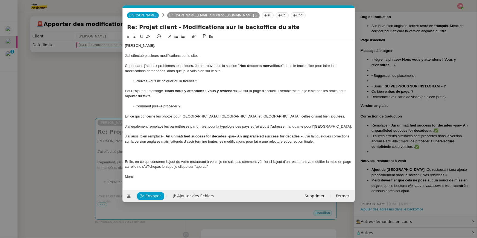
scroll to position [0, 11]
click at [189, 155] on div at bounding box center [239, 156] width 228 height 5
click at [190, 162] on div "Enfin, en ce qui concerne l'ajout de votre restaurant à venir, je ne sais pas c…" at bounding box center [239, 164] width 228 height 10
drag, startPoint x: 206, startPoint y: 161, endPoint x: 217, endPoint y: 161, distance: 10.1
click at [217, 161] on div "Enfin, en ce qui concerne l'ajout de votre restaurant à venir, je ne sais pas c…" at bounding box center [239, 164] width 228 height 10
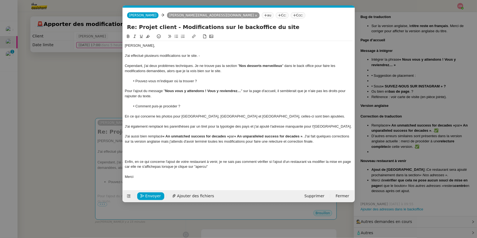
click at [208, 158] on div at bounding box center [239, 156] width 228 height 5
click at [206, 162] on div "Enfin, en ce qui concerne l'ajout de votre restaurant à venir, je ne sais pas c…" at bounding box center [239, 164] width 228 height 10
drag, startPoint x: 245, startPoint y: 161, endPoint x: 248, endPoint y: 167, distance: 6.2
click at [248, 167] on div "Enfin, en ce qui concerne l'ajout de votre restaurant Saint-Honoré à venir, je …" at bounding box center [239, 164] width 228 height 10
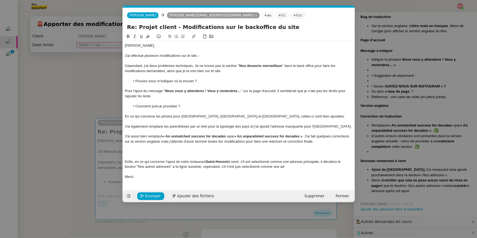
click at [279, 163] on div "Enfin, en ce qui concerne l'ajout de votre restaurant Saint-Honoré à venir, s'i…" at bounding box center [239, 164] width 228 height 10
drag, startPoint x: 323, startPoint y: 163, endPoint x: 324, endPoint y: 173, distance: 10.4
click at [323, 163] on div "Enfin, en ce qui concerne l'ajout de votre restaurant Saint-Honoré à venir, s'i…" at bounding box center [239, 164] width 228 height 10
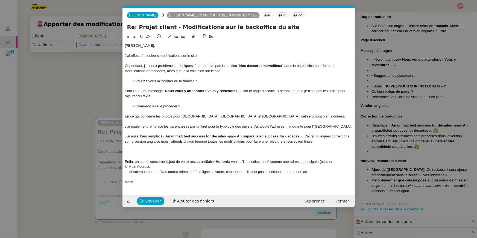
click at [177, 165] on div "Is Main Address" at bounding box center [239, 166] width 228 height 5
click at [126, 167] on div "Is Main Address"" at bounding box center [239, 166] width 228 height 5
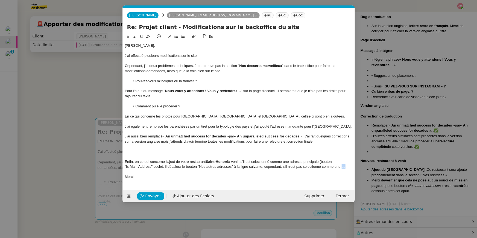
drag, startPoint x: 342, startPoint y: 166, endPoint x: 350, endPoint y: 166, distance: 7.9
click at [350, 166] on div ""Is Main Address" coché, il décalera le bouton "Nos autres adresses" à la ligne…" at bounding box center [239, 166] width 228 height 5
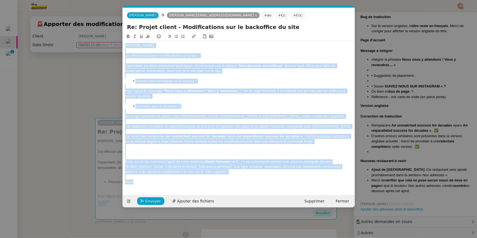
click at [146, 137] on div "J'ai aussi bien remplacé « An unmatched success for decades » par « An unparall…" at bounding box center [239, 139] width 228 height 10
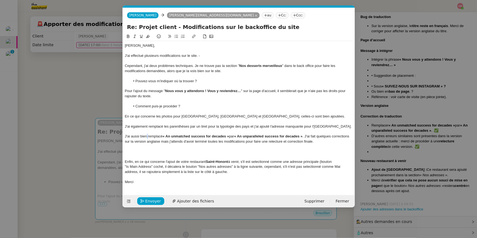
click at [146, 137] on div "J'ai aussi bien remplacé « An unmatched success for decades » par « An unparall…" at bounding box center [239, 139] width 228 height 10
click at [227, 169] on div ""Is Main Address" coché, il décalera le bouton "Nos autres adresses" à la ligne…" at bounding box center [239, 169] width 228 height 10
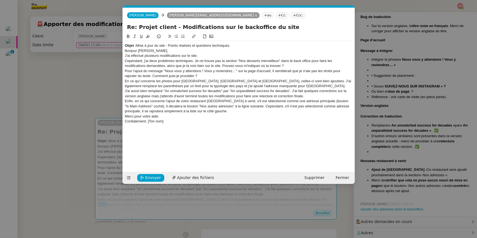
drag, startPoint x: 125, startPoint y: 51, endPoint x: 126, endPoint y: 41, distance: 9.6
click at [126, 42] on div "Objet : Mise à jour du site - Points réalisés et questions techniques Bonjour E…" at bounding box center [239, 86] width 228 height 90
drag, startPoint x: 140, startPoint y: 51, endPoint x: 129, endPoint y: 39, distance: 16.6
click at [129, 39] on div "Objet : Mise à jour du site - Points réalisés et questions techniques Bonjour E…" at bounding box center [239, 82] width 228 height 98
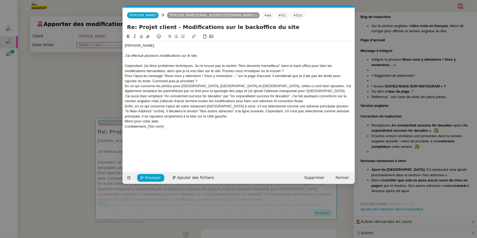
click at [125, 97] on div "J'ai aussi bien remplacé "An unmatched success for decades" par "An unparallele…" at bounding box center [239, 99] width 228 height 10
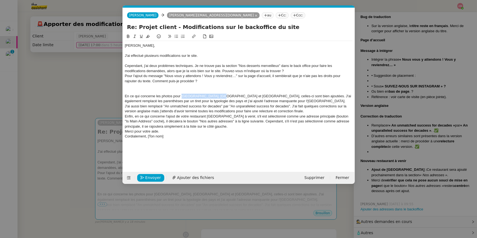
drag, startPoint x: 183, startPoint y: 96, endPoint x: 219, endPoint y: 96, distance: 36.1
click at [219, 96] on div "En ce qui concerne les photos pour [GEOGRAPHIC_DATA], [GEOGRAPHIC_DATA] et [GEO…" at bounding box center [239, 99] width 228 height 10
click at [221, 97] on div "En ce qui concerne les photos pour [GEOGRAPHIC_DATA], [GEOGRAPHIC_DATA] et [GEO…" at bounding box center [239, 99] width 228 height 10
click at [261, 101] on div "En ce qui concerne les photos pour [GEOGRAPHIC_DATA], [GEOGRAPHIC_DATA] et [GEO…" at bounding box center [239, 99] width 228 height 10
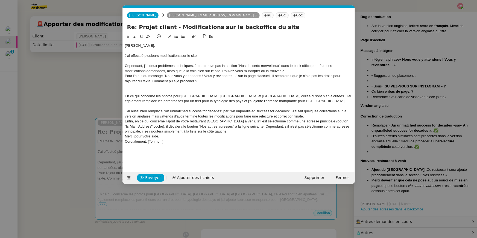
click at [177, 109] on div "J'ai aussi bien remplacé "An unmatched success for decades" par "An unparallele…" at bounding box center [239, 114] width 228 height 10
click at [293, 110] on div "J'ai aussi bien remplacé "An unmatched success for decades" par "An unparallele…" at bounding box center [239, 114] width 228 height 10
click at [313, 118] on div "J'ai aussi bien remplacé "An unmatched success for decades" par "An unparallele…" at bounding box center [239, 114] width 228 height 10
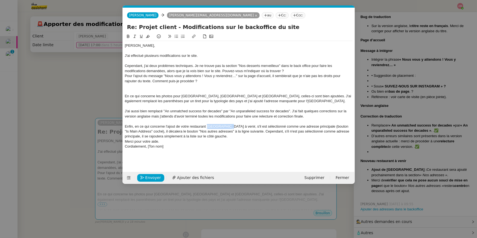
drag, startPoint x: 208, startPoint y: 127, endPoint x: 228, endPoint y: 127, distance: 20.5
click at [228, 127] on div "Enfin, en ce qui concerne l'ajout de votre restaurant Saint-Honoré à venir, s'i…" at bounding box center [239, 131] width 228 height 15
click at [129, 32] on div "Re: Projet client - Modifications sur le backoffice du site" at bounding box center [239, 28] width 232 height 10
click at [127, 36] on icon at bounding box center [128, 36] width 2 height 3
click at [294, 112] on div "J'ai aussi bien remplacé "An unmatched success for decades" par "An unparallele…" at bounding box center [239, 114] width 228 height 10
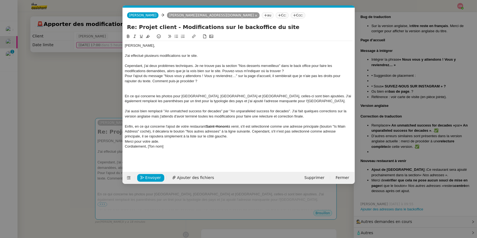
click at [337, 127] on div "Enfin, en ce qui concerne l'ajout de votre restaurant Saint-Honoré à venir, s'i…" at bounding box center [239, 131] width 228 height 15
drag, startPoint x: 322, startPoint y: 126, endPoint x: 242, endPoint y: 127, distance: 79.6
click at [242, 127] on div "Enfin, en ce qui concerne l'ajout de votre restaurant Saint-Honoré à venir, s'i…" at bounding box center [239, 131] width 228 height 15
drag, startPoint x: 219, startPoint y: 131, endPoint x: 187, endPoint y: 130, distance: 31.4
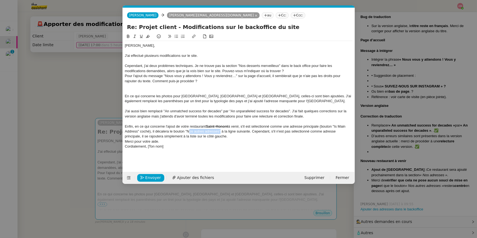
click at [187, 130] on div "Enfin, en ce qui concerne l'ajout de votre restaurant Saint-Honoré à venir, s'i…" at bounding box center [239, 131] width 228 height 15
click at [129, 35] on icon at bounding box center [128, 36] width 4 height 4
click at [252, 138] on div "Enfin, en ce qui concerne l'ajout de votre restaurant Saint-Honoré à venir, s'i…" at bounding box center [239, 131] width 228 height 15
drag, startPoint x: 167, startPoint y: 148, endPoint x: 134, endPoint y: 143, distance: 34.1
click at [134, 143] on div "Emile, J'ai effectué plusieurs modifications sur le site. Cependant, j'ai deux …" at bounding box center [239, 98] width 228 height 115
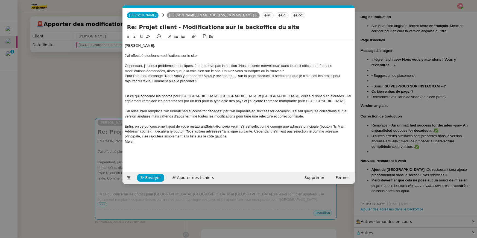
click at [125, 142] on div "Merci," at bounding box center [239, 141] width 228 height 5
drag, startPoint x: 238, startPoint y: 66, endPoint x: 279, endPoint y: 66, distance: 41.0
click at [279, 66] on div "Cependant, j'ai deux problèmes techniques. Je ne trouve pas la section "Nos des…" at bounding box center [239, 68] width 228 height 10
click at [129, 37] on icon at bounding box center [128, 36] width 2 height 3
click at [213, 65] on div "Cependant, j'ai deux problèmes techniques. Je ne trouve pas la section "Nos des…" at bounding box center [239, 68] width 228 height 10
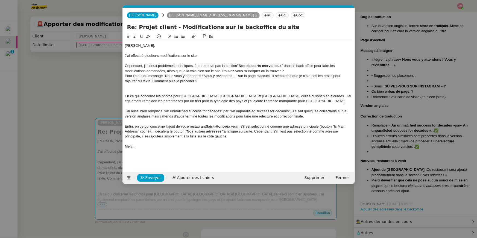
click at [223, 70] on div "Cependant, j'ai deux problèmes techniques. Je ne trouve pas la section "Nos des…" at bounding box center [239, 68] width 228 height 10
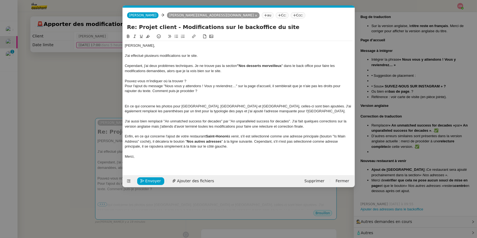
click at [175, 33] on button at bounding box center [176, 36] width 7 height 6
click at [208, 80] on li "Pouvez-vous m'indiquer où la trouver ?" at bounding box center [241, 81] width 223 height 5
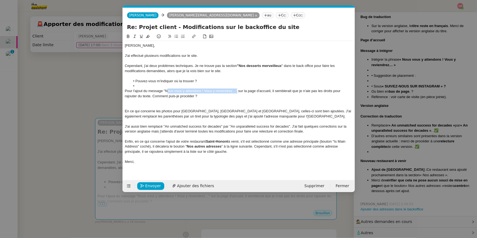
drag, startPoint x: 237, startPoint y: 92, endPoint x: 166, endPoint y: 93, distance: 70.5
click at [166, 93] on div "Pour l'ajout du message "Nous vous y attendons ! Vous y reviendrez…" sur la pag…" at bounding box center [239, 94] width 228 height 10
click at [164, 92] on div "Pour l'ajout du message "Nous vous y attendons ! Vous y reviendrez…" sur la pag…" at bounding box center [239, 94] width 228 height 10
drag, startPoint x: 165, startPoint y: 92, endPoint x: 237, endPoint y: 90, distance: 72.2
click at [237, 90] on div "Pour l'ajout du message "Nous vous y attendons ! Vous y reviendrez…" sur la pag…" at bounding box center [239, 94] width 228 height 10
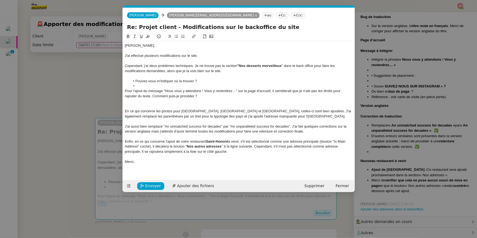
click at [203, 98] on div "Emile, J'ai effectué plusieurs modifications sur le site. Cependant, j'ai deux …" at bounding box center [239, 106] width 228 height 130
drag, startPoint x: 236, startPoint y: 91, endPoint x: 166, endPoint y: 91, distance: 70.5
click at [166, 91] on div "Pour l'ajout du message "Nous vous y attendons ! Vous y reviendrez…" sur la pag…" at bounding box center [239, 94] width 228 height 10
click at [127, 36] on icon at bounding box center [128, 36] width 2 height 3
click at [157, 106] on div at bounding box center [239, 106] width 228 height 5
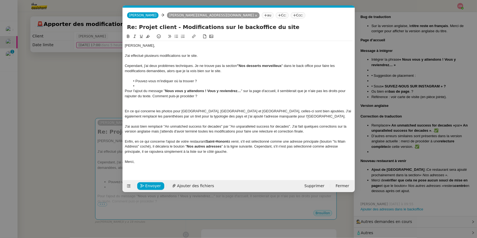
click at [153, 95] on div "Pour l'ajout du message " Nous vous y attendons ! Vous y reviendrez… " sur la p…" at bounding box center [239, 94] width 228 height 10
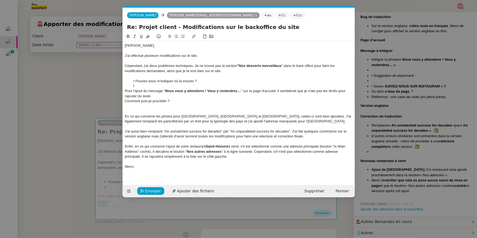
click at [176, 35] on icon at bounding box center [176, 36] width 4 height 4
click at [149, 87] on li at bounding box center [241, 86] width 223 height 5
click at [156, 94] on div "Pour l'ajout du message " Nous vous y attendons ! Vous y reviendrez… " sur la p…" at bounding box center [239, 94] width 228 height 10
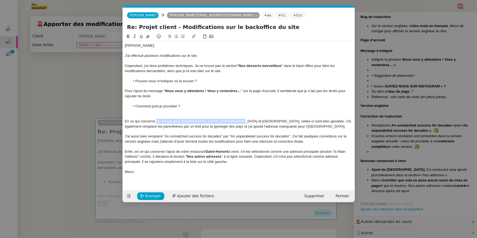
drag, startPoint x: 161, startPoint y: 121, endPoint x: 230, endPoint y: 121, distance: 69.4
click at [230, 121] on div "En ce qui concerne les photos pour [GEOGRAPHIC_DATA], [GEOGRAPHIC_DATA] et [GEO…" at bounding box center [239, 124] width 228 height 10
click at [130, 36] on button at bounding box center [128, 36] width 7 height 6
click at [224, 91] on strong "Nous vous y attendons ! Vous y reviendrez…" at bounding box center [203, 91] width 76 height 4
drag, startPoint x: 251, startPoint y: 121, endPoint x: 281, endPoint y: 121, distance: 29.3
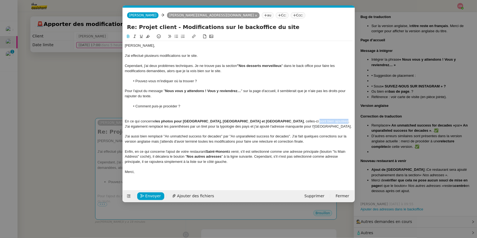
click at [281, 121] on div "En ce qui concerne les photos pour Genève, Saint-Benoît et Zurich , celles-ci s…" at bounding box center [239, 124] width 228 height 10
click at [130, 36] on icon at bounding box center [128, 36] width 4 height 4
click at [272, 108] on li "Comment puis-je procéder ?" at bounding box center [241, 106] width 223 height 5
click at [207, 115] on div at bounding box center [239, 116] width 228 height 5
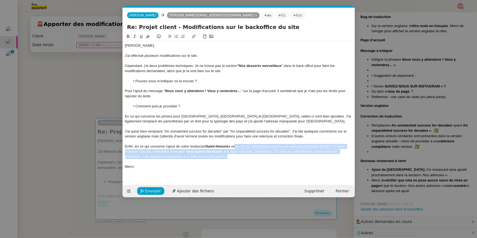
drag, startPoint x: 235, startPoint y: 157, endPoint x: 235, endPoint y: 148, distance: 9.6
click at [235, 148] on div "Enfin, en ce qui concerne l'ajout de votre restaurant Saint-Honoré à venir, s'i…" at bounding box center [239, 151] width 228 height 15
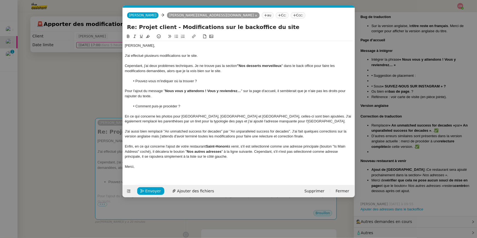
click at [210, 105] on li "Comment puis-je procéder ?" at bounding box center [241, 106] width 223 height 5
drag, startPoint x: 165, startPoint y: 132, endPoint x: 220, endPoint y: 132, distance: 54.7
click at [220, 132] on div "J'ai aussi bien remplacé "An unmatched success for decades" par "An unparallele…" at bounding box center [239, 134] width 228 height 10
click at [129, 33] on div "Re: Projet client - Modifications sur le backoffice du site" at bounding box center [239, 28] width 232 height 10
click at [132, 36] on button at bounding box center [135, 36] width 7 height 6
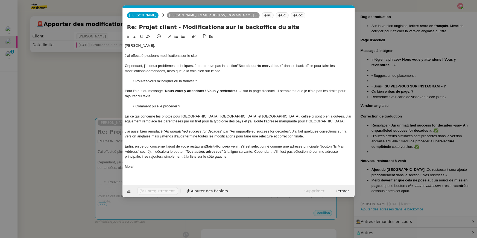
click at [290, 144] on div "Enfin, en ce qui concerne l'ajout de votre restaurant Saint-Honoré à venir, s'i…" at bounding box center [239, 151] width 228 height 15
drag, startPoint x: 222, startPoint y: 131, endPoint x: 164, endPoint y: 130, distance: 57.7
click at [164, 130] on div "J'ai aussi bien remplacé "An unmatched success for decades" par "An unparallele…" at bounding box center [239, 134] width 228 height 10
click at [130, 33] on div "Re: Projet client - Modifications sur le backoffice du site" at bounding box center [239, 28] width 232 height 10
click at [225, 129] on div "J'ai aussi bien remplacé "An unmatched success for decades" par "An unparallele…" at bounding box center [239, 134] width 228 height 10
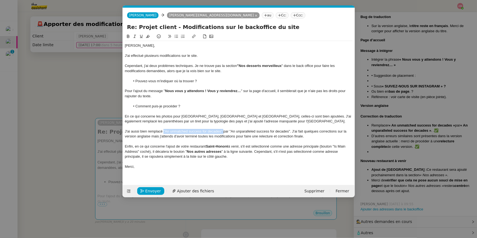
drag, startPoint x: 222, startPoint y: 131, endPoint x: 164, endPoint y: 133, distance: 58.3
click at [164, 133] on div "J'ai aussi bien remplacé "An unmatched success for decades" par "An unparallele…" at bounding box center [239, 134] width 228 height 10
click at [128, 37] on icon at bounding box center [128, 36] width 4 height 4
click at [267, 143] on div at bounding box center [239, 141] width 228 height 5
drag, startPoint x: 235, startPoint y: 131, endPoint x: 296, endPoint y: 132, distance: 61.3
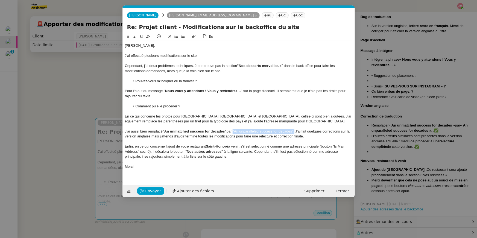
click at [296, 132] on div "J'ai aussi bien remplacé "An unmatched success for decades" par "An unparallele…" at bounding box center [239, 134] width 228 height 10
click at [130, 36] on button at bounding box center [128, 36] width 7 height 6
click at [163, 114] on div "En ce qui concerne les photos pour [GEOGRAPHIC_DATA], [GEOGRAPHIC_DATA] et [GEO…" at bounding box center [239, 119] width 228 height 10
drag, startPoint x: 162, startPoint y: 136, endPoint x: 310, endPoint y: 142, distance: 147.5
click at [310, 142] on div "Emile, J'ai effectué plusieurs modifications sur le site. Cependant, j'ai deux …" at bounding box center [239, 109] width 228 height 136
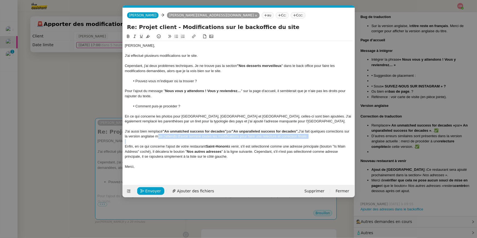
click at [129, 36] on icon at bounding box center [128, 36] width 2 height 3
click at [171, 137] on strong "mais j'attends d'avoir terminé toutes les modifications pour faire une relectur…" at bounding box center [237, 136] width 166 height 4
click at [149, 189] on span "Envoyer" at bounding box center [153, 191] width 16 height 6
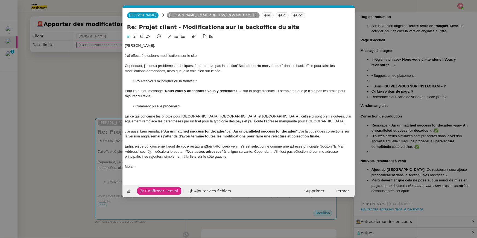
click at [149, 189] on span "Confirmer l'envoi" at bounding box center [161, 191] width 33 height 6
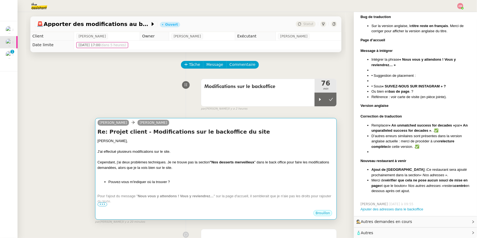
scroll to position [268, 0]
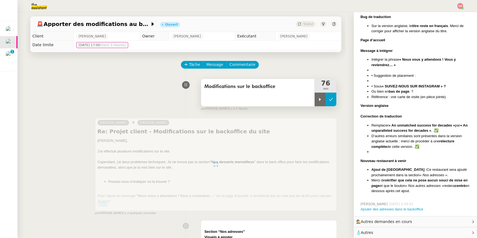
click at [333, 103] on button at bounding box center [331, 100] width 11 height 14
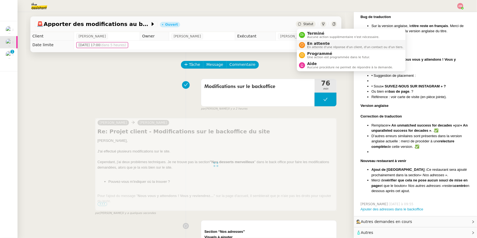
click at [315, 43] on span "En attente" at bounding box center [355, 43] width 96 height 4
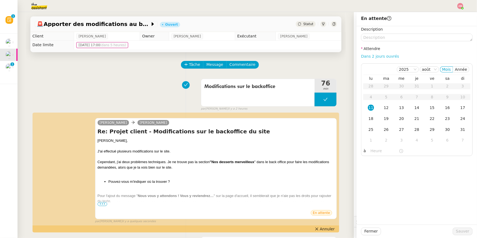
click at [367, 56] on link "Dans 2 jours ouvrés" at bounding box center [380, 56] width 38 height 4
type input "07:00"
click at [386, 104] on td "12" at bounding box center [386, 108] width 15 height 11
click at [375, 151] on input "07:00" at bounding box center [385, 151] width 28 height 6
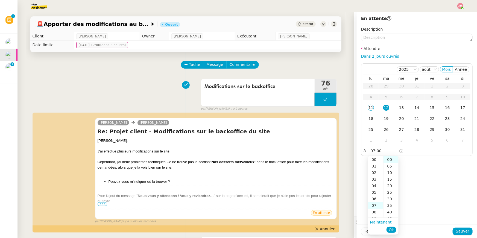
scroll to position [46, 0]
click at [393, 230] on span "Ok" at bounding box center [391, 229] width 5 height 5
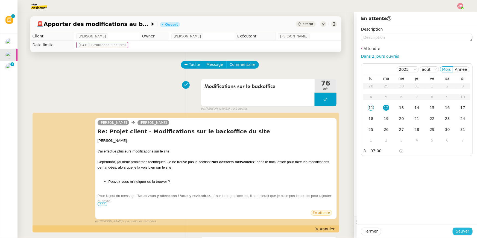
click at [465, 231] on span "Sauver" at bounding box center [462, 231] width 13 height 6
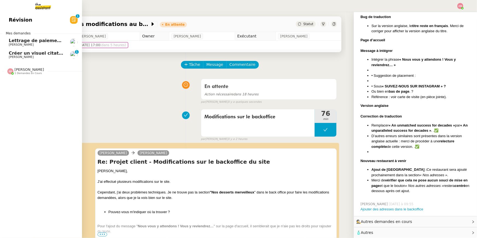
click at [23, 78] on div "Révision 0 1 2 3 4 5 6 7 8 9 Mes demandes Lettrage de paiement - 11 août 2025 M…" at bounding box center [41, 125] width 82 height 226
click at [23, 72] on span "1 demandes en cours" at bounding box center [27, 73] width 27 height 3
click at [25, 82] on span "Vérification Agenda + Chat + Wagram (9h et 14h)" at bounding box center [70, 81] width 123 height 5
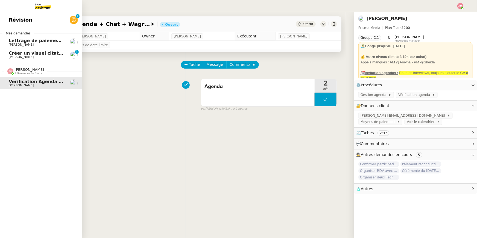
click at [31, 56] on span "[PERSON_NAME]" at bounding box center [36, 57] width 55 height 3
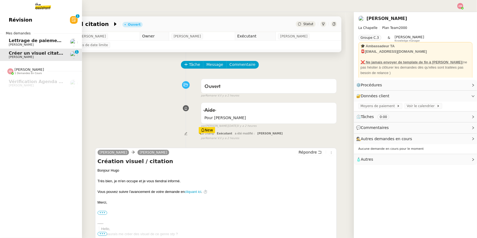
click at [30, 43] on span "[PERSON_NAME]" at bounding box center [21, 45] width 25 height 4
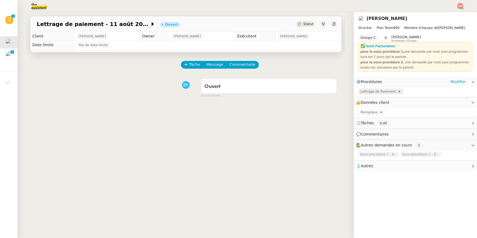
click at [384, 92] on span "Lettrage de Paiement" at bounding box center [379, 91] width 37 height 5
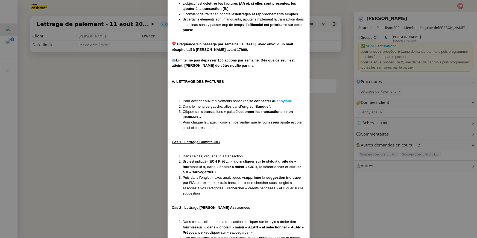
scroll to position [307, 0]
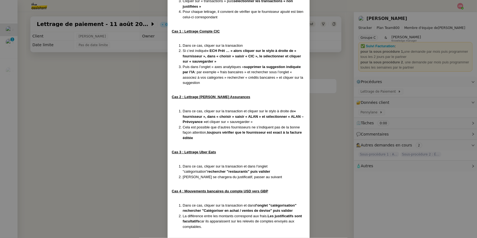
click at [147, 85] on nz-modal-container "Créée le 16/07/2025 MAJ le 24/07/2025 Contexte : Il s’agit ici d’effectuer les …" at bounding box center [238, 119] width 477 height 238
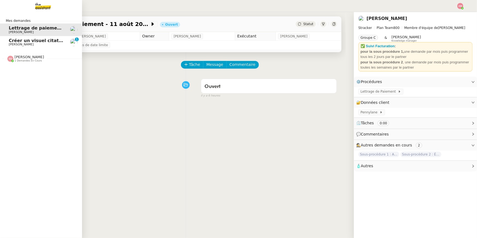
click at [13, 42] on span "Créer un visuel citation" at bounding box center [38, 40] width 58 height 5
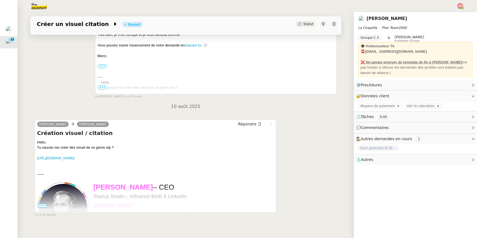
scroll to position [152, 0]
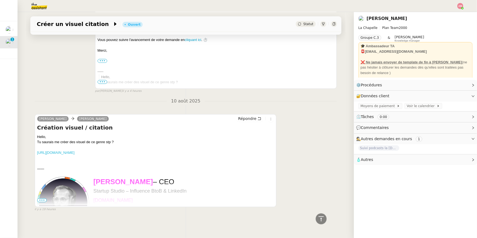
click at [75, 153] on link "[URL][DOMAIN_NAME]" at bounding box center [55, 153] width 37 height 4
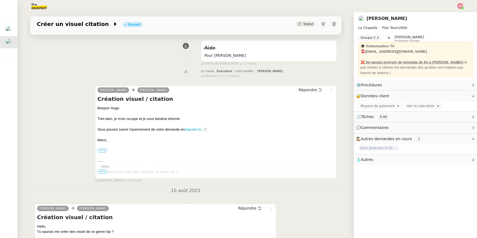
scroll to position [0, 0]
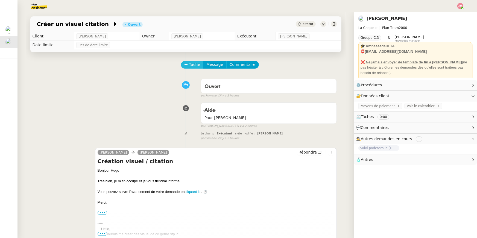
click at [188, 67] on button "Tâche" at bounding box center [192, 65] width 23 height 8
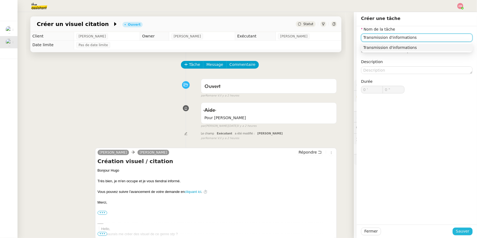
type input "Transmission d'informations"
click at [462, 232] on span "Sauver" at bounding box center [462, 231] width 13 height 6
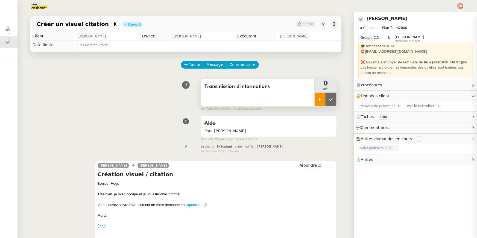
click at [320, 101] on icon at bounding box center [320, 99] width 4 height 4
click at [317, 164] on button "Répondre" at bounding box center [310, 165] width 27 height 6
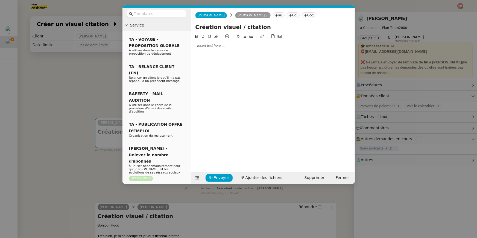
click at [295, 47] on div at bounding box center [272, 45] width 159 height 5
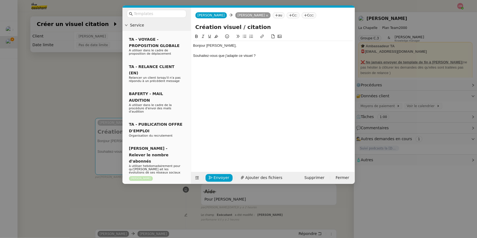
click at [214, 61] on div at bounding box center [272, 61] width 159 height 5
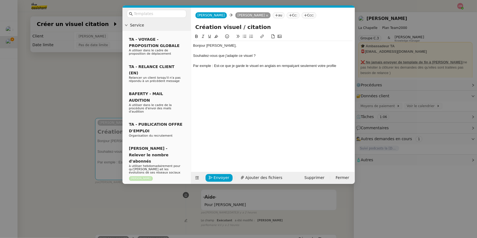
click at [291, 65] on div "Par exmple : Est-ce que je garde le visuel en anglais en rempalçant seulement v…" at bounding box center [272, 65] width 159 height 5
click at [309, 65] on div "Par exmple : Est-ce que je garde le visuel en anglais en remplaçant seulement v…" at bounding box center [272, 65] width 159 height 5
click at [320, 66] on div "Par exmple : Est-ce que je garde le visuel en anglais en remplaçant seulement v…" at bounding box center [272, 65] width 159 height 5
click at [319, 66] on div "Par exmple : Est-ce que je garde le visuel en anglais en remplaçant seulement v…" at bounding box center [272, 65] width 159 height 5
click at [305, 78] on div at bounding box center [272, 76] width 159 height 5
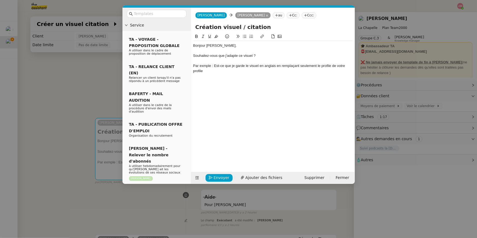
click at [303, 71] on div "Par exmple : Est-ce que je garde le visuel en anglais en remplaçant seulement l…" at bounding box center [272, 68] width 159 height 10
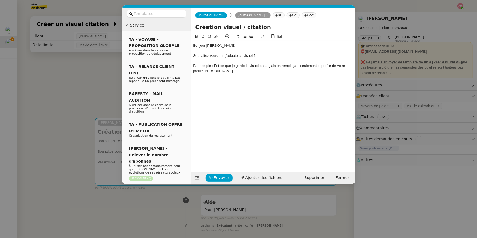
drag, startPoint x: 206, startPoint y: 71, endPoint x: 205, endPoint y: 80, distance: 9.1
click at [206, 71] on div "Par exmple : Est-ce que je garde le visuel en anglais en remplaçant seulement l…" at bounding box center [272, 68] width 159 height 10
click at [225, 71] on div "Par exmple : Est-ce que je garde le visuel en anglais en remplaçant seulement l…" at bounding box center [272, 68] width 159 height 10
click at [250, 74] on div at bounding box center [272, 76] width 159 height 5
click at [245, 72] on div "Par exmple : Est-ce que je garde le visuel en anglais en remplaçant seulement l…" at bounding box center [272, 68] width 159 height 10
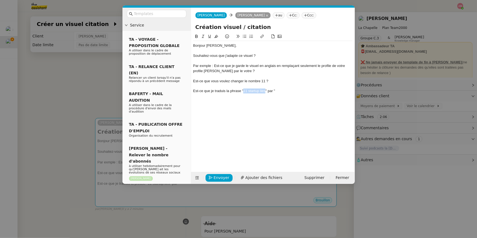
drag, startPoint x: 243, startPoint y: 91, endPoint x: 265, endPoint y: 91, distance: 22.1
click at [265, 91] on div "Est-ce que je traduis la phrase "11 startup lies" par "" at bounding box center [272, 91] width 159 height 5
click at [278, 87] on div at bounding box center [272, 86] width 159 height 5
click at [279, 90] on div "Est-ce que je traduis la phrase "11 startup lies" par "" at bounding box center [272, 91] width 159 height 5
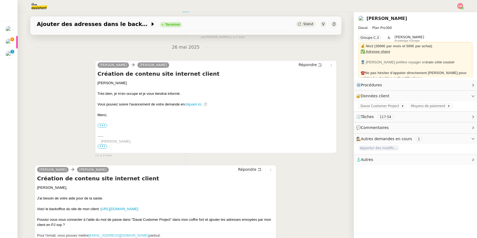
scroll to position [974, 0]
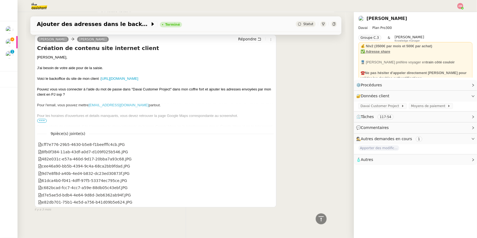
click at [40, 119] on span "•••" at bounding box center [42, 121] width 10 height 4
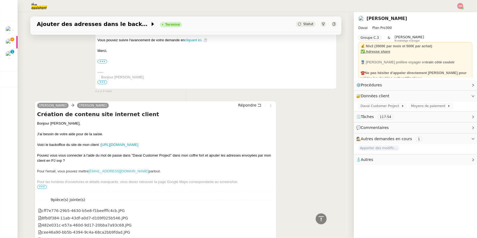
scroll to position [974, 0]
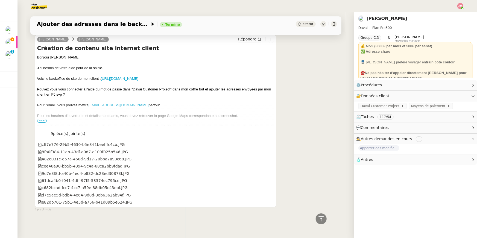
click at [56, 103] on div "Pour l'email, vous pouvez mettre contact@relaidedelentrecote.com partout." at bounding box center [155, 105] width 237 height 5
copy link "[EMAIL_ADDRESS][DOMAIN_NAME]"
drag, startPoint x: 143, startPoint y: 105, endPoint x: 513, endPoint y: -11, distance: 388.2
click at [477, 0] on html "Mes demandes Lettrage de paiement - 11 août 2025 Mathias Hombourger Apporter de…" at bounding box center [238, 119] width 477 height 238
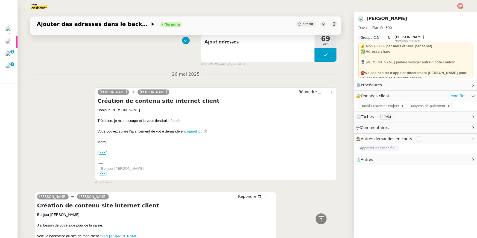
scroll to position [816, 0]
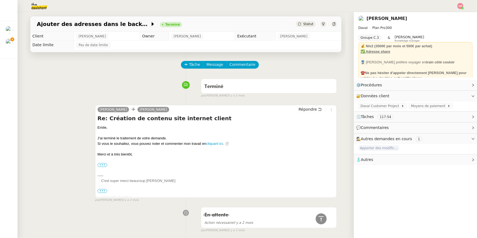
scroll to position [974, 0]
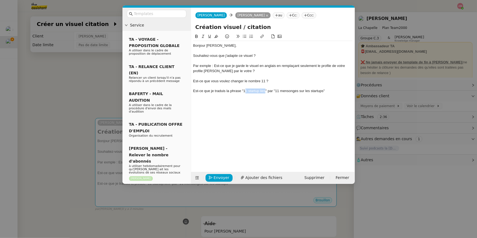
drag, startPoint x: 244, startPoint y: 91, endPoint x: 265, endPoint y: 90, distance: 20.3
click at [265, 90] on div "Est-ce que je traduis la phrase "11 startup lies" par "11 mensonges sur les sta…" at bounding box center [272, 91] width 159 height 5
drag, startPoint x: 265, startPoint y: 91, endPoint x: 243, endPoint y: 91, distance: 23.0
click at [243, 91] on div "Est-ce que je traduis la phrase "11 startup lies" par "11 mensonges sur les sta…" at bounding box center [272, 91] width 159 height 5
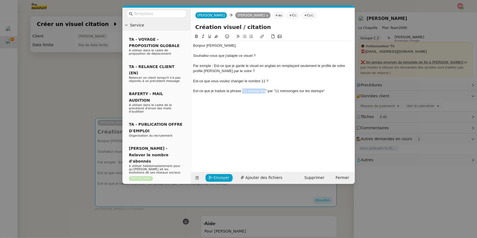
copy div ""11 startup lies"
click at [254, 101] on div at bounding box center [272, 101] width 159 height 5
click at [261, 89] on div "Est-ce que je traduis la phrase "11 startup lies" par "11 mensonges sur les sta…" at bounding box center [272, 91] width 159 height 5
drag, startPoint x: 273, startPoint y: 92, endPoint x: 334, endPoint y: 95, distance: 60.8
click at [334, 95] on div "Bonjour [PERSON_NAME], Souhaitez-vous que j'adapte ce visuel ? Par exmple : Est…" at bounding box center [272, 73] width 159 height 65
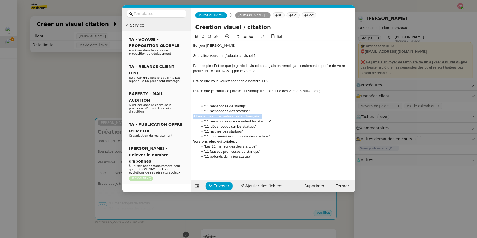
drag, startPoint x: 279, startPoint y: 117, endPoint x: 279, endPoint y: 112, distance: 4.9
click at [279, 112] on div "Bonjour [PERSON_NAME], Souhaitez-vous que j'adapte ce visuel ? Par exmple : Est…" at bounding box center [272, 106] width 159 height 130
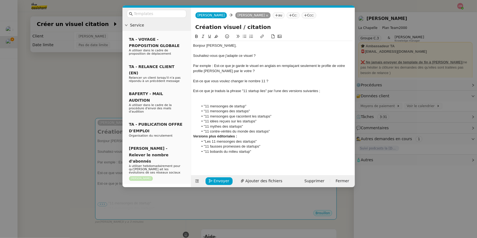
drag, startPoint x: 242, startPoint y: 139, endPoint x: 212, endPoint y: 133, distance: 30.5
click at [212, 133] on div "Bonjour [PERSON_NAME], Souhaitez-vous que j'adapte ce visuel ? Par exmple : Est…" at bounding box center [272, 103] width 159 height 125
drag, startPoint x: 244, startPoint y: 137, endPoint x: 191, endPoint y: 136, distance: 53.3
click at [191, 136] on nz-layout "Service TA - VOYAGE - PROPOSITION GLOBALE A utiliser dans le cadre de propositi…" at bounding box center [238, 98] width 232 height 180
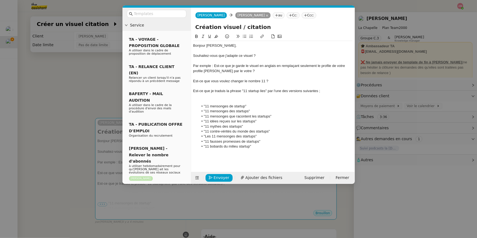
click at [326, 89] on div "Est-ce que je traduis la phrase "11 startup lies" par l'une des versions suivan…" at bounding box center [272, 91] width 159 height 5
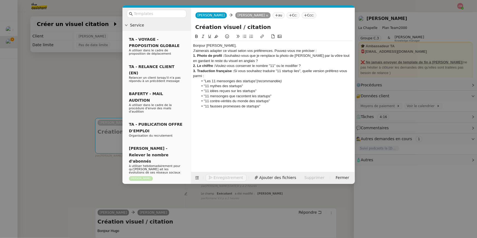
click at [220, 44] on div "Bonjour [PERSON_NAME]," at bounding box center [272, 45] width 159 height 5
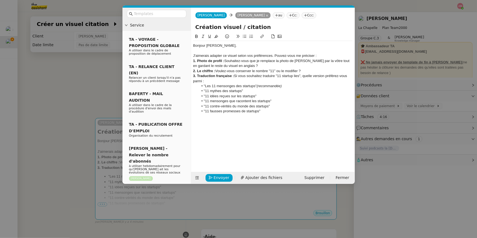
click at [325, 53] on div "J'aimerais adapter ce visuel selon vos préférences. Pouvez-vous me préciser :" at bounding box center [272, 55] width 159 height 5
drag, startPoint x: 226, startPoint y: 62, endPoint x: 188, endPoint y: 61, distance: 37.5
click at [188, 61] on nz-layout "Service TA - VOYAGE - PROPOSITION GLOBALE A utiliser dans le cadre de propositi…" at bounding box center [238, 96] width 232 height 176
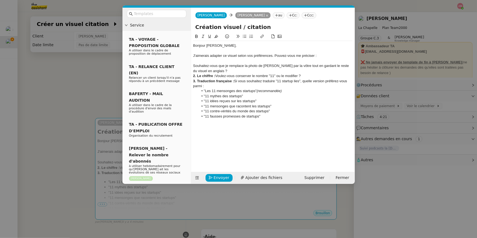
click at [246, 65] on div "Souhaitez-vous que je remplace la photo de [PERSON_NAME] par la vôtre tout en g…" at bounding box center [272, 68] width 159 height 10
click at [257, 71] on div "Souhaitez-vous que je remplace seulement la photo de [PERSON_NAME] par la vôtre…" at bounding box center [272, 68] width 159 height 10
click at [250, 70] on div "Souhaitez-vous que je remplace seulement la photo de [PERSON_NAME] par la vôtre…" at bounding box center [272, 68] width 159 height 10
drag, startPoint x: 251, startPoint y: 71, endPoint x: 234, endPoint y: 70, distance: 16.7
click at [236, 71] on div "Souhaitez-vous que je remplace seulement la photo de [PERSON_NAME] par la vôtre…" at bounding box center [272, 68] width 159 height 10
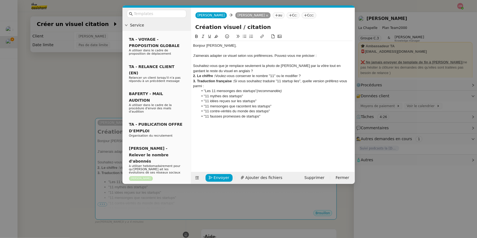
click at [233, 71] on div "Souhaitez-vous que je remplace seulement la photo de [PERSON_NAME] par la vôtre…" at bounding box center [272, 68] width 159 height 10
click at [296, 70] on div "Souhaitez-vous que je remplace seulement la photo de [PERSON_NAME] par la vôtre…" at bounding box center [272, 68] width 159 height 10
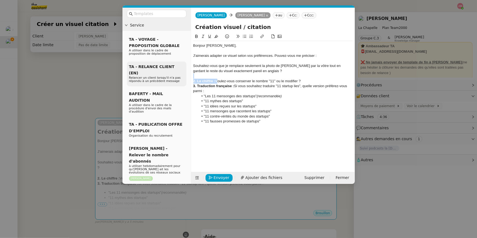
drag, startPoint x: 217, startPoint y: 81, endPoint x: 183, endPoint y: 77, distance: 33.8
click at [183, 77] on nz-layout "Service TA - VOYAGE - PROPOSITION GLOBALE A utiliser dans le cadre de propositi…" at bounding box center [238, 96] width 232 height 176
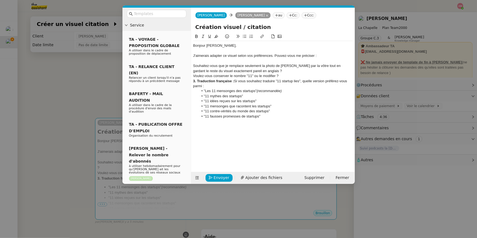
click at [241, 36] on button at bounding box center [238, 36] width 7 height 6
click at [244, 35] on icon at bounding box center [245, 36] width 4 height 3
click at [233, 58] on div "J'aimerais adapter ce visuel selon vos préférences. Pouvez-vous me préciser :" at bounding box center [272, 55] width 159 height 5
click at [229, 67] on div "Souhaitez-vous que je remplace seulement la photo de [PERSON_NAME] par la vôtre…" at bounding box center [272, 68] width 159 height 10
click at [243, 35] on icon at bounding box center [245, 36] width 4 height 4
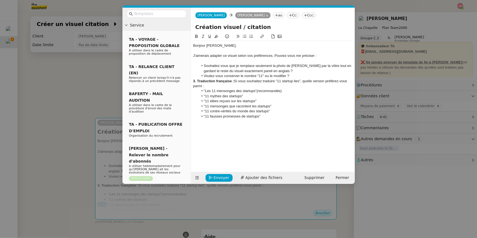
click at [303, 72] on li "Souhaitez-vous que je remplace seulement la photo de [PERSON_NAME] par la vôtre…" at bounding box center [276, 68] width 154 height 10
click at [233, 81] on strong "3. Traduction française :" at bounding box center [213, 81] width 41 height 4
click at [328, 84] on div "Si vous souhaitez traduire "11 startup lies", quelle version préférez-vous parm…" at bounding box center [272, 86] width 159 height 5
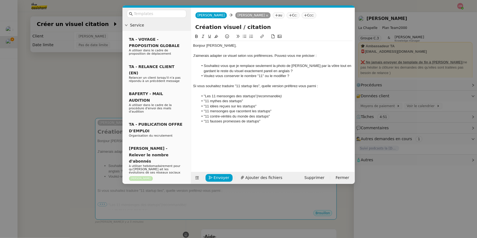
click at [284, 98] on li ""Les 11 mensonges des startups" (recommandée)" at bounding box center [276, 96] width 154 height 5
drag, startPoint x: 278, startPoint y: 97, endPoint x: 258, endPoint y: 97, distance: 19.7
click at [258, 97] on li ""Les 11 mensonges des startups" (recommandée)" at bounding box center [276, 96] width 154 height 5
click at [246, 94] on li ""Les 11 mensonges des startups"" at bounding box center [276, 96] width 154 height 5
click at [246, 90] on div at bounding box center [272, 91] width 159 height 5
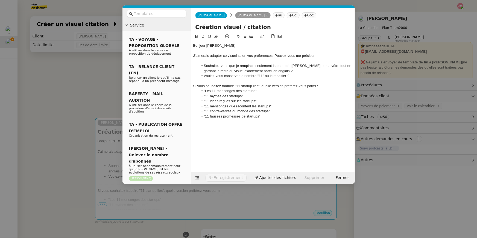
click at [277, 115] on li ""11 fausses promesses de startups"" at bounding box center [276, 116] width 154 height 5
click at [275, 54] on div "J'aimerais adapter ce visuel selon vos préférences. Pouvez-vous me préciser :" at bounding box center [272, 55] width 159 height 5
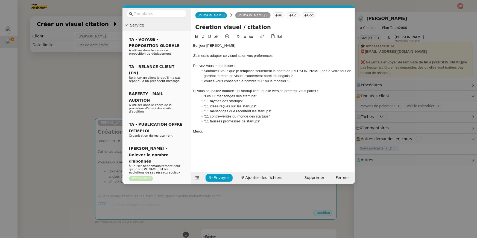
click at [278, 75] on li "Souhaitez-vous que je remplace seulement la photo de [PERSON_NAME] par la vôtre…" at bounding box center [276, 74] width 154 height 10
click at [223, 123] on li ""11 fausses promesses de startups"" at bounding box center [276, 121] width 154 height 5
click at [318, 89] on div "Si vous souhaitez traduire "11 startup lies", quelle version préférez-vous parm…" at bounding box center [272, 91] width 159 height 5
click at [320, 90] on div "Si vous souhaitez traduire "11 startup lies", quelle version préférez-vous parm…" at bounding box center [272, 91] width 159 height 5
click at [293, 67] on div "Pouvez-vous me préciser :" at bounding box center [272, 65] width 159 height 5
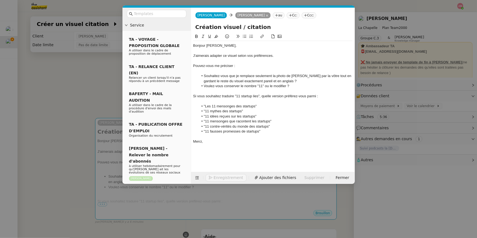
click at [94, 97] on nz-modal-container "Service TA - VOYAGE - PROPOSITION GLOBALE A utiliser dans le cadre de propositi…" at bounding box center [238, 119] width 477 height 238
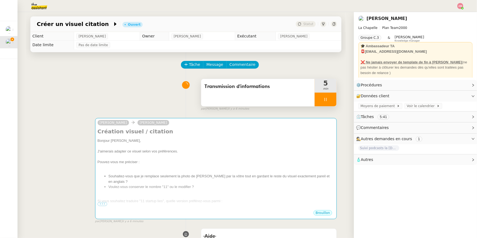
click at [276, 95] on div "Transmission d'informations" at bounding box center [258, 92] width 114 height 27
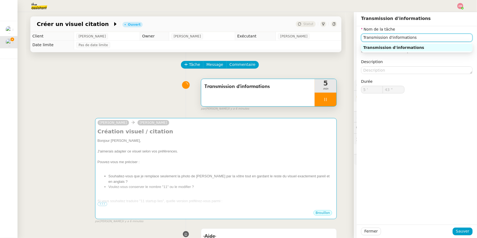
click at [413, 36] on input "Transmission d'informations" at bounding box center [417, 38] width 112 height 8
type input "44 ""
drag, startPoint x: 415, startPoint y: 36, endPoint x: 348, endPoint y: 36, distance: 67.0
click at [348, 36] on app-ticket "Créer un visuel citation Ouvert Statut Client [PERSON_NAME] Owner [PERSON_NAME]…" at bounding box center [247, 125] width 460 height 226
type input "E"
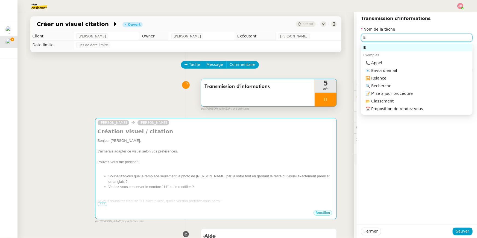
type input "45 ""
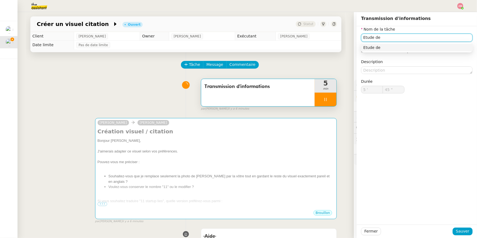
type input "Etude de"
type input "46 ""
type input "Etude de la demande"
type input "47 ""
type input "Etude de la demande"
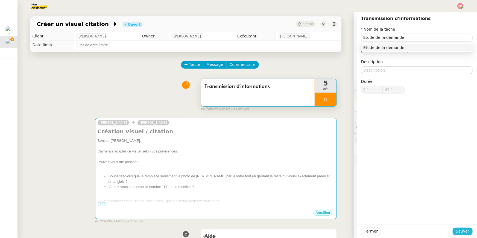
click at [463, 231] on span "Sauver" at bounding box center [462, 231] width 13 height 6
type input "48 ""
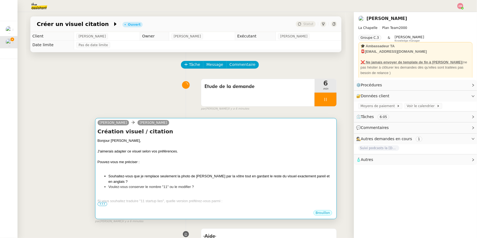
click at [272, 151] on div "J'aimerais adapter ce visuel selon vos préférences." at bounding box center [216, 151] width 237 height 5
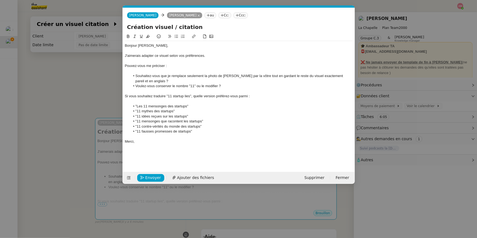
scroll to position [0, 11]
click at [151, 176] on span "Envoyer" at bounding box center [153, 178] width 16 height 6
click at [151, 176] on span "Confirmer l'envoi" at bounding box center [161, 178] width 33 height 6
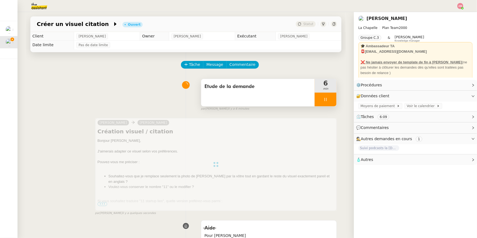
click at [332, 100] on div at bounding box center [326, 100] width 22 height 14
click at [332, 100] on icon at bounding box center [331, 99] width 4 height 4
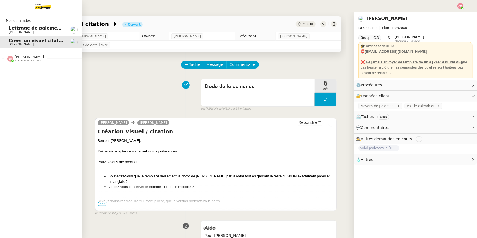
click at [32, 61] on span "1 demandes en cours" at bounding box center [27, 60] width 27 height 3
click at [44, 77] on link "Vérification Agenda + Chat + Wagram (9h et 14h) [PERSON_NAME]" at bounding box center [41, 71] width 82 height 13
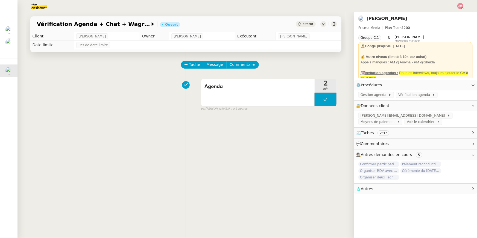
click at [453, 8] on div at bounding box center [239, 6] width 450 height 12
click at [464, 6] on nz-header at bounding box center [238, 6] width 477 height 12
click at [460, 8] on img at bounding box center [460, 6] width 6 height 6
click at [453, 14] on li "Suivi" at bounding box center [446, 16] width 36 height 8
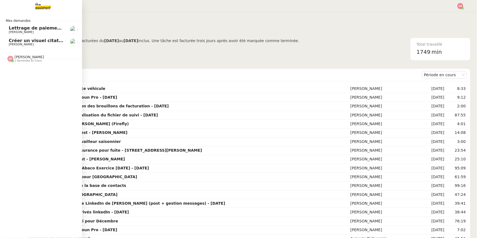
click at [13, 30] on span "Lettrage de paiement - 11 août 2025" at bounding box center [54, 27] width 91 height 5
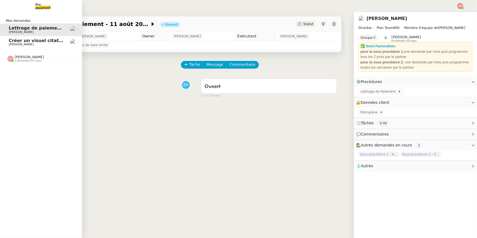
click at [23, 49] on div "[PERSON_NAME] 1 demandes en cours" at bounding box center [41, 56] width 82 height 16
click at [23, 46] on link "Créer un visuel citation [PERSON_NAME]" at bounding box center [41, 42] width 82 height 13
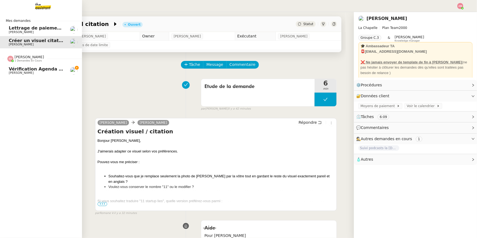
click at [32, 75] on span "[PERSON_NAME]" at bounding box center [36, 72] width 55 height 3
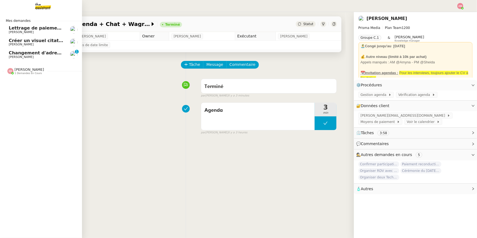
click at [11, 56] on span "[PERSON_NAME]" at bounding box center [36, 57] width 55 height 3
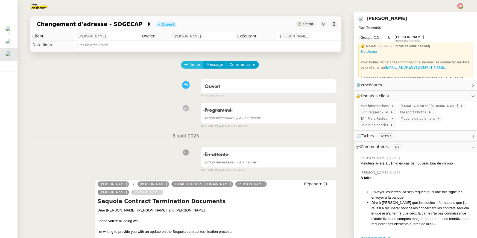
click at [191, 65] on span "Tâche" at bounding box center [194, 65] width 11 height 6
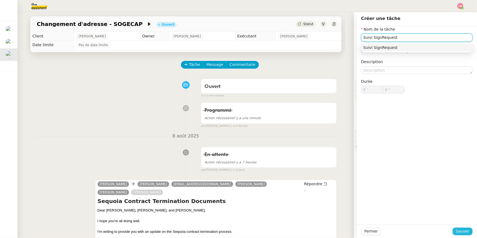
type input "Suivi SignRequest"
click at [465, 229] on span "Sauver" at bounding box center [462, 231] width 13 height 6
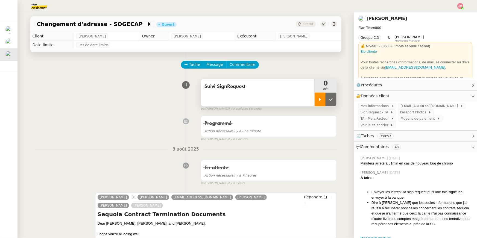
click at [321, 99] on icon at bounding box center [320, 99] width 4 height 4
click at [259, 97] on div "Suivi SignRequest" at bounding box center [258, 92] width 114 height 27
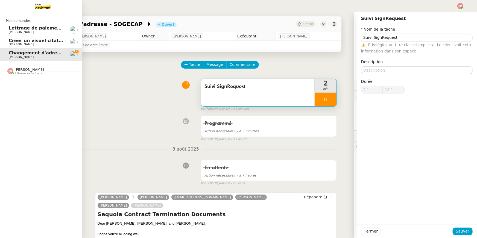
click at [9, 29] on span "Lettrage de paiement - 11 août 2025" at bounding box center [54, 27] width 91 height 5
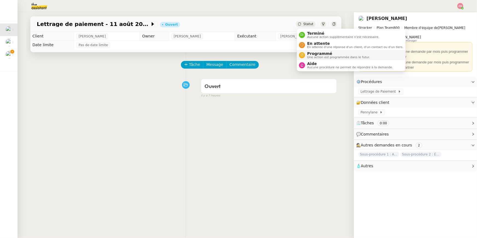
click at [316, 53] on span "Programmé" at bounding box center [338, 53] width 63 height 4
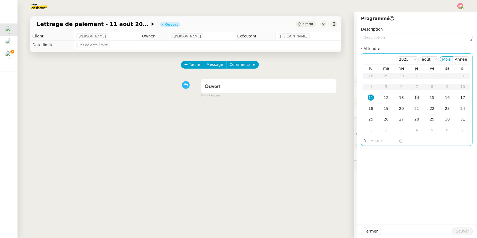
click at [411, 99] on td "14" at bounding box center [416, 97] width 15 height 11
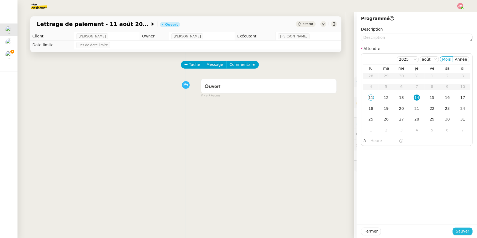
click at [466, 230] on span "Sauver" at bounding box center [462, 231] width 13 height 6
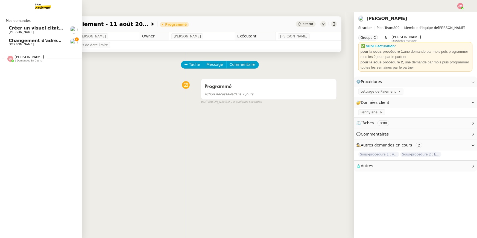
click at [30, 45] on span "[PERSON_NAME]" at bounding box center [21, 45] width 25 height 4
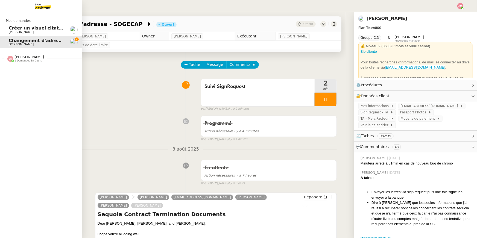
click at [44, 29] on span "Créer un visuel citation" at bounding box center [38, 27] width 58 height 5
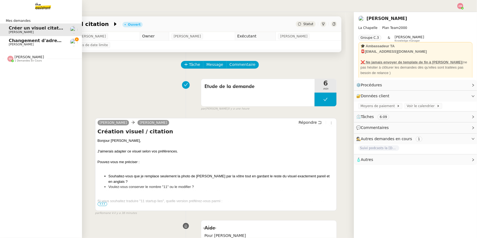
click at [40, 48] on link "Changement d'adresse - SOGECAP [PERSON_NAME]" at bounding box center [41, 42] width 82 height 13
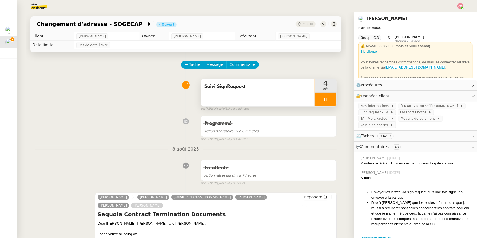
click at [276, 95] on div "Suivi SignRequest" at bounding box center [258, 92] width 114 height 27
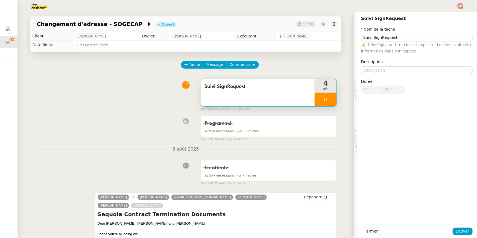
click at [297, 98] on div "Suivi SignRequest" at bounding box center [258, 92] width 114 height 27
type input "59 ""
type input "5 '"
click at [329, 98] on div at bounding box center [326, 100] width 22 height 14
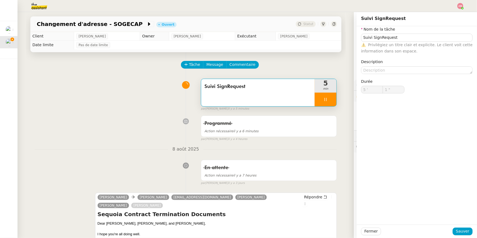
click at [330, 99] on div at bounding box center [326, 100] width 22 height 14
type input "3 ""
type input "Suivi SignRequest"
type input "5 '"
type input "1 ""
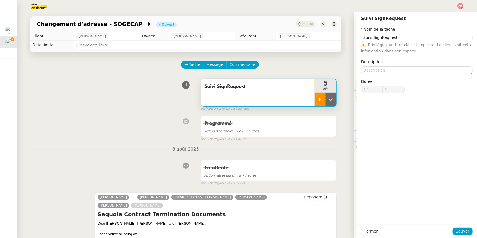
click at [330, 99] on icon at bounding box center [331, 99] width 4 height 4
click at [331, 100] on button at bounding box center [331, 100] width 11 height 14
click at [306, 25] on span "Statut" at bounding box center [308, 24] width 10 height 4
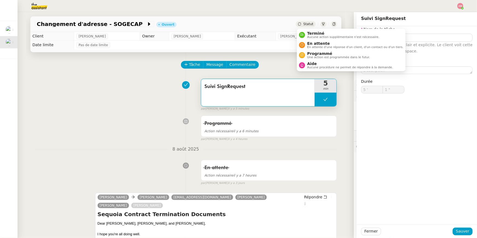
type input "Suivi SignRequest"
type input "5 '"
type input "1 ""
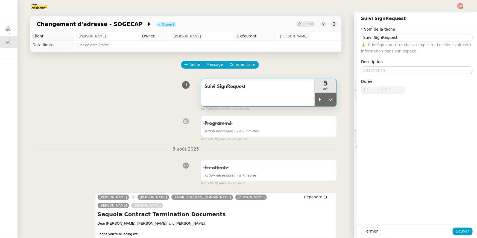
type input "Suivi SignRequest"
type input "5 '"
type input "1 ""
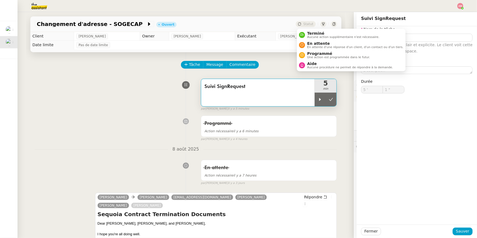
type input "Suivi SignRequest"
type input "5 '"
type input "1 ""
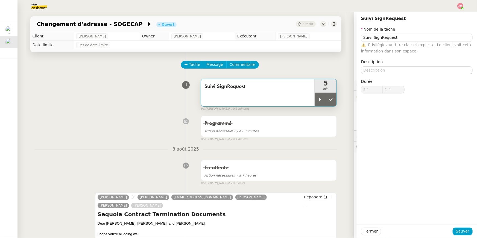
click at [310, 43] on td "Pas de date limite" at bounding box center [207, 45] width 267 height 9
click at [332, 100] on icon at bounding box center [331, 99] width 4 height 4
type input "Suivi SignRequest"
type input "5 '"
type input "1 ""
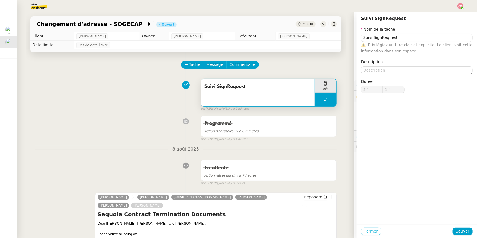
type input "Suivi SignRequest"
type input "5 '"
type input "1 ""
click at [370, 234] on span "Fermer" at bounding box center [370, 231] width 13 height 6
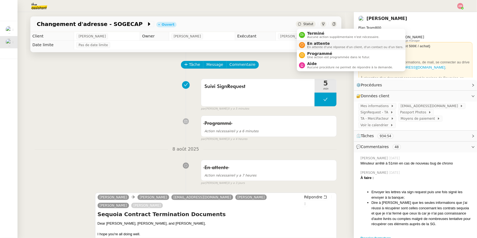
click at [314, 43] on span "En attente" at bounding box center [355, 43] width 96 height 4
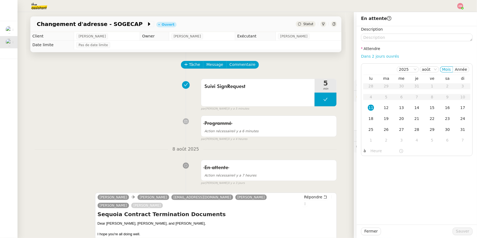
click at [384, 57] on link "Dans 2 jours ouvrés" at bounding box center [380, 56] width 38 height 4
type input "07:00"
click at [456, 231] on button "Sauver" at bounding box center [463, 232] width 20 height 8
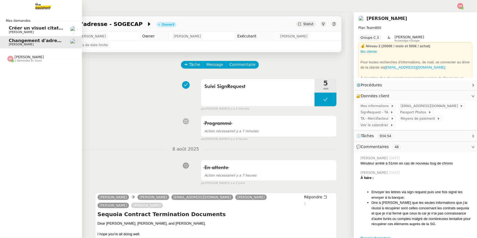
click at [12, 19] on span "Mes demandes" at bounding box center [17, 20] width 31 height 5
click at [20, 25] on span "Créer un visuel citation" at bounding box center [38, 27] width 58 height 5
click at [20, 32] on span "[PERSON_NAME]" at bounding box center [21, 32] width 25 height 4
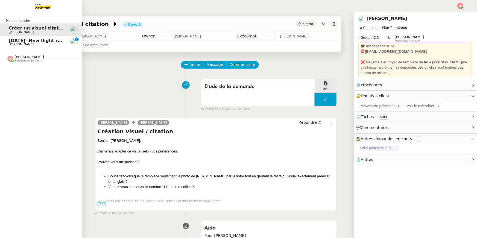
click at [8, 37] on link "[DATE]- New flight request - [PERSON_NAME] [PERSON_NAME] 0 1 2 3 4 5 6 7 8 9" at bounding box center [41, 42] width 82 height 13
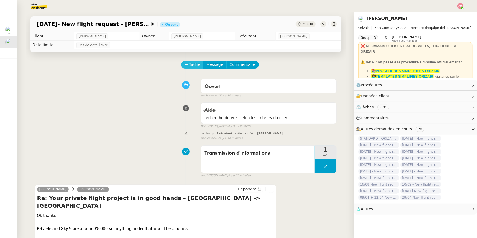
click at [197, 65] on span "Tâche" at bounding box center [194, 65] width 11 height 6
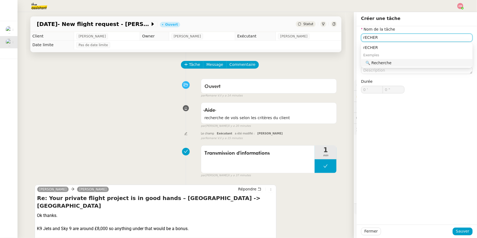
click at [412, 67] on nz-auto-option "🔍 Recherche" at bounding box center [417, 63] width 112 height 8
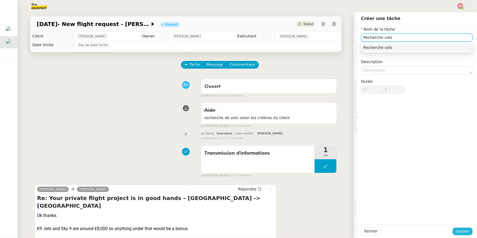
type input "Recherche vols"
click at [460, 234] on span "Sauver" at bounding box center [462, 231] width 13 height 6
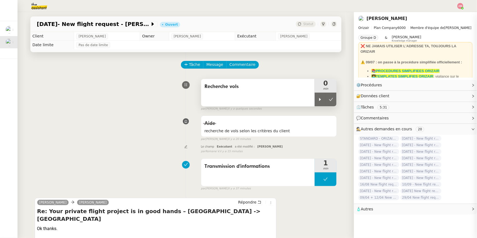
click at [312, 100] on div "Recherche vols" at bounding box center [258, 92] width 114 height 27
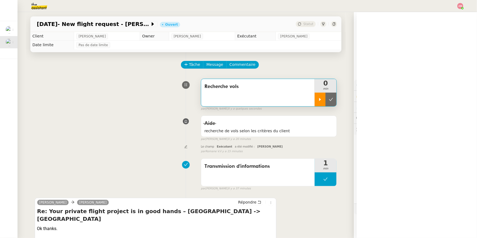
click at [315, 100] on div at bounding box center [320, 100] width 11 height 14
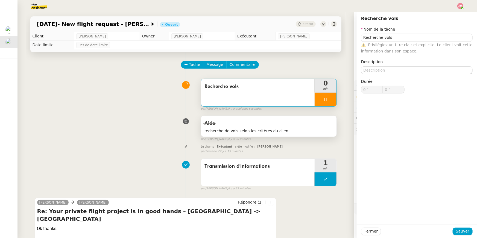
type input "Recherche vols"
type input "0 '"
type input "0 ""
type input "Recherche vols"
type input "0 '"
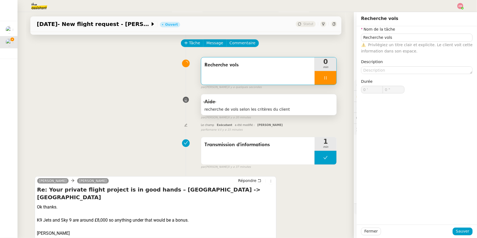
scroll to position [26, 0]
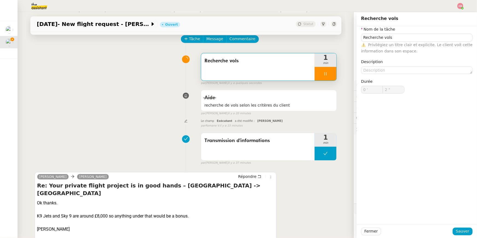
type input "3 ""
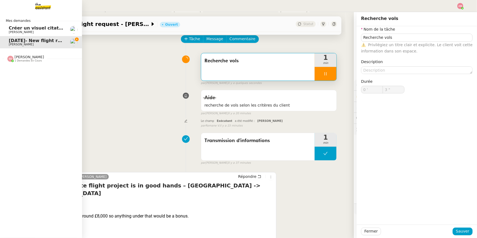
click at [9, 28] on span "Créer un visuel citation" at bounding box center [38, 27] width 58 height 5
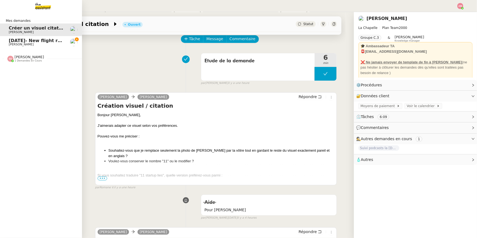
click at [23, 41] on span "[DATE]- New flight request - [PERSON_NAME]" at bounding box center [64, 40] width 111 height 5
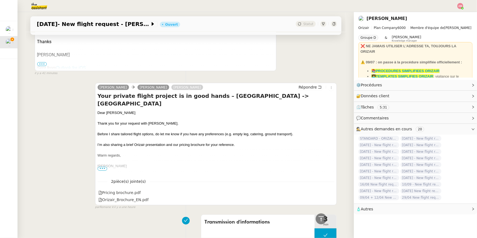
scroll to position [571, 0]
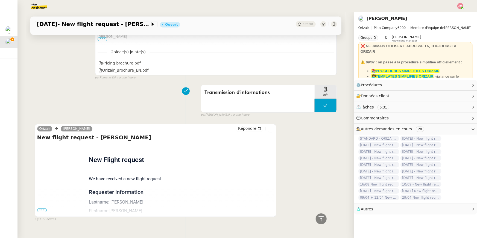
click at [35, 201] on div "Orizair [PERSON_NAME] New flight request - [PERSON_NAME] Flight request created…" at bounding box center [156, 170] width 242 height 93
click at [37, 208] on span "•••" at bounding box center [42, 210] width 10 height 4
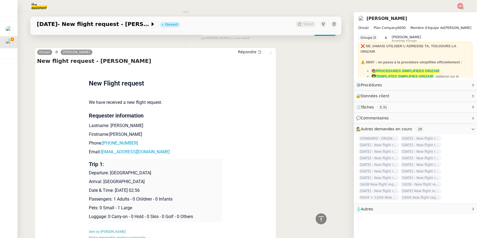
scroll to position [649, 0]
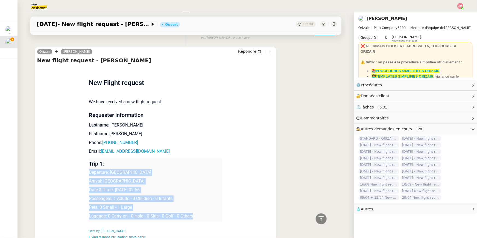
drag, startPoint x: 203, startPoint y: 208, endPoint x: 206, endPoint y: 156, distance: 52.9
click at [206, 158] on td "Trip 1: Departure: [GEOGRAPHIC_DATA] Arrival: [GEOGRAPHIC_DATA] Date & Time: [D…" at bounding box center [155, 189] width 133 height 63
copy td "Departure: [GEOGRAPHIC_DATA] Arrival: [GEOGRAPHIC_DATA] Date & Time: [DATE] 02:…"
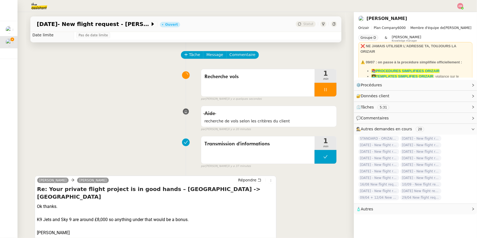
scroll to position [0, 0]
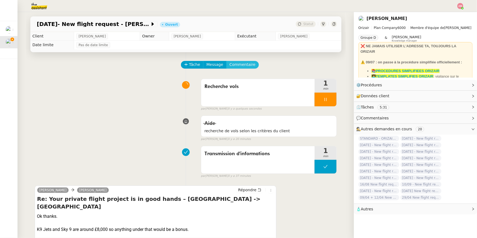
click at [244, 64] on span "Commentaire" at bounding box center [243, 65] width 26 height 6
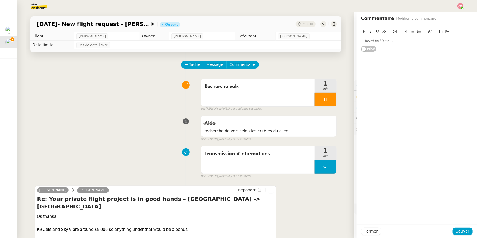
click at [402, 39] on div at bounding box center [417, 40] width 112 height 5
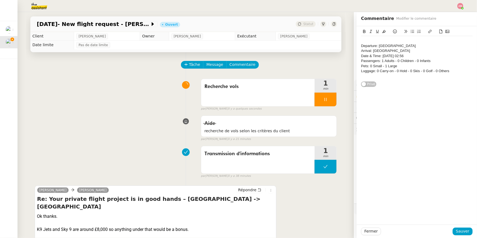
click at [362, 45] on div "Departure: [GEOGRAPHIC_DATA]" at bounding box center [417, 45] width 112 height 5
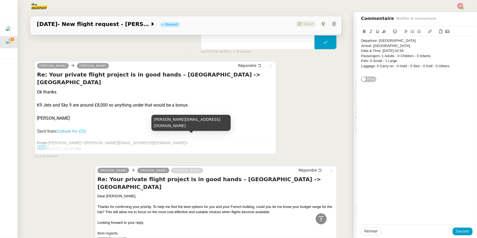
scroll to position [100, 0]
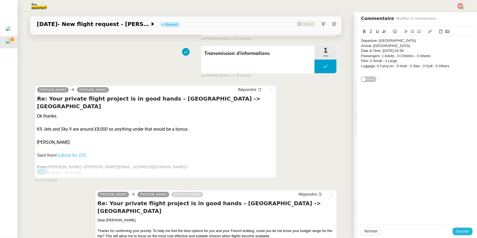
click at [456, 232] on button "Sauver" at bounding box center [463, 232] width 20 height 8
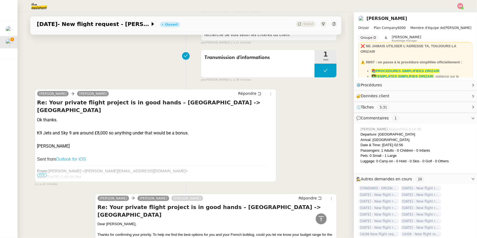
scroll to position [82, 0]
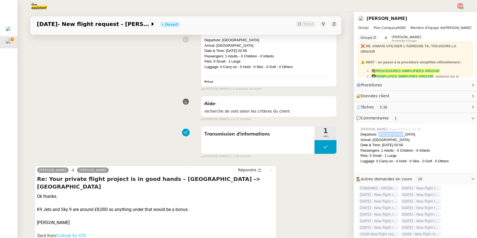
drag, startPoint x: 379, startPoint y: 133, endPoint x: 399, endPoint y: 134, distance: 19.4
click at [399, 134] on div "Departure: [GEOGRAPHIC_DATA]" at bounding box center [417, 134] width 112 height 5
copy div "Farnborough"
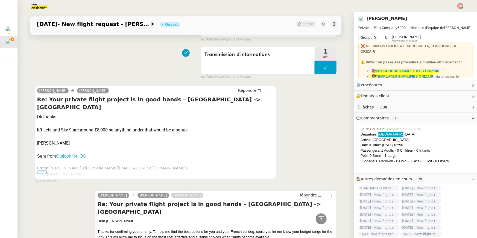
scroll to position [0, 0]
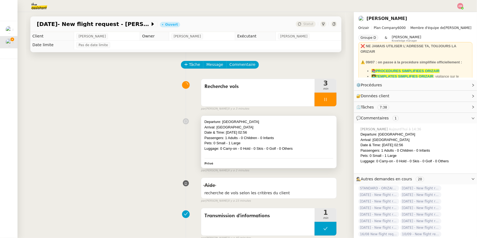
click at [316, 150] on div "Luggage: 0 Carry-on - 0 Hold - 0 Skis - 0 Golf - 0 Others" at bounding box center [269, 148] width 129 height 5
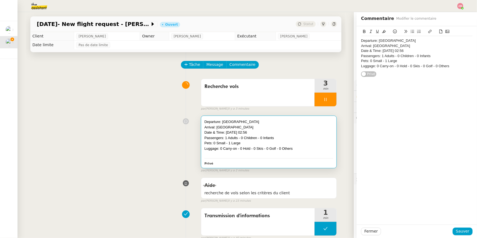
click at [445, 67] on div "Luggage: 0 Carry-on - 0 Hold - 0 Skis - 0 Golf - 0 Others" at bounding box center [417, 66] width 112 height 5
click at [453, 66] on div "Luggage: 0 Carry-on - 0 Hold - 0 Skis - 0 Golf - 0 Others" at bounding box center [417, 66] width 112 height 5
click at [360, 39] on div "Departure: [GEOGRAPHIC_DATA] Arrival: [GEOGRAPHIC_DATA] Date & Time: [DATE] 02:…" at bounding box center [417, 51] width 120 height 51
click at [362, 40] on div "Departure: [GEOGRAPHIC_DATA]" at bounding box center [417, 40] width 112 height 5
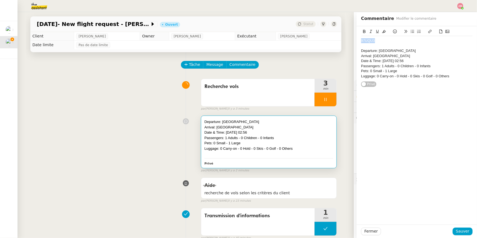
drag, startPoint x: 371, startPoint y: 42, endPoint x: 353, endPoint y: 40, distance: 18.4
click at [353, 40] on app-ticket "[DATE]- New flight request - [PERSON_NAME] Ouvert Statut Client [PERSON_NAME] O…" at bounding box center [247, 125] width 460 height 226
click at [384, 32] on icon at bounding box center [384, 31] width 4 height 3
click at [451, 86] on div "97UQU3 Departure: [GEOGRAPHIC_DATA] Arrival: [GEOGRAPHIC_DATA] Date & Time: [DA…" at bounding box center [417, 56] width 112 height 61
click at [453, 79] on div "97UQU3 Departure: [GEOGRAPHIC_DATA] Arrival: [GEOGRAPHIC_DATA] Date & Time: [DA…" at bounding box center [417, 58] width 112 height 45
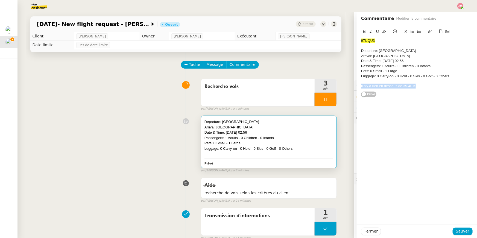
drag, startPoint x: 421, startPoint y: 86, endPoint x: 362, endPoint y: 85, distance: 58.8
click at [362, 85] on div "Il n'y a rien en dessous de 35-40 K" at bounding box center [417, 86] width 112 height 5
click at [360, 85] on div "97UQU3 Departure: [GEOGRAPHIC_DATA] Arrival: [GEOGRAPHIC_DATA] Date & Time: [DA…" at bounding box center [417, 61] width 120 height 71
drag, startPoint x: 361, startPoint y: 85, endPoint x: 420, endPoint y: 84, distance: 59.3
click at [420, 84] on div "97UQU3 Departure: [GEOGRAPHIC_DATA] Arrival: [GEOGRAPHIC_DATA] Date & Time: [DA…" at bounding box center [417, 61] width 120 height 71
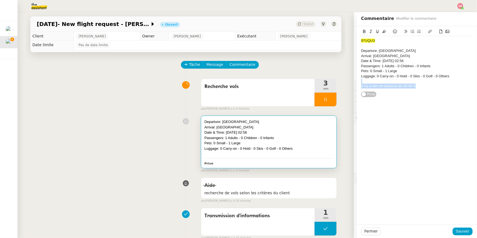
drag, startPoint x: 420, startPoint y: 84, endPoint x: 420, endPoint y: 80, distance: 4.9
click at [420, 80] on div "97UQU3 Departure: [GEOGRAPHIC_DATA] Arrival: [GEOGRAPHIC_DATA] Date & Time: [DA…" at bounding box center [417, 63] width 112 height 55
click at [384, 29] on button at bounding box center [384, 31] width 7 height 6
click at [389, 69] on div "Pets: 0 Small - 1 Large" at bounding box center [417, 71] width 112 height 5
click at [142, 23] on span "[DATE]- New flight request - [PERSON_NAME]" at bounding box center [93, 23] width 113 height 5
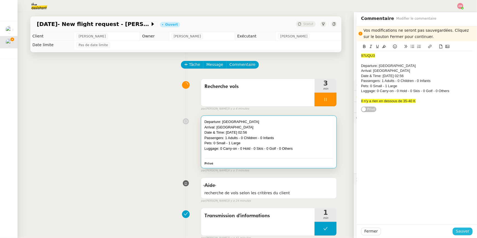
click at [465, 234] on span "Sauver" at bounding box center [462, 231] width 13 height 6
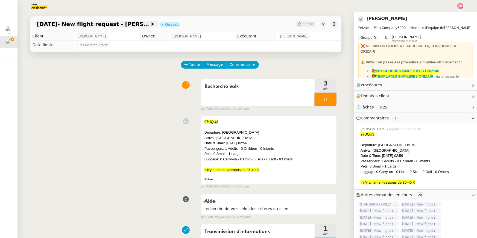
click at [135, 24] on span "[DATE]- New flight request - [PERSON_NAME]" at bounding box center [93, 23] width 113 height 5
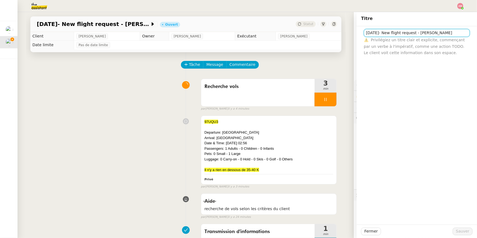
drag, startPoint x: 433, startPoint y: 33, endPoint x: 467, endPoint y: 33, distance: 34.2
click at [467, 33] on input "[DATE]- New flight request - [PERSON_NAME]" at bounding box center [417, 33] width 106 height 8
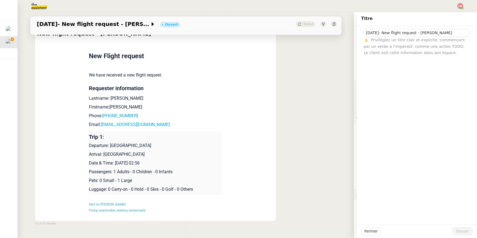
scroll to position [757, 0]
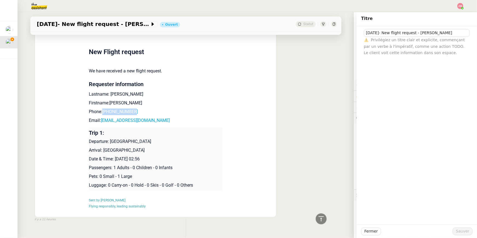
drag, startPoint x: 144, startPoint y: 101, endPoint x: 104, endPoint y: 101, distance: 40.2
click at [104, 109] on p "Phone: [PHONE_NUMBER]" at bounding box center [155, 112] width 133 height 7
copy link "[PHONE_NUMBER]"
drag, startPoint x: 188, startPoint y: 115, endPoint x: 136, endPoint y: 122, distance: 51.8
click at [136, 122] on td "New Flight request We have received a new flight request. Requester information…" at bounding box center [155, 126] width 133 height 180
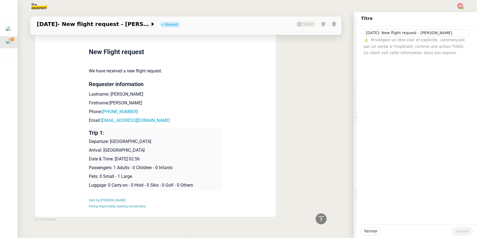
click at [170, 106] on td "New Flight request We have received a new flight request. Requester information…" at bounding box center [155, 126] width 133 height 180
drag, startPoint x: 159, startPoint y: 113, endPoint x: 102, endPoint y: 112, distance: 56.3
click at [102, 117] on p "Email: [PERSON_NAME][EMAIL_ADDRESS][DOMAIN_NAME]" at bounding box center [155, 120] width 133 height 7
copy link "[EMAIL_ADDRESS][DOMAIN_NAME]"
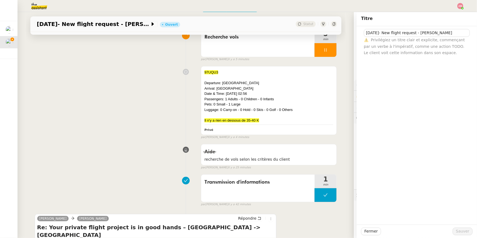
scroll to position [0, 0]
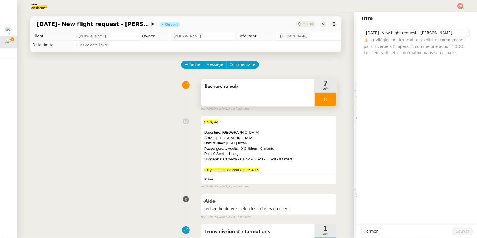
click at [325, 98] on icon at bounding box center [326, 99] width 2 height 3
click at [330, 103] on button at bounding box center [331, 100] width 11 height 14
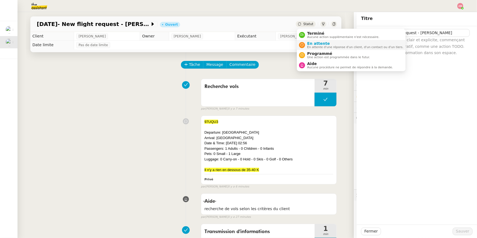
click at [313, 46] on span "En attente d'une réponse d'un client, d'un contact ou d'un tiers." at bounding box center [355, 47] width 96 height 3
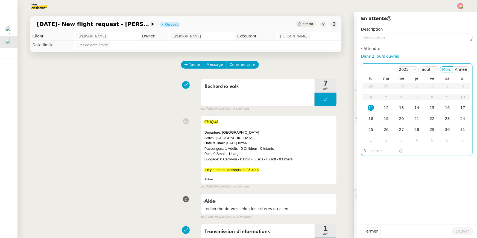
click at [373, 154] on nz-time-picker at bounding box center [387, 151] width 37 height 8
click at [373, 151] on input "text" at bounding box center [385, 151] width 28 height 6
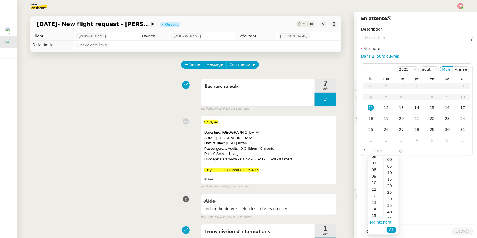
scroll to position [43, 0]
click at [376, 210] on div "16" at bounding box center [375, 210] width 15 height 7
click at [392, 159] on div "00" at bounding box center [391, 159] width 15 height 7
type input "16:00"
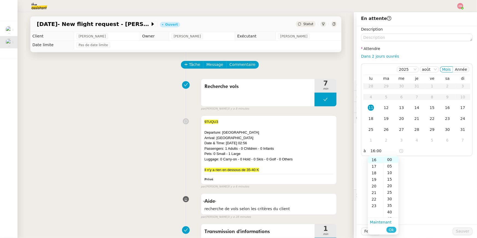
click at [389, 228] on span "Ok" at bounding box center [391, 229] width 5 height 5
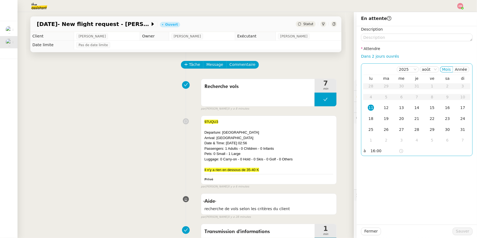
click at [368, 109] on td "11" at bounding box center [370, 108] width 15 height 11
click at [453, 226] on div "Fermer Sauver" at bounding box center [417, 231] width 120 height 13
click at [457, 231] on button "Sauver" at bounding box center [463, 232] width 20 height 8
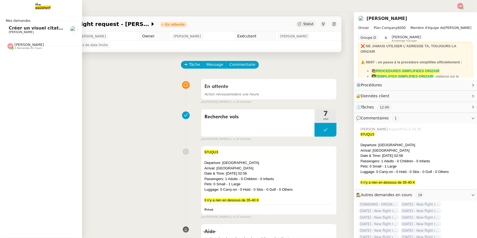
click at [21, 43] on span "[PERSON_NAME]" at bounding box center [29, 45] width 30 height 4
click at [21, 49] on span "3 demandes en cours" at bounding box center [27, 48] width 27 height 3
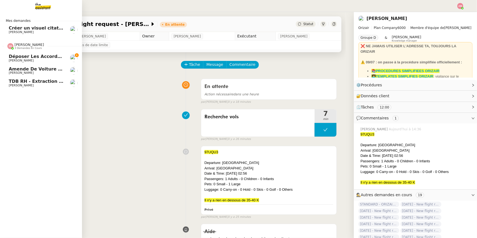
click at [20, 56] on span "Déposer les accords d'intéressement" at bounding box center [56, 56] width 94 height 5
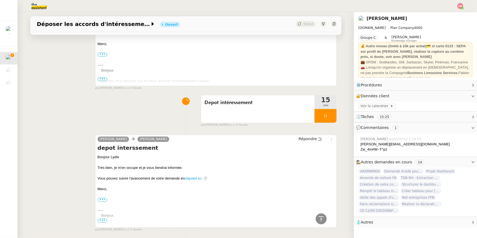
scroll to position [647, 0]
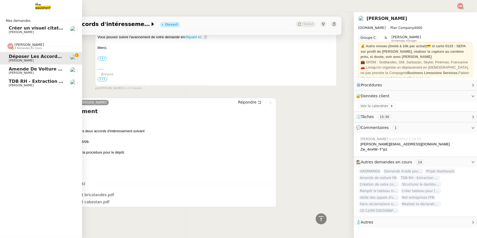
click at [10, 75] on link "Amende de voiture FB [PERSON_NAME]" at bounding box center [41, 71] width 82 height 13
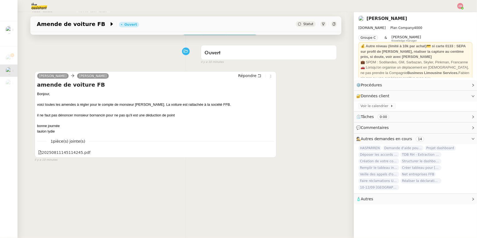
scroll to position [33, 0]
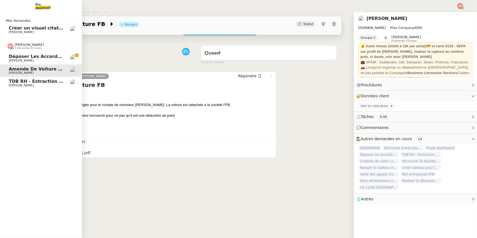
click at [15, 79] on span "TDB RH - Extraction et mise à jour Absences / Turnover - août 2025" at bounding box center [92, 81] width 166 height 5
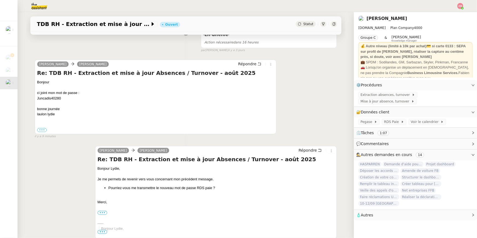
scroll to position [129, 0]
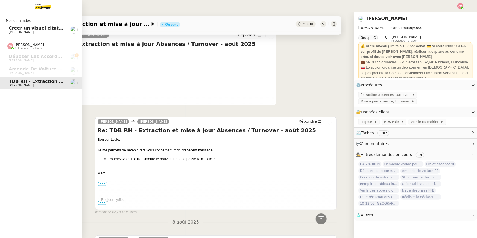
click at [12, 26] on span "Créer un visuel citation" at bounding box center [38, 27] width 58 height 5
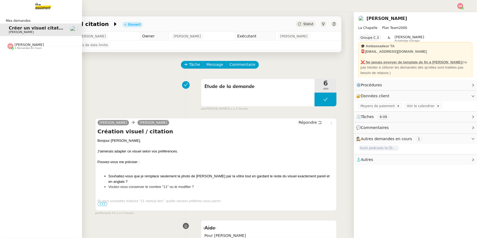
click at [10, 53] on div "Mes demandes Créer un visuel citation [PERSON_NAME] 3 demandes en cours Déposer…" at bounding box center [41, 125] width 82 height 226
click at [14, 47] on div "[PERSON_NAME] 3 demandes en cours" at bounding box center [25, 46] width 37 height 7
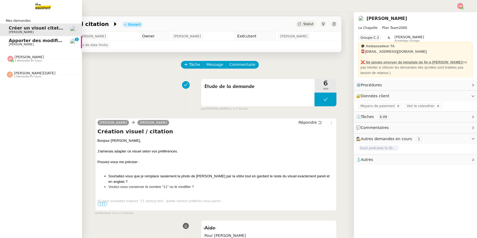
click at [19, 46] on span "[PERSON_NAME]" at bounding box center [21, 45] width 25 height 4
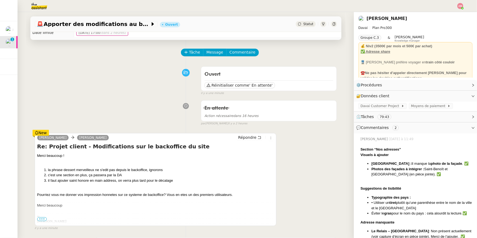
scroll to position [13, 0]
drag, startPoint x: 115, startPoint y: 176, endPoint x: 123, endPoint y: 174, distance: 8.1
click at [123, 174] on li "c'est une section en plus, ça passera par la DA" at bounding box center [161, 174] width 226 height 5
click at [119, 178] on li "il faut ajouter saint honore en main address, on verra plus tard pour le décala…" at bounding box center [161, 180] width 226 height 5
drag, startPoint x: 123, startPoint y: 178, endPoint x: 115, endPoint y: 173, distance: 9.6
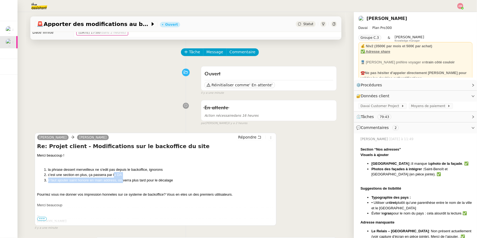
click at [115, 173] on ol "la phrase dessert merveilleux ne s'edit pas depuis le backoffice, ignorons c'es…" at bounding box center [155, 175] width 237 height 16
click at [116, 174] on li "c'est une section en plus, ça passera par la DA" at bounding box center [161, 174] width 226 height 5
drag, startPoint x: 123, startPoint y: 173, endPoint x: 116, endPoint y: 173, distance: 6.6
click at [116, 173] on li "c'est une section en plus, ça passera par la DA" at bounding box center [161, 174] width 226 height 5
click at [121, 177] on li "c'est une section en plus, ça passera par la DA" at bounding box center [161, 174] width 226 height 5
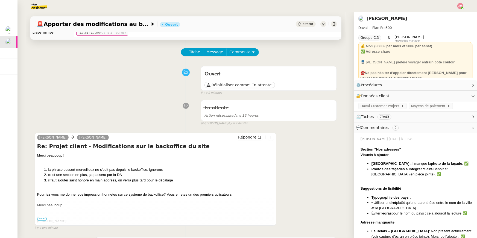
drag, startPoint x: 195, startPoint y: 184, endPoint x: 194, endPoint y: 155, distance: 29.0
click at [194, 155] on div "Merci beaucoup ! la phrase dessert merveilleux ne s'edit pas depuis le backoffi…" at bounding box center [155, 180] width 237 height 55
copy div "Merci beaucoup ! la phrase dessert merveilleux ne s'edit pas depuis le backoffi…"
click at [118, 181] on li "il faut ajouter saint honore en main address, on verra plus tard pour le décala…" at bounding box center [161, 180] width 226 height 5
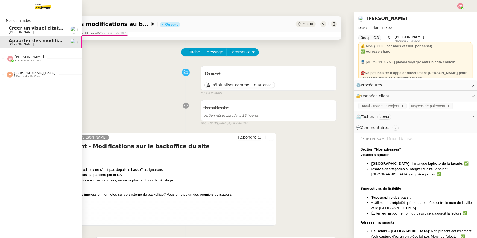
click at [24, 22] on span "Mes demandes" at bounding box center [17, 20] width 31 height 5
click at [25, 27] on span "Créer un visuel citation" at bounding box center [38, 27] width 58 height 5
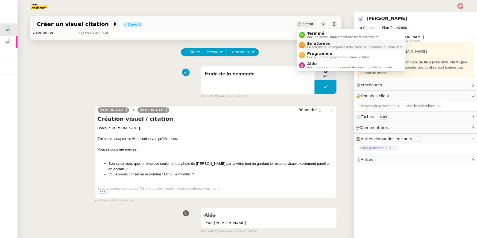
click at [306, 47] on div "En attente En attente d'une réponse d'un client, d'un contact ou d'un tiers." at bounding box center [354, 44] width 98 height 7
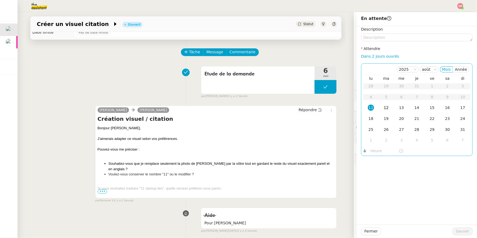
click at [393, 107] on td "12" at bounding box center [386, 108] width 15 height 11
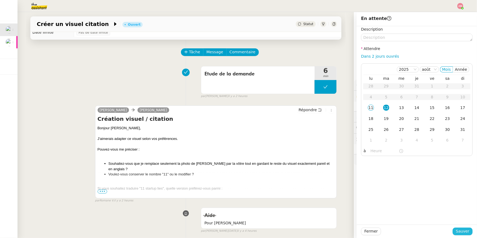
click at [461, 230] on span "Sauver" at bounding box center [462, 231] width 13 height 6
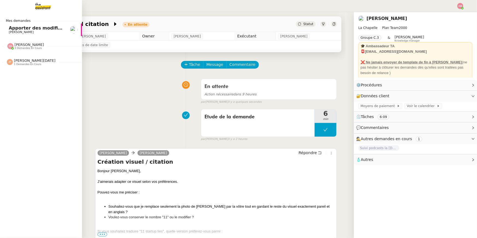
click at [12, 28] on span "Apporter des modifications au backoffice du site" at bounding box center [68, 27] width 119 height 5
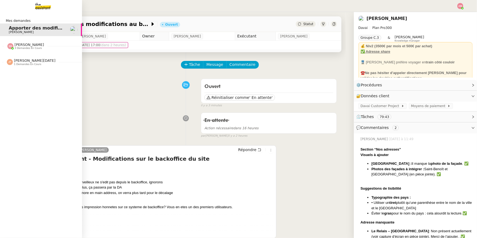
click at [19, 48] on span "3 demandes en cours" at bounding box center [27, 48] width 27 height 3
click at [20, 92] on span "[PERSON_NAME][DATE] 1 demandes en cours" at bounding box center [43, 97] width 82 height 11
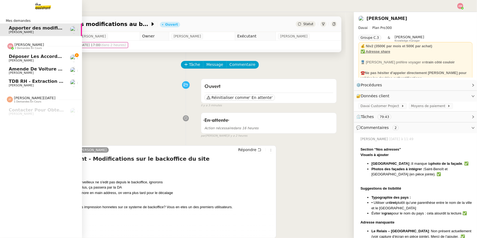
click at [25, 37] on div "[PERSON_NAME] 3 demandes en cours" at bounding box center [41, 44] width 82 height 16
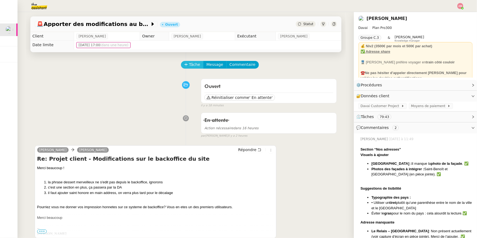
click at [191, 65] on span "Tâche" at bounding box center [194, 65] width 11 height 6
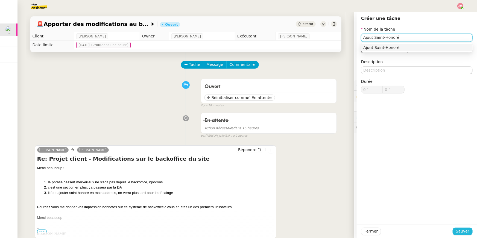
type input "Ajout Saint-Honoré"
click at [466, 233] on span "Sauver" at bounding box center [462, 231] width 13 height 6
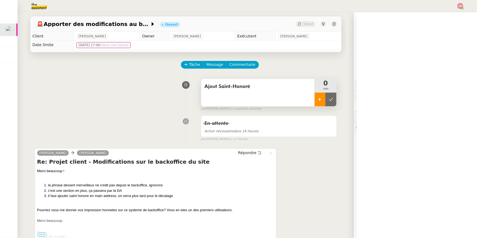
click at [319, 97] on div at bounding box center [320, 100] width 11 height 14
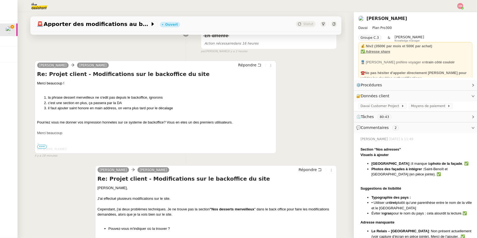
scroll to position [87, 0]
click at [371, 106] on span "Davai Customer Project" at bounding box center [381, 105] width 41 height 5
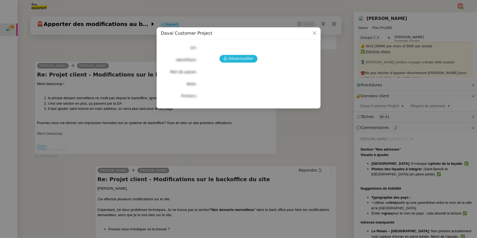
click at [227, 58] on icon at bounding box center [226, 59] width 4 height 4
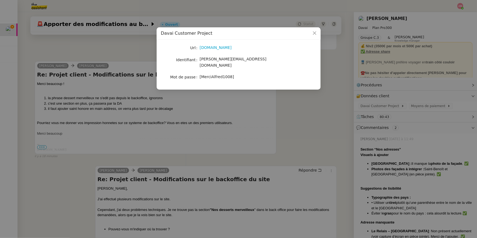
click at [217, 51] on div "[DOMAIN_NAME]" at bounding box center [245, 48] width 91 height 6
click at [215, 48] on link "[DOMAIN_NAME]" at bounding box center [216, 47] width 32 height 4
click at [139, 68] on nz-modal-container "Davai Customer Project Url [DOMAIN_NAME] Identifiant [PERSON_NAME][EMAIL_ADDRES…" at bounding box center [238, 119] width 477 height 238
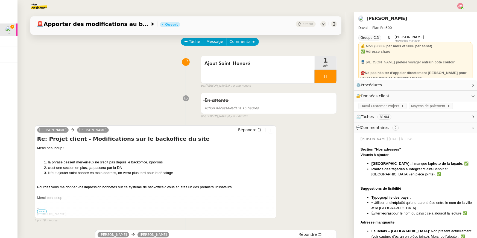
scroll to position [0, 0]
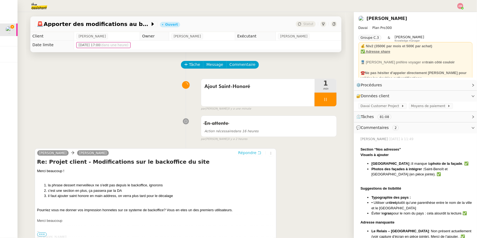
click at [243, 152] on span "Répondre" at bounding box center [247, 152] width 18 height 5
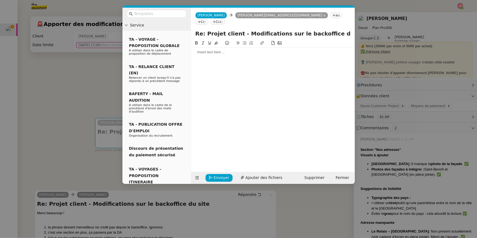
click at [217, 50] on div at bounding box center [272, 52] width 159 height 5
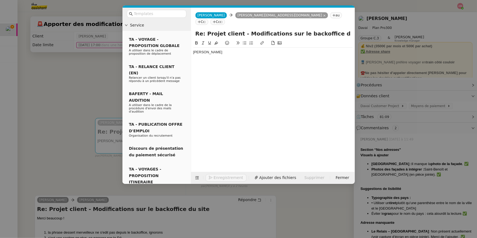
click at [98, 58] on nz-modal-container "Service TA - VOYAGE - PROPOSITION GLOBALE A utiliser dans le cadre de propositi…" at bounding box center [238, 119] width 477 height 238
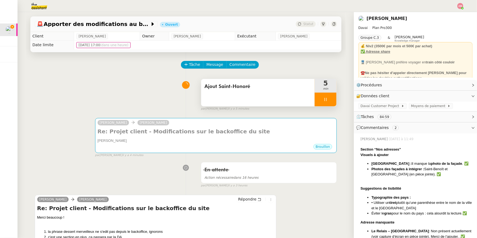
click at [268, 89] on span "Ajout Saint-Honoré" at bounding box center [258, 87] width 107 height 8
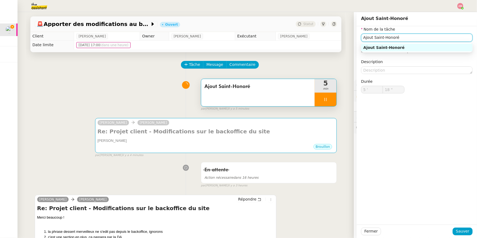
type input "19 ""
type input "C"
type input "20 ""
type input "Cor"
type input "21 ""
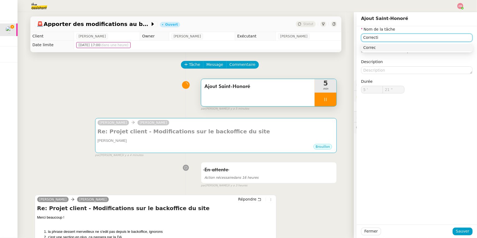
type input "Correctio"
type input "22 ""
type input "Correction angmais"
type input "23 ""
type input "Correction ang"
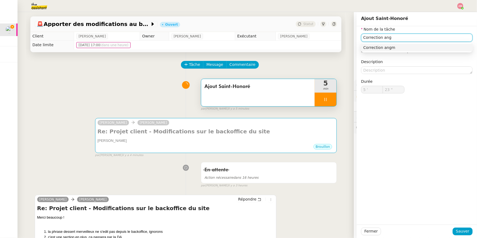
type input "24 ""
type input "Correction ang"
type input "25 ""
type input "Correction anglais"
type input "26 ""
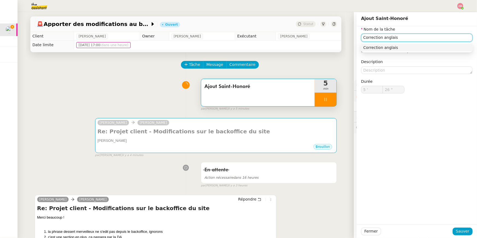
type input "Correction anglais"
click at [462, 225] on div "Fermer Sauver" at bounding box center [417, 231] width 120 height 13
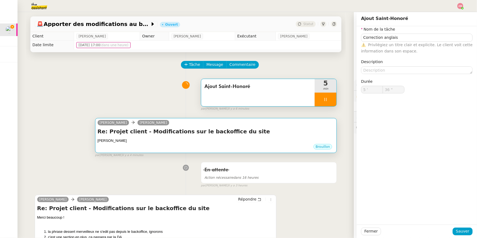
click at [236, 139] on div "[PERSON_NAME]" at bounding box center [216, 140] width 237 height 5
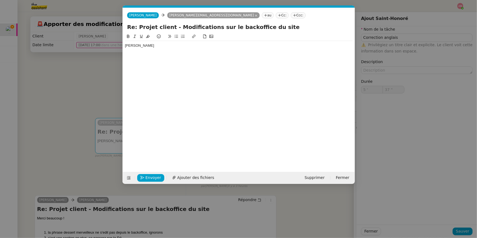
scroll to position [0, 11]
click at [225, 47] on div "[PERSON_NAME]" at bounding box center [239, 45] width 228 height 5
type input "38 ""
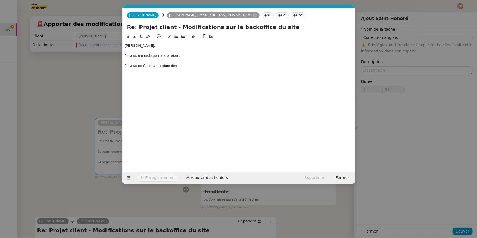
type input "59 ""
type input "6 '"
click at [171, 66] on div "Je vous confirme la relecture des textes disponibles sur" at bounding box center [239, 65] width 228 height 5
click at [249, 66] on div "Je vous confirme la relecture et correction des textes disponibles sur" at bounding box center [239, 65] width 228 height 5
click at [241, 66] on div "Je vous confirme la relecture et correction des textes disponibles sur bacckoff…" at bounding box center [239, 65] width 228 height 5
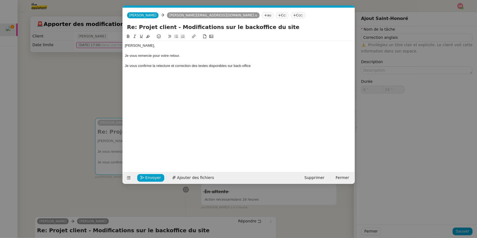
click at [256, 64] on div "Je vous confirme la relecture et correction des textes disponibles sur back-off…" at bounding box center [239, 65] width 228 height 5
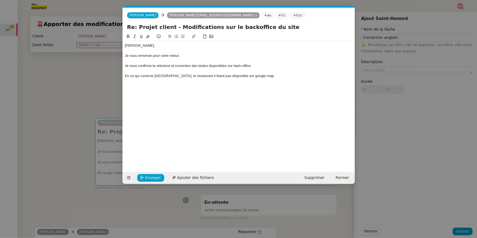
click at [147, 76] on div "En ce qui conerne [GEOGRAPHIC_DATA], le restaurant n'étant pas disponible sur g…" at bounding box center [239, 76] width 228 height 5
click at [265, 75] on div "En ce qui concerne [GEOGRAPHIC_DATA], le restaurant n'étant pas disponible sur …" at bounding box center [239, 76] width 228 height 5
type input "59 ""
type input "7 '"
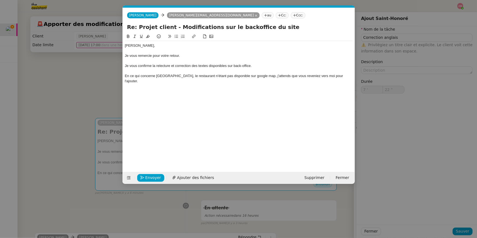
click at [209, 65] on div "Je vous confirme la relecture et correction des textes disponibles sur back-off…" at bounding box center [239, 65] width 228 height 5
drag, startPoint x: 227, startPoint y: 65, endPoint x: 227, endPoint y: 88, distance: 22.7
click at [227, 65] on div "Je vous confirme la relecture et correction des textes disponibles sur back-off…" at bounding box center [239, 65] width 228 height 5
click at [35, 106] on nz-modal-container "Service TA - VOYAGE - PROPOSITION GLOBALE A utiliser dans le cadre de propositi…" at bounding box center [238, 119] width 477 height 238
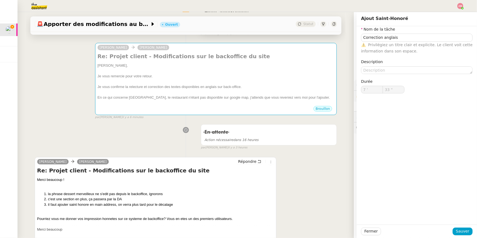
scroll to position [132, 0]
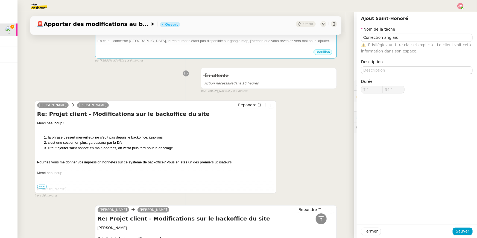
click at [60, 138] on li "la phrase dessert merveilleux ne s'edit pas depuis le backoffice, ignorons" at bounding box center [161, 137] width 226 height 5
drag, startPoint x: 44, startPoint y: 137, endPoint x: 46, endPoint y: 141, distance: 4.6
click at [46, 141] on ol "la phrase dessert merveilleux ne s'edit pas depuis le backoffice, ignorons c'es…" at bounding box center [155, 143] width 237 height 16
click at [48, 146] on li "il faut ajouter saint honore en main address, on verra plus tard pour le décala…" at bounding box center [161, 147] width 226 height 5
drag, startPoint x: 50, startPoint y: 142, endPoint x: 43, endPoint y: 137, distance: 8.0
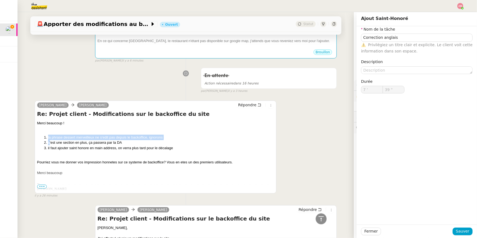
click at [43, 137] on ol "la phrase dessert merveilleux ne s'edit pas depuis le backoffice, ignorons c'es…" at bounding box center [155, 143] width 237 height 16
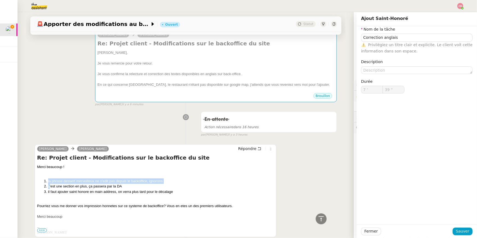
scroll to position [0, 0]
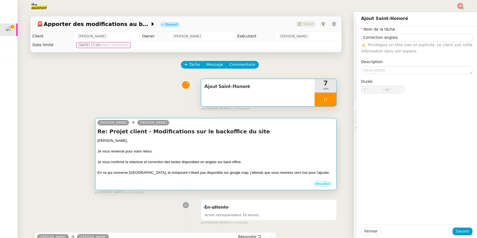
click at [147, 151] on div "Je vous remercie pour votre retour." at bounding box center [216, 151] width 237 height 5
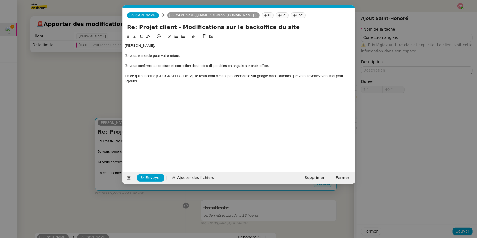
scroll to position [0, 11]
click at [80, 93] on nz-modal-container "Service TA - VOYAGE - PROPOSITION GLOBALE A utiliser dans le cadre de propositi…" at bounding box center [238, 119] width 477 height 238
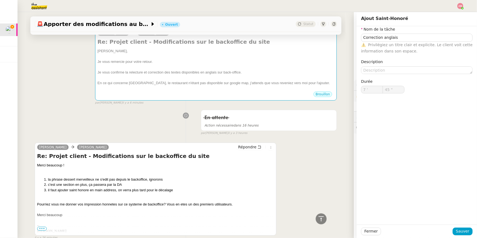
scroll to position [90, 0]
click at [104, 203] on div "Pourriez vous me donner vos impression honnetes sur ce systeme de backoffice? V…" at bounding box center [155, 203] width 237 height 5
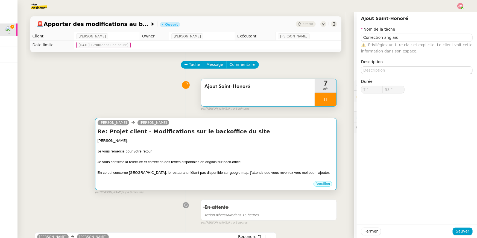
click at [140, 171] on div "En ce qui concerne [GEOGRAPHIC_DATA], le restaurant n'étant pas disponible sur …" at bounding box center [216, 172] width 237 height 5
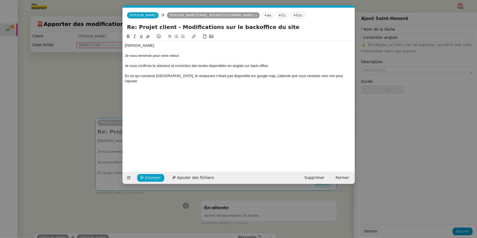
scroll to position [0, 11]
click at [346, 78] on div "[PERSON_NAME], Je vous remercie pour votre retour. Je vous confirme la relectur…" at bounding box center [239, 63] width 228 height 45
type input "56 ""
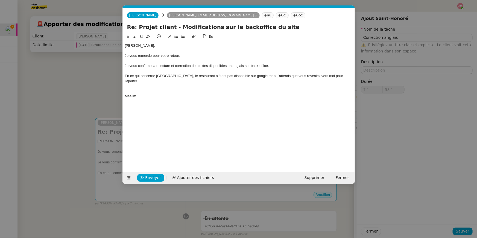
type input "59 ""
type input "8 '"
type input "59 ""
type input "9 '"
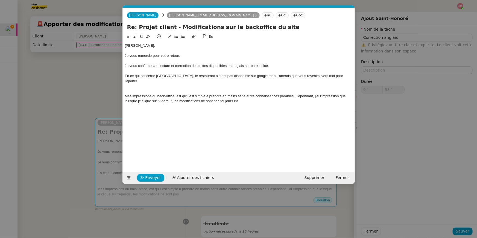
type input "59 ""
type input "10 '"
click at [104, 94] on nz-modal-container "Service TA - VOYAGE - PROPOSITION GLOBALE A utiliser dans le cadre de propositi…" at bounding box center [238, 119] width 477 height 238
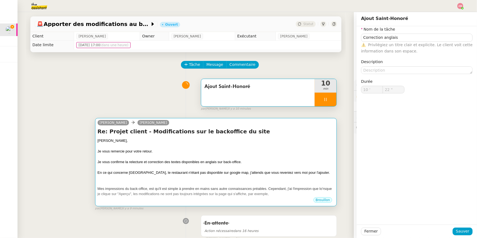
click at [179, 150] on div "Je vous remercie pour votre retour." at bounding box center [216, 151] width 237 height 5
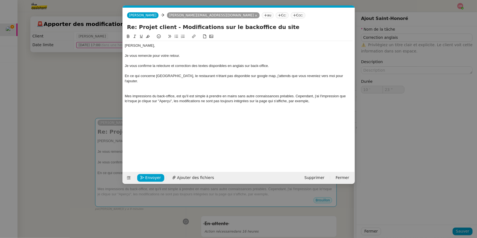
click at [314, 96] on div "Mes impressions du back-office, est qu'il est simple à prendre en mains sans au…" at bounding box center [239, 99] width 228 height 10
type input "24 ""
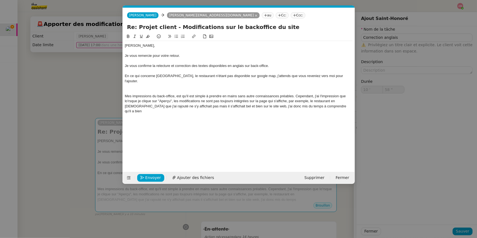
type input "59 ""
type input "11 '"
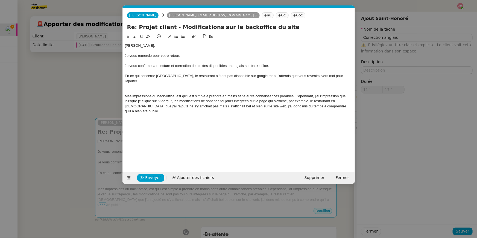
click at [293, 94] on div "Mes impressions du back-office, est qu'il est simple à prendre en mains sans au…" at bounding box center [239, 104] width 228 height 20
click at [345, 102] on div "Mes impressions du back-office, est qu'il est simple à prendre en mains sans au…" at bounding box center [239, 104] width 228 height 20
type input "59 ""
type input "12 '"
type input "59 ""
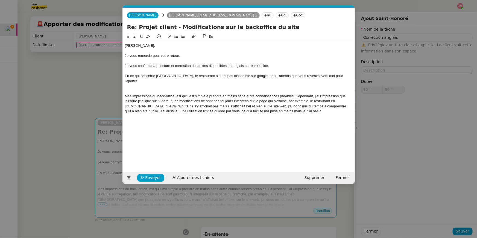
type input "13 '"
type input "59 ""
type input "14 '"
drag, startPoint x: 289, startPoint y: 107, endPoint x: 279, endPoint y: 106, distance: 9.9
click at [279, 106] on div "Mes impressions du back-office, est qu'il est simple à prendre en mains sans au…" at bounding box center [239, 104] width 228 height 20
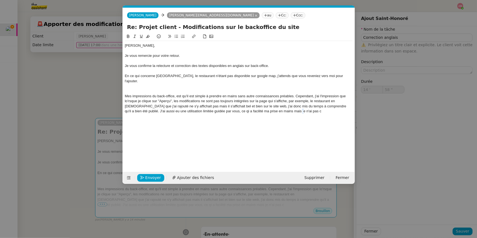
type input "59 ""
type input "15 '"
click at [293, 108] on div "Mes impressions du back-office, est qu'il est simple à prendre en mains sans au…" at bounding box center [239, 104] width 228 height 20
click at [295, 109] on div "[PERSON_NAME], Je vous remercie pour votre retour. Je vous confirme la relectur…" at bounding box center [239, 78] width 228 height 75
click at [172, 106] on div "Mes impressions du back-office, est qu'il est simple à prendre en mains sans au…" at bounding box center [239, 104] width 228 height 20
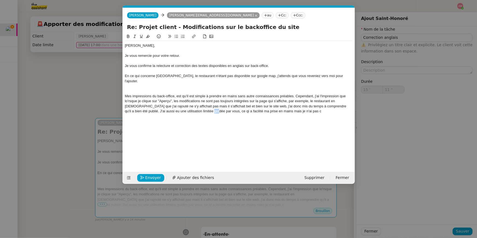
drag, startPoint x: 192, startPoint y: 105, endPoint x: 198, endPoint y: 105, distance: 5.7
click at [198, 105] on div "Mes impressions du back-office, est qu'il est simple à prendre en mains sans au…" at bounding box center [239, 104] width 228 height 20
drag, startPoint x: 273, startPoint y: 105, endPoint x: 308, endPoint y: 109, distance: 35.2
click at [308, 109] on div "[PERSON_NAME], Je vous remercie pour votre retour. Je vous confirme la relectur…" at bounding box center [239, 78] width 228 height 75
type input "59 ""
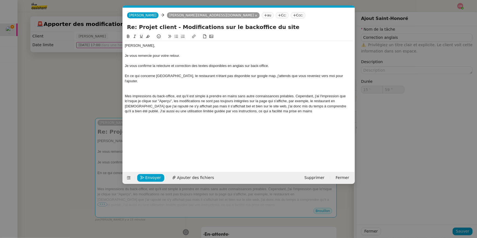
type input "16 '"
click at [125, 126] on div "[PERSON_NAME], Je vous remercie pour votre retour. Je vous confirme la relectur…" at bounding box center [239, 98] width 228 height 130
click at [69, 142] on nz-modal-container "Service TA - VOYAGE - PROPOSITION GLOBALE A utiliser dans le cadre de propositi…" at bounding box center [238, 119] width 477 height 238
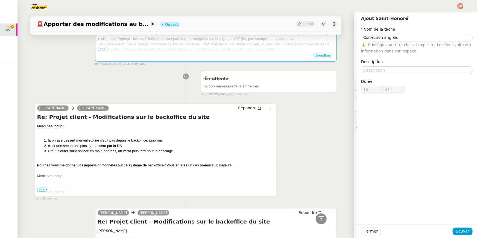
scroll to position [95, 0]
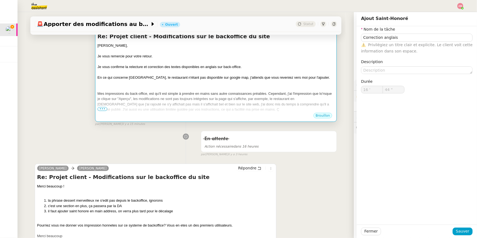
click at [180, 103] on div "Mes impressions du back-office, est qu'il est simple à prendre en mains sans au…" at bounding box center [216, 101] width 237 height 21
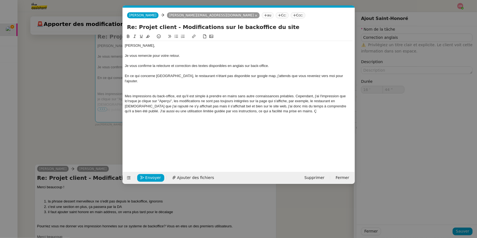
scroll to position [0, 11]
type input "45 ""
click at [283, 105] on div "Mes impressions du back-office, est qu'il est simple à prendre en mains sans au…" at bounding box center [239, 104] width 228 height 20
click at [66, 71] on nz-modal-container "Service TA - VOYAGE - PROPOSITION GLOBALE A utiliser dans le cadre de propositi…" at bounding box center [238, 119] width 477 height 238
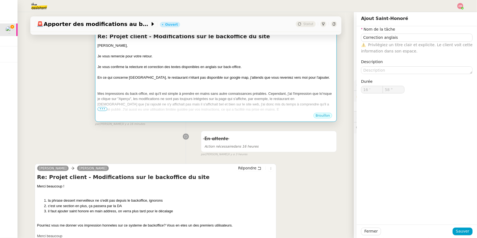
type input "59 ""
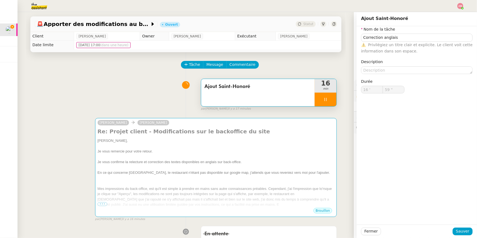
type input "17 '"
type input "0 ""
click at [329, 100] on div at bounding box center [326, 100] width 22 height 14
type input "Ajout Saint-Honoré"
type input "17 '"
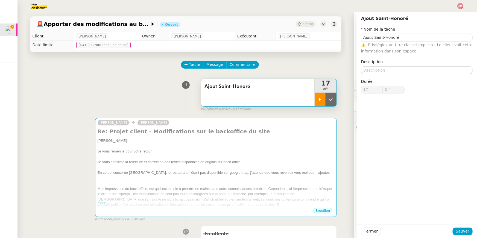
type input "0 ""
type input "Ajout Saint-Honoré"
type input "17 '"
type input "0 ""
click at [325, 100] on div at bounding box center [320, 100] width 11 height 14
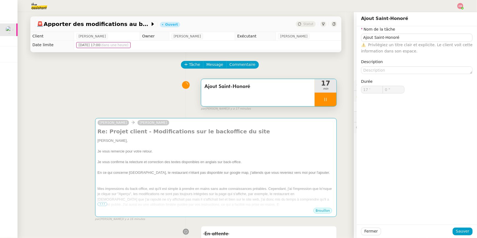
type input "Ajout Saint-Honoré"
type input "17 '"
type input "0 ""
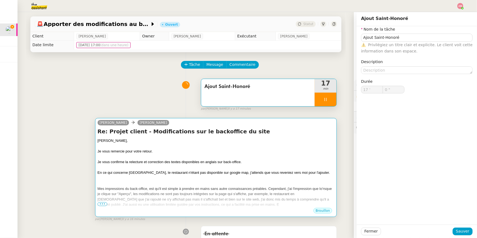
type input "Ajout Saint-Honoré"
type input "17 '"
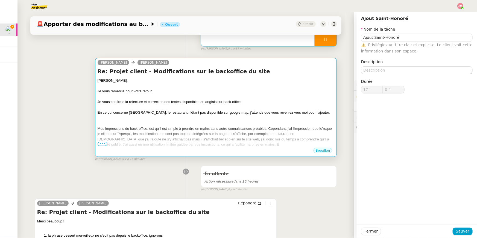
scroll to position [62, 0]
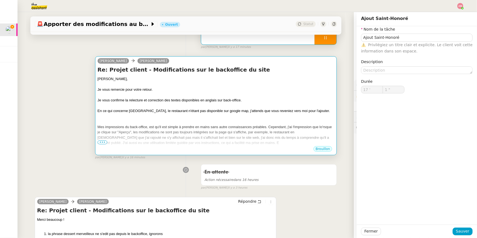
click at [277, 141] on div "Mes impressions du back-office, est qu'il est simple à prendre en mains sans au…" at bounding box center [216, 134] width 237 height 21
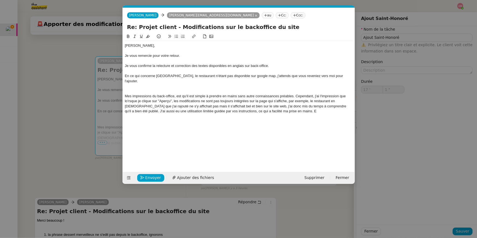
scroll to position [0, 11]
click at [274, 107] on div "Mes impressions du back-office, est qu'il est simple à prendre en mains sans au…" at bounding box center [239, 104] width 228 height 20
type input "4 ""
click at [273, 105] on div "Mes impressions du back-office, est qu'il est simple à prendre en mains sans au…" at bounding box center [239, 104] width 228 height 20
click at [302, 107] on div "Mes impressions du back-office, est qu'il est simple à prendre en mains sans au…" at bounding box center [239, 104] width 228 height 20
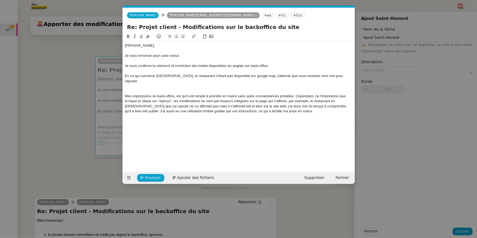
click at [236, 94] on div "Mes impressions du back-office, est qu'il est simple à prendre en mains sans au…" at bounding box center [239, 104] width 228 height 20
type input "59 ""
click at [334, 94] on div "Mes impressions du back-office, est qu'il est simple à prendre en mains au nive…" at bounding box center [239, 104] width 228 height 20
type input "18 '"
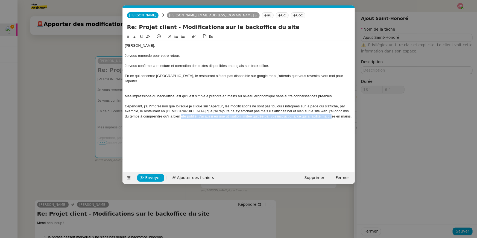
drag, startPoint x: 340, startPoint y: 110, endPoint x: 180, endPoint y: 111, distance: 159.7
click at [180, 111] on div "Cependant, j'ai l'impression que lo'rsque je clique sur "Aperçu", les modificat…" at bounding box center [239, 111] width 228 height 15
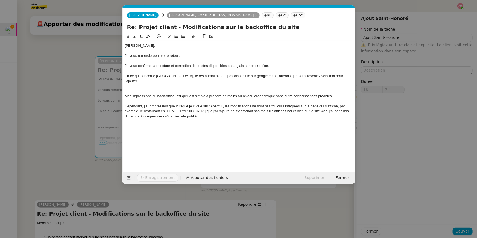
click at [154, 94] on div "Mes impressions du back-office, est qu'il est simple à prendre en mains au nive…" at bounding box center [239, 96] width 228 height 5
click at [213, 109] on div "Cependant, j'ai l'impression que lo'rsque je clique sur "Aperçu", les modificat…" at bounding box center [239, 111] width 228 height 15
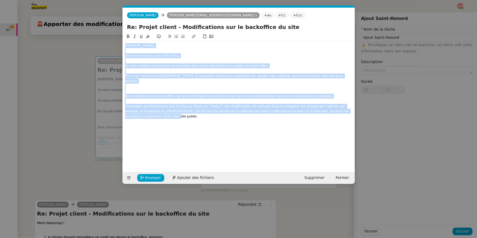
copy div "[PERSON_NAME], Je vous remercie pour votre retour. Je vous confirme la relectur…"
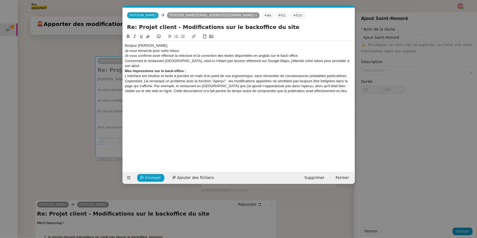
scroll to position [0, 0]
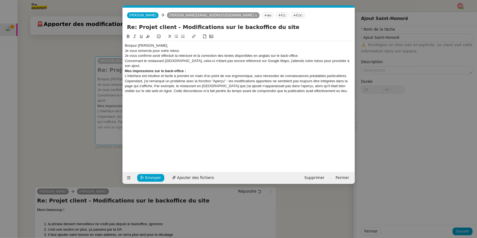
type input "42 ""
drag, startPoint x: 138, startPoint y: 46, endPoint x: 114, endPoint y: 43, distance: 24.5
click at [119, 45] on nz-modal-container "Service TA - VOYAGE - PROPOSITION GLOBALE A utiliser dans le cadre de propositi…" at bounding box center [238, 119] width 477 height 238
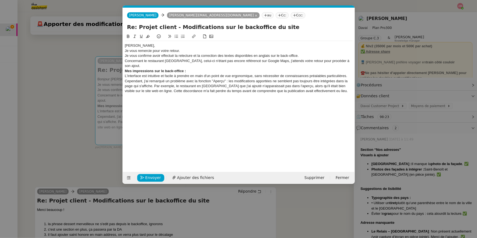
click at [139, 45] on div "[PERSON_NAME]," at bounding box center [239, 45] width 228 height 5
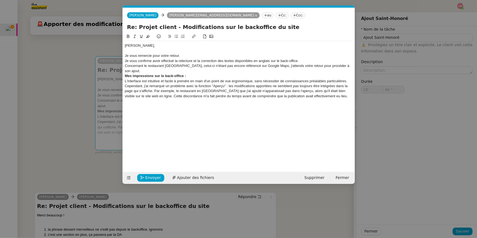
click at [190, 55] on div "Je vous remercie pour votre retour." at bounding box center [239, 55] width 228 height 5
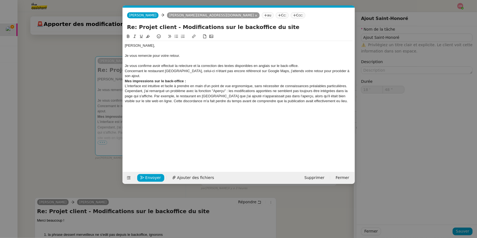
click at [304, 66] on div "Je vous confirme avoir effectué la relecture et la correction des textes dispon…" at bounding box center [239, 65] width 228 height 5
click at [350, 70] on div "Concernant le restaurant [GEOGRAPHIC_DATA], celui-ci n'étant pas encore référen…" at bounding box center [239, 74] width 228 height 10
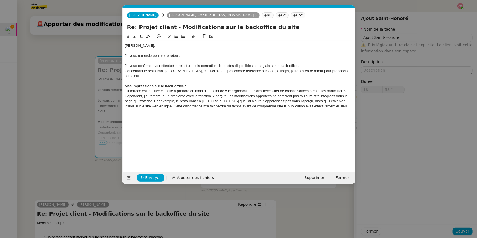
type input "59 ""
type input "19 '"
click at [153, 109] on div at bounding box center [239, 111] width 228 height 5
click at [221, 89] on div "L'interface est intuitive et facile à prendre en main d'un point de vue ergonom…" at bounding box center [239, 91] width 228 height 5
click at [326, 99] on div "Cependant, j'ai remarqué un problème avec la fonction "Aperçu" : les modificati…" at bounding box center [239, 101] width 228 height 15
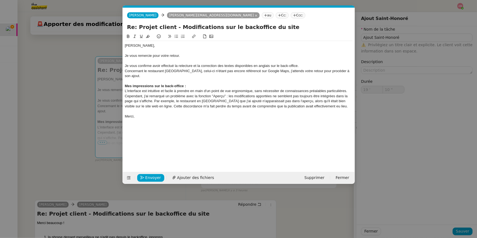
click at [232, 84] on div "Mes impressions sur le back-office :" at bounding box center [239, 86] width 228 height 5
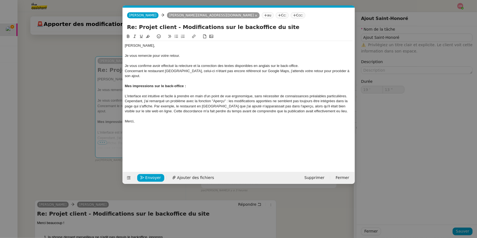
click at [227, 99] on div "Cependant, j'ai remarqué un problème avec la fonction "Aperçu" : les modificati…" at bounding box center [239, 106] width 228 height 15
click at [139, 89] on div at bounding box center [239, 91] width 228 height 5
click at [348, 94] on div "L'interface est intuitive et facile à prendre en main d'un point de vue ergonom…" at bounding box center [239, 96] width 228 height 5
type input "58 ""
type input "20 '"
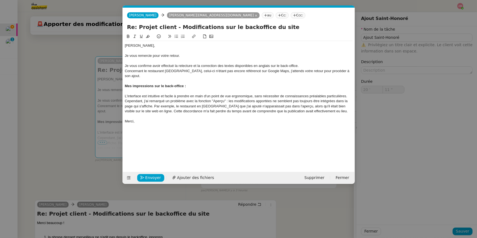
click at [181, 79] on div at bounding box center [239, 81] width 228 height 5
click at [126, 94] on div "L'interface est intuitive et facile à prendre en main d'un point de vue ergonom…" at bounding box center [239, 96] width 228 height 5
click at [125, 94] on div "L'interface est intuitive et facile à prendre en main d'un point de vue ergonom…" at bounding box center [239, 96] width 228 height 5
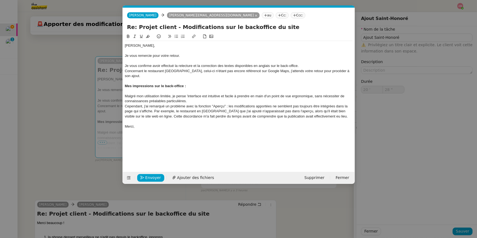
click at [208, 96] on div "Malgré mon utilisation limitée, je pense 'interface est intuitive et facile à p…" at bounding box center [239, 99] width 228 height 10
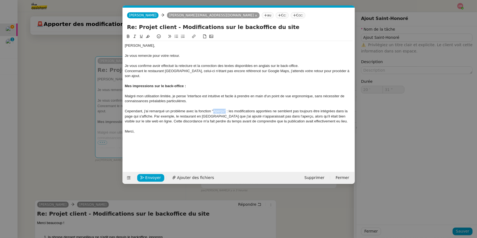
drag, startPoint x: 213, startPoint y: 106, endPoint x: 225, endPoint y: 107, distance: 12.1
click at [225, 109] on div "Cependant, j'ai remarqué un problème avec la fonction "Aperçu" : les modificati…" at bounding box center [239, 116] width 228 height 15
click at [127, 36] on icon at bounding box center [128, 36] width 4 height 4
click at [201, 114] on div "Cependant, j'ai remarqué un problème avec la fonction " Aperçu" : les modificat…" at bounding box center [239, 116] width 228 height 15
click at [153, 124] on div at bounding box center [239, 126] width 228 height 5
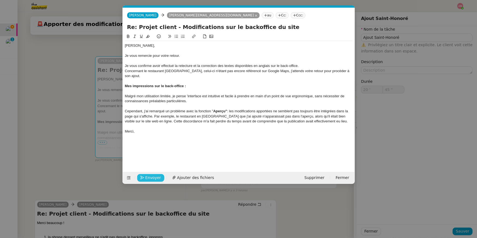
click at [154, 176] on span "Envoyer" at bounding box center [153, 178] width 16 height 6
click at [154, 176] on span "Confirmer l'envoi" at bounding box center [161, 178] width 33 height 6
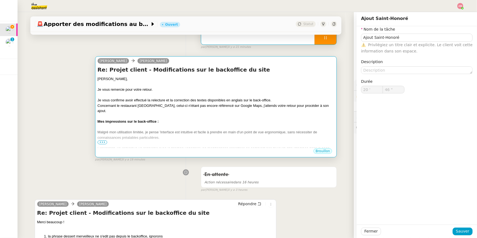
type input "47 ""
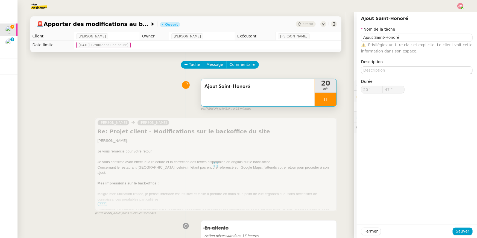
type input "Ajout Saint-Honoré"
type input "20 '"
type input "48 ""
click at [329, 98] on div at bounding box center [326, 100] width 22 height 14
click at [333, 97] on icon at bounding box center [331, 99] width 4 height 4
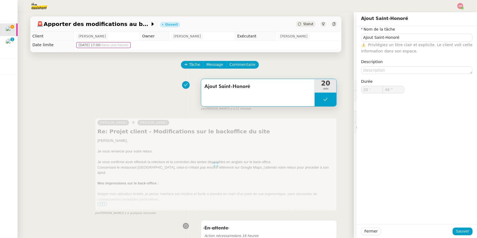
type input "Ajout Saint-Honoré"
type input "20 '"
type input "48 ""
type input "Ajout Saint-Honoré"
type input "20 '"
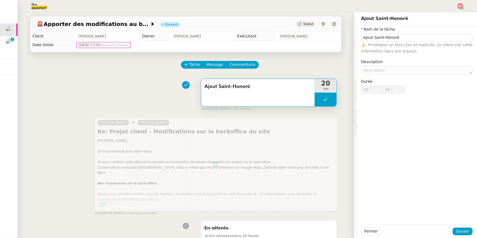
type input "48 ""
type input "Ajout Saint-Honoré"
type input "20 '"
type input "48 ""
type input "Ajout Saint-Honoré"
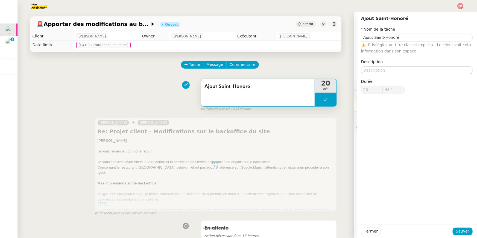
type input "20 '"
type input "48 ""
click at [291, 86] on span "Ajout Saint-Honoré" at bounding box center [258, 87] width 107 height 8
type input "Ajout Saint-Honoré"
type input "20 '"
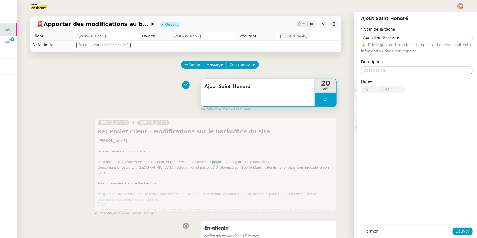
type input "48 ""
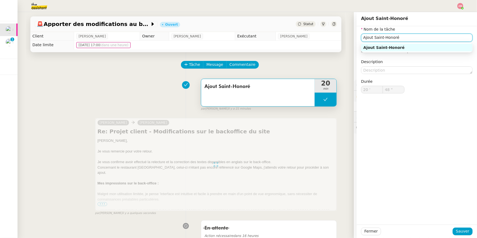
drag, startPoint x: 408, startPoint y: 37, endPoint x: 325, endPoint y: 31, distance: 83.1
click at [325, 31] on app-ticket "🚨 Apporter des modifications au backoffice du site Ouvert Statut Client [PERSON…" at bounding box center [247, 125] width 460 height 226
type input "T"
type input "c"
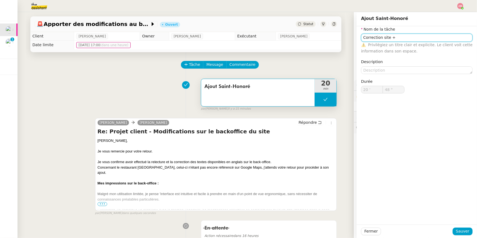
type input "Ajout Saint-Honoré"
type input "20 '"
type input "48 ""
type input "Ajout Saint-Honoré"
type input "20 '"
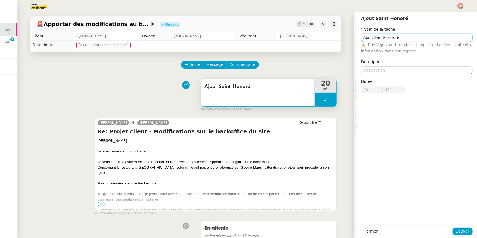
type input "48 ""
type input "Ajout Saint-Honoré"
type input "20 '"
type input "48 ""
type input "c"
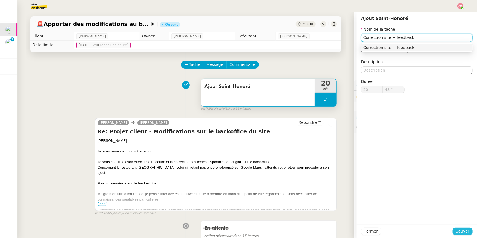
type input "Correction site + feedback"
click at [464, 232] on span "Sauver" at bounding box center [462, 231] width 13 height 6
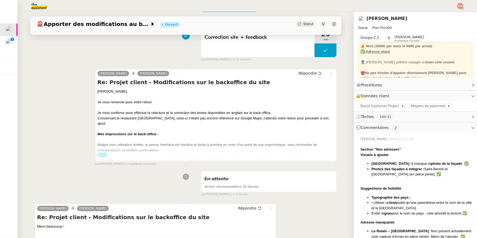
scroll to position [62, 0]
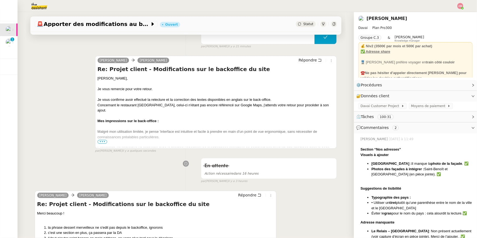
click at [98, 140] on div at bounding box center [216, 142] width 237 height 5
click at [99, 142] on span "•••" at bounding box center [103, 142] width 10 height 4
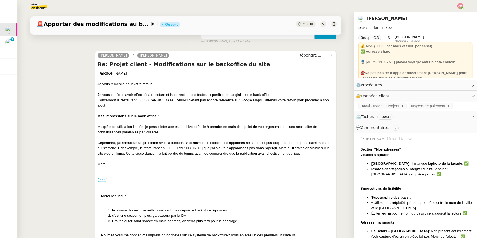
scroll to position [21, 0]
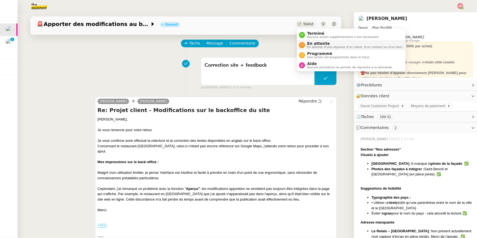
click at [309, 43] on span "En attente" at bounding box center [355, 43] width 96 height 4
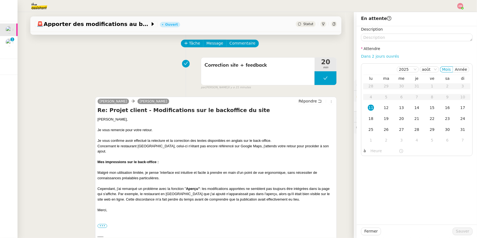
click at [387, 58] on link "Dans 2 jours ouvrés" at bounding box center [380, 56] width 38 height 4
type input "07:00"
click at [463, 232] on span "Sauver" at bounding box center [462, 231] width 13 height 6
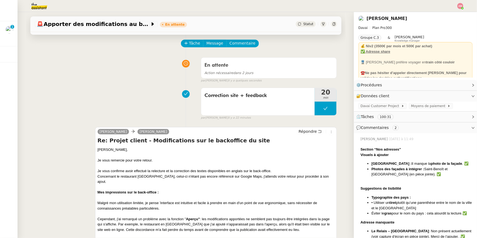
click at [11, 25] on nz-badge "0 1 2 3 4 5 6 7 8 9" at bounding box center [12, 27] width 4 height 4
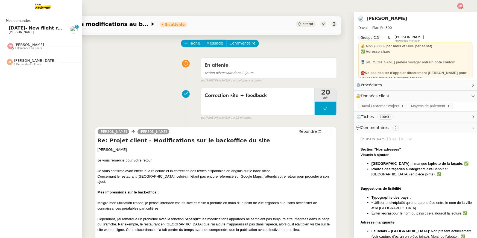
click at [10, 26] on span "[DATE]- New flight request - [PERSON_NAME]" at bounding box center [64, 27] width 111 height 5
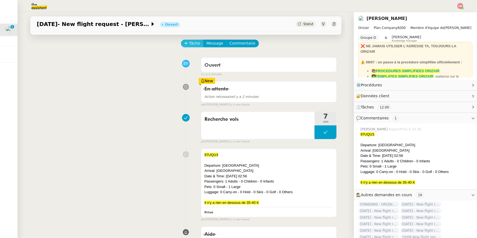
click at [195, 41] on span "Tâche" at bounding box center [194, 43] width 11 height 6
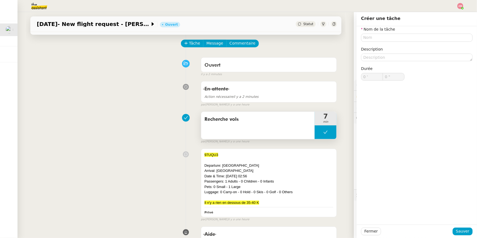
click at [273, 125] on div "Recherche vols" at bounding box center [258, 125] width 114 height 27
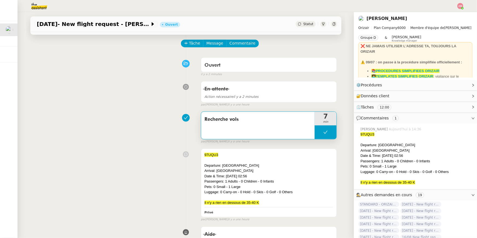
click at [273, 125] on div "Recherche vols" at bounding box center [258, 125] width 114 height 27
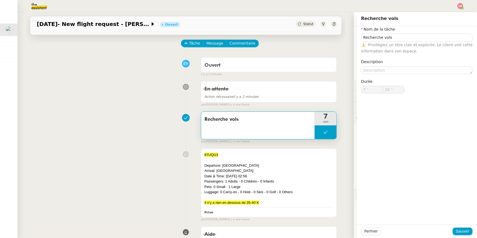
click at [180, 94] on div "En attente Action nécessaire il y a 2 minutes false par [PERSON_NAME] il y a un…" at bounding box center [186, 93] width 302 height 28
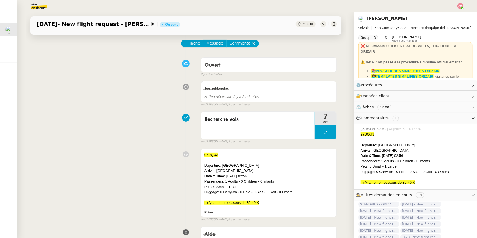
click at [188, 44] on icon at bounding box center [186, 43] width 4 height 4
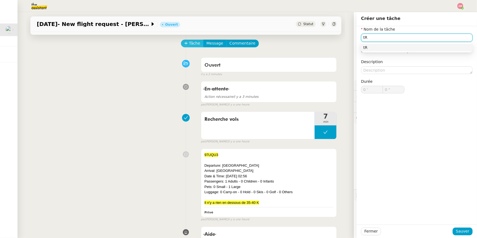
type input "t"
type input "Transmission devis"
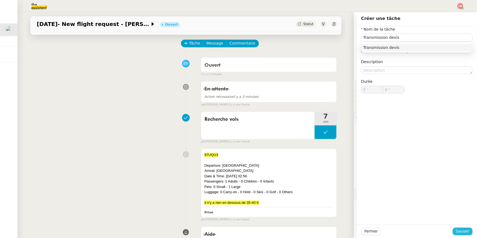
click at [466, 229] on span "Sauver" at bounding box center [462, 231] width 13 height 6
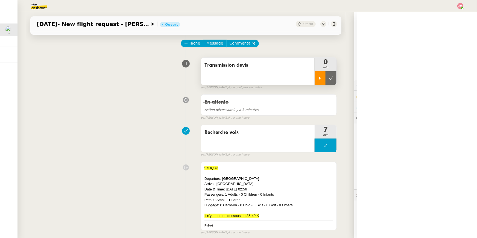
click at [320, 81] on div at bounding box center [320, 78] width 11 height 14
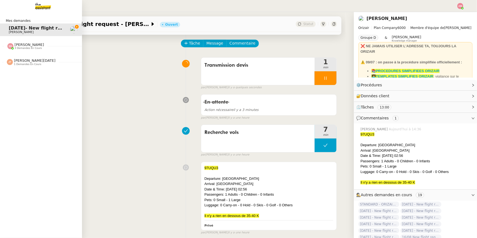
click at [20, 56] on span "[PERSON_NAME][DATE] 1 demandes en cours" at bounding box center [43, 59] width 82 height 11
click at [21, 75] on span "[PERSON_NAME]" at bounding box center [21, 77] width 25 height 4
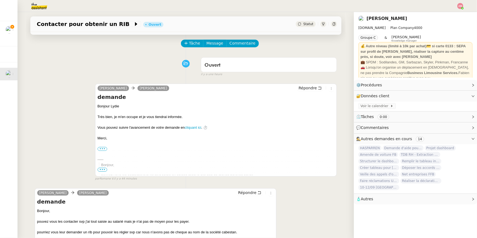
scroll to position [94, 0]
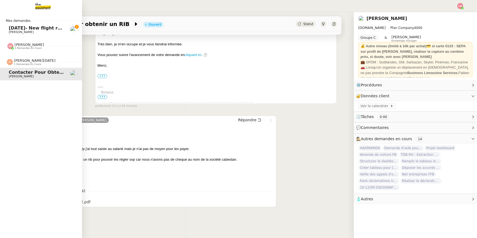
click at [20, 29] on span "[DATE]- New flight request - [PERSON_NAME]" at bounding box center [64, 27] width 111 height 5
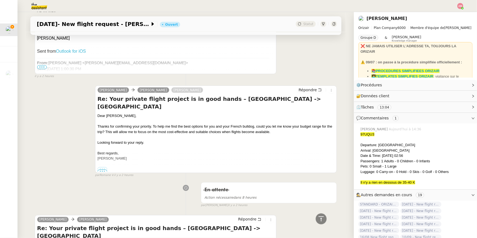
scroll to position [484, 0]
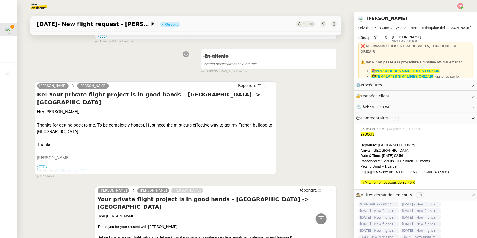
click at [241, 122] on div "Thanks for getting back to me. To be completely honest, I just need the mist cu…" at bounding box center [155, 128] width 237 height 13
copy div "French bulldog"
drag, startPoint x: 240, startPoint y: 110, endPoint x: 269, endPoint y: 112, distance: 28.8
click at [269, 122] on div "Thanks for getting back to me. To be completely honest, I just need the mist cu…" at bounding box center [155, 128] width 237 height 13
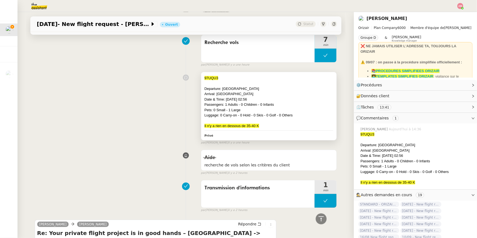
scroll to position [0, 0]
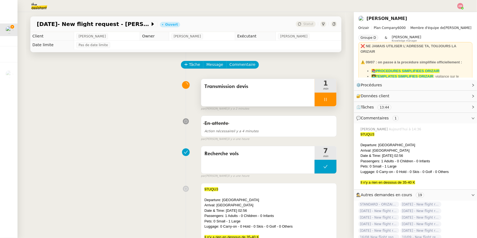
click at [327, 98] on icon at bounding box center [325, 99] width 4 height 4
click at [316, 98] on div at bounding box center [320, 100] width 11 height 14
drag, startPoint x: 365, startPoint y: 133, endPoint x: 385, endPoint y: 133, distance: 19.7
click at [385, 133] on div "97UQU3" at bounding box center [417, 134] width 112 height 5
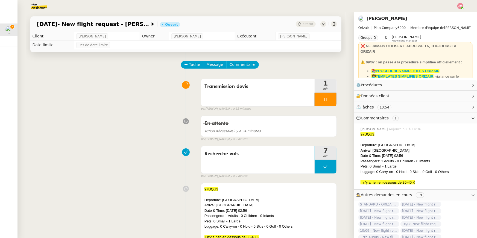
click at [385, 134] on div "97UQU3" at bounding box center [417, 134] width 112 height 5
drag, startPoint x: 385, startPoint y: 134, endPoint x: 361, endPoint y: 134, distance: 24.3
click at [361, 134] on div "97UQU3" at bounding box center [417, 134] width 112 height 5
copy span "97UQU3"
click at [324, 102] on div at bounding box center [326, 100] width 22 height 14
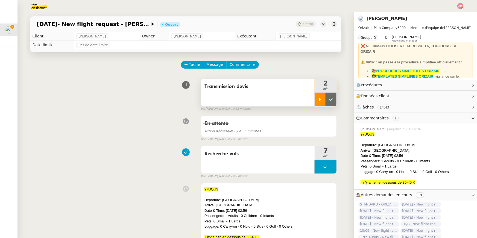
click at [324, 102] on div at bounding box center [320, 100] width 11 height 14
click at [324, 102] on div at bounding box center [326, 100] width 22 height 14
click at [324, 103] on div at bounding box center [320, 100] width 11 height 14
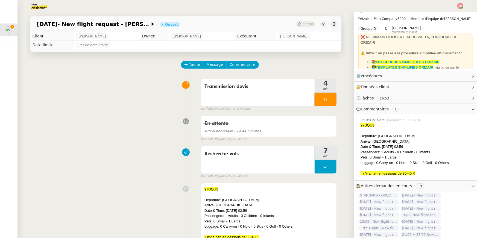
scroll to position [11, 0]
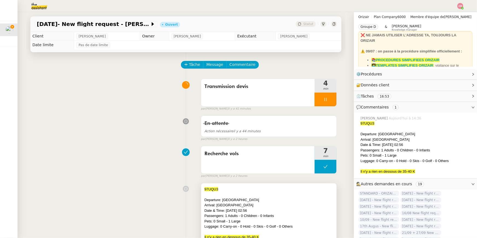
click at [322, 205] on div "Arrival: [GEOGRAPHIC_DATA]" at bounding box center [269, 205] width 129 height 5
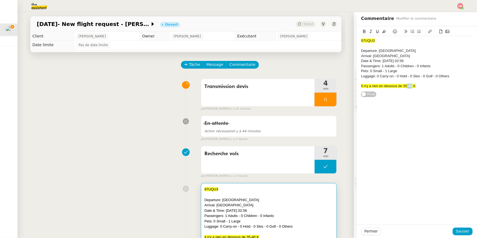
drag, startPoint x: 411, startPoint y: 86, endPoint x: 407, endPoint y: 86, distance: 4.6
click at [407, 86] on span "Il n'y a rien en dessous de 35-40 K" at bounding box center [388, 86] width 55 height 4
click at [410, 86] on span "Il n'y a rien en dessous de 35-40 K" at bounding box center [388, 86] width 55 height 4
drag, startPoint x: 413, startPoint y: 86, endPoint x: 403, endPoint y: 86, distance: 9.3
click at [403, 86] on span "Il n'y a rien en dessous de 35-40 K" at bounding box center [388, 86] width 55 height 4
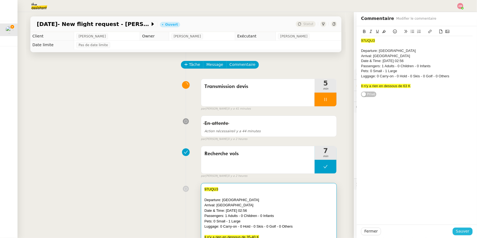
click at [466, 231] on span "Sauver" at bounding box center [462, 231] width 13 height 6
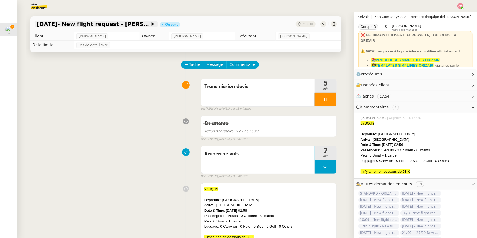
click at [134, 23] on span "[DATE]- New flight request - [PERSON_NAME]" at bounding box center [93, 23] width 113 height 5
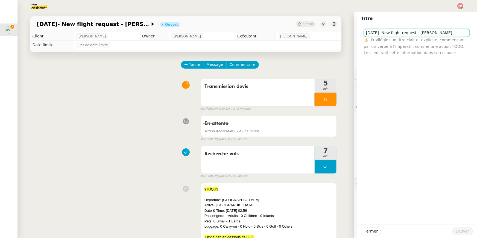
drag, startPoint x: 443, startPoint y: 33, endPoint x: 461, endPoint y: 33, distance: 18.0
click at [461, 33] on input "[DATE]- New flight request - [PERSON_NAME]" at bounding box center [417, 33] width 106 height 8
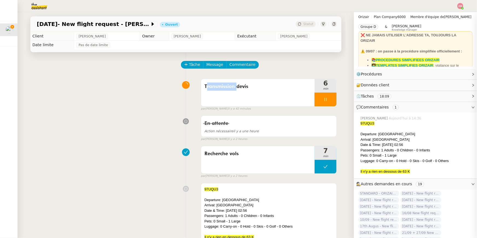
click at [275, 211] on div "Date & Time: [DATE] 02:56" at bounding box center [269, 210] width 129 height 5
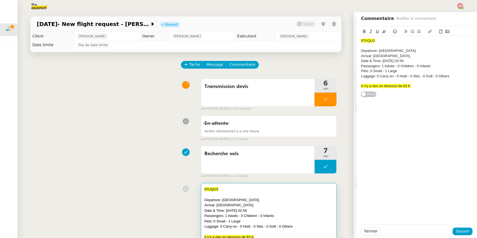
click at [419, 87] on div "Il n'y a rien en dessous de 63 K" at bounding box center [417, 86] width 112 height 5
click at [442, 33] on icon at bounding box center [441, 32] width 3 height 4
click at [440, 30] on icon at bounding box center [441, 32] width 4 height 4
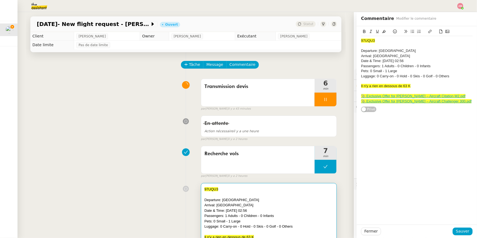
click at [422, 86] on div "Il n'y a rien en dessous de 63 K" at bounding box center [417, 86] width 112 height 5
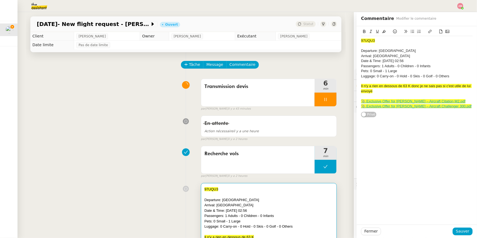
click at [462, 101] on div "📎 Exclusive Offer for [PERSON_NAME] – Aircraft Citation M2.pdf" at bounding box center [417, 101] width 112 height 5
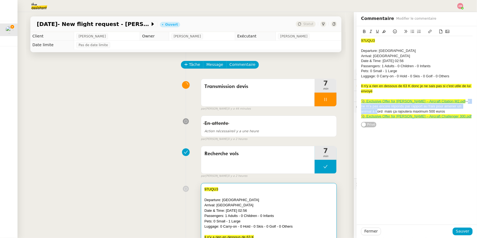
drag, startPoint x: 455, startPoint y: 101, endPoint x: 466, endPoint y: 109, distance: 13.0
click at [466, 109] on div "📎 Exclusive Offer for [PERSON_NAME] – Aircraft Citation M2.pdf --> ne m'a pas e…" at bounding box center [417, 106] width 112 height 15
click at [462, 109] on div "📎 Exclusive Offer for [PERSON_NAME] – Aircraft Citation M2.pdf --> ne m'a pas e…" at bounding box center [417, 106] width 112 height 15
drag, startPoint x: 463, startPoint y: 111, endPoint x: 459, endPoint y: 102, distance: 9.4
click at [459, 102] on div "📎 Exclusive Offer for [PERSON_NAME] – Aircraft Citation M2.pdf --> ne m'a pas e…" at bounding box center [417, 106] width 112 height 15
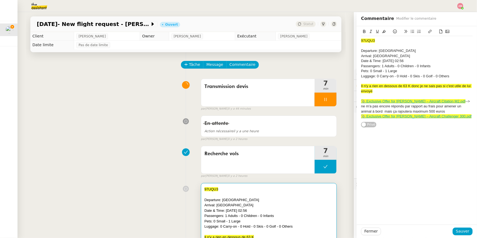
copy div "ne m'a pas encore répondu par rapport au frais pour amener un animal à bord mai…"
click at [465, 103] on div "📎 Exclusive Offer for [PERSON_NAME] – Aircraft Citation M2.pdf --> ne m'a pas e…" at bounding box center [417, 106] width 112 height 15
click at [416, 107] on div "📎 Exclusive Offer for [PERSON_NAME] – Aircraft Citation M2.pdf --> ne m'a pas e…" at bounding box center [417, 106] width 112 height 15
click at [371, 112] on div "📎 Exclusive Offer for [PERSON_NAME] – Aircraft Citation M2.pdf --> ne m'a pas e…" at bounding box center [417, 106] width 112 height 15
drag, startPoint x: 465, startPoint y: 117, endPoint x: 361, endPoint y: 116, distance: 104.5
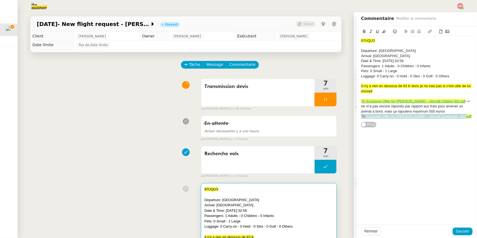
click at [361, 116] on div "Exclusive Offer for [PERSON_NAME] – Aircraft Citation M2.pdf Exclusive Offer fo…" at bounding box center [417, 76] width 120 height 101
click at [383, 31] on icon at bounding box center [384, 32] width 4 height 4
click at [460, 104] on div "📎 Exclusive Offer for [PERSON_NAME] – Aircraft Citation M2.pdf --> ne m'a pas e…" at bounding box center [417, 106] width 112 height 15
click at [453, 100] on div "📎 Exclusive Offer for [PERSON_NAME] – Aircraft Citation M2.pdf --> ne m'a pas e…" at bounding box center [417, 106] width 112 height 15
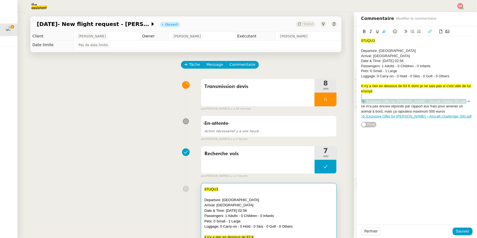
drag, startPoint x: 454, startPoint y: 100, endPoint x: 453, endPoint y: 95, distance: 5.0
click at [453, 95] on div "97UQU3 Departure: [GEOGRAPHIC_DATA] Arrival: [GEOGRAPHIC_DATA] Date & Time: [DA…" at bounding box center [417, 78] width 112 height 85
click at [385, 31] on icon at bounding box center [384, 32] width 4 height 4
click at [395, 65] on div "Passengers: 1 Adults - 0 Children - 0 Infants" at bounding box center [417, 66] width 112 height 5
drag, startPoint x: 455, startPoint y: 101, endPoint x: 360, endPoint y: 104, distance: 95.2
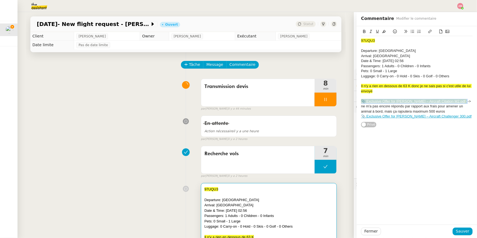
click at [360, 104] on div "Exclusive Offer for [PERSON_NAME] – Aircraft Citation M2.pdf Exclusive Offer fo…" at bounding box center [417, 76] width 120 height 101
click at [445, 92] on div "Il n'y a rien en dessous de 63 K donc je ne sais pas si c'est utile de lui envo…" at bounding box center [417, 89] width 112 height 10
drag, startPoint x: 455, startPoint y: 101, endPoint x: 428, endPoint y: 103, distance: 27.1
click at [428, 103] on div "📎 Exclusive Offer for [PERSON_NAME] – Aircraft Citation M2.pdf --> ne m'a pas e…" at bounding box center [417, 106] width 112 height 15
click at [465, 102] on div "📎 Exclusive Offer for [PERSON_NAME] – Aircraft Citation M2.pdf --> ne m'a pas e…" at bounding box center [417, 106] width 112 height 15
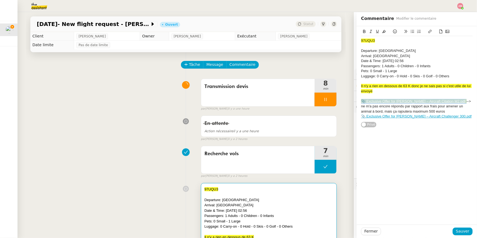
drag, startPoint x: 454, startPoint y: 102, endPoint x: 360, endPoint y: 101, distance: 94.1
click at [360, 101] on div "Exclusive Offer for [PERSON_NAME] – Aircraft Citation M2.pdf Exclusive Offer fo…" at bounding box center [417, 76] width 120 height 101
click at [383, 32] on icon at bounding box center [384, 31] width 4 height 3
click at [420, 174] on div "Exclusive Offer for [PERSON_NAME] – Aircraft Citation M2.pdf Exclusive Offer fo…" at bounding box center [417, 125] width 120 height 199
click at [464, 232] on span "Sauver" at bounding box center [462, 231] width 13 height 6
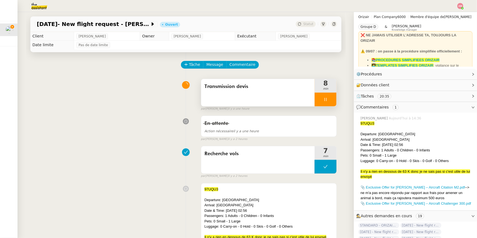
click at [273, 99] on div "Transmission devis" at bounding box center [258, 92] width 114 height 27
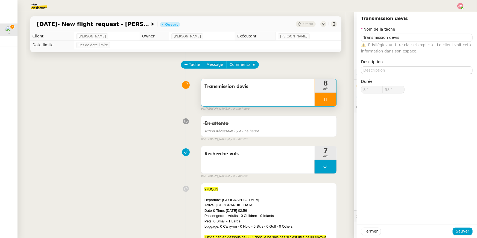
type input "59 ""
type input "9 '"
type input "12 ""
click at [327, 100] on icon at bounding box center [325, 99] width 4 height 4
type input "Transmission devis"
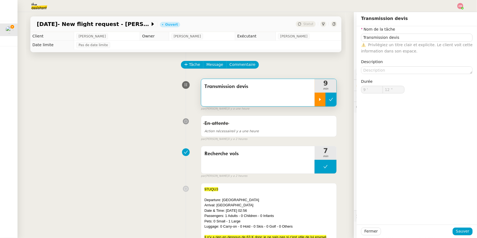
type input "9 '"
type input "12 ""
click at [334, 100] on button at bounding box center [331, 100] width 11 height 14
type input "Transmission devis"
type input "9 '"
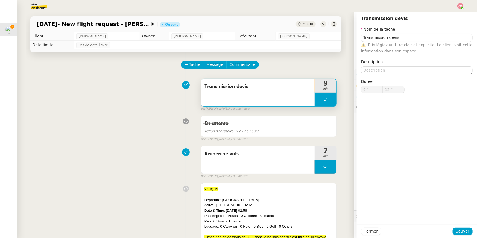
type input "12 ""
type input "Transmission devis"
type input "9 '"
type input "12 ""
type input "Transmission devis"
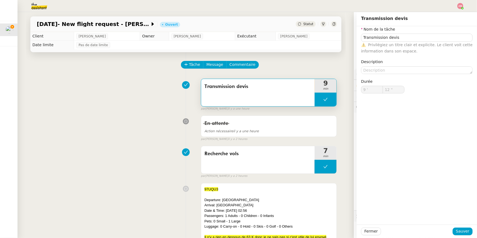
type input "9 '"
type input "12 ""
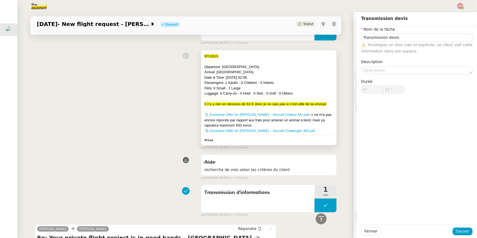
scroll to position [138, 0]
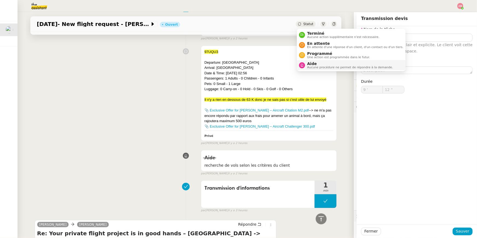
click at [313, 68] on span "Aucune procédure ne permet de répondre à la demande." at bounding box center [350, 67] width 86 height 3
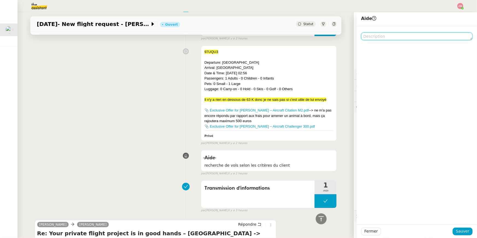
click at [433, 37] on textarea at bounding box center [417, 37] width 112 height 8
type textarea "Pour Souraya"
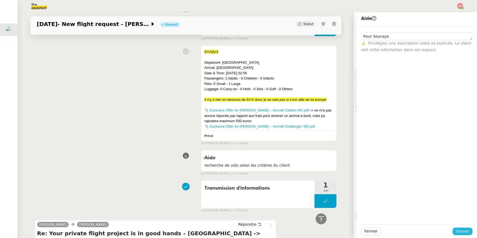
click at [460, 231] on span "Sauver" at bounding box center [462, 231] width 13 height 6
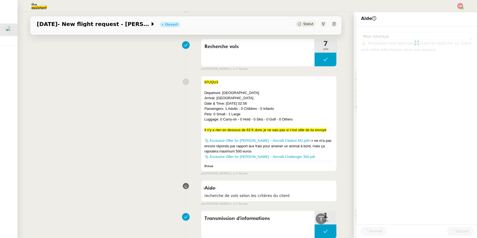
scroll to position [168, 0]
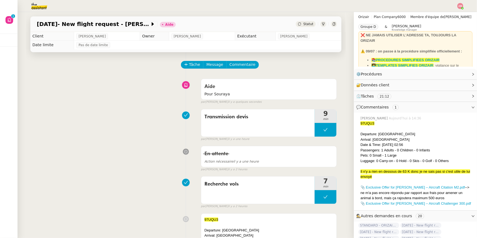
click at [465, 8] on nz-header at bounding box center [238, 6] width 477 height 12
click at [462, 8] on div at bounding box center [460, 6] width 6 height 6
click at [456, 16] on li "Suivi" at bounding box center [446, 16] width 36 height 8
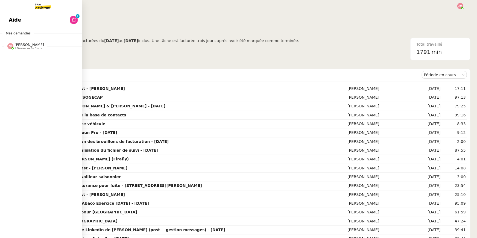
click at [10, 17] on span "Aide" at bounding box center [15, 20] width 12 height 8
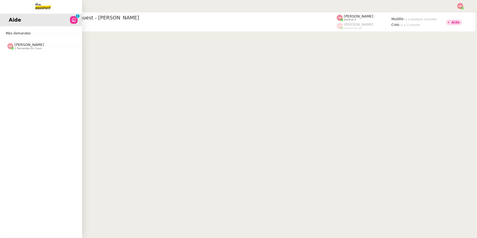
click at [16, 40] on span "[PERSON_NAME] 1 demandes en cours" at bounding box center [43, 43] width 82 height 11
click at [19, 60] on span "[PERSON_NAME]" at bounding box center [21, 61] width 25 height 4
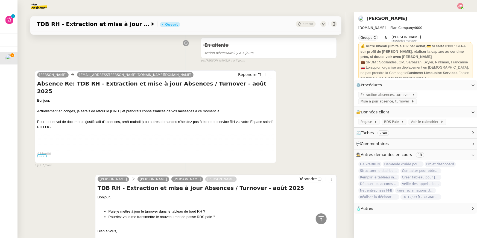
scroll to position [1274, 0]
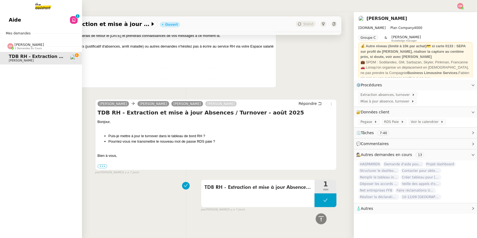
click at [18, 27] on div "Aide 0 1 2 3 4 5 6 7 8 9 Mes demandes [PERSON_NAME] 1 demandes en cours TDB RH …" at bounding box center [41, 125] width 82 height 226
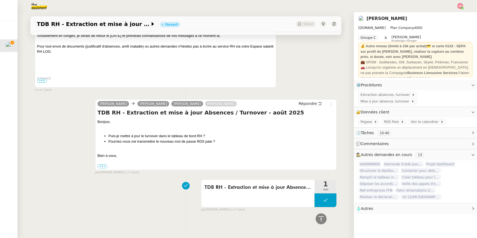
drag, startPoint x: 65, startPoint y: 32, endPoint x: 44, endPoint y: 32, distance: 21.1
click at [44, 38] on div at bounding box center [155, 40] width 237 height 5
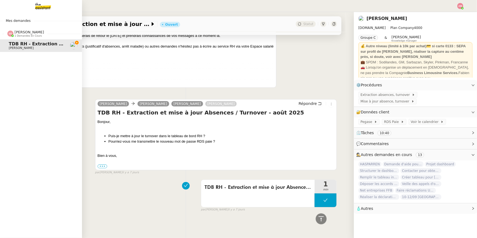
click at [15, 24] on div "[PERSON_NAME] 1 demandes en cours" at bounding box center [41, 32] width 82 height 16
click at [28, 22] on span "Mes demandes" at bounding box center [17, 20] width 31 height 5
click at [49, 13] on div "Mes demandes [PERSON_NAME] 1 demandes en cours TDB RH - Extraction et mise à jo…" at bounding box center [41, 125] width 82 height 226
click at [46, 7] on img at bounding box center [38, 6] width 42 height 12
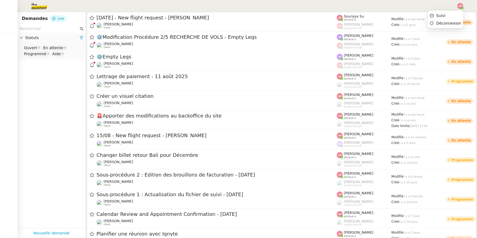
click at [462, 8] on div at bounding box center [460, 6] width 6 height 6
click at [454, 15] on li "Suivi" at bounding box center [446, 16] width 36 height 8
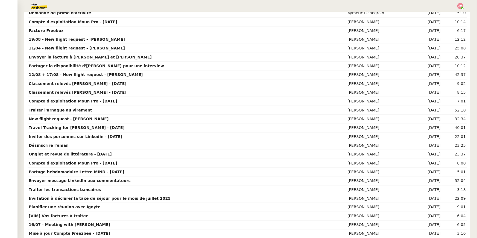
scroll to position [466, 0]
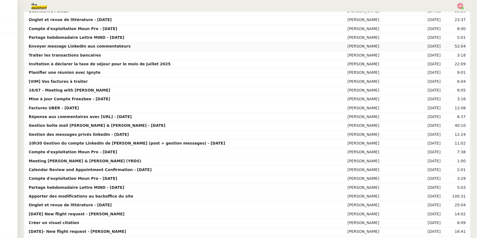
click at [171, 44] on td "Envoyer message LinkedIn aux commentateurs" at bounding box center [187, 46] width 319 height 9
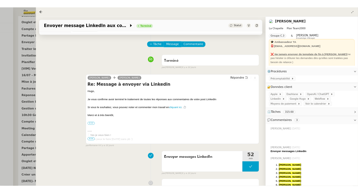
scroll to position [302, 0]
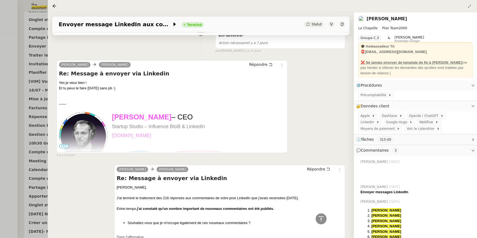
click at [17, 115] on div at bounding box center [238, 119] width 477 height 238
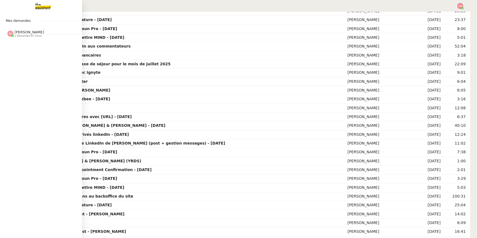
click at [14, 30] on div "Sheida Delpazir 2 demandes en cours" at bounding box center [25, 33] width 37 height 7
click at [27, 49] on span "[PERSON_NAME]" at bounding box center [36, 47] width 55 height 3
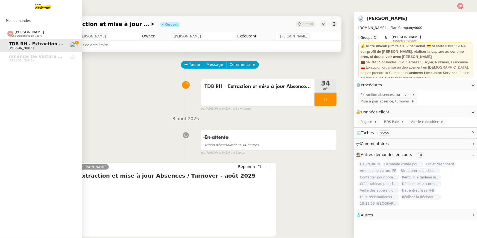
click at [11, 21] on span "Mes demandes" at bounding box center [17, 20] width 31 height 5
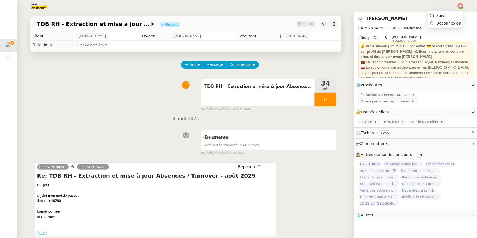
click at [463, 7] on img at bounding box center [460, 6] width 6 height 6
click at [451, 15] on li "Suivi" at bounding box center [446, 16] width 36 height 8
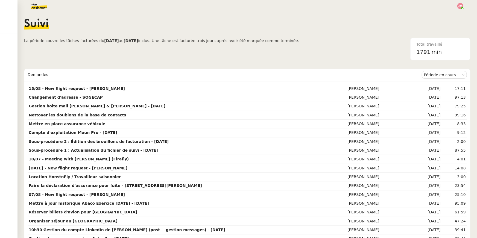
click at [11, 57] on div "Mes demandes Sheida Delpazir 1 demandes en cours Amende de voiture FB Lydie Lau…" at bounding box center [8, 125] width 17 height 226
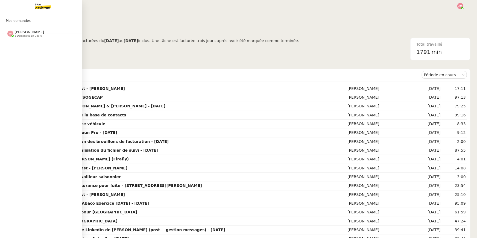
click at [7, 40] on div "Mes demandes Sheida Delpazir 1 demandes en cours Amende de voiture FB Lydie Lau…" at bounding box center [41, 125] width 82 height 226
